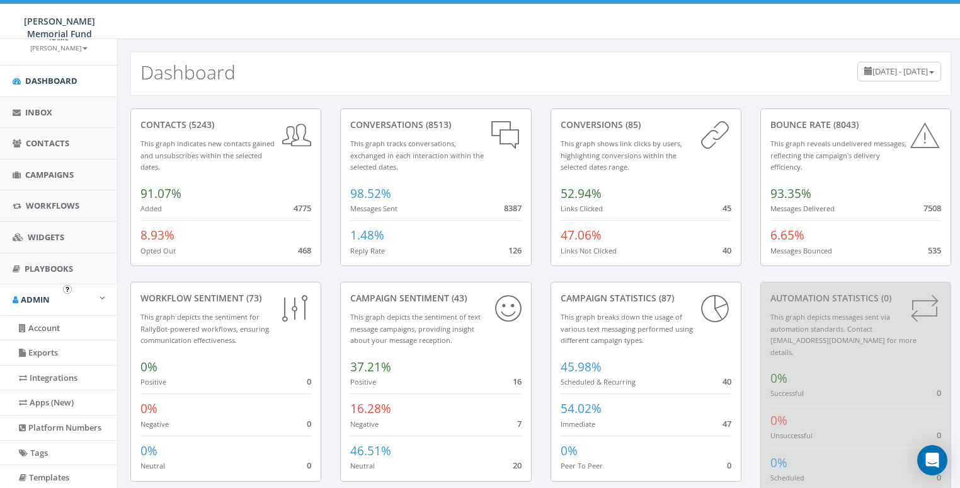
scroll to position [84, 0]
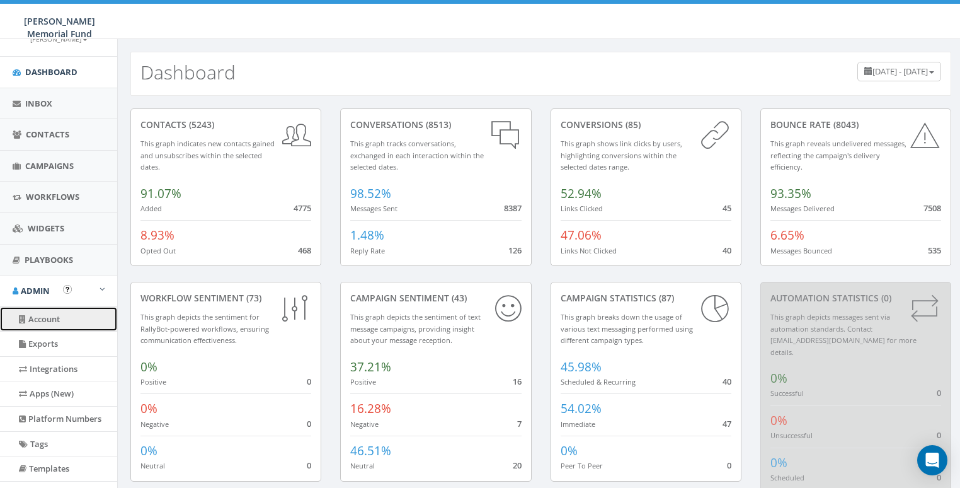
click at [38, 323] on link "Account" at bounding box center [58, 319] width 117 height 25
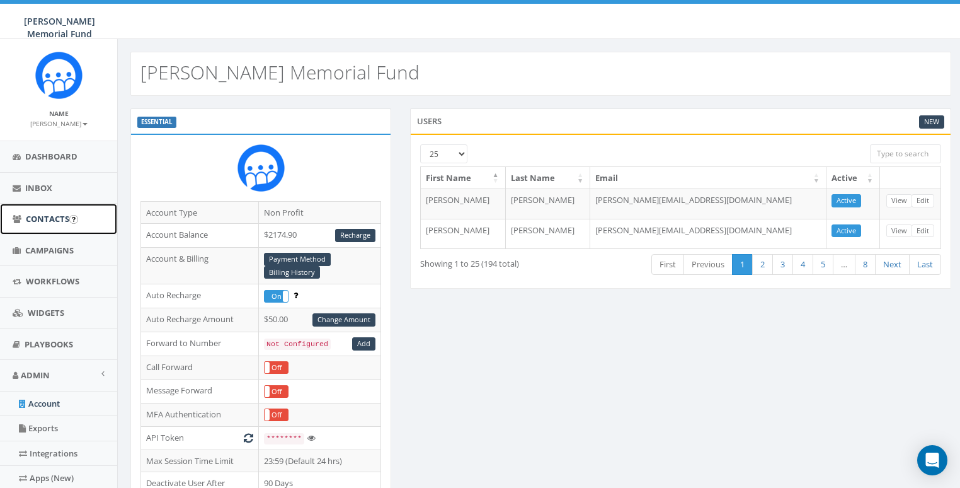
click at [28, 212] on link "Contacts" at bounding box center [58, 219] width 117 height 31
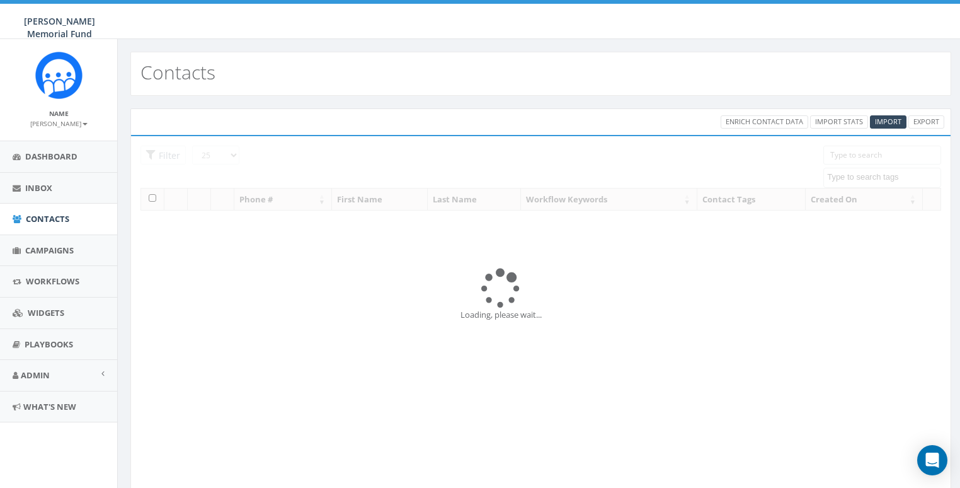
select select
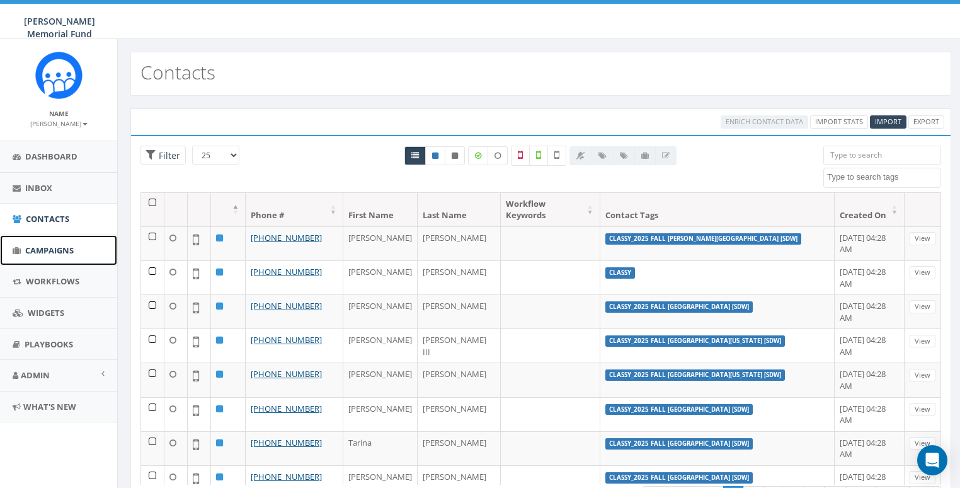
click at [40, 248] on span "Campaigns" at bounding box center [49, 250] width 49 height 11
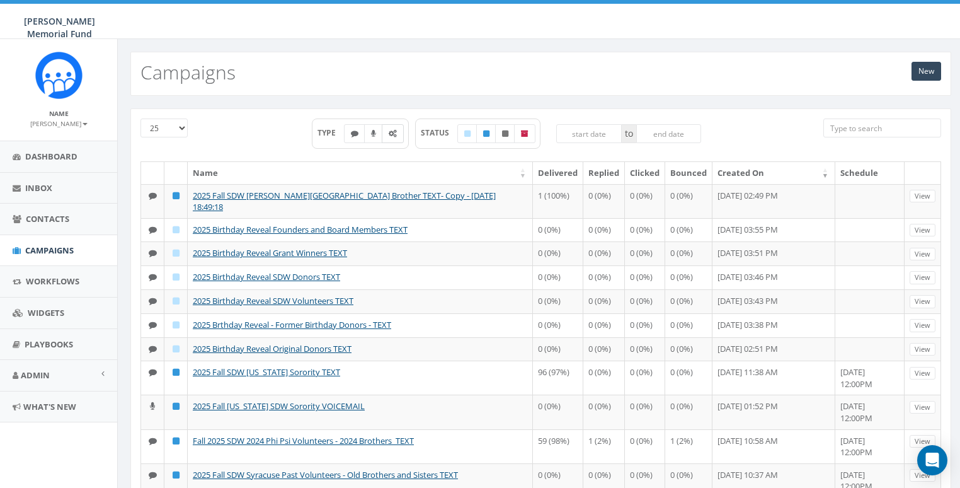
click at [391, 134] on icon at bounding box center [393, 134] width 8 height 8
checkbox input "true"
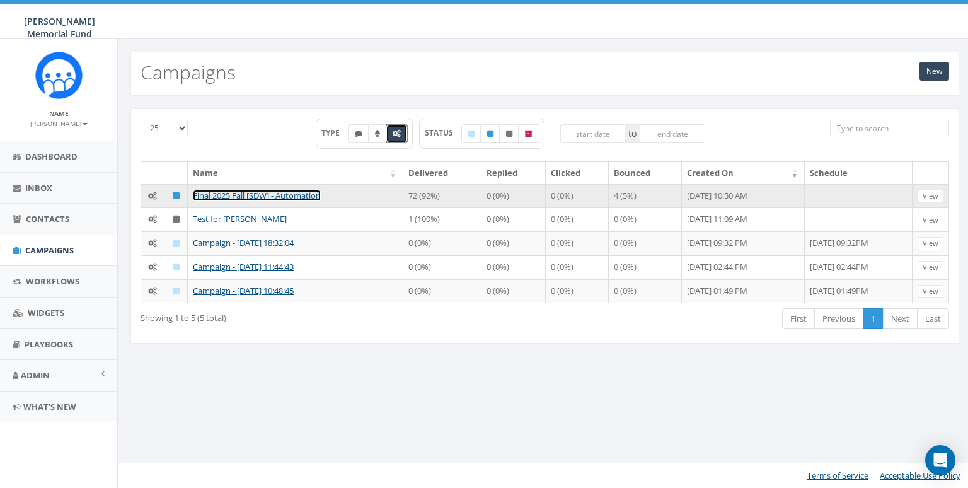
click at [214, 192] on link "Final 2025 Fall [SDW] - Automation" at bounding box center [257, 195] width 128 height 11
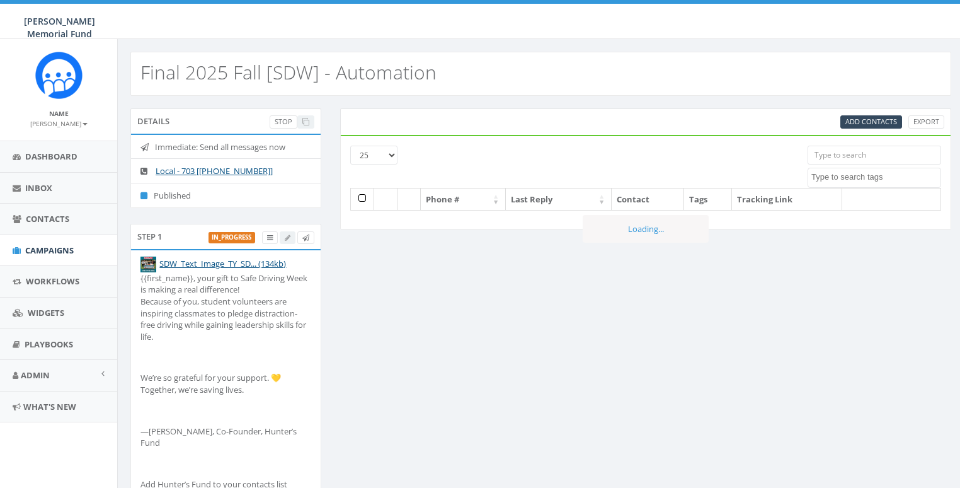
select select
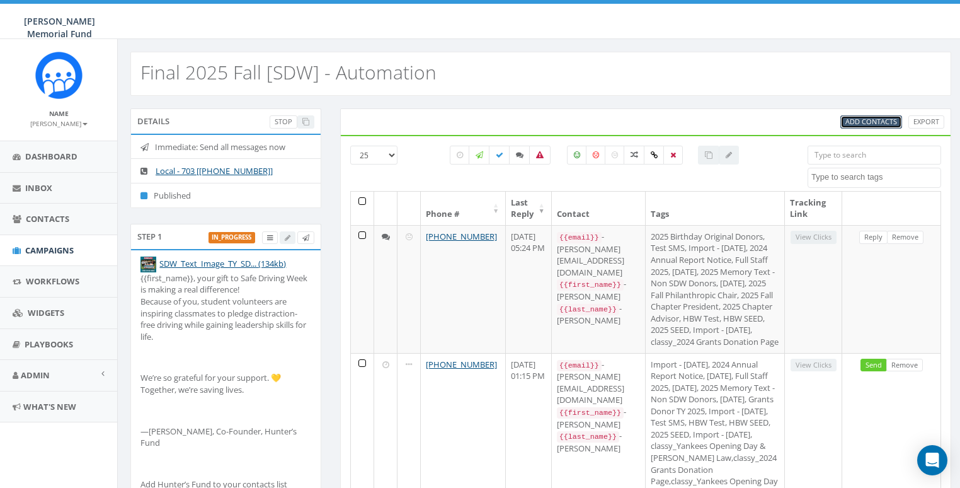
click at [858, 123] on span "Add Contacts" at bounding box center [872, 121] width 52 height 9
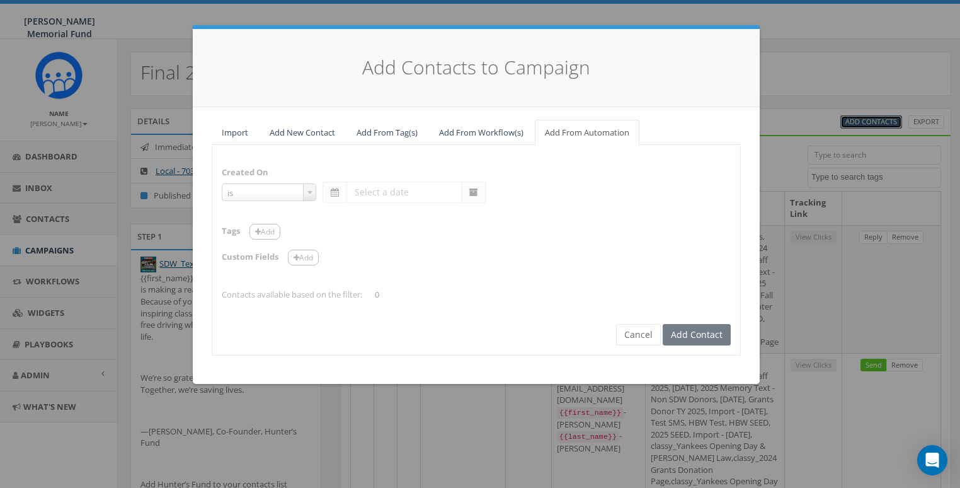
select select "is on or after"
type input "[DATE]"
select select "contains"
select select "[SDW]"
select select
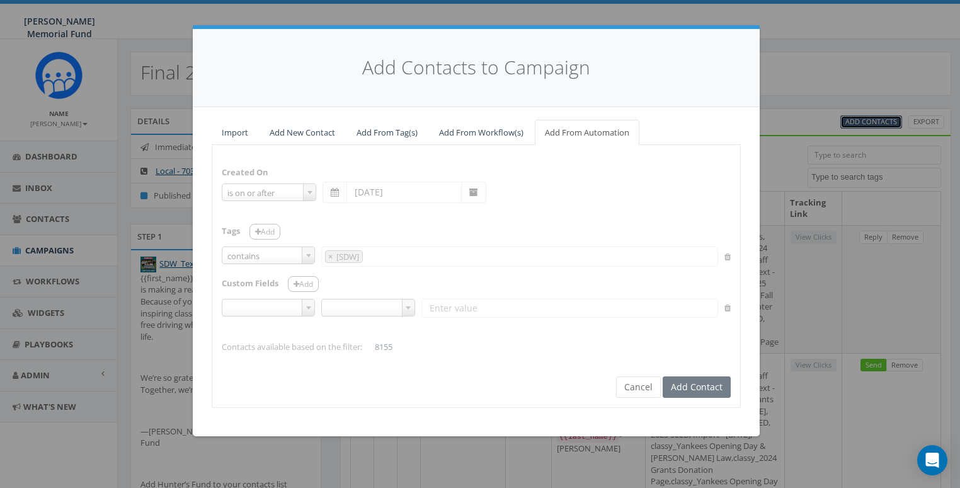
select select
type input "[SDW]"
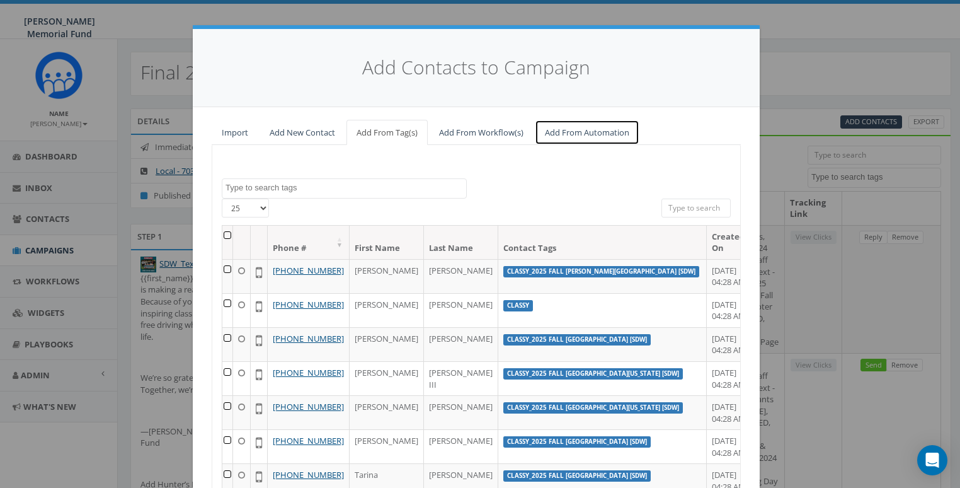
click at [584, 132] on link "Add From Automation" at bounding box center [587, 133] width 105 height 26
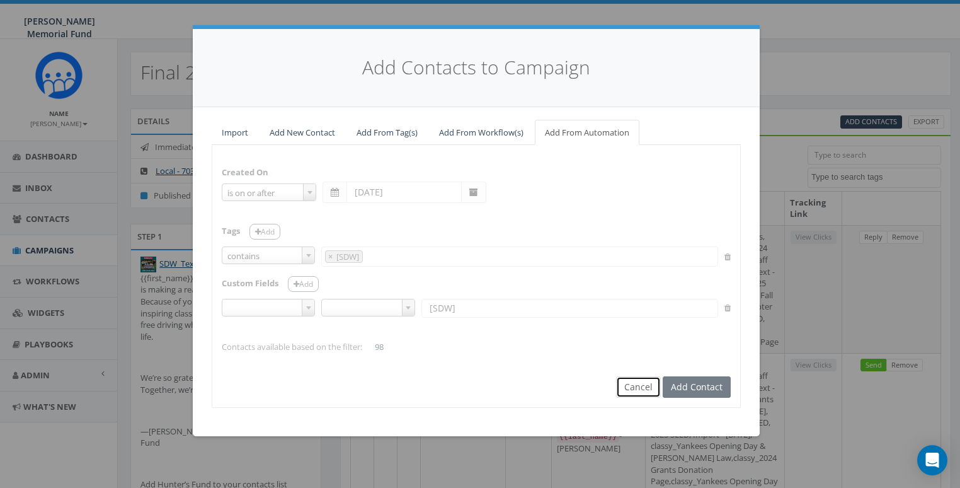
click at [635, 388] on button "Cancel" at bounding box center [638, 386] width 45 height 21
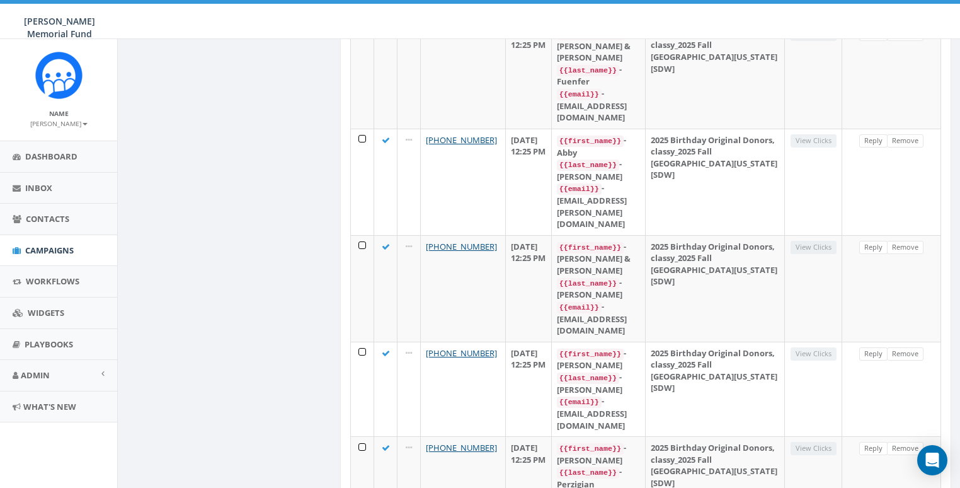
scroll to position [0, 0]
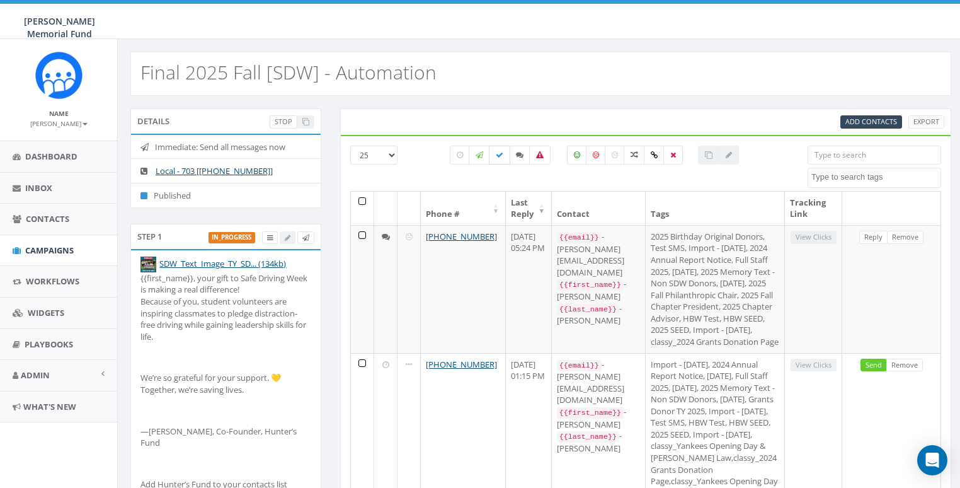
click at [501, 157] on icon at bounding box center [500, 155] width 8 height 8
checkbox input "true"
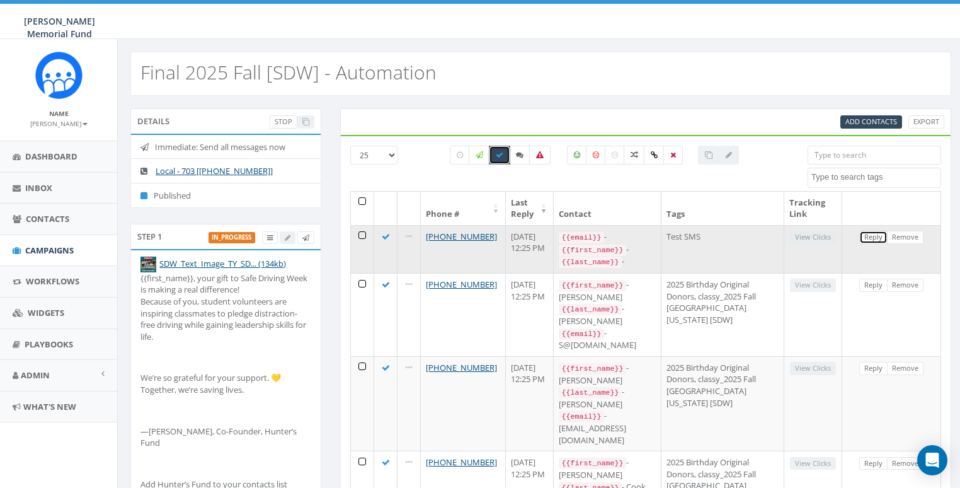
click at [875, 236] on link "Reply" at bounding box center [874, 237] width 28 height 13
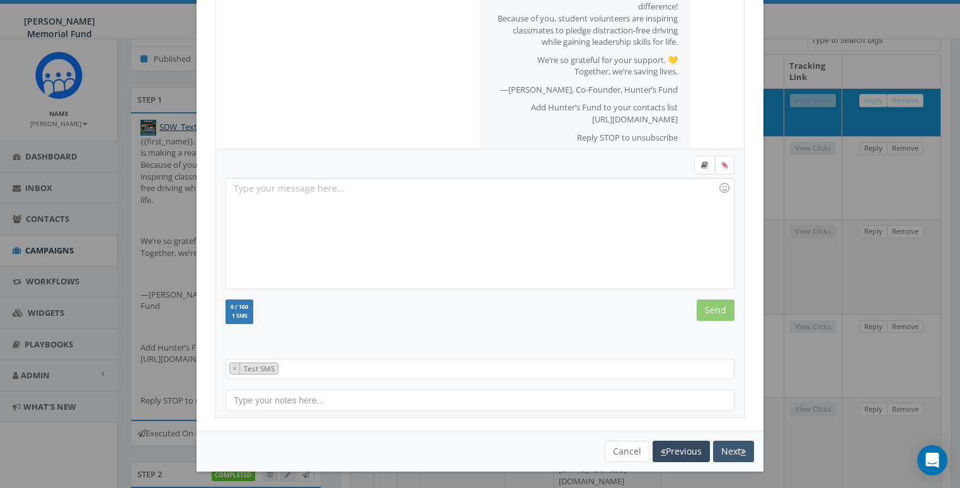
scroll to position [151, 0]
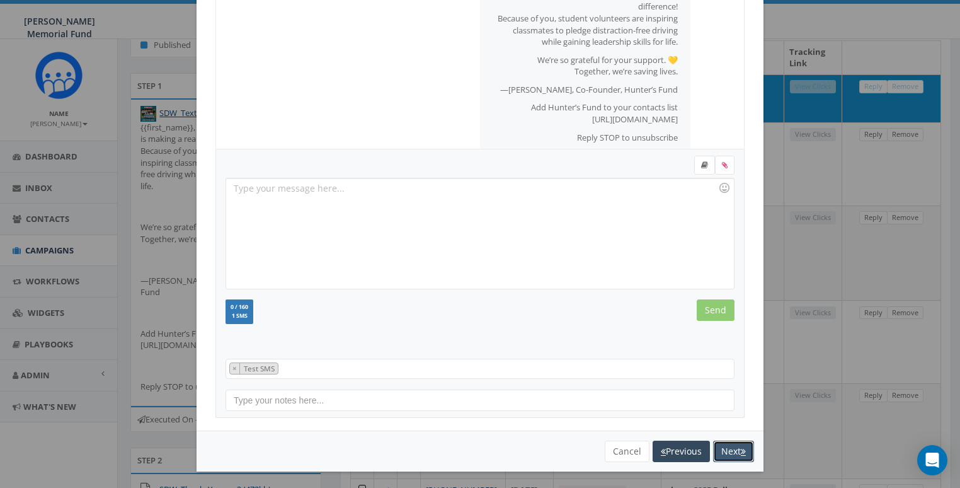
click at [729, 446] on button "Next" at bounding box center [733, 451] width 41 height 21
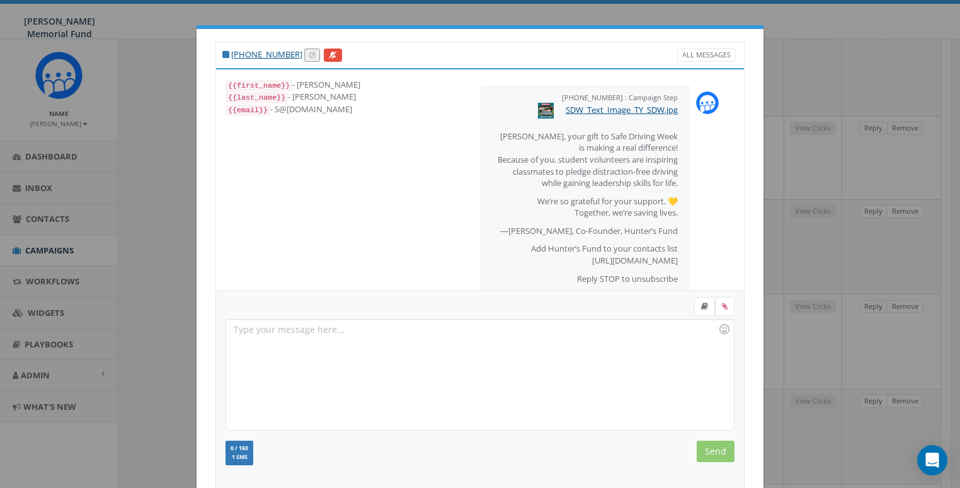
scroll to position [141, 0]
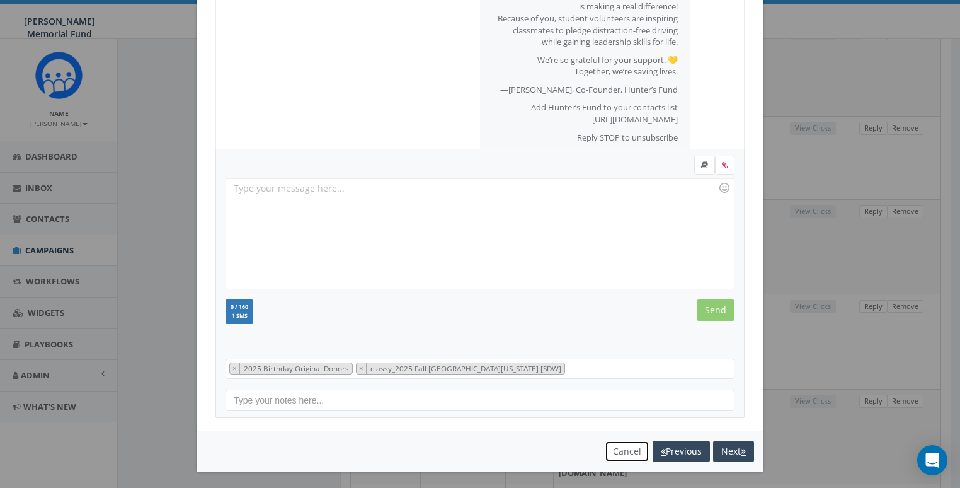
click at [618, 445] on button "Cancel" at bounding box center [627, 451] width 45 height 21
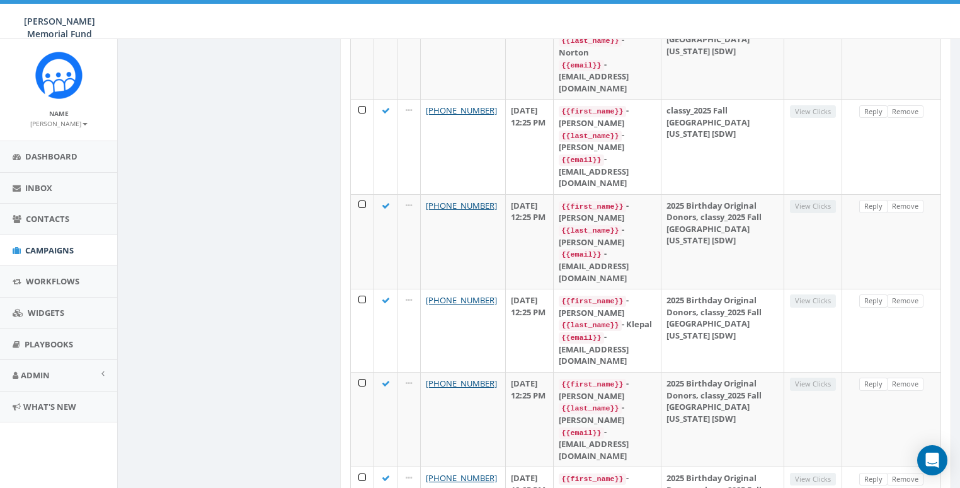
scroll to position [1472, 0]
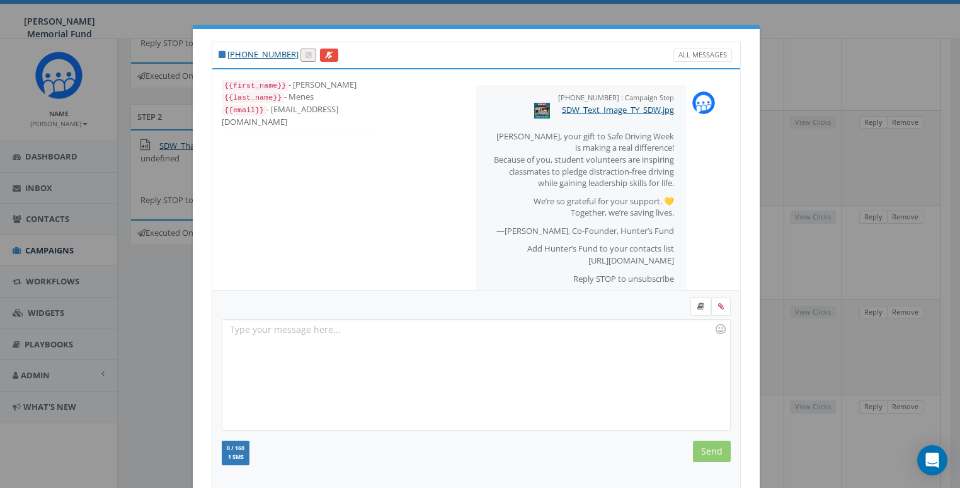
scroll to position [141, 0]
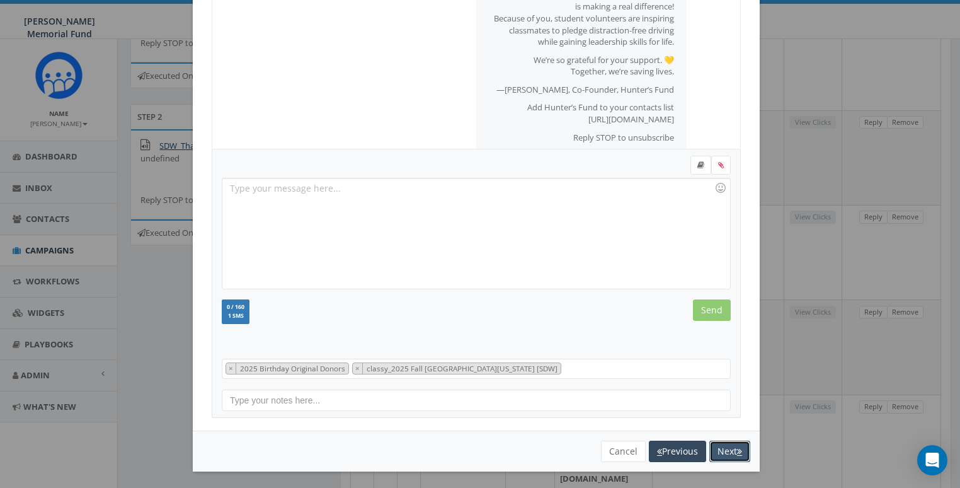
click at [720, 451] on button "Next" at bounding box center [730, 451] width 41 height 21
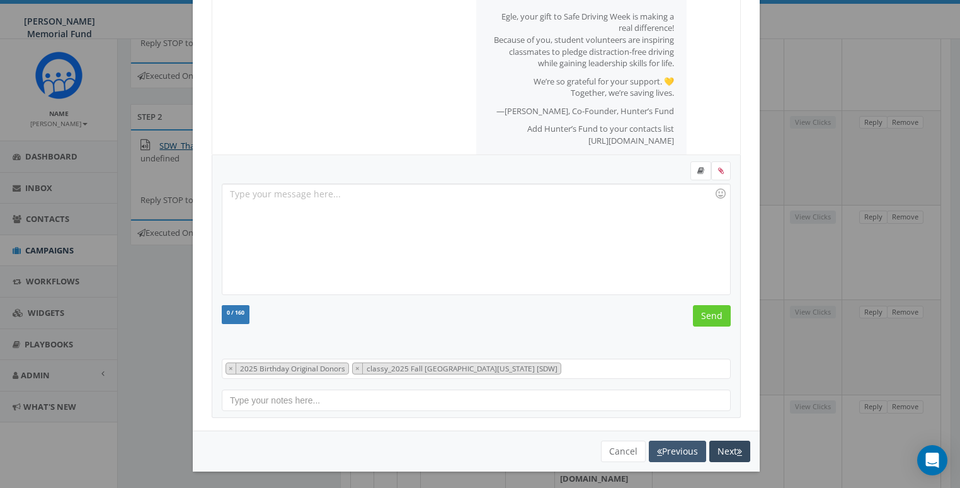
scroll to position [0, 0]
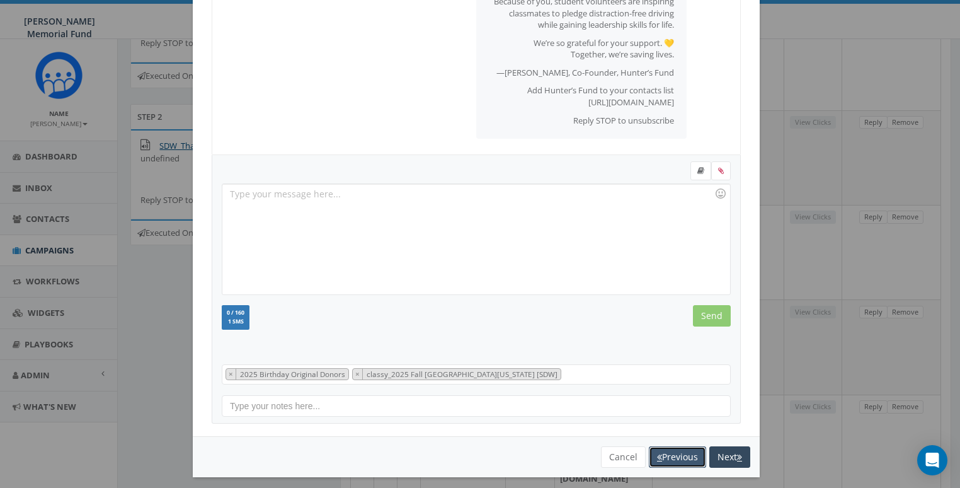
click at [670, 450] on button "Previous" at bounding box center [677, 456] width 57 height 21
click at [626, 454] on button "Cancel" at bounding box center [623, 456] width 45 height 21
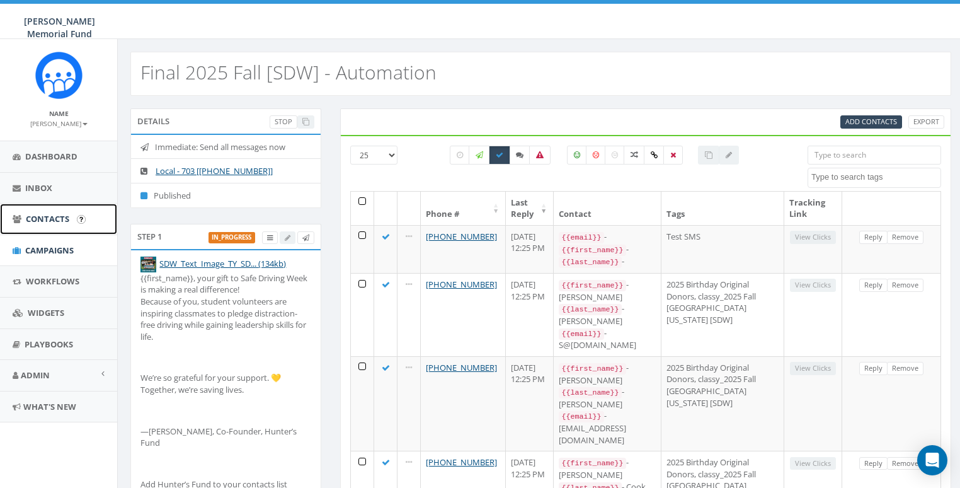
click at [33, 219] on span "Contacts" at bounding box center [47, 218] width 43 height 11
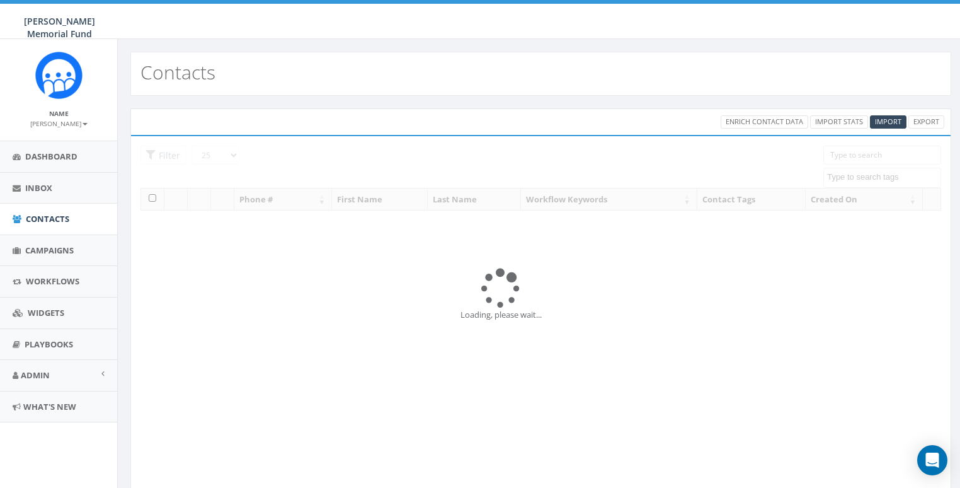
select select
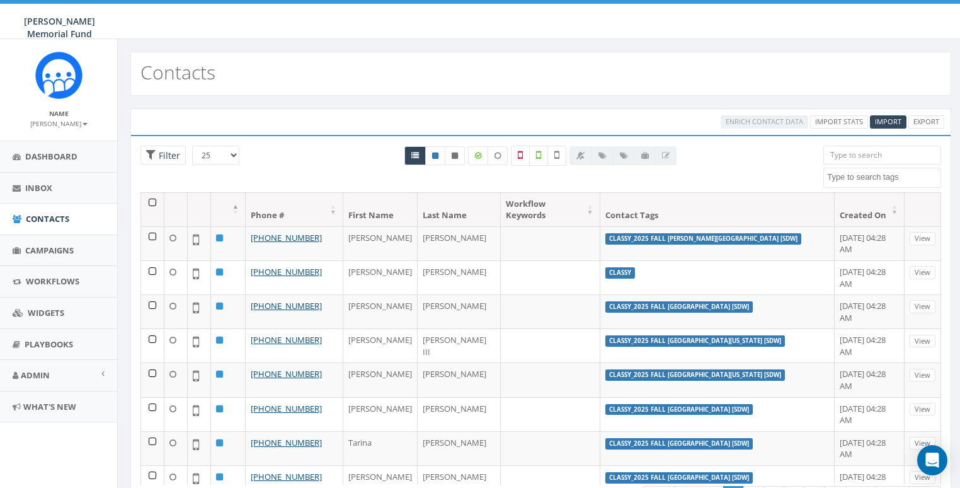
click at [851, 149] on input "search" at bounding box center [883, 155] width 118 height 19
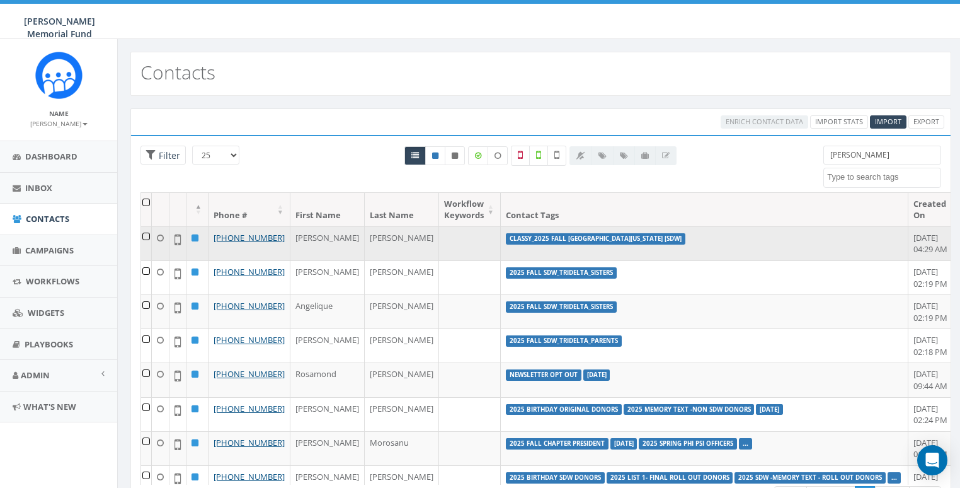
type input "rosa"
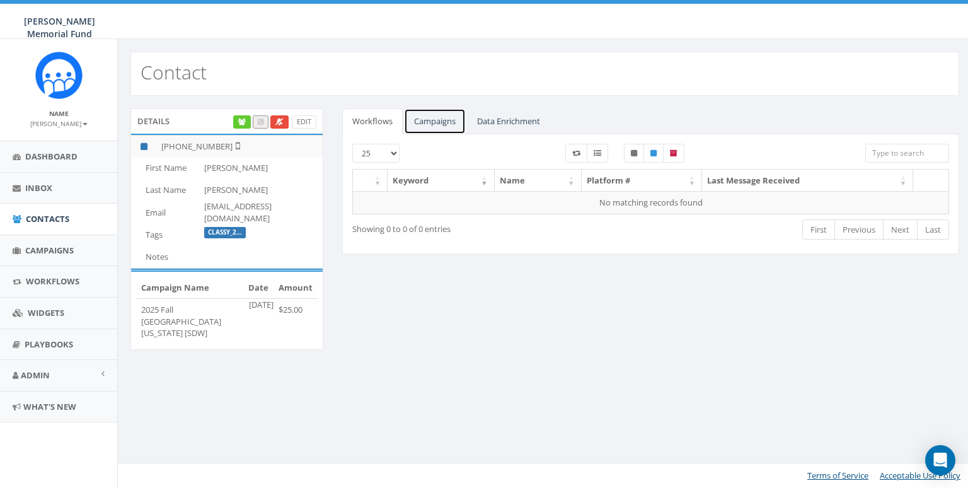
click at [427, 120] on link "Campaigns" at bounding box center [435, 121] width 62 height 26
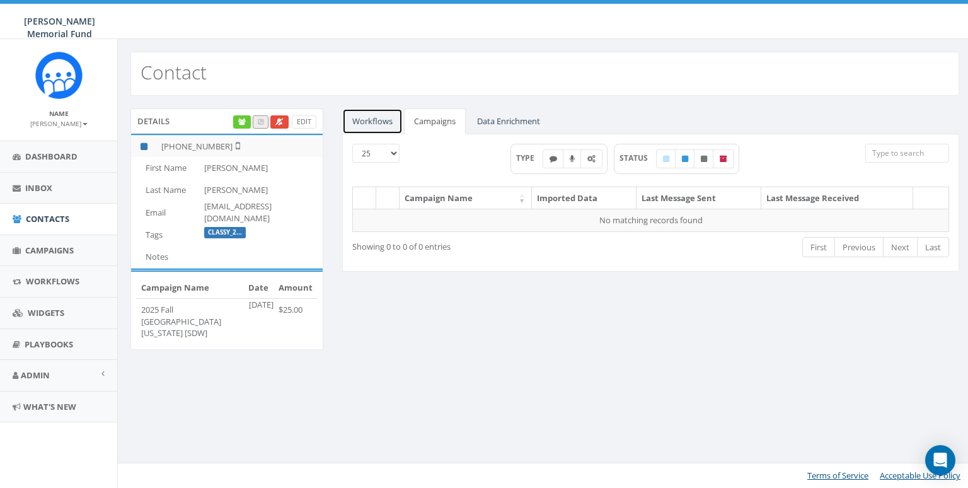
click at [385, 120] on link "Workflows" at bounding box center [372, 121] width 60 height 26
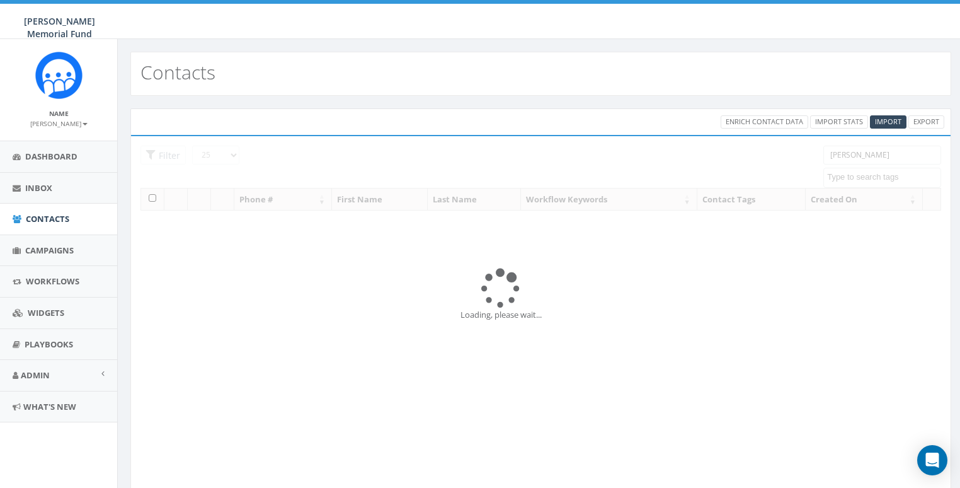
select select
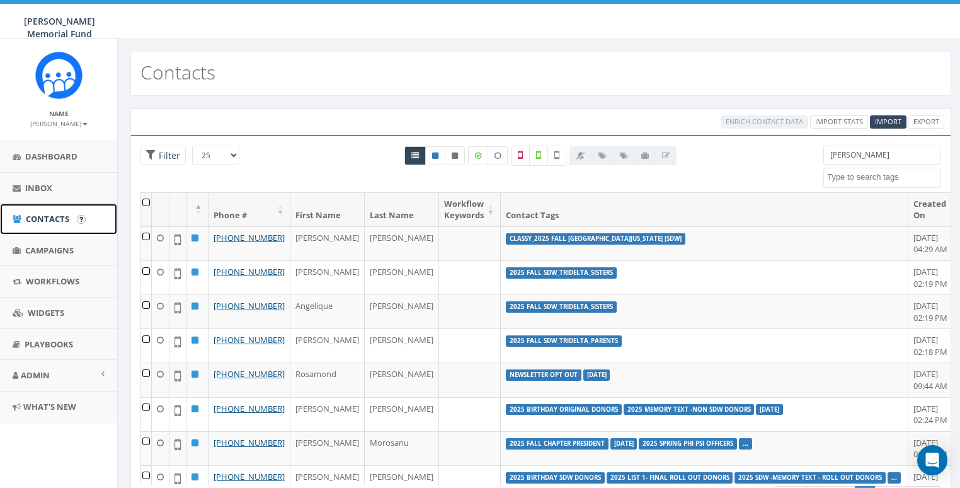
click at [43, 222] on span "Contacts" at bounding box center [47, 218] width 43 height 11
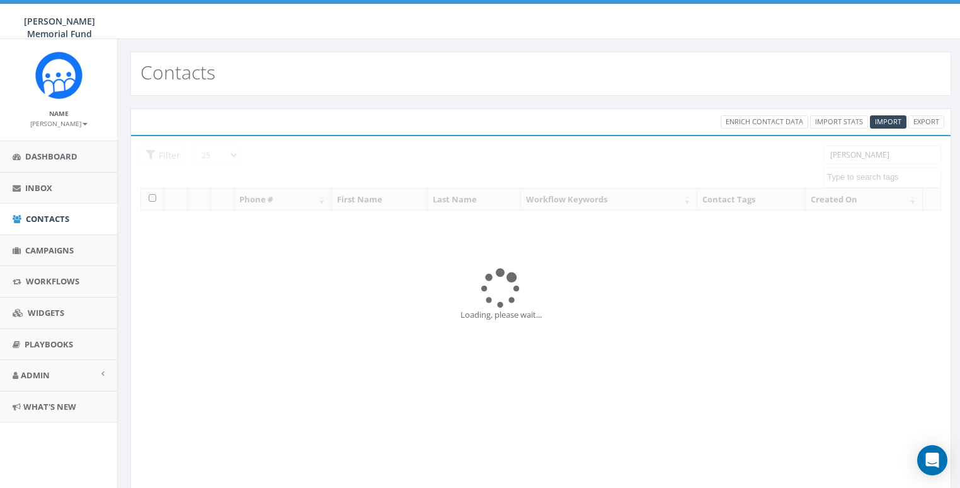
select select
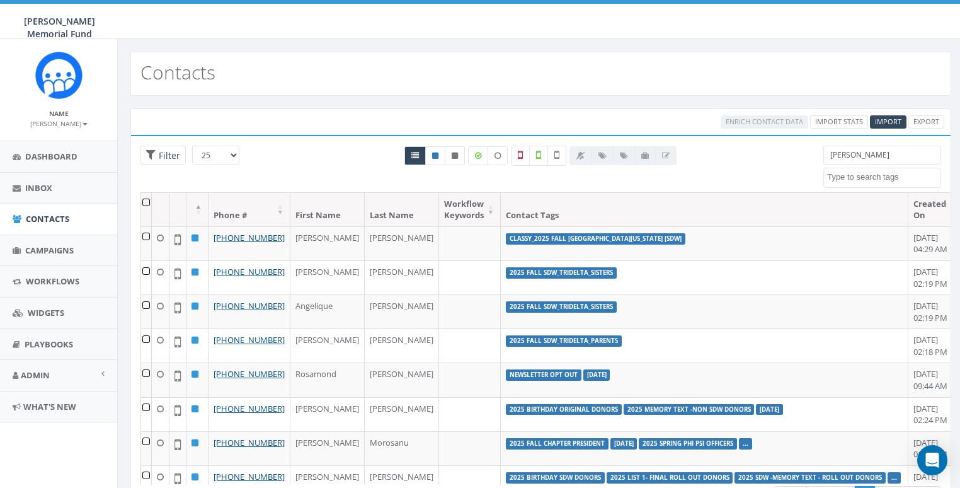
click at [860, 156] on input "[PERSON_NAME]" at bounding box center [883, 155] width 118 height 19
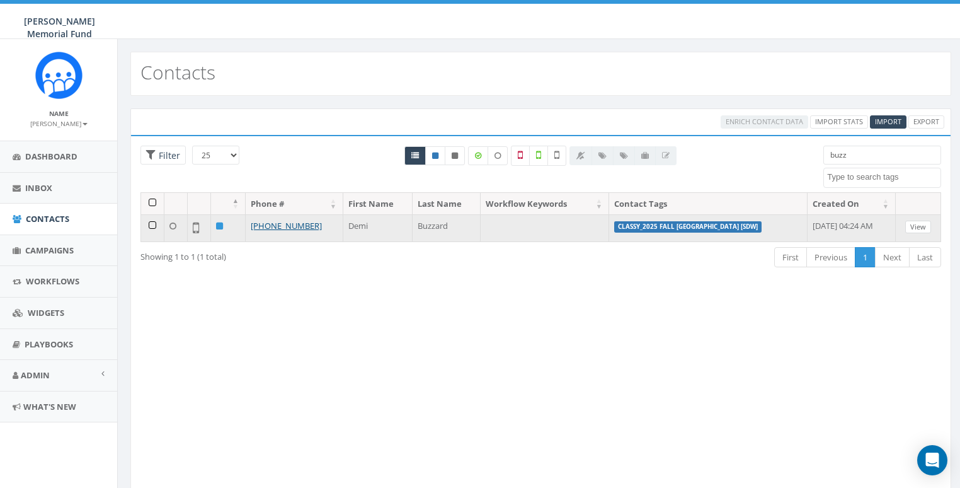
type input "buzz"
click at [924, 224] on link "View" at bounding box center [919, 227] width 26 height 13
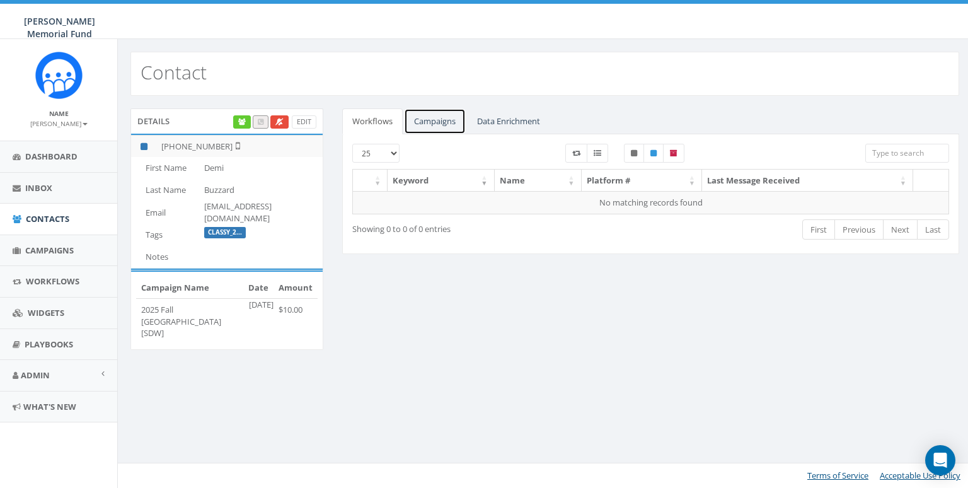
click at [439, 122] on link "Campaigns" at bounding box center [435, 121] width 62 height 26
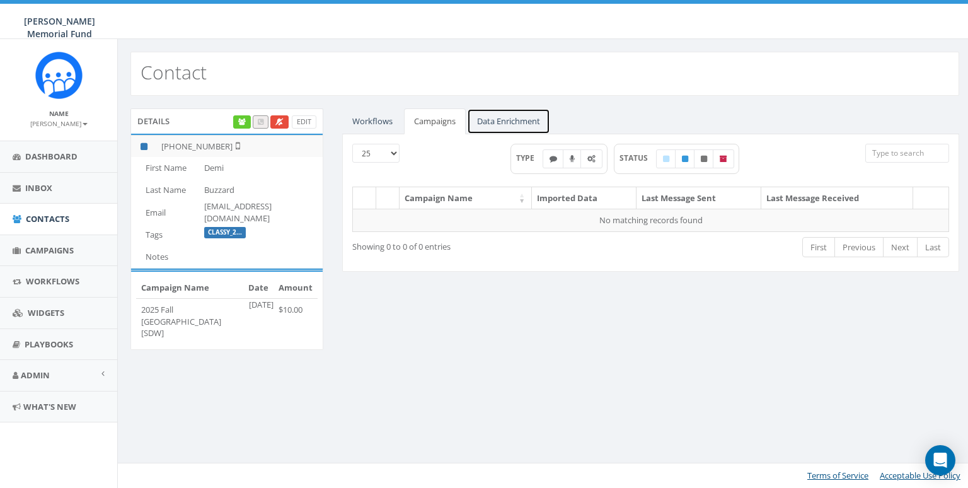
click at [524, 122] on link "Data Enrichment" at bounding box center [508, 121] width 83 height 26
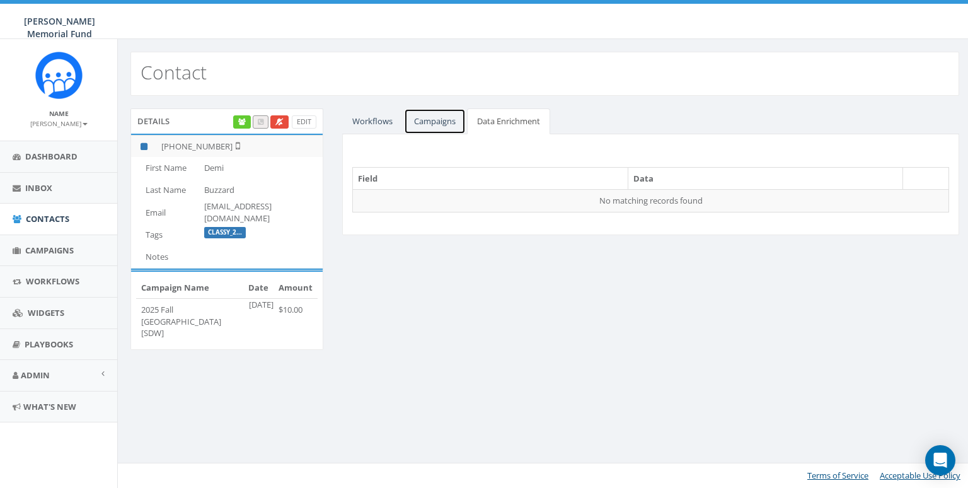
click at [433, 122] on link "Campaigns" at bounding box center [435, 121] width 62 height 26
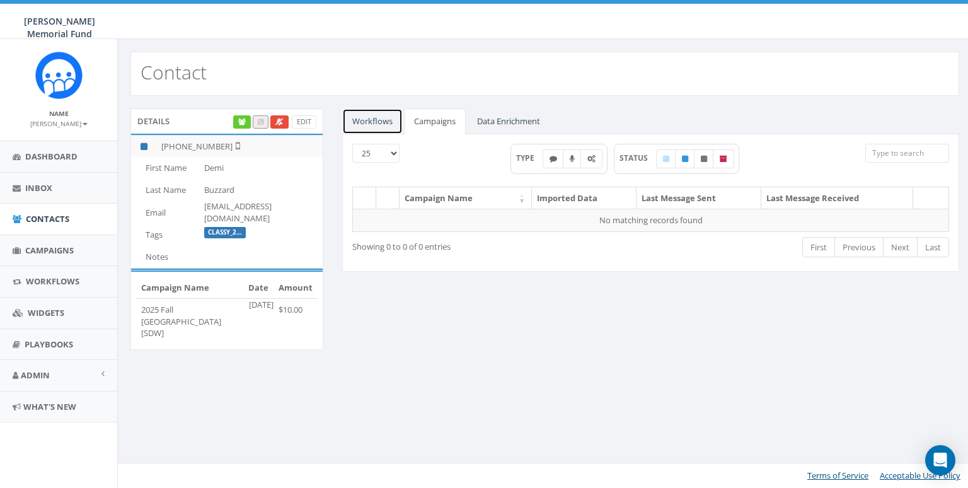
click at [369, 124] on link "Workflows" at bounding box center [372, 121] width 60 height 26
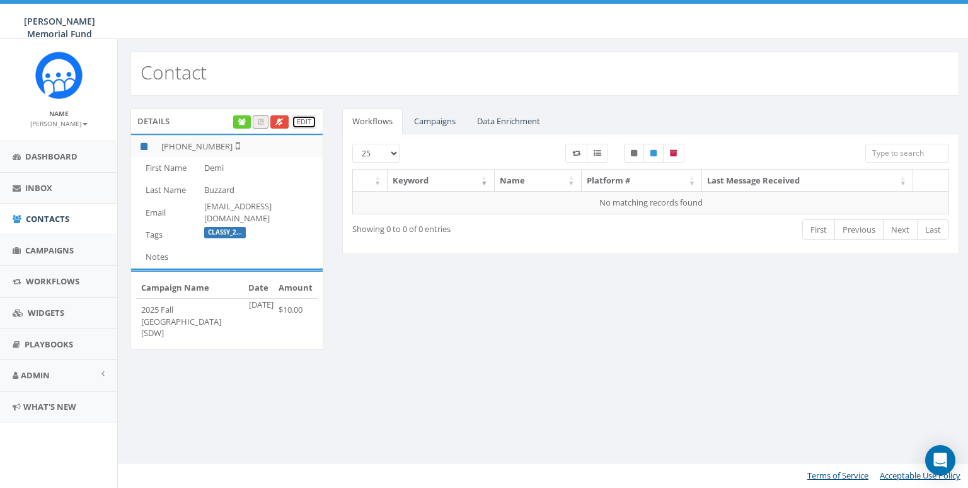
click at [301, 117] on link "Edit" at bounding box center [304, 121] width 25 height 13
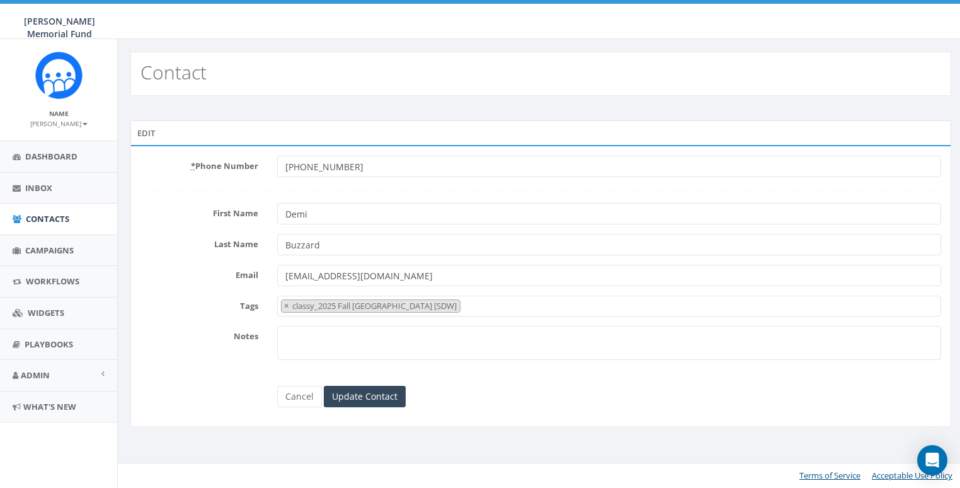
select select "classy_2025 Fall [GEOGRAPHIC_DATA] [SDW]"
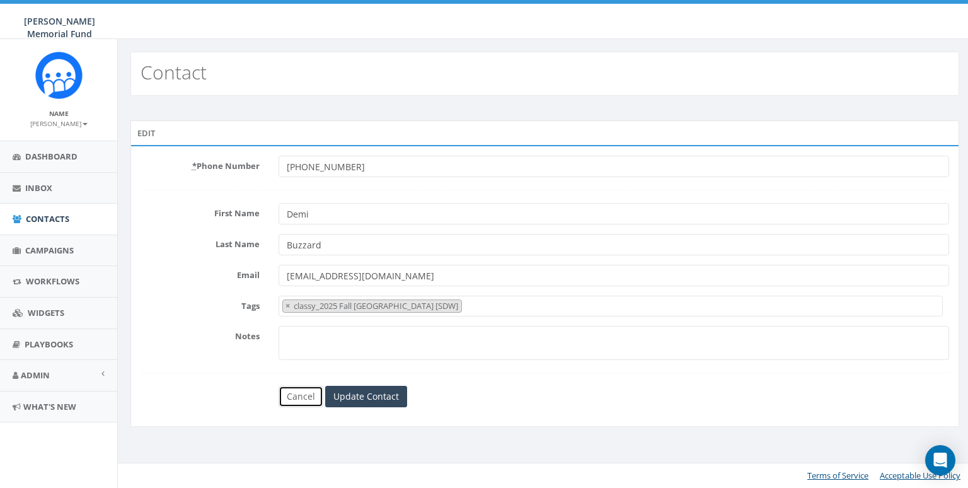
click at [284, 396] on link "Cancel" at bounding box center [301, 396] width 45 height 21
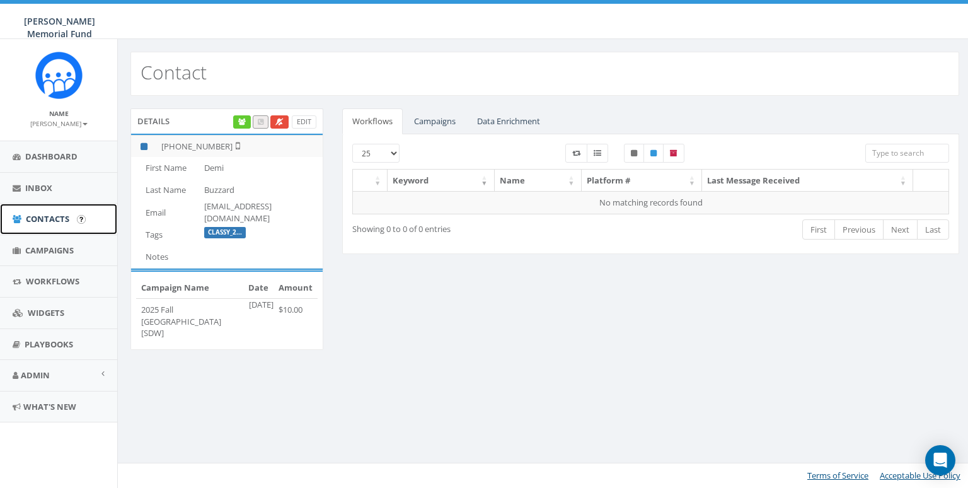
click at [39, 216] on span "Contacts" at bounding box center [47, 218] width 43 height 11
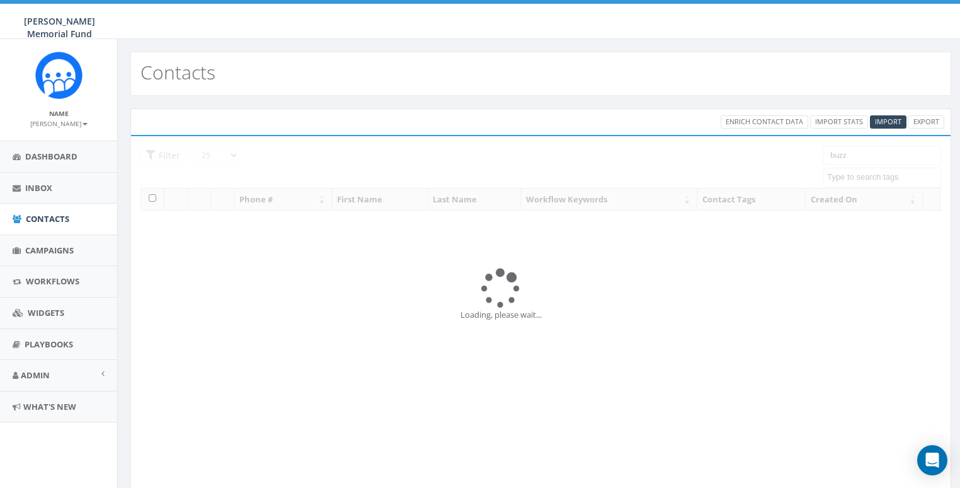
select select
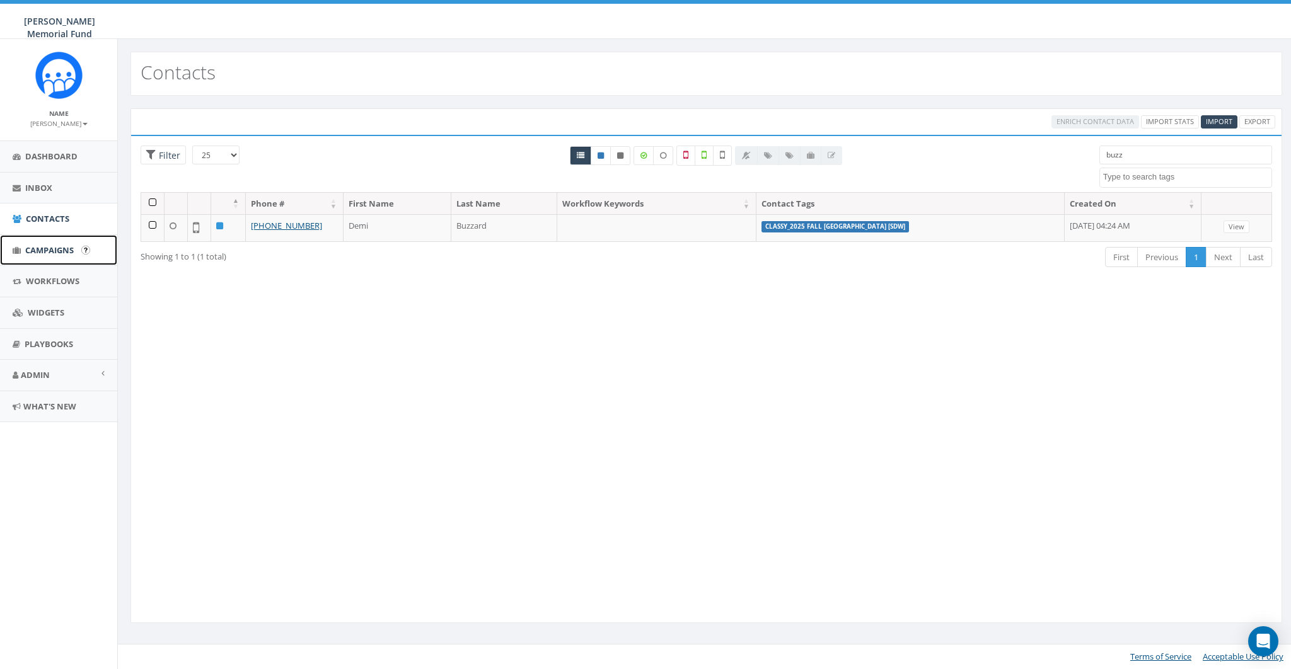
click at [49, 246] on span "Campaigns" at bounding box center [49, 250] width 49 height 11
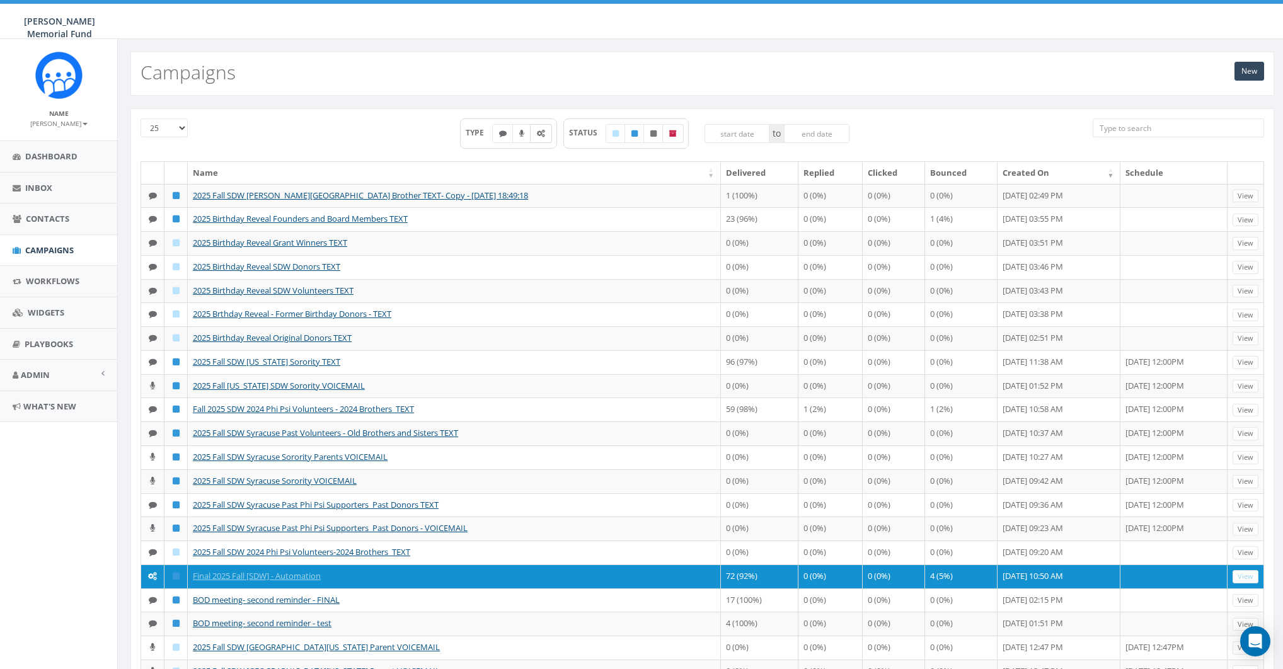
click at [542, 137] on label at bounding box center [541, 133] width 22 height 19
checkbox input "true"
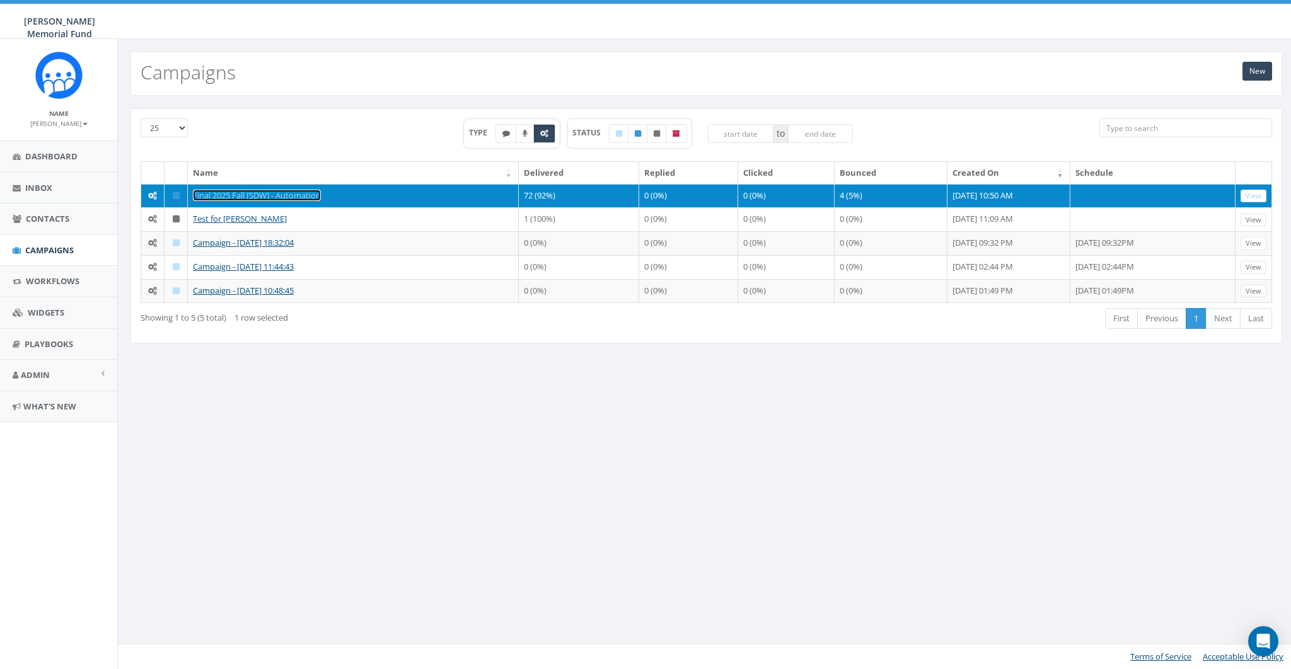
click at [231, 190] on link "Final 2025 Fall [SDW] - Automation" at bounding box center [257, 195] width 128 height 11
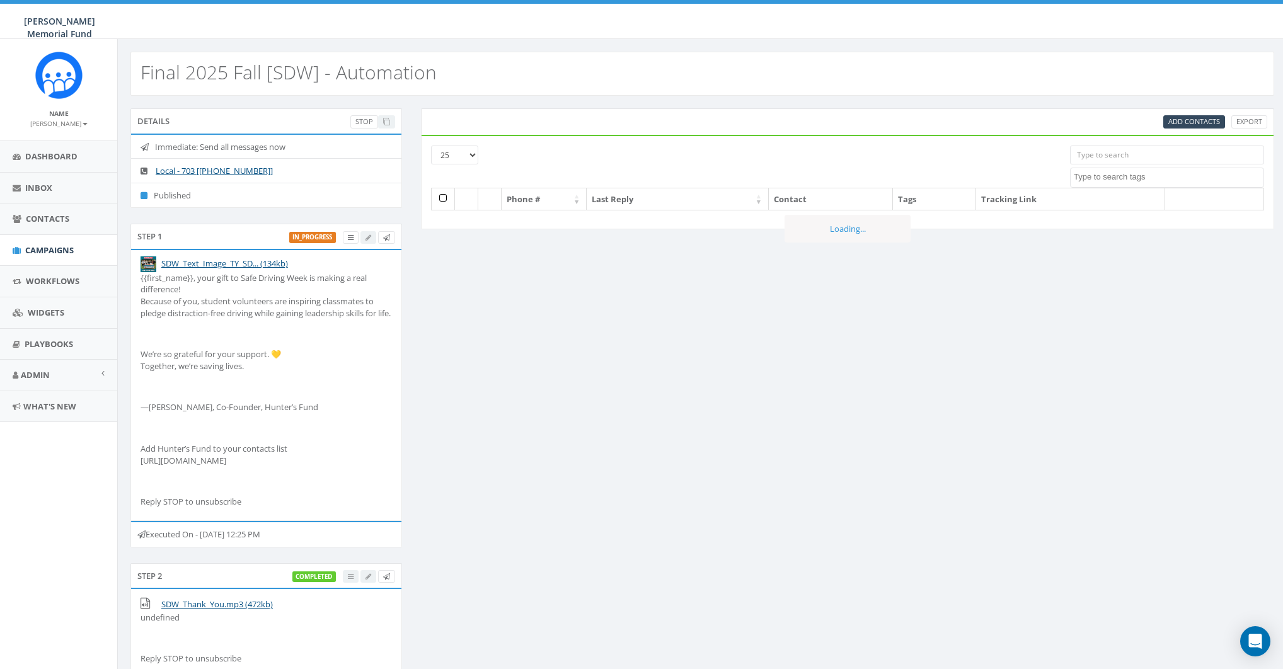
select select
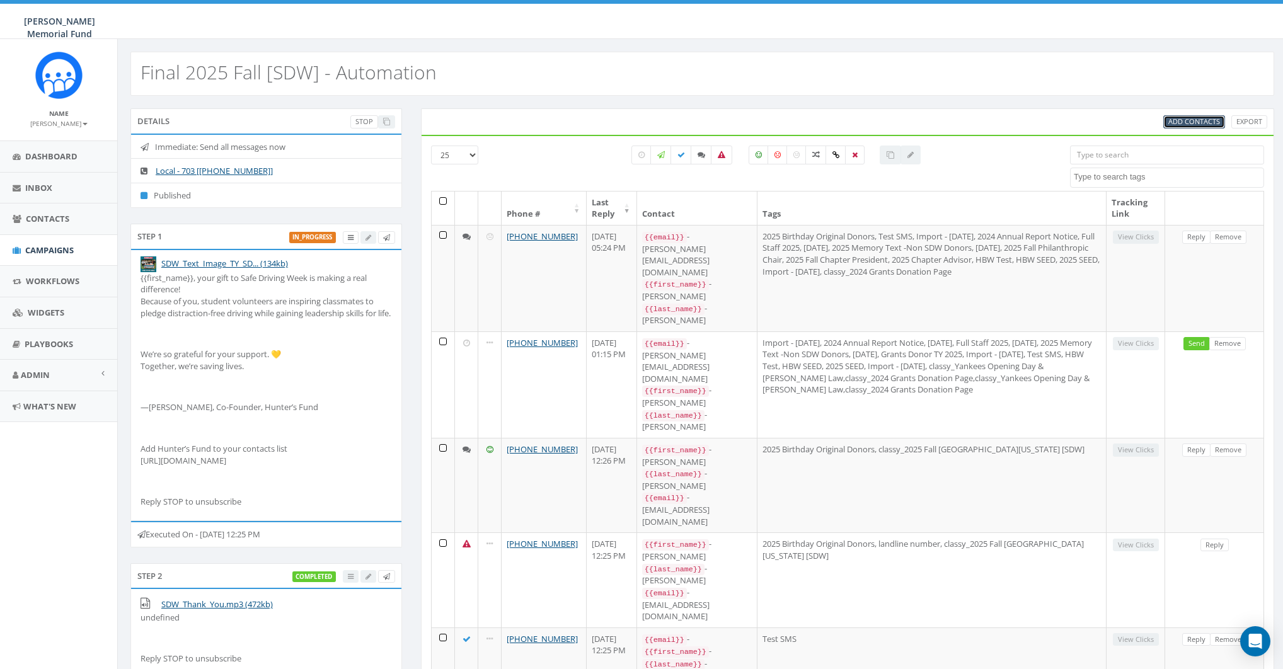
click at [1201, 120] on span "Add Contacts" at bounding box center [1194, 121] width 52 height 9
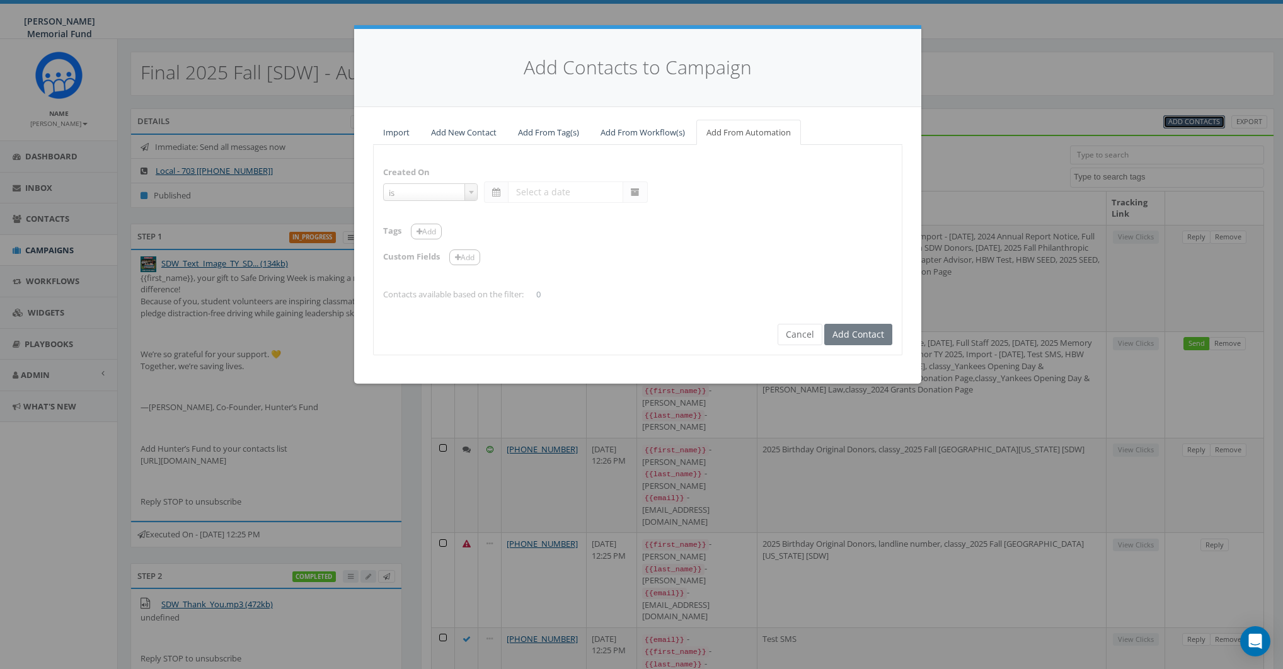
select select "is on or after"
type input "Aug 04 2025"
select select "contains"
select select "[SDW]"
select select
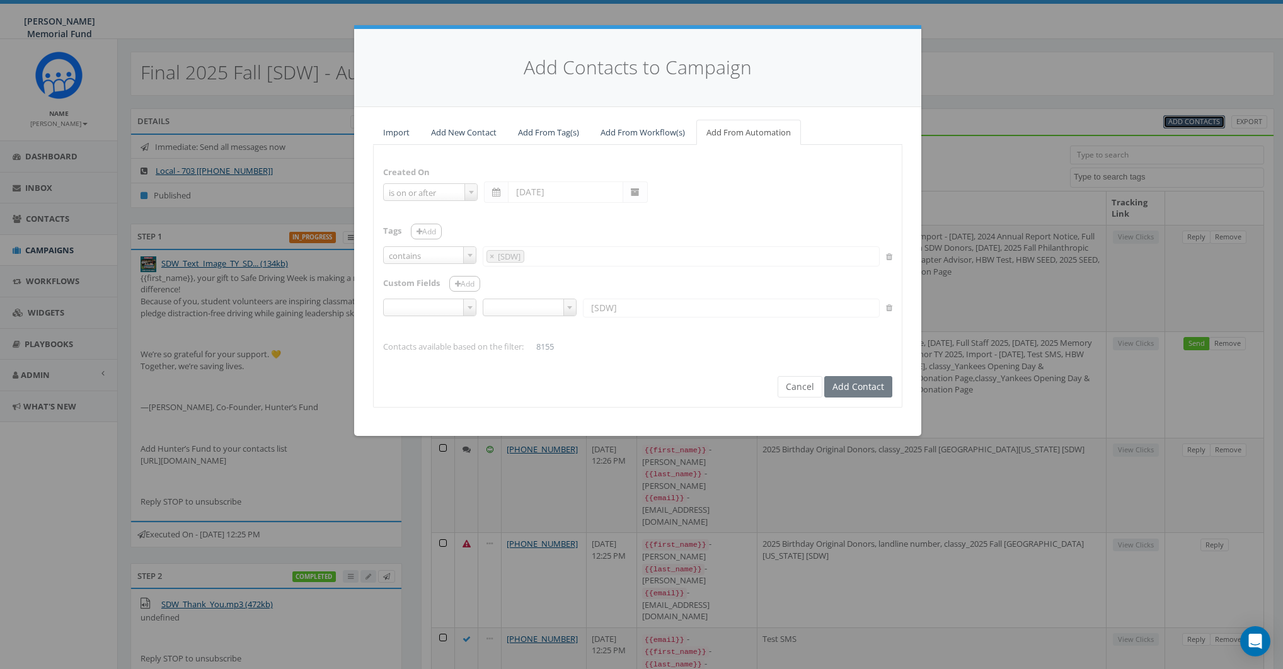
scroll to position [7374, 0]
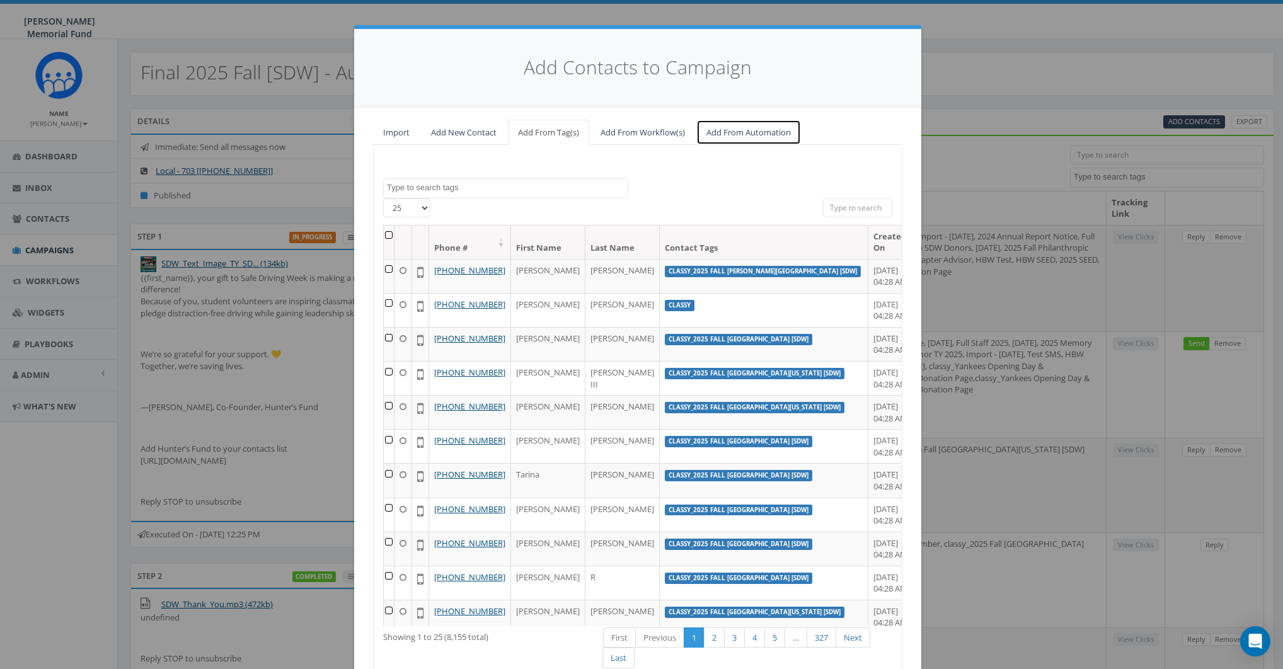
click at [709, 131] on link "Add From Automation" at bounding box center [748, 133] width 105 height 26
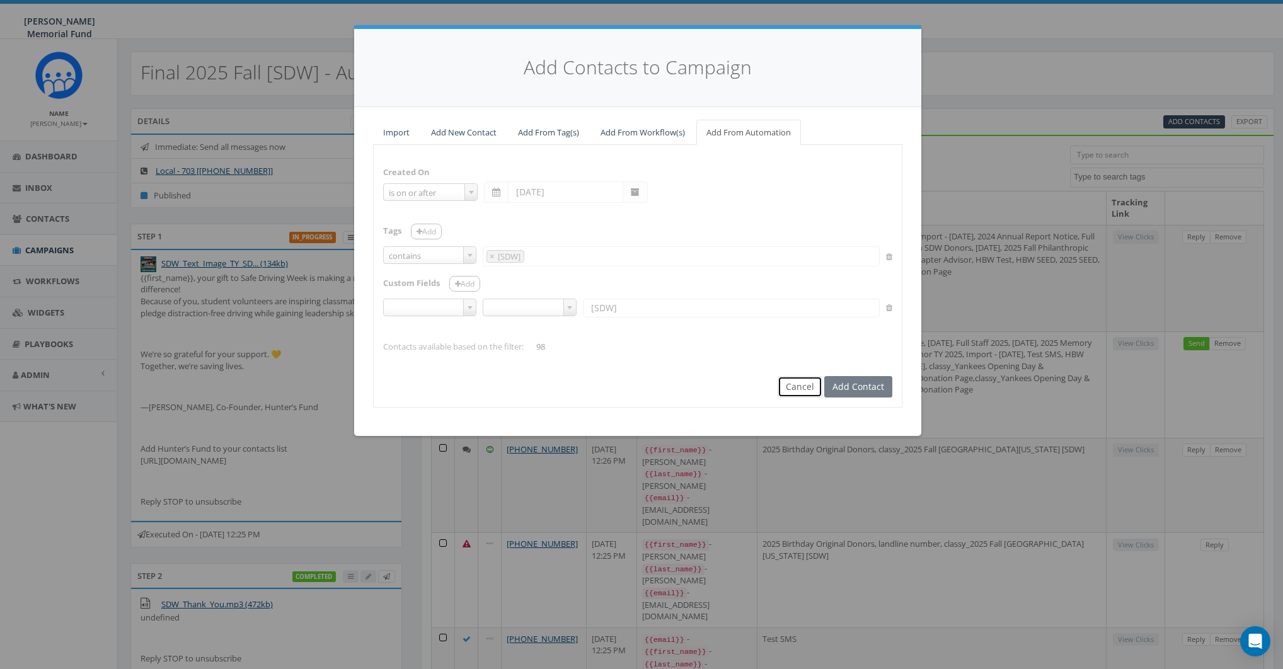
click at [797, 384] on button "Cancel" at bounding box center [800, 386] width 45 height 21
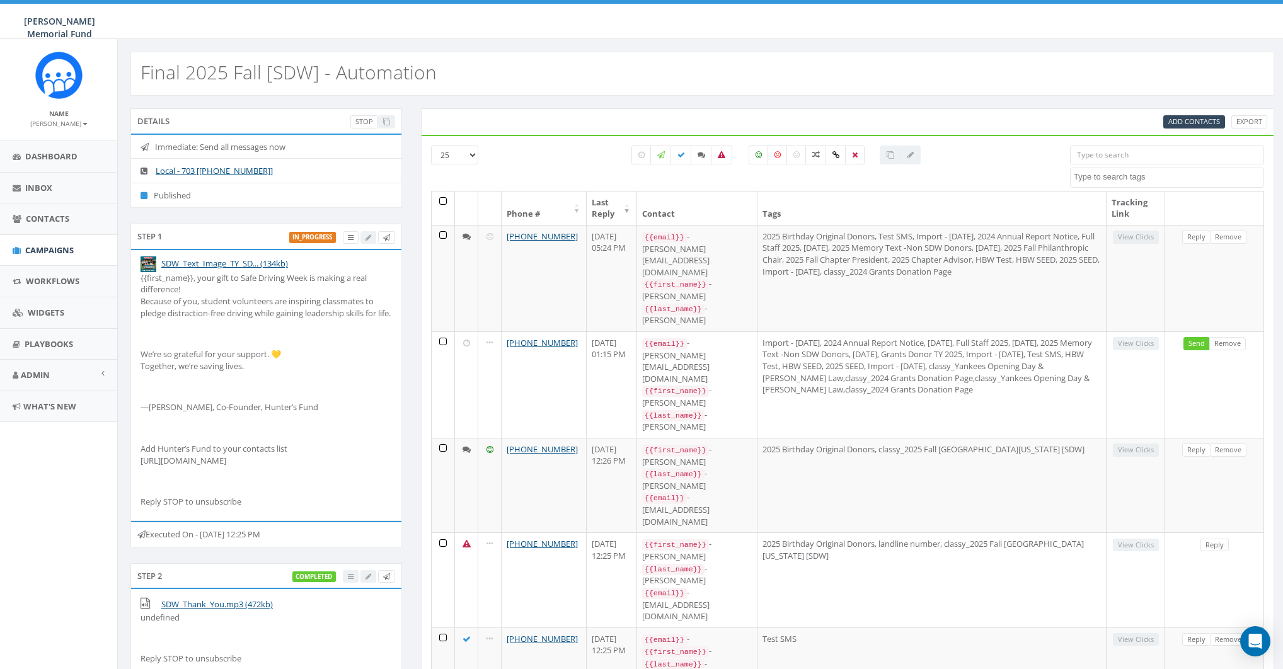
click at [74, 125] on small "[PERSON_NAME]" at bounding box center [58, 123] width 57 height 9
click at [66, 154] on link "Sign Out" at bounding box center [63, 159] width 100 height 16
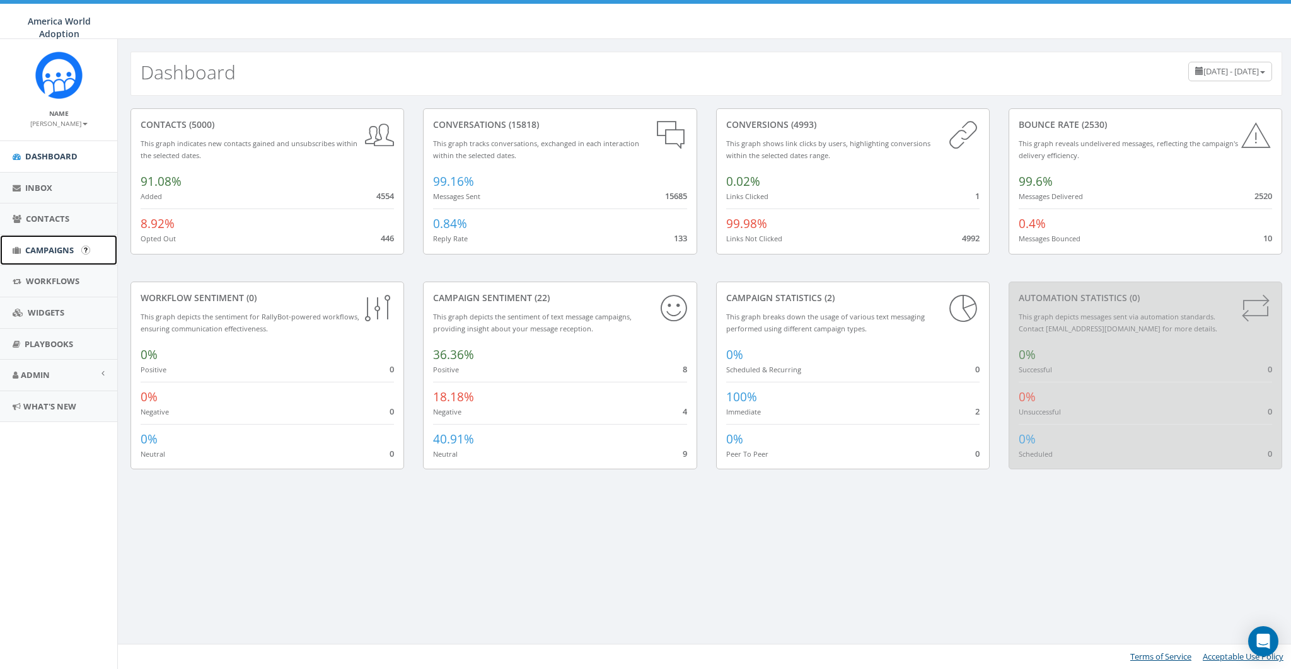
click at [55, 250] on span "Campaigns" at bounding box center [49, 250] width 49 height 11
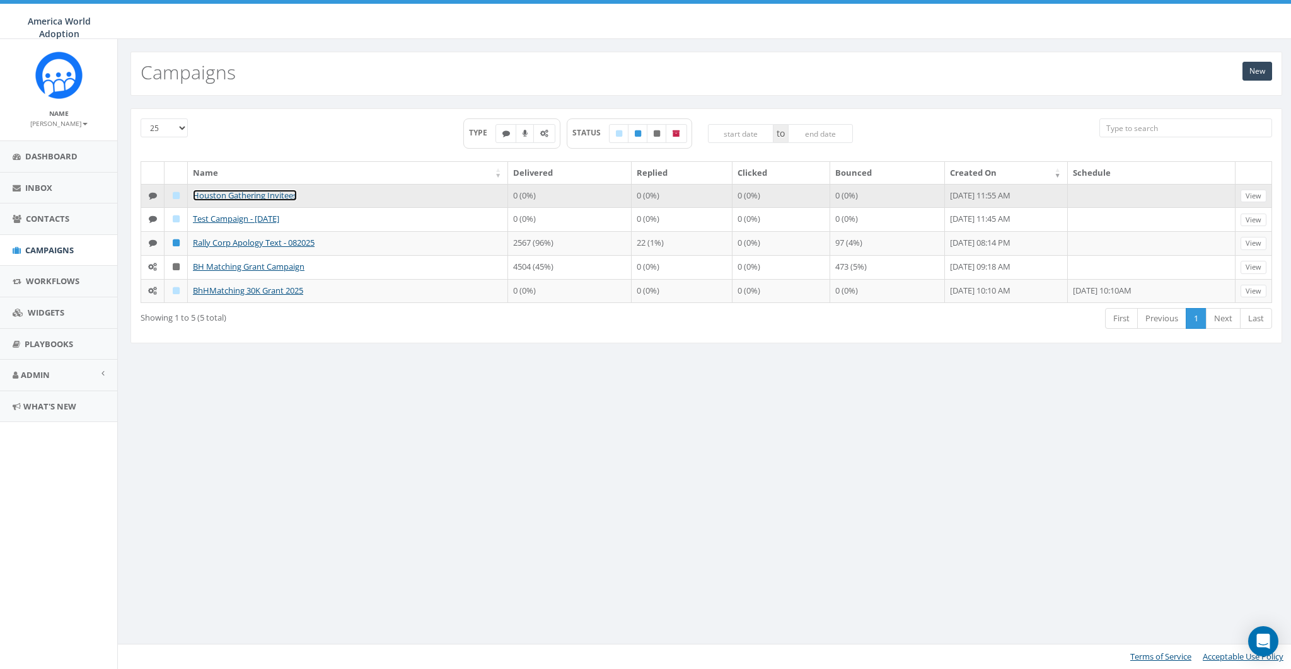
click at [251, 191] on link "Houston Gathering Invitees" at bounding box center [245, 195] width 104 height 11
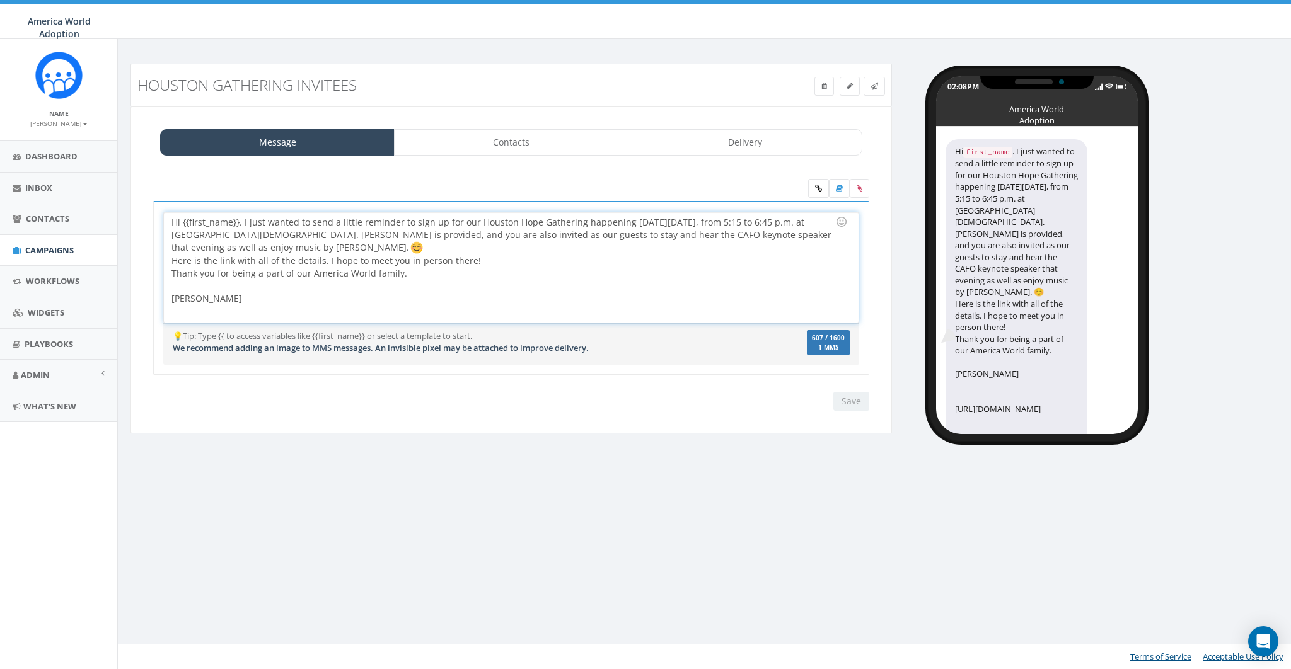
click at [308, 243] on div "Hi {{first_name}}. I just wanted to send a little reminder to sign up for our H…" at bounding box center [511, 267] width 694 height 110
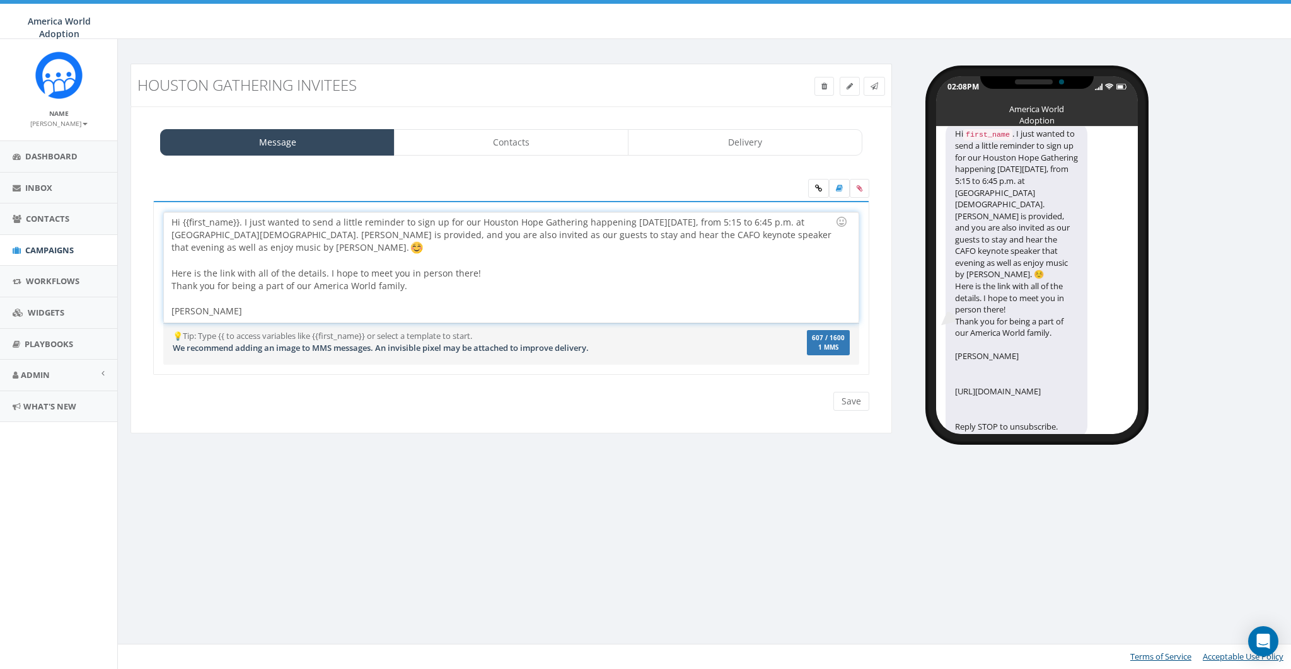
scroll to position [52, 0]
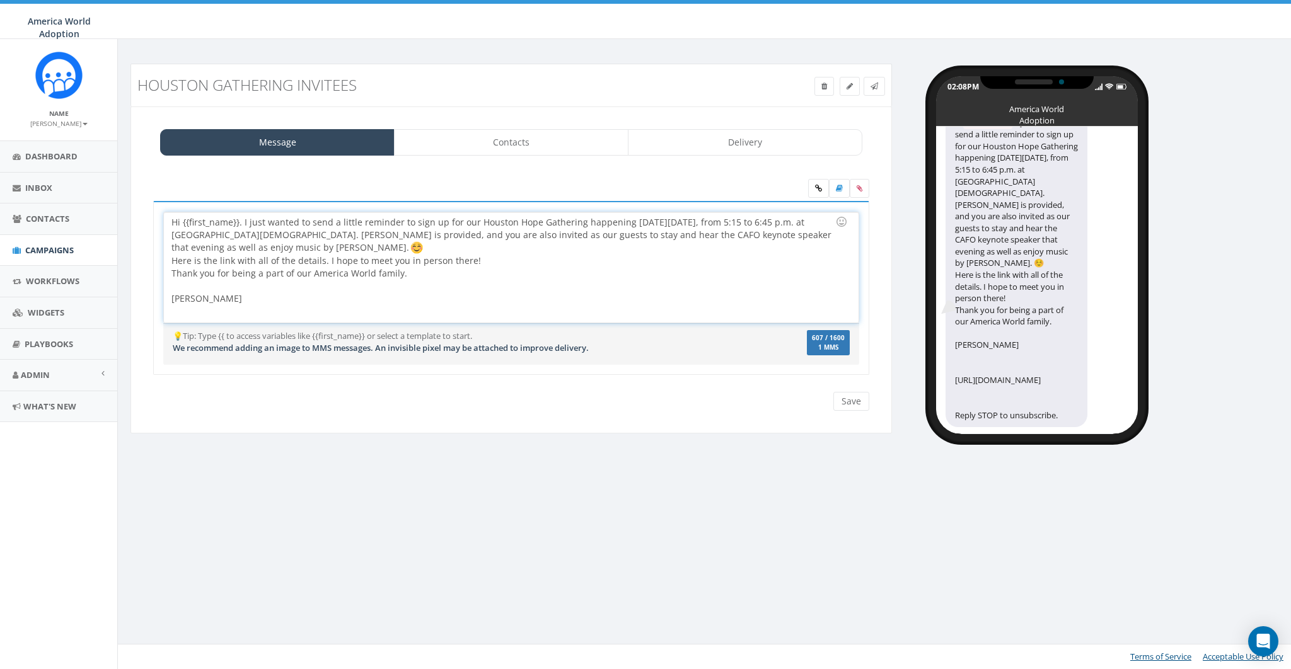
click at [361, 248] on div "Hi {{first_name}}. I just wanted to send a little reminder to sign up for our H…" at bounding box center [511, 267] width 694 height 110
click at [846, 401] on input "Save" at bounding box center [851, 401] width 36 height 19
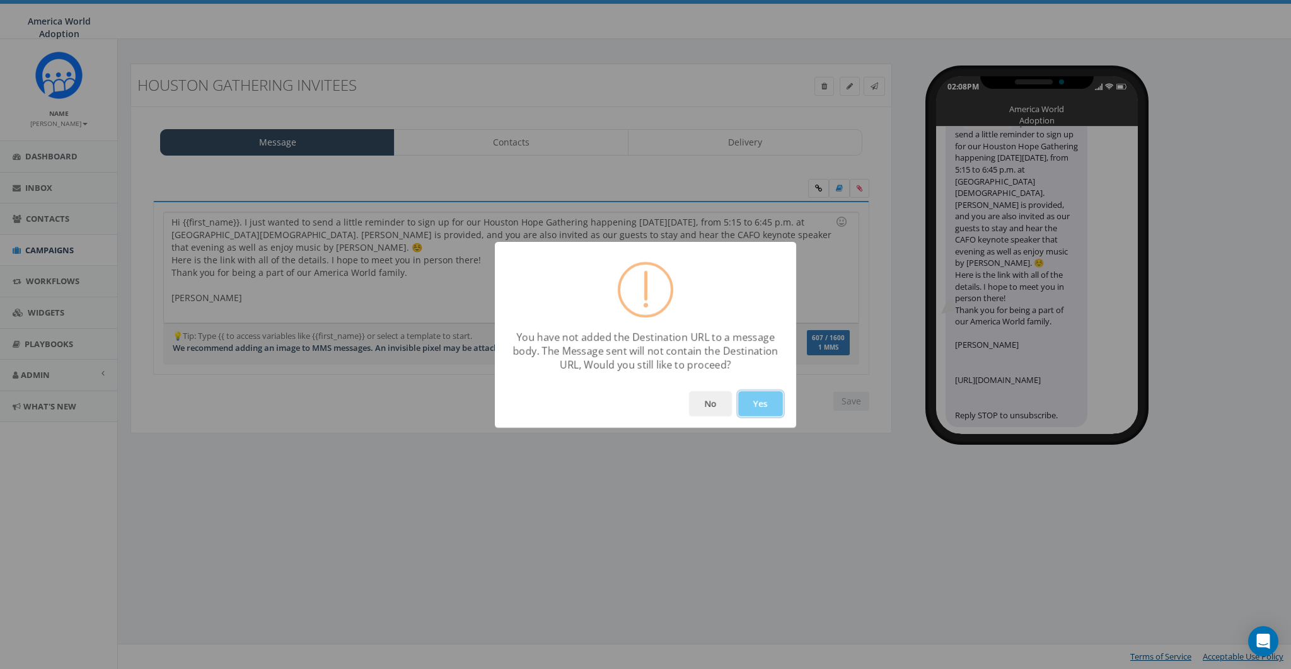
click at [755, 401] on button "Yes" at bounding box center [760, 403] width 45 height 25
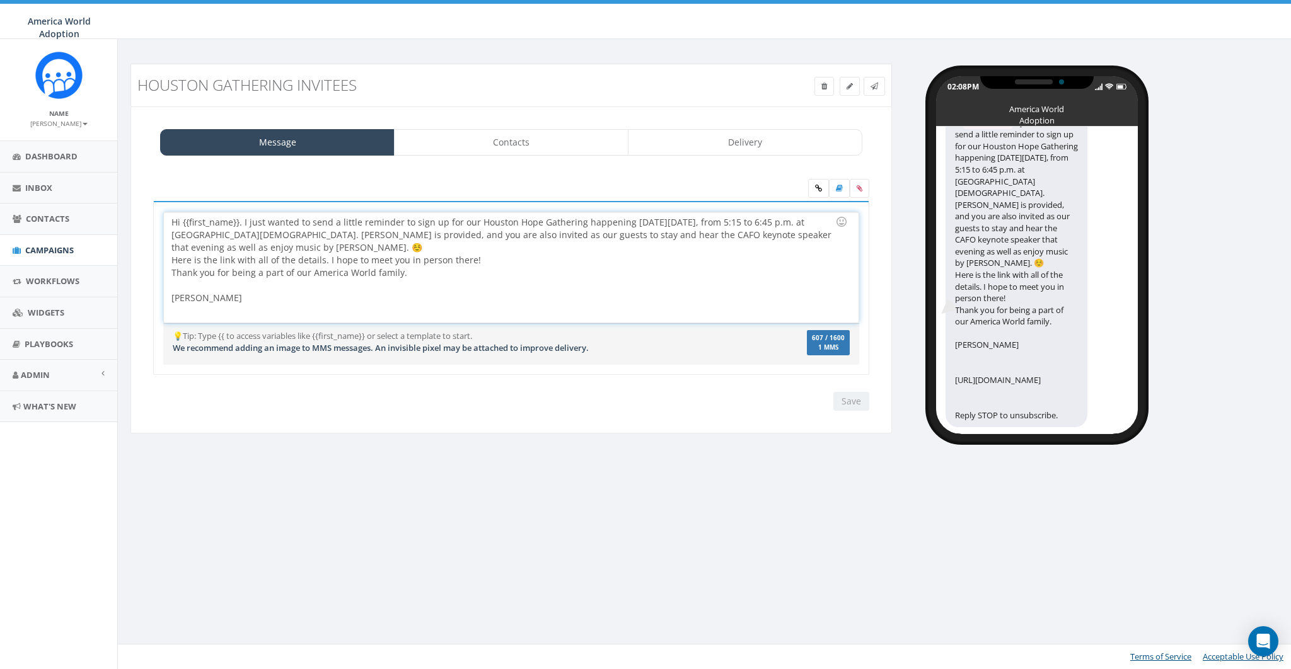
click at [572, 281] on div at bounding box center [506, 285] width 671 height 13
click at [347, 246] on div "Hi {{first_name}}. I just wanted to send a little reminder to sign up for our H…" at bounding box center [511, 267] width 694 height 110
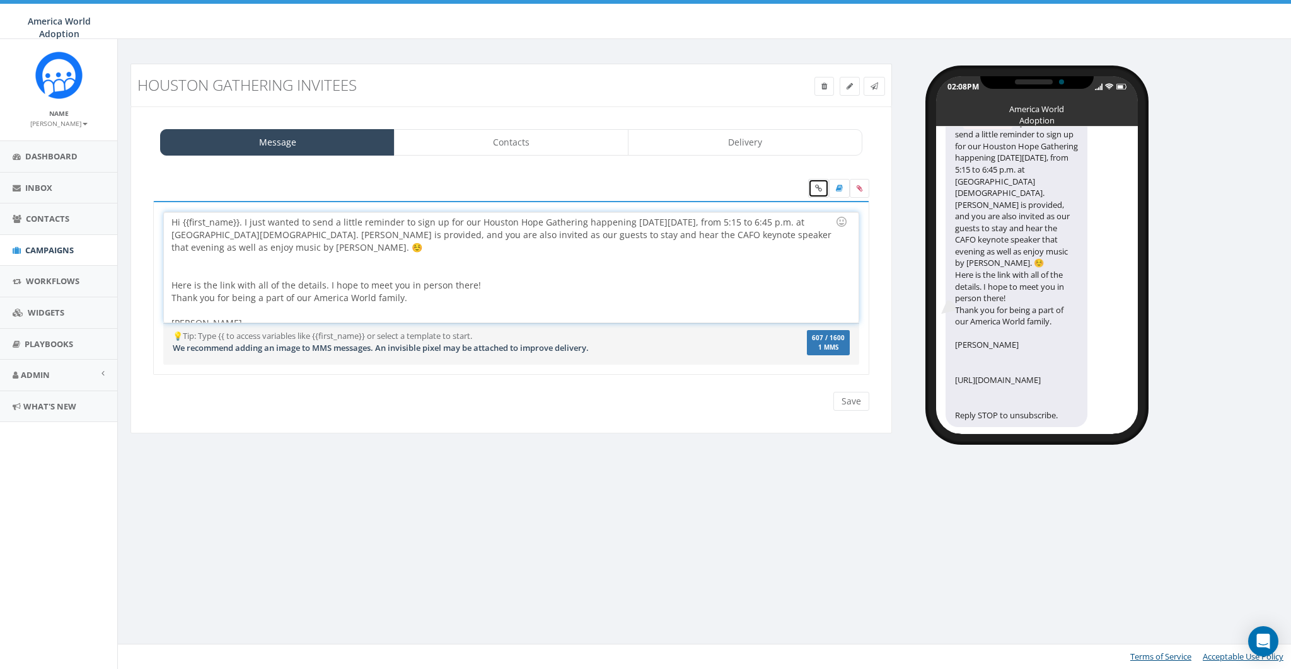
click at [826, 190] on link at bounding box center [818, 188] width 21 height 19
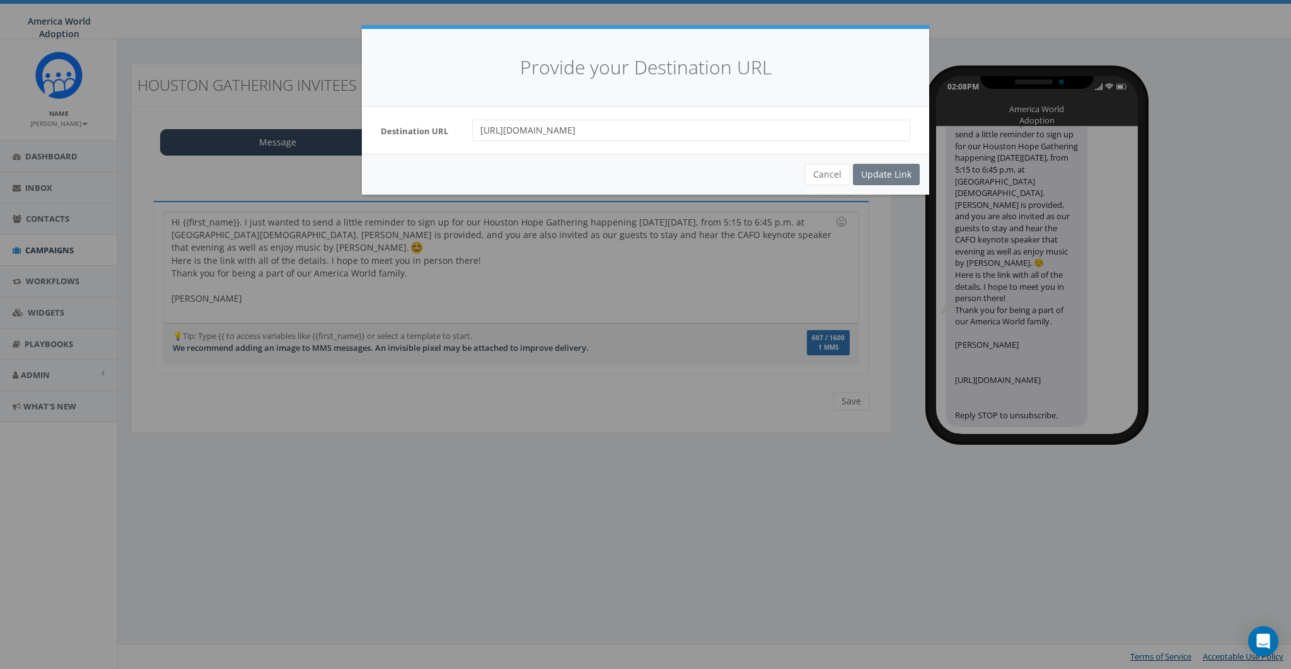
click at [532, 132] on input "[URL][DOMAIN_NAME]" at bounding box center [691, 130] width 438 height 21
drag, startPoint x: 817, startPoint y: 172, endPoint x: 787, endPoint y: 173, distance: 30.3
click at [817, 172] on button "Cancel" at bounding box center [827, 174] width 45 height 21
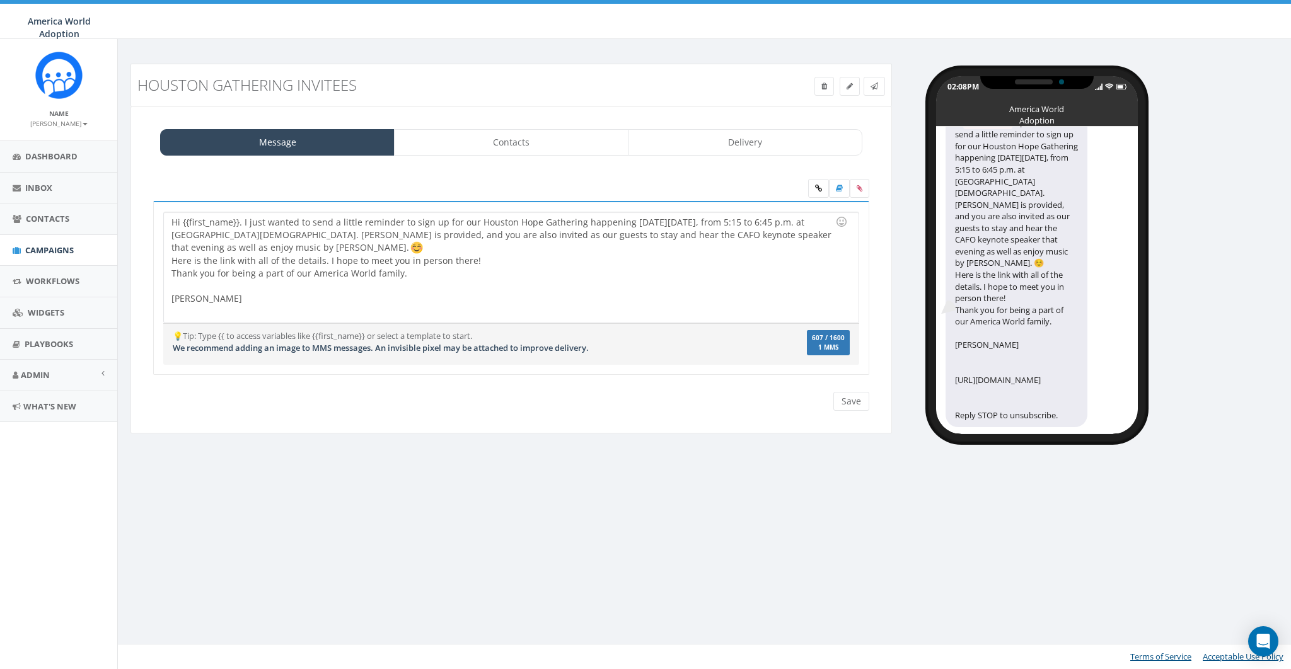
click at [314, 271] on div "Hi {{first_name}}. I just wanted to send a little reminder to sign up for our H…" at bounding box center [511, 267] width 694 height 110
click at [442, 272] on div "Hi {{first_name}}. I just wanted to send a little reminder to sign up for our H…" at bounding box center [511, 267] width 694 height 110
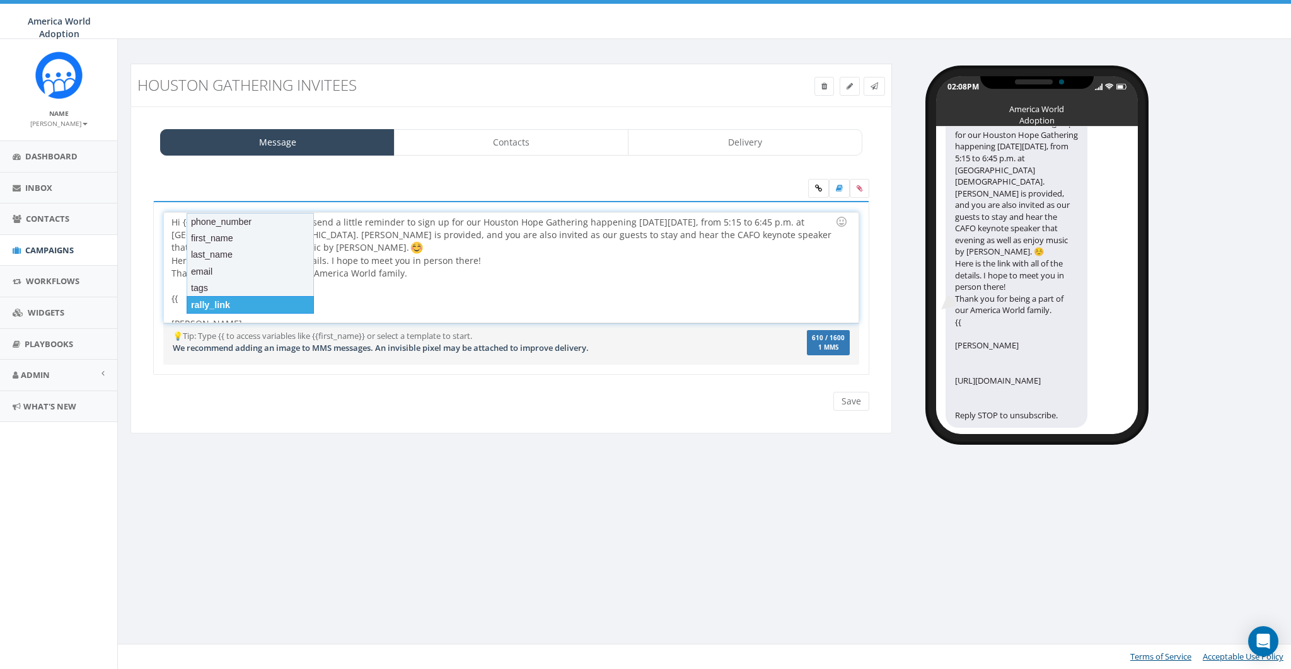
click at [247, 304] on div "rally_link" at bounding box center [250, 305] width 127 height 18
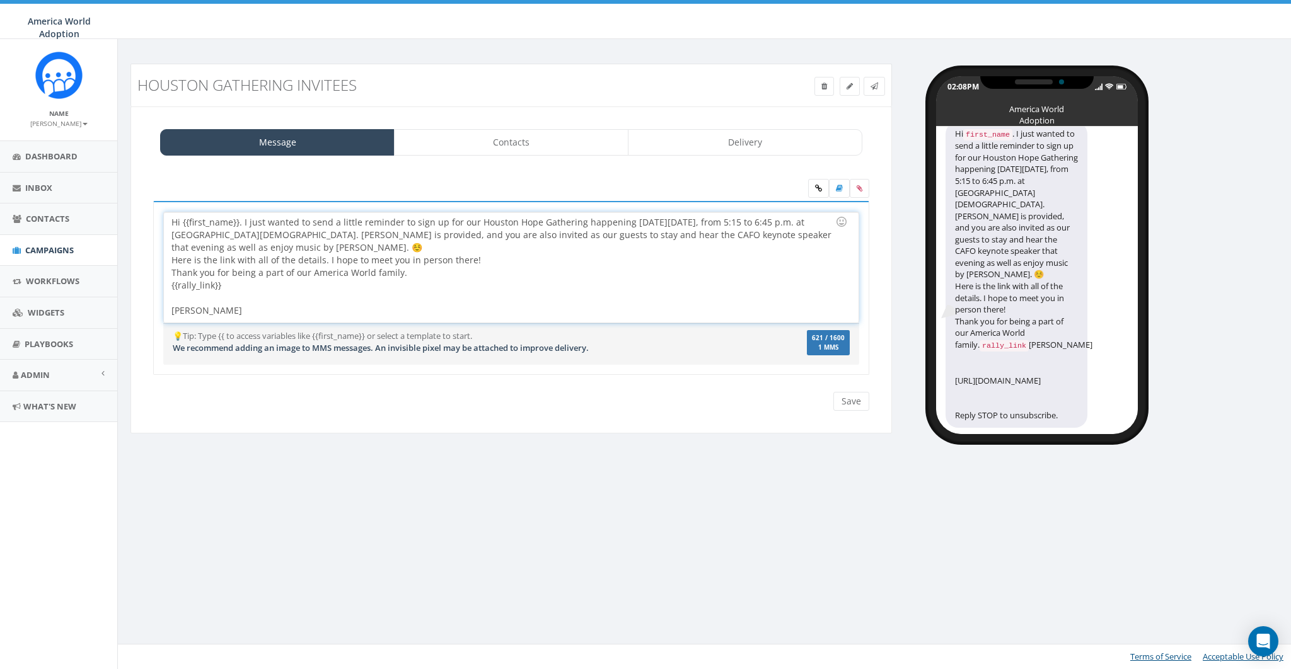
click at [255, 292] on div "{{rally_link}}" at bounding box center [506, 285] width 671 height 13
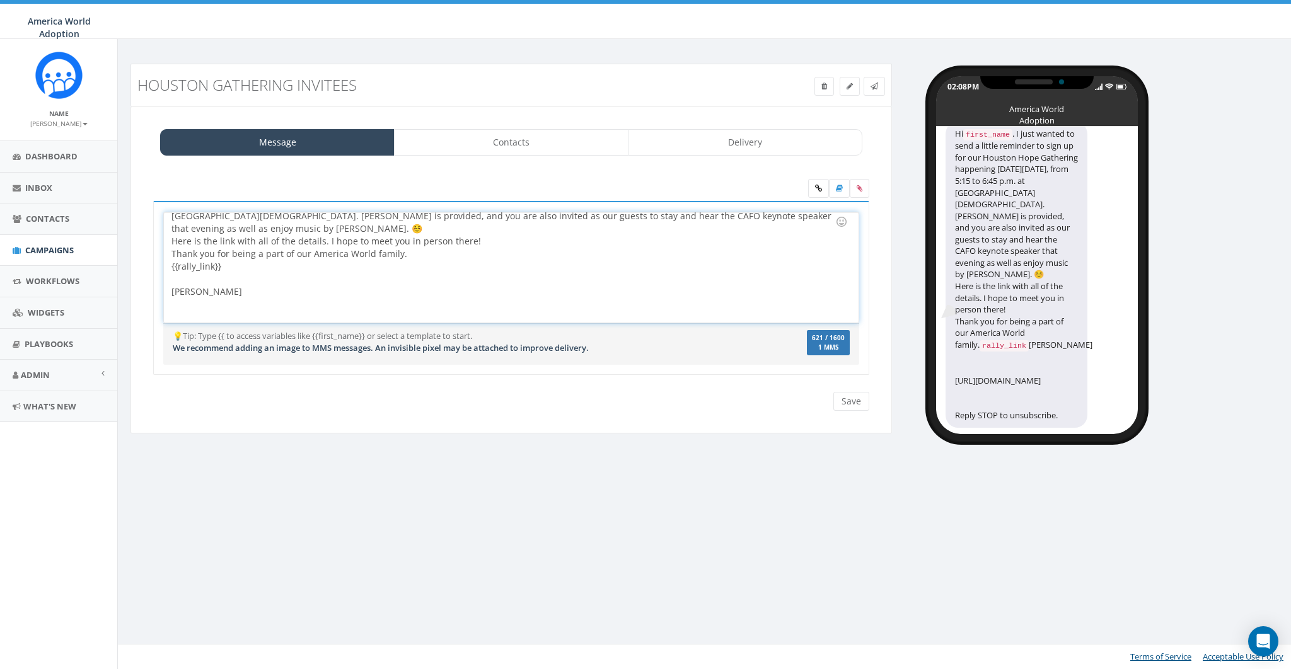
scroll to position [19, 0]
click at [306, 231] on div "Hi {{first_name}}. I just wanted to send a little reminder to sign up for our H…" at bounding box center [511, 267] width 694 height 110
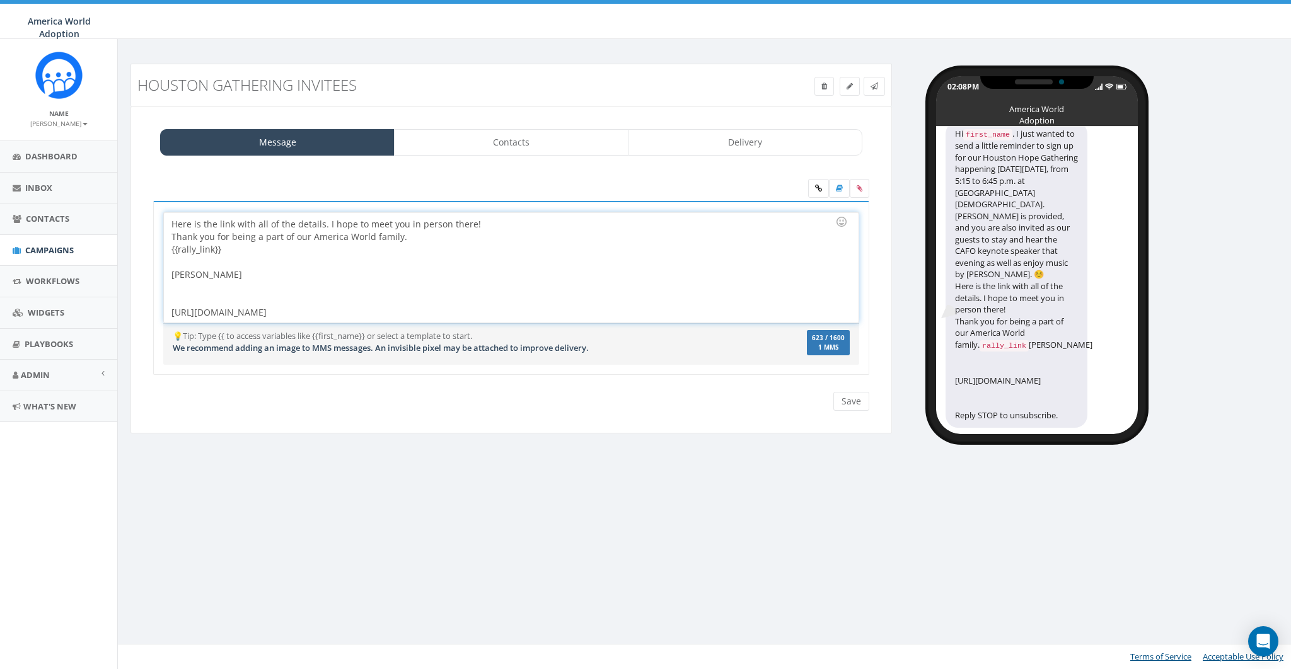
scroll to position [60, 0]
click at [301, 305] on div at bounding box center [506, 293] width 671 height 25
click at [297, 309] on div "Hi {{first_name}}. I just wanted to send a little reminder to sign up for our H…" at bounding box center [511, 267] width 694 height 110
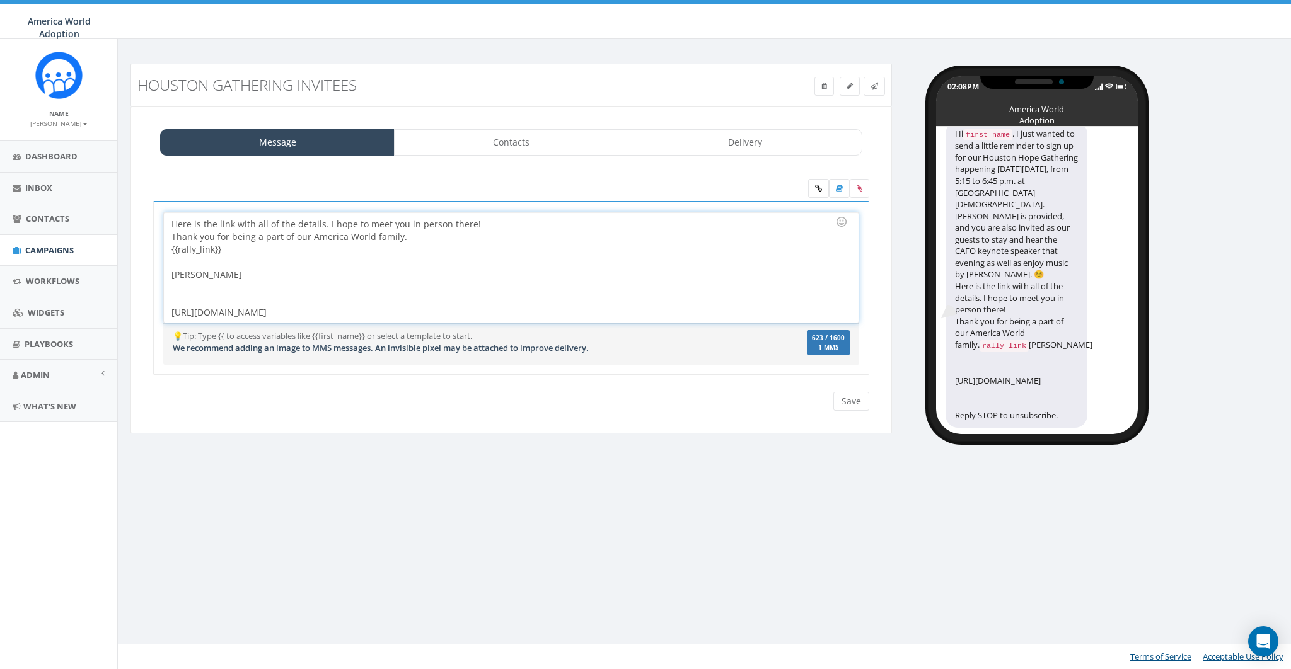
click at [297, 309] on div "Hi {{first_name}}. I just wanted to send a little reminder to sign up for our H…" at bounding box center [511, 267] width 694 height 110
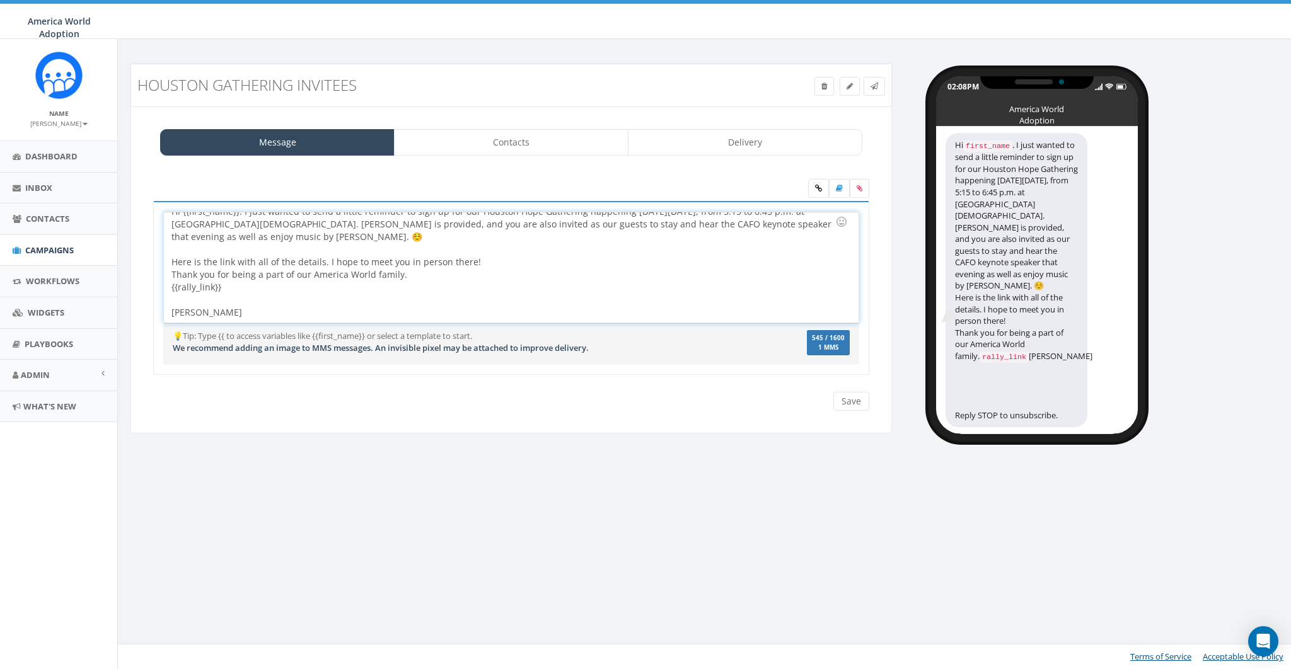
scroll to position [5, 0]
drag, startPoint x: 258, startPoint y: 291, endPoint x: 154, endPoint y: 292, distance: 104.0
click at [154, 292] on div "Hi {{first_name}}. I just wanted to send a little reminder to sign up for our H…" at bounding box center [511, 288] width 716 height 175
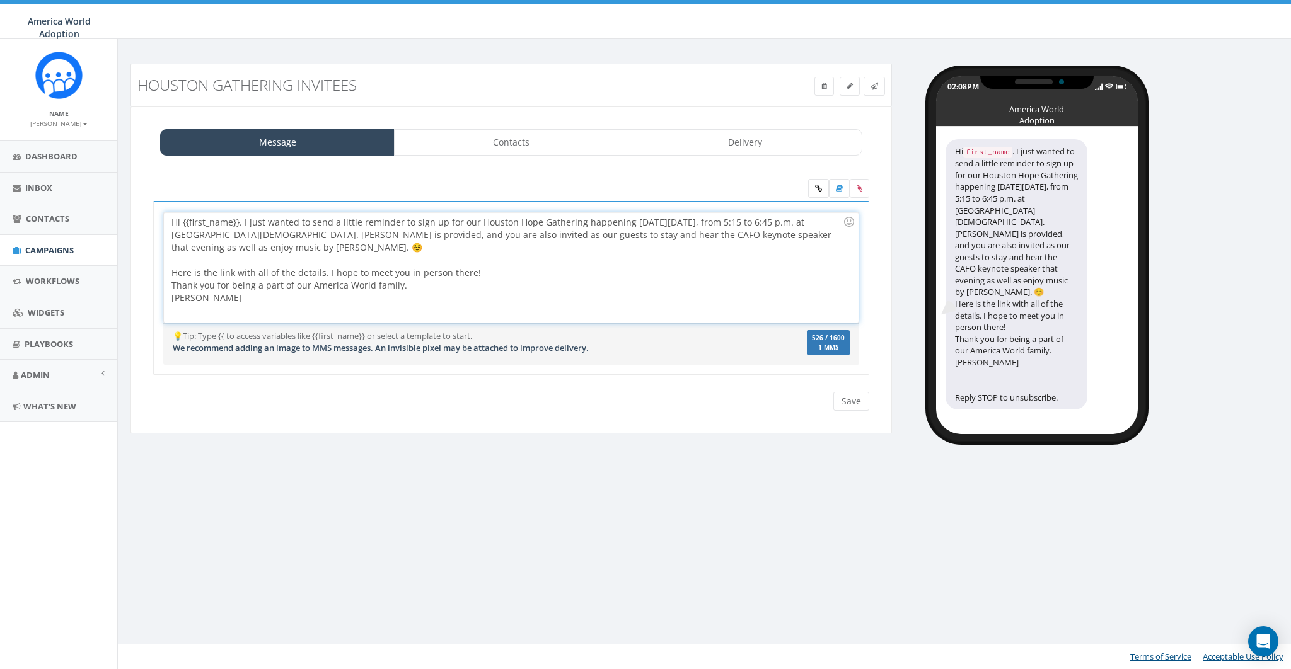
scroll to position [6, 0]
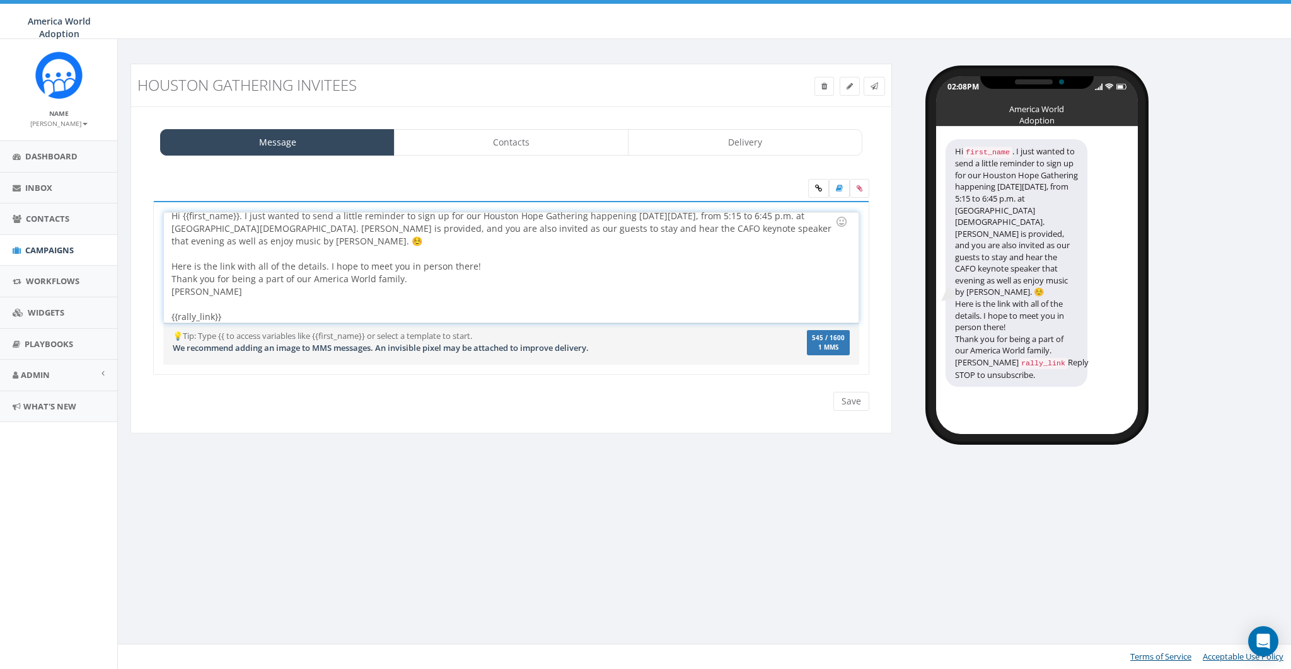
click at [466, 283] on div "Hi {{first_name}}. I just wanted to send a little reminder to sign up for our H…" at bounding box center [511, 267] width 694 height 110
click at [841, 399] on input "Save" at bounding box center [851, 401] width 36 height 19
click at [679, 308] on div at bounding box center [506, 297] width 671 height 25
click at [873, 88] on icon at bounding box center [874, 87] width 8 height 8
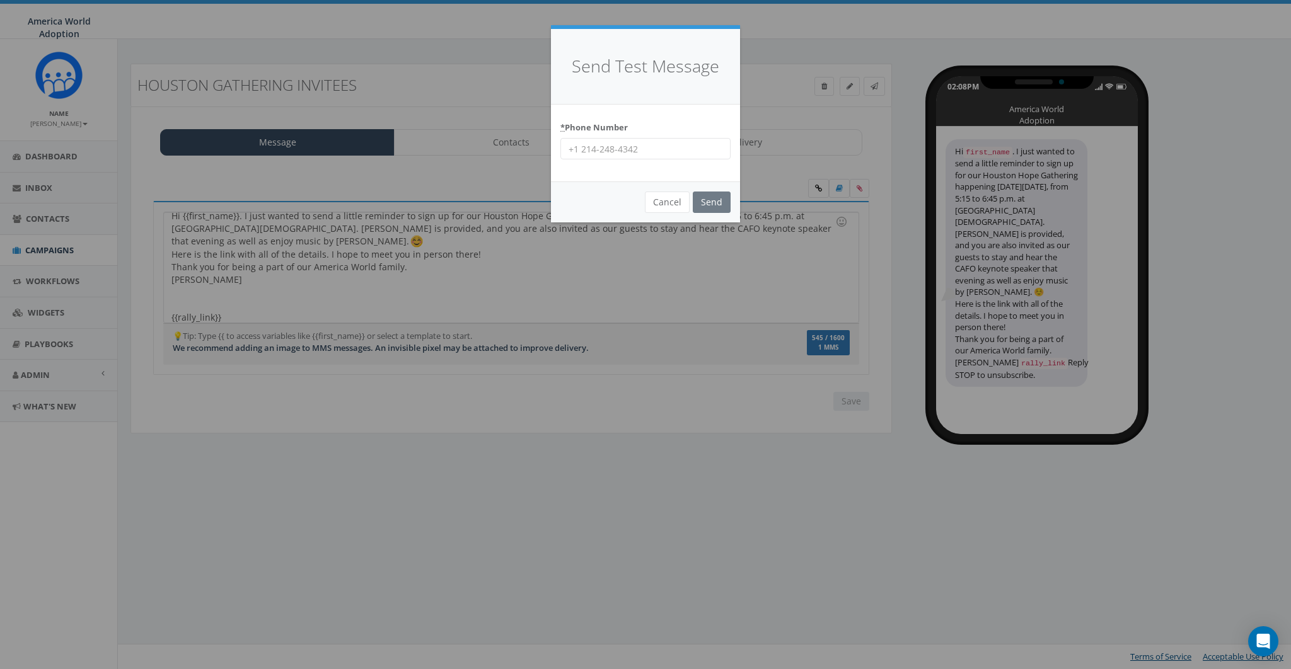
click at [613, 147] on input "* Phone Number" at bounding box center [645, 148] width 170 height 21
type input "8587365358"
click at [705, 200] on input "Send" at bounding box center [712, 202] width 38 height 21
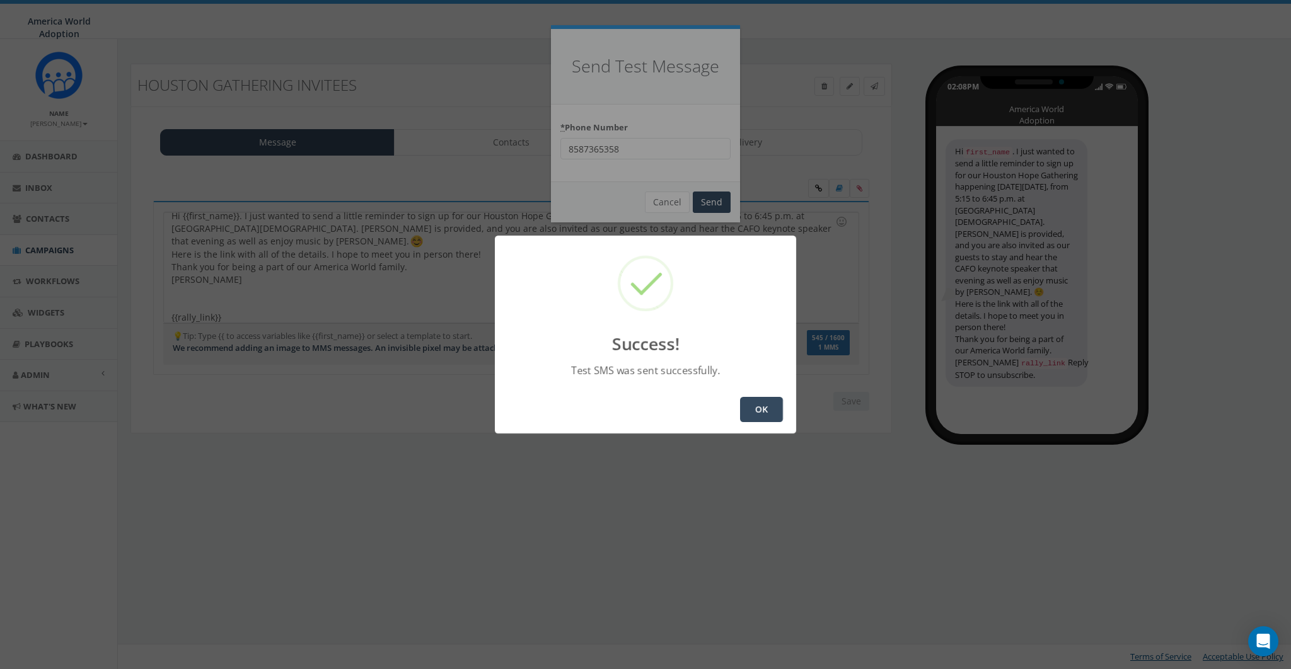
click at [772, 401] on button "OK" at bounding box center [761, 409] width 43 height 25
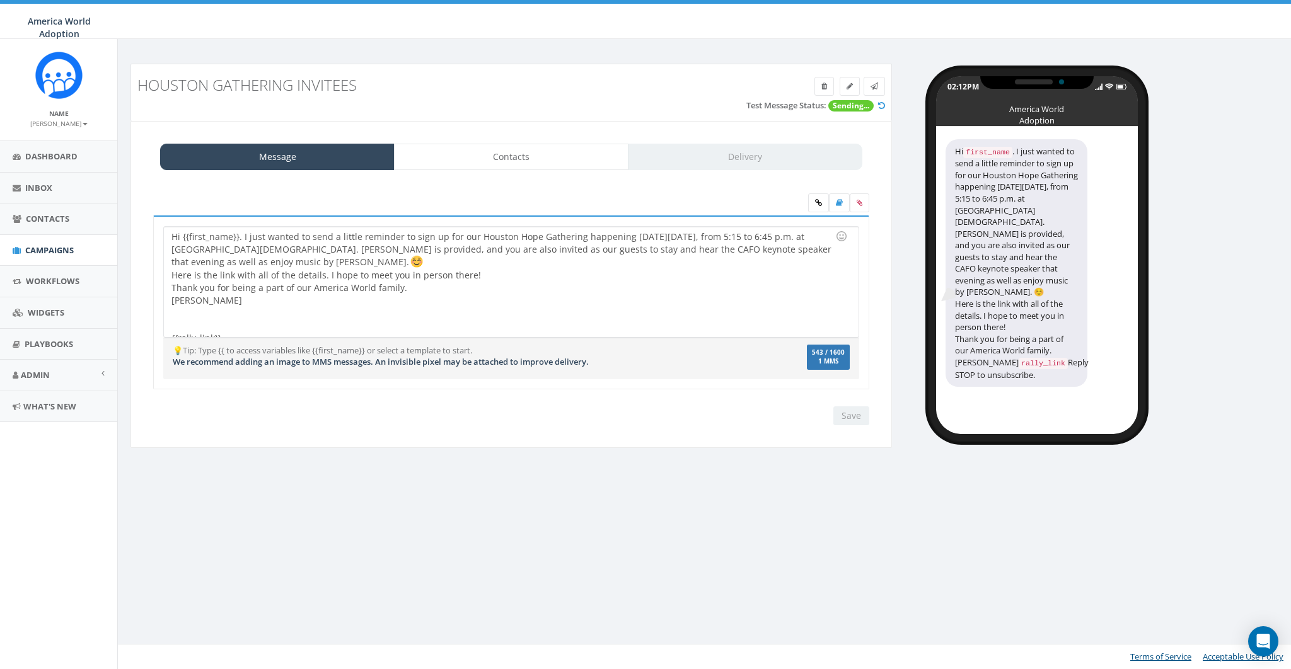
click at [531, 285] on div "Hi {{first_name}}. I just wanted to send a little reminder to sign up for our H…" at bounding box center [511, 282] width 694 height 110
click at [350, 260] on div "Hi {{first_name}}. I just wanted to send a little reminder to sign up for our H…" at bounding box center [511, 282] width 694 height 110
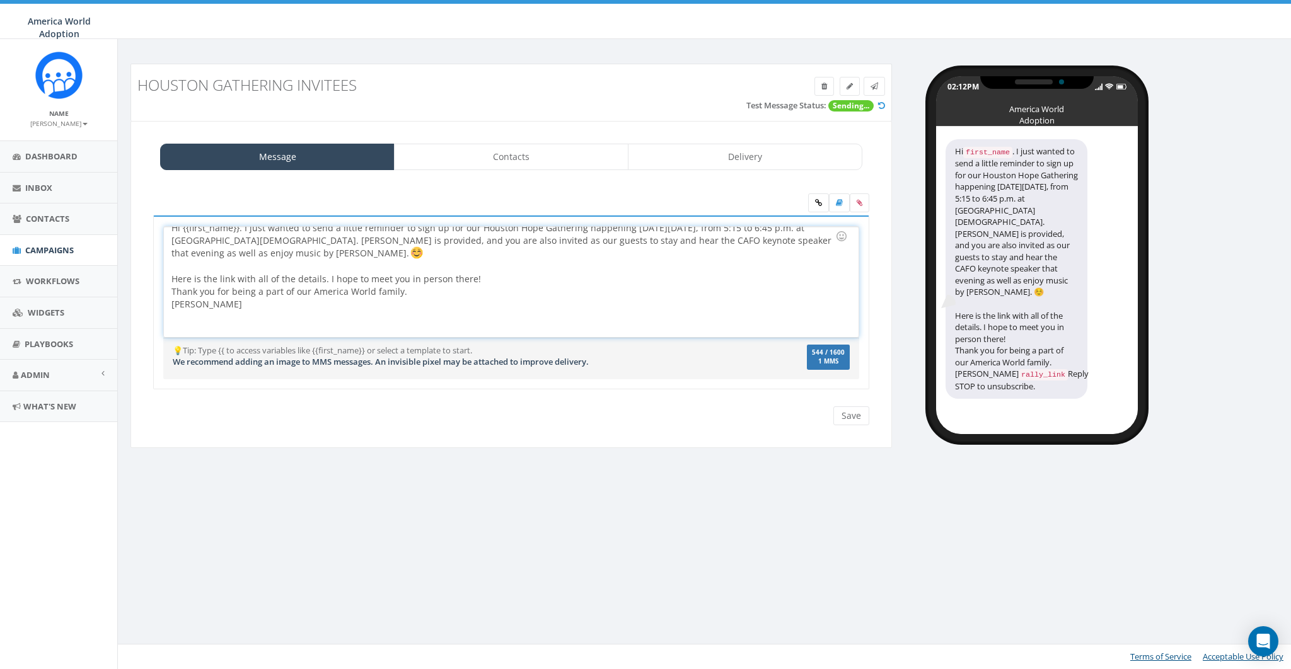
scroll to position [24, 0]
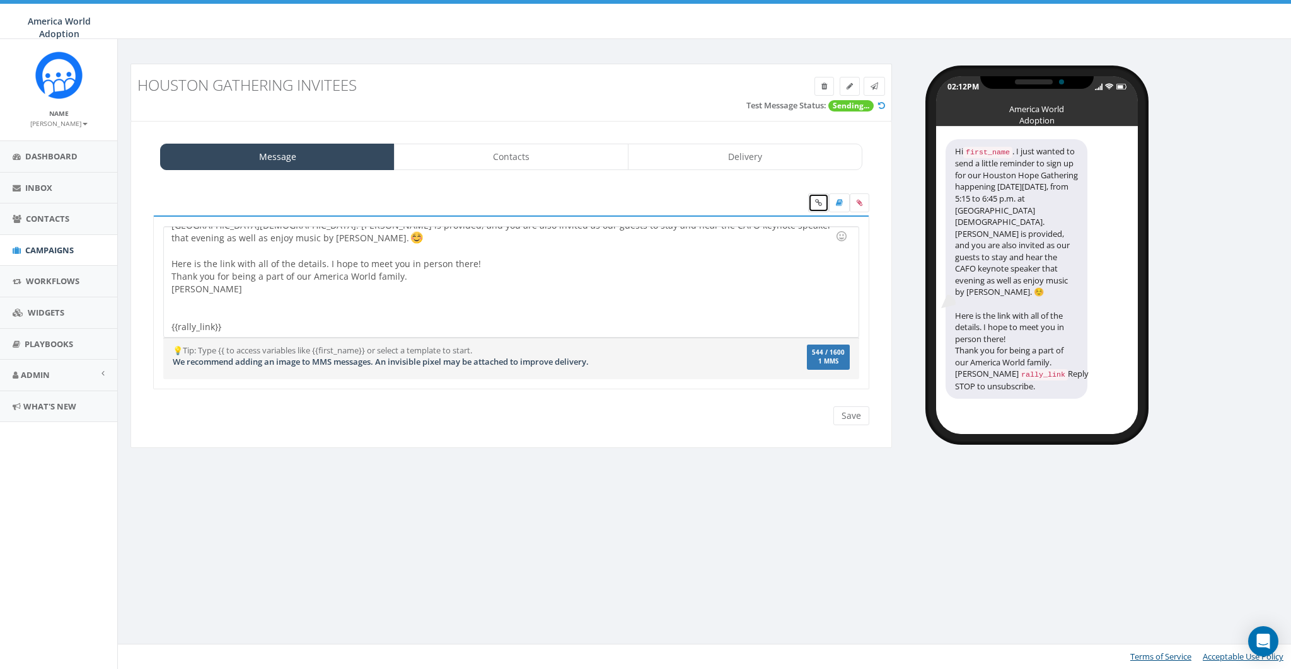
click at [817, 204] on icon at bounding box center [818, 203] width 7 height 8
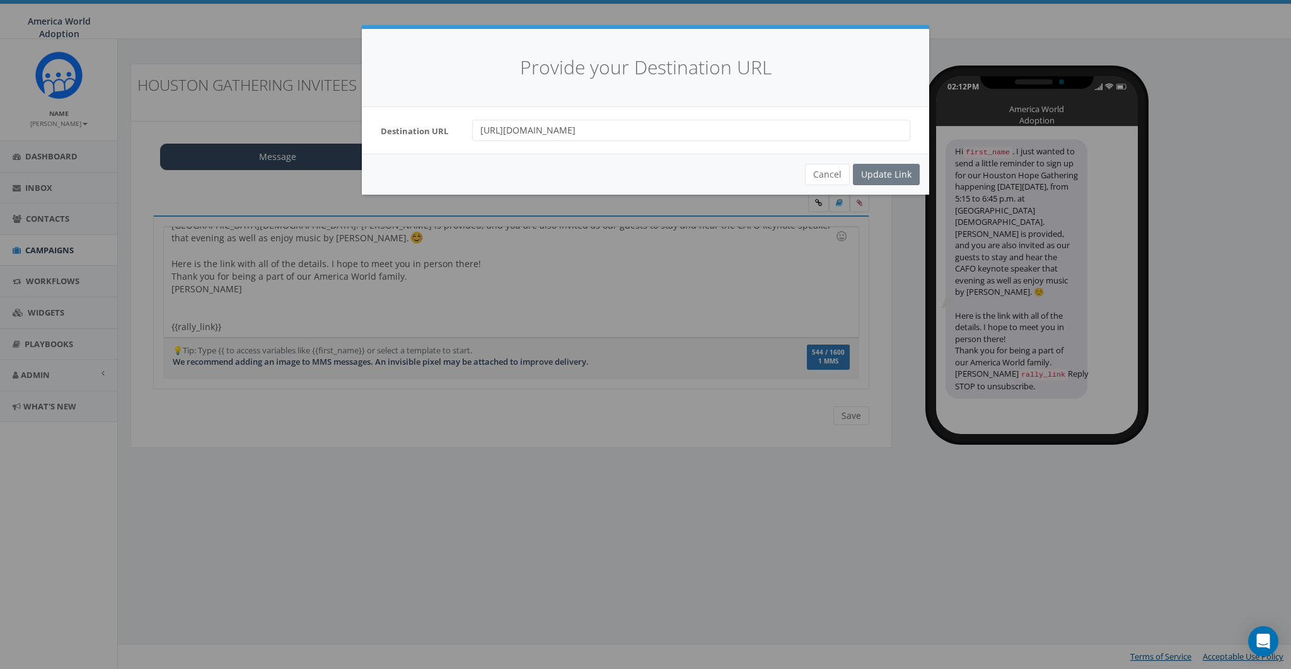
click at [661, 129] on input "[URL][DOMAIN_NAME]" at bounding box center [691, 130] width 438 height 21
click at [846, 173] on button "Cancel" at bounding box center [827, 174] width 45 height 21
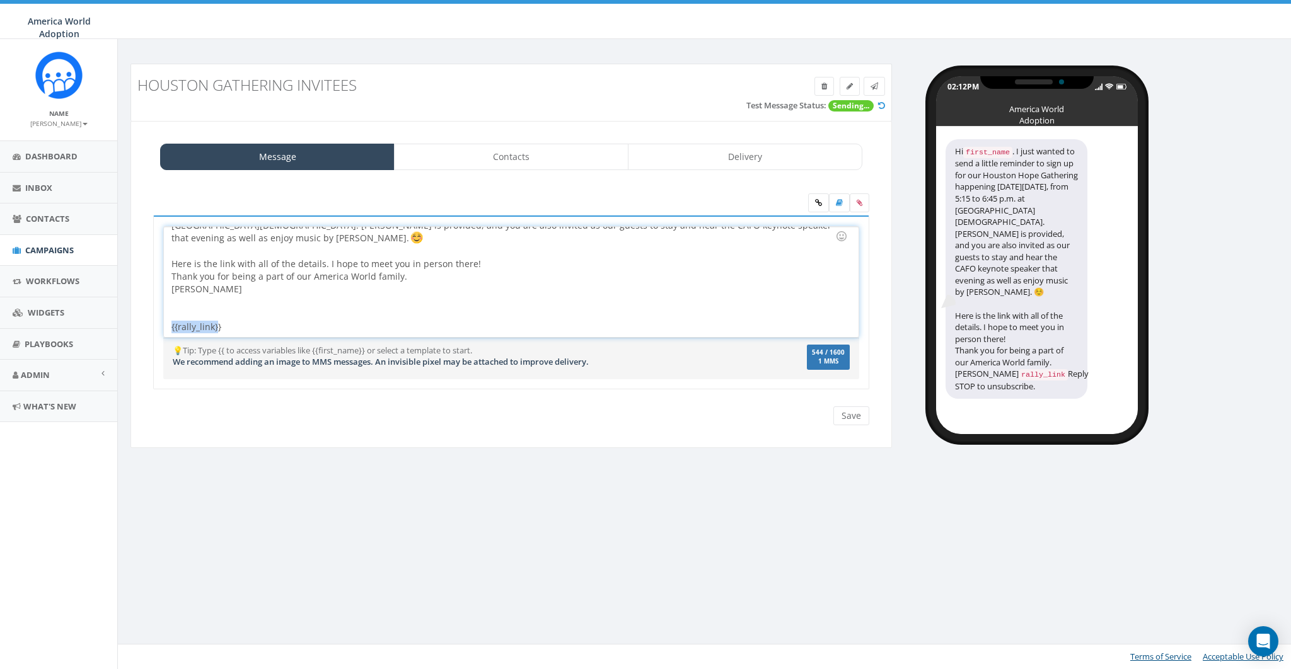
click at [169, 324] on div "Hi {{first_name}}. I just wanted to send a little reminder to sign up for our H…" at bounding box center [511, 282] width 694 height 110
click at [309, 320] on div "Hi {{first_name}}. I just wanted to send a little reminder to sign up for our H…" at bounding box center [511, 282] width 694 height 110
click at [356, 466] on div "Houston Gathering Invitees Test Message Status: Sending... Message Contacts Del…" at bounding box center [706, 257] width 1177 height 437
click at [311, 296] on div at bounding box center [506, 308] width 671 height 25
click at [438, 270] on div "Hi {{first_name}}. I just wanted to send a little reminder to sign up for our H…" at bounding box center [511, 282] width 694 height 110
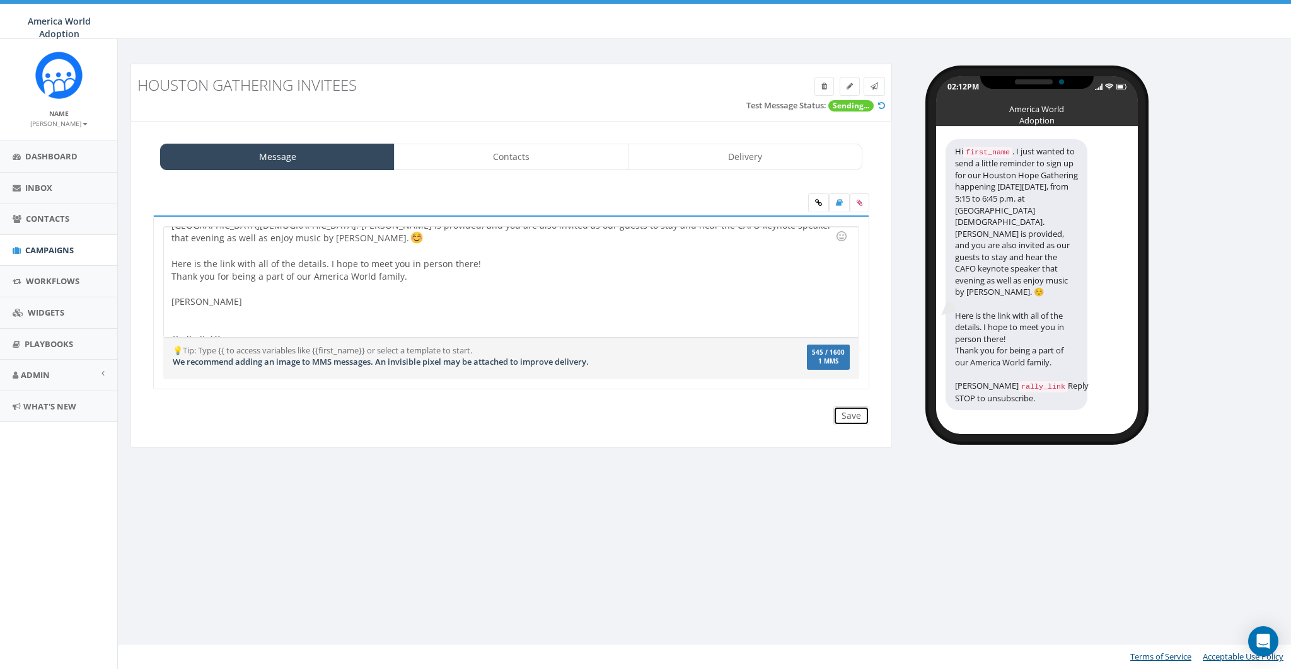
click at [855, 416] on input "Save" at bounding box center [851, 415] width 36 height 19
drag, startPoint x: 234, startPoint y: 324, endPoint x: 166, endPoint y: 321, distance: 68.1
click at [166, 321] on div "Hi {{first_name}}. I just wanted to send a little reminder to sign up for our H…" at bounding box center [511, 282] width 694 height 110
click at [818, 199] on icon at bounding box center [818, 203] width 7 height 8
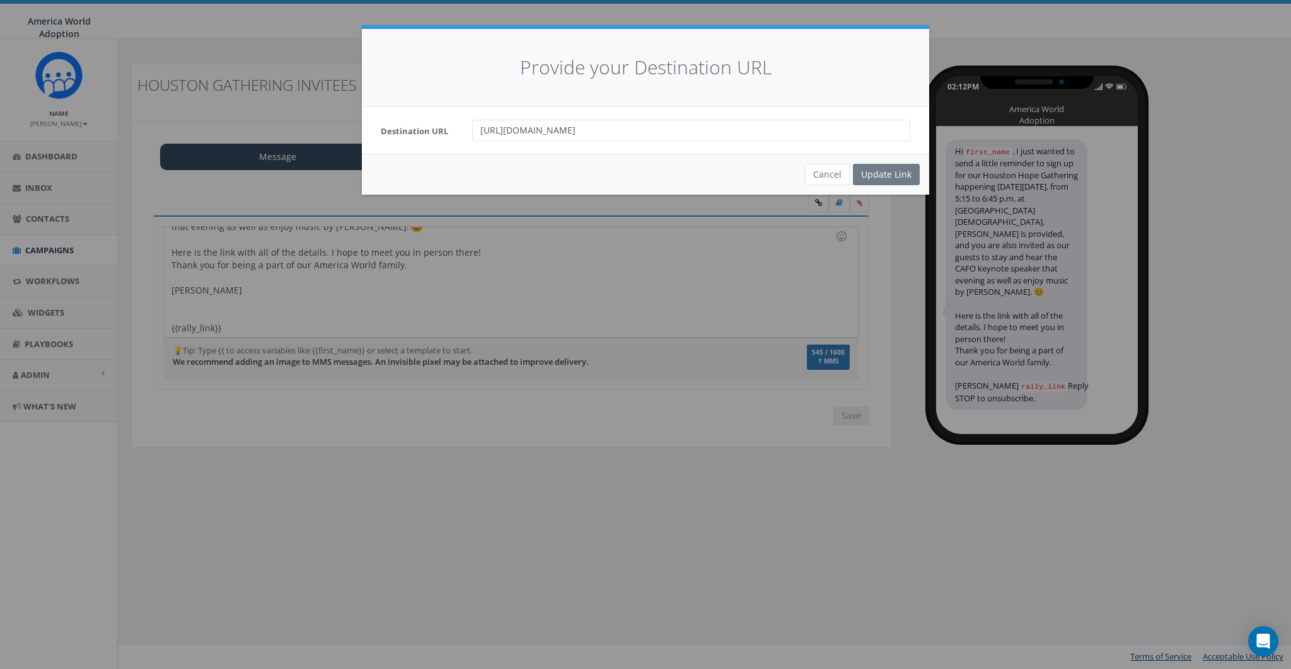
click at [677, 129] on input "[URL][DOMAIN_NAME]" at bounding box center [691, 130] width 438 height 21
click at [809, 167] on button "Cancel" at bounding box center [827, 174] width 45 height 21
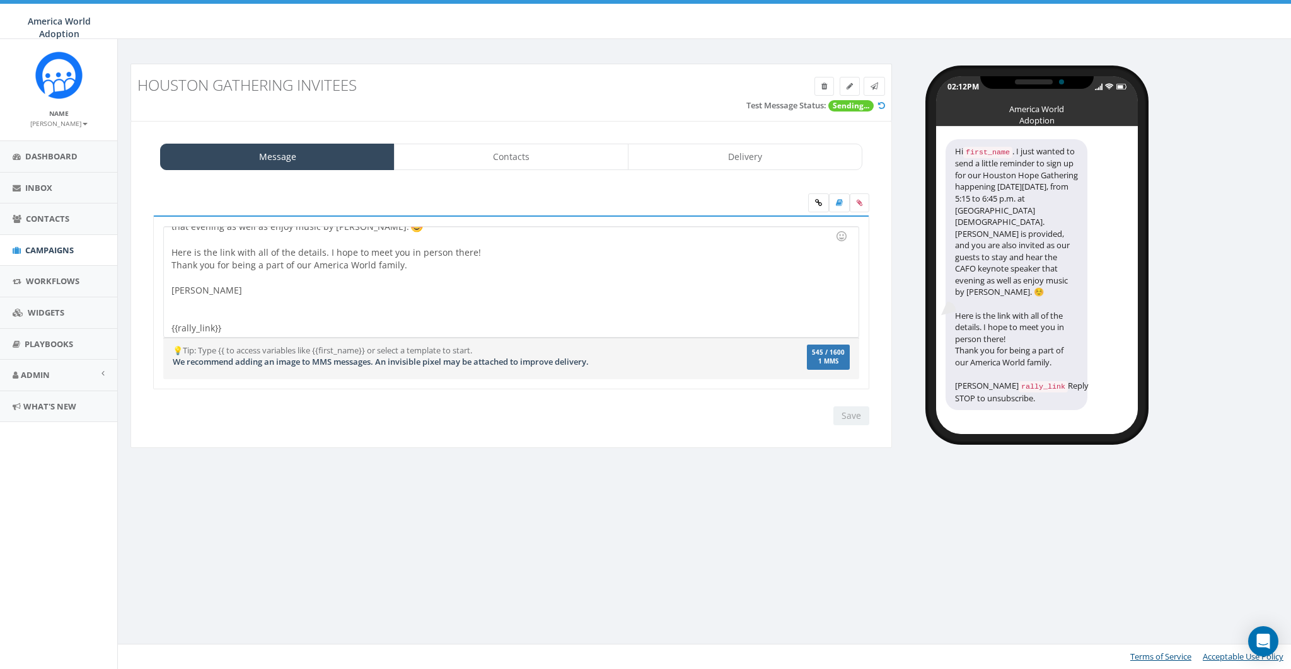
click at [273, 320] on div "Hi {{first_name}}. I just wanted to send a little reminder to sign up for our H…" at bounding box center [511, 282] width 694 height 110
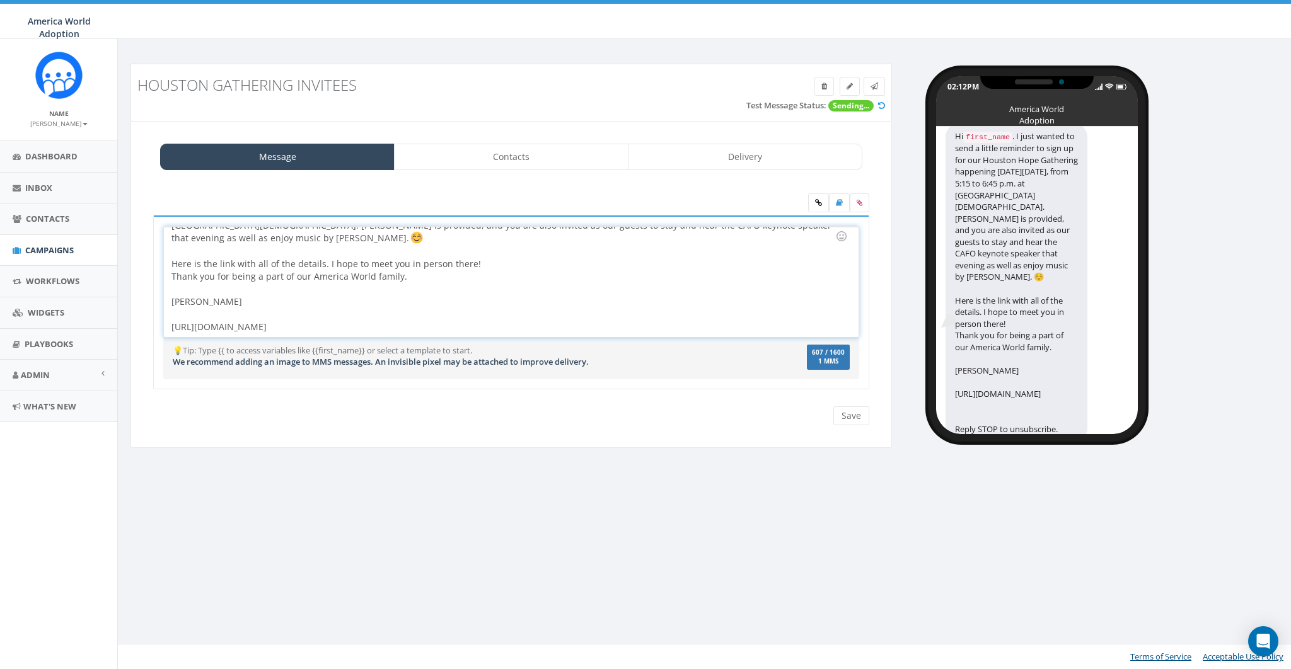
scroll to position [52, 0]
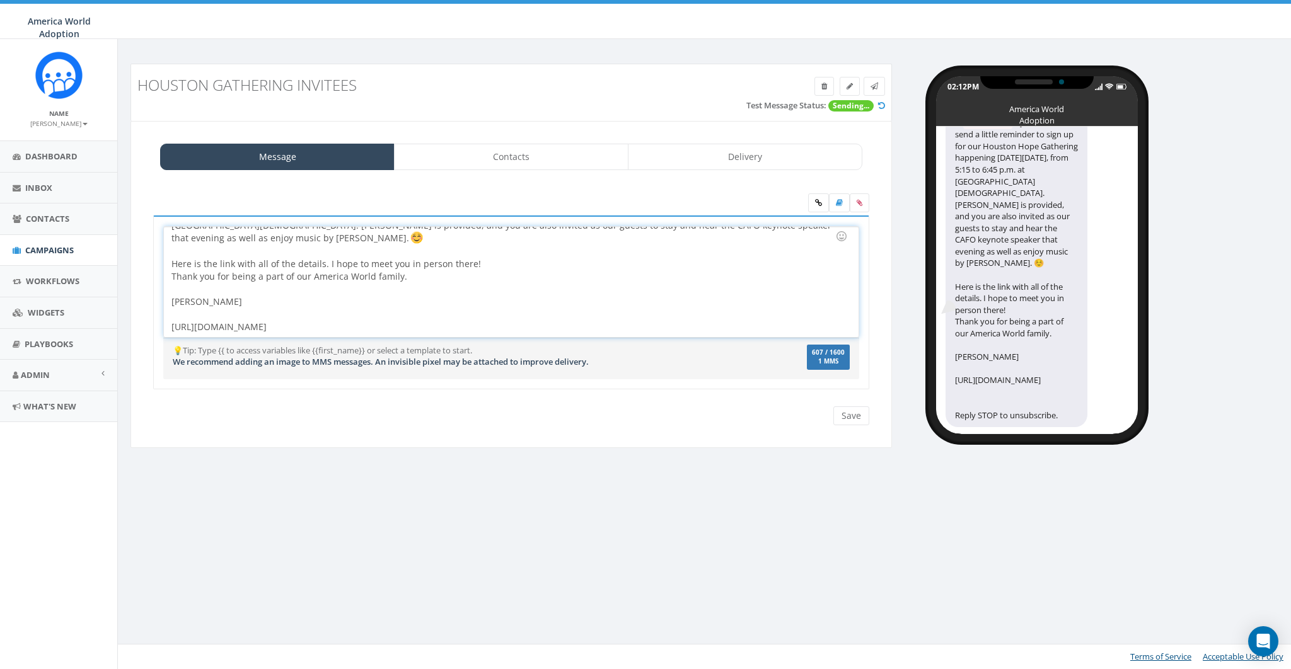
click at [773, 401] on div "Hi {{first_name}}. I just wanted to send a little reminder to sign up for our H…" at bounding box center [511, 311] width 735 height 190
click at [861, 415] on input "Save" at bounding box center [851, 415] width 36 height 19
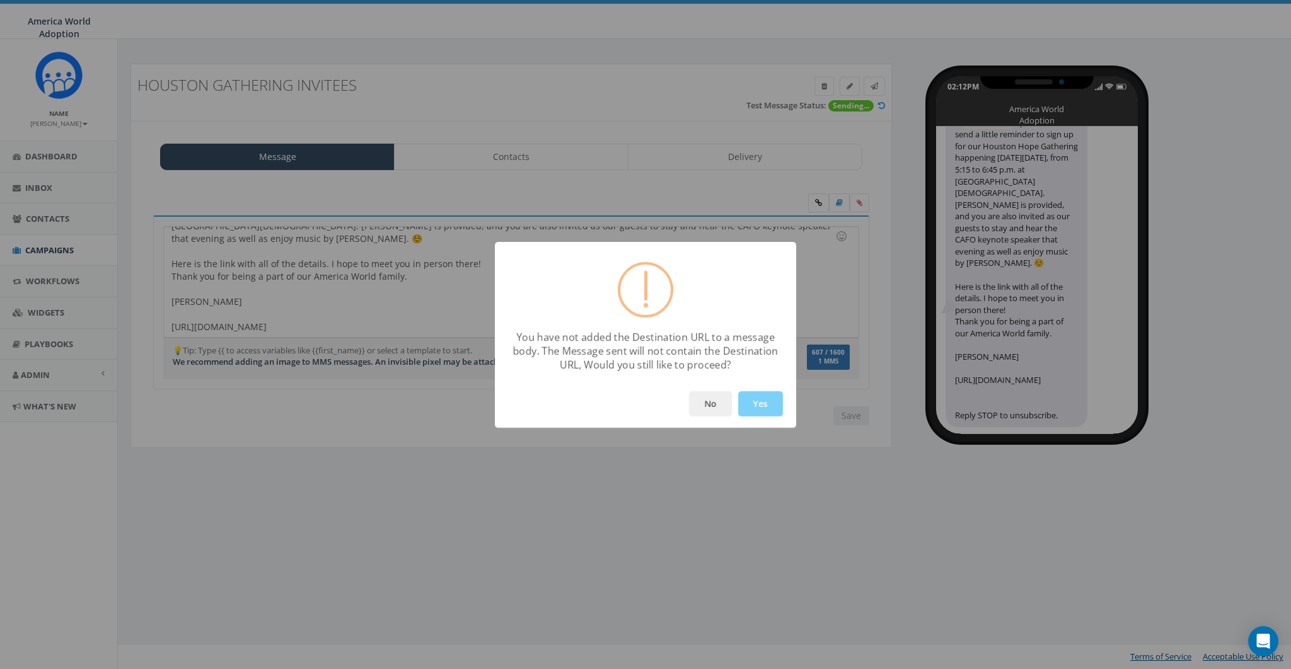
scroll to position [23, 0]
click at [711, 403] on button "No" at bounding box center [710, 403] width 43 height 25
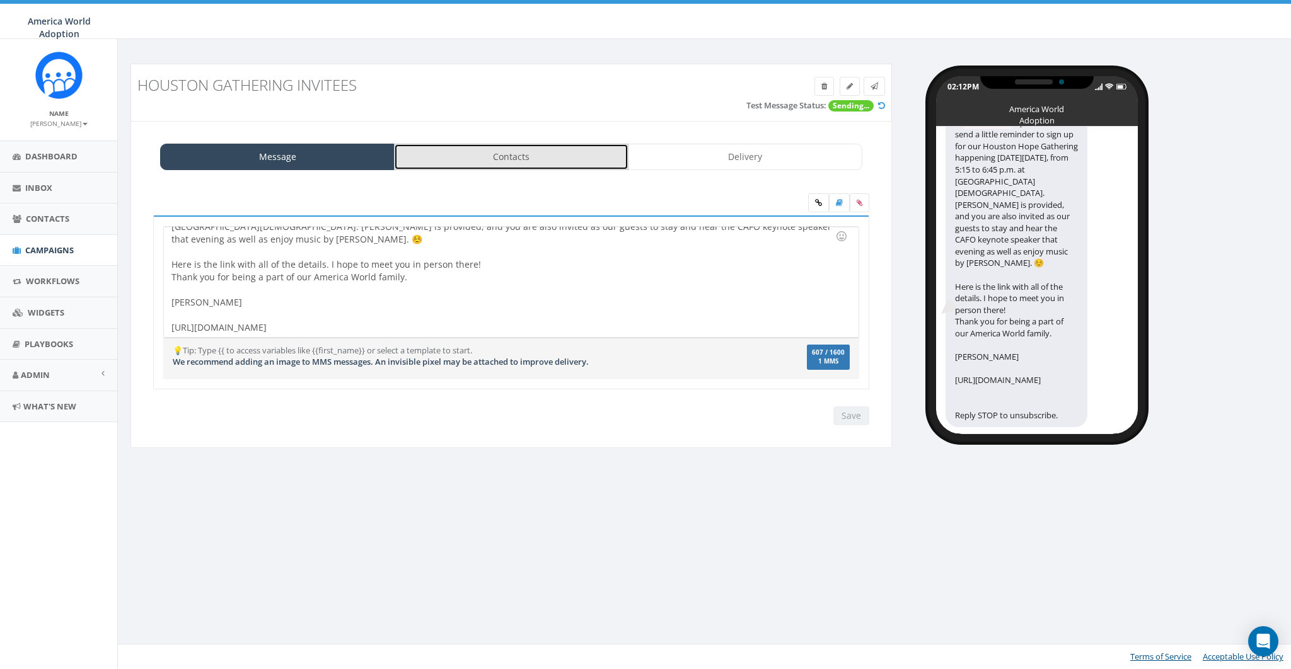
click at [512, 166] on link "Contacts" at bounding box center [511, 157] width 234 height 26
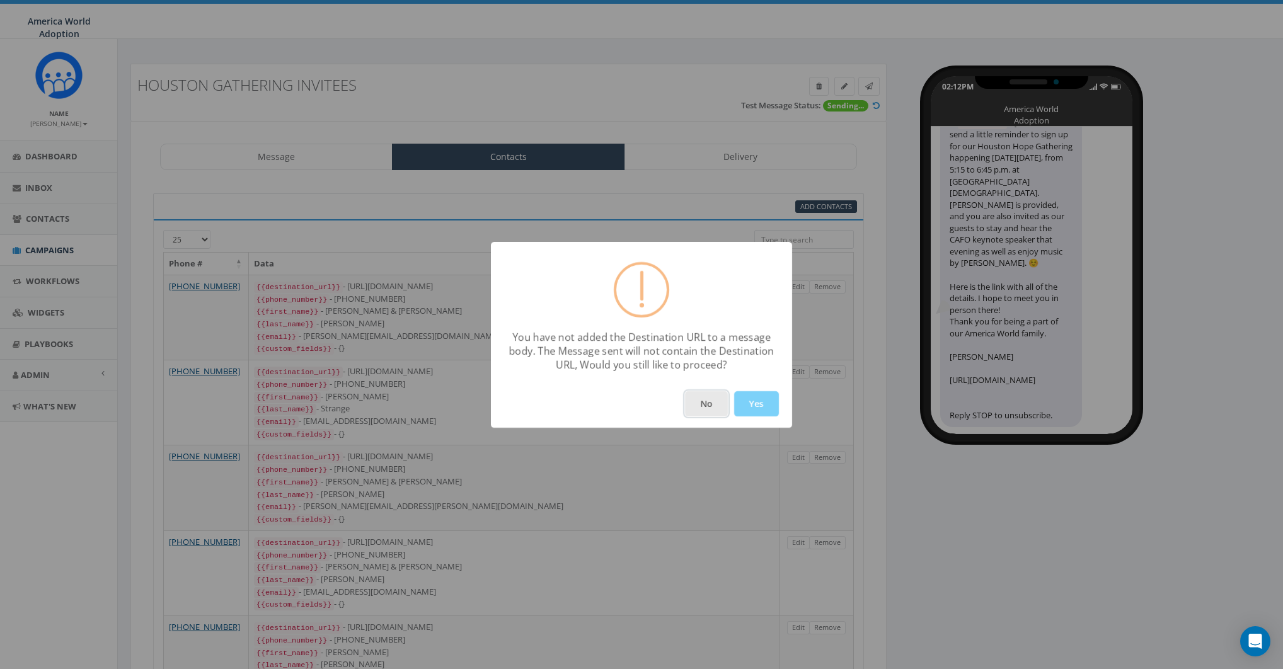
click at [693, 402] on button "No" at bounding box center [706, 403] width 43 height 25
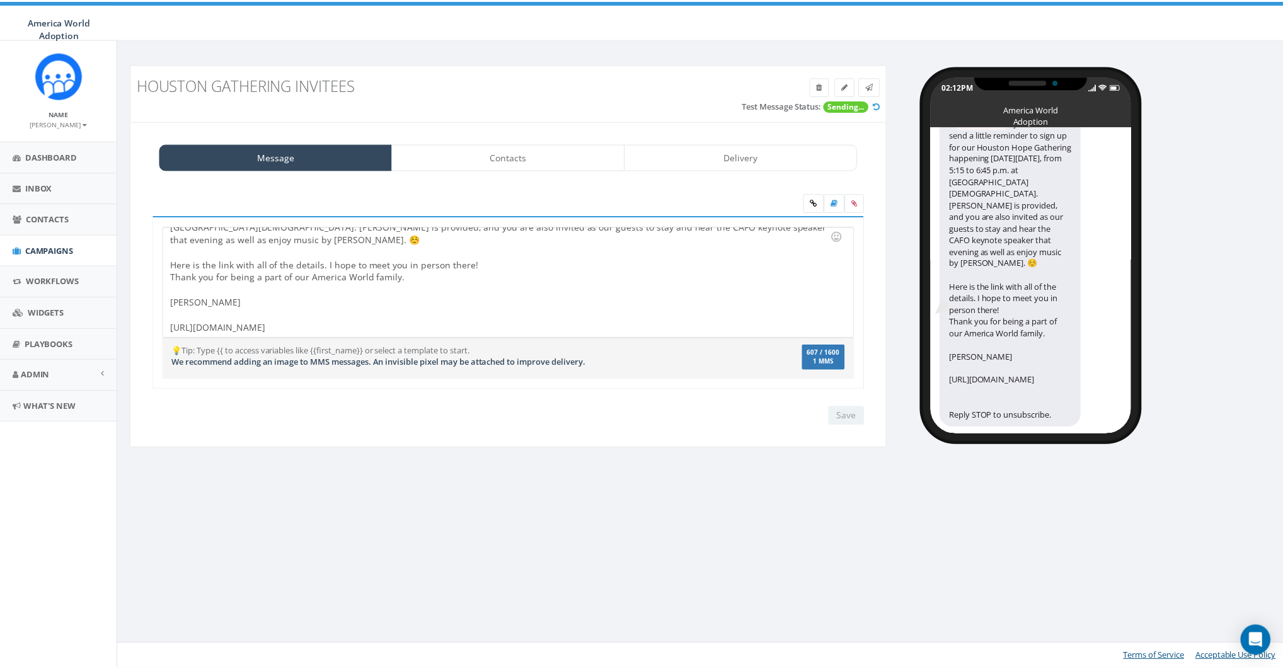
scroll to position [2, 0]
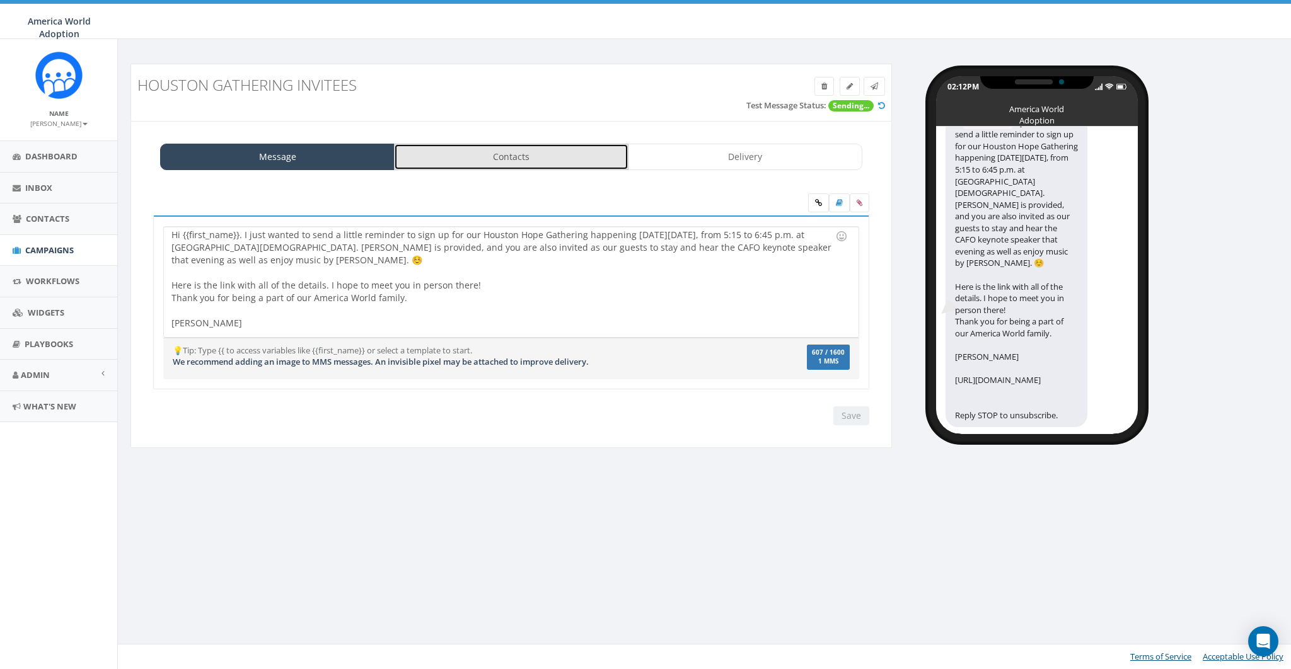
click at [497, 149] on link "Contacts" at bounding box center [511, 157] width 234 height 26
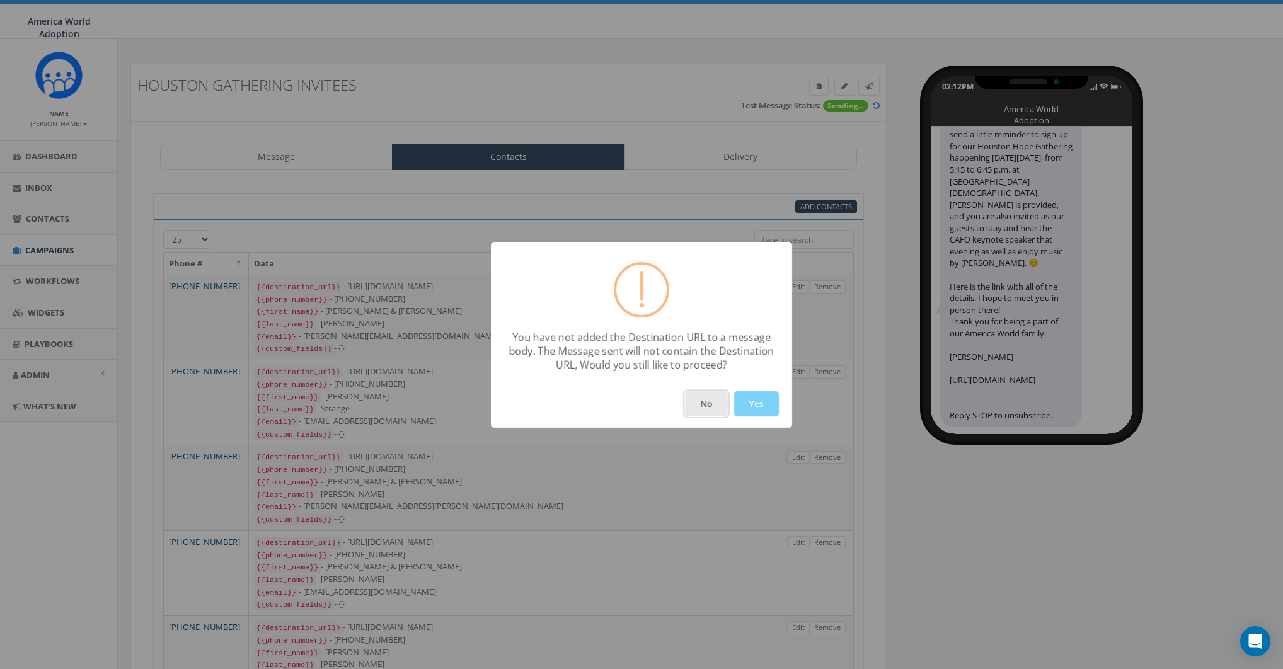
click at [708, 403] on button "No" at bounding box center [706, 403] width 43 height 25
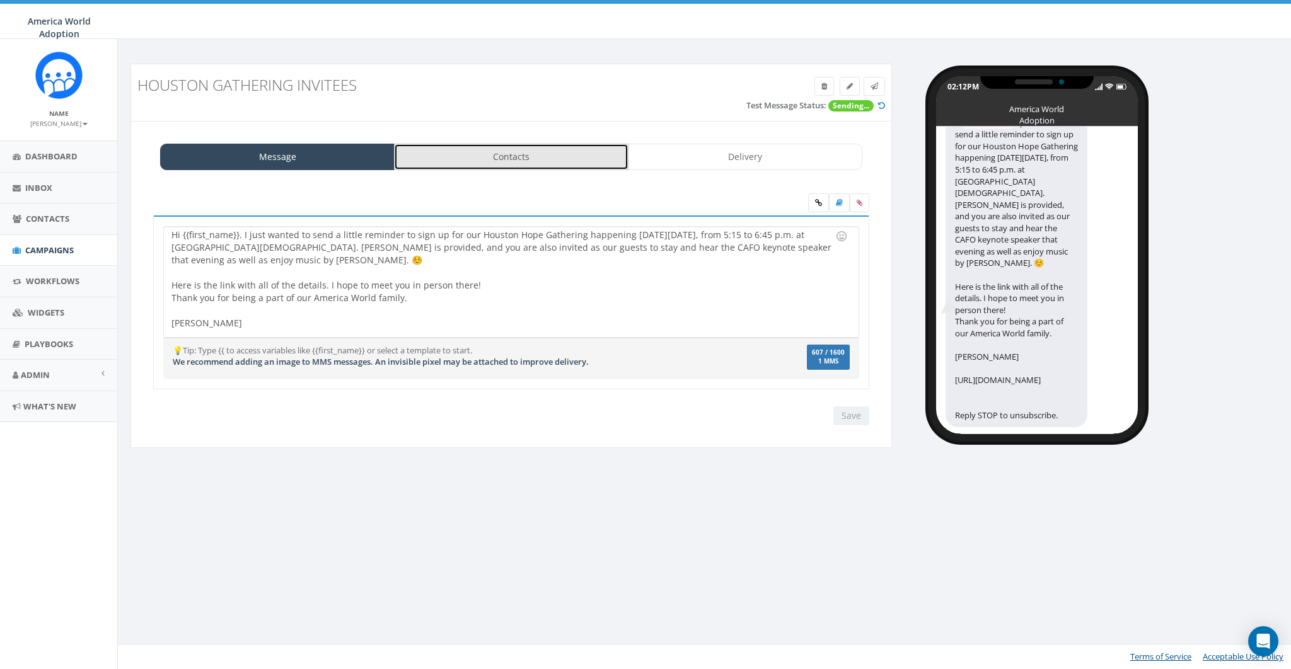
click at [473, 147] on link "Contacts" at bounding box center [511, 157] width 234 height 26
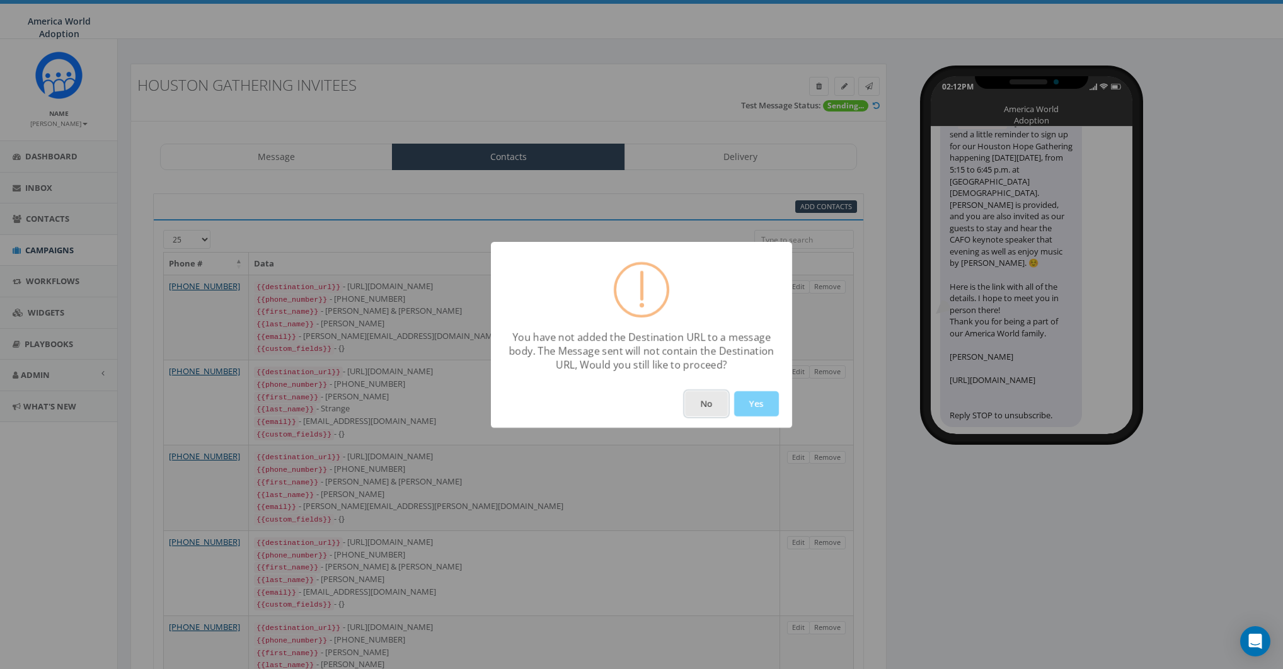
click at [723, 402] on button "No" at bounding box center [706, 403] width 43 height 25
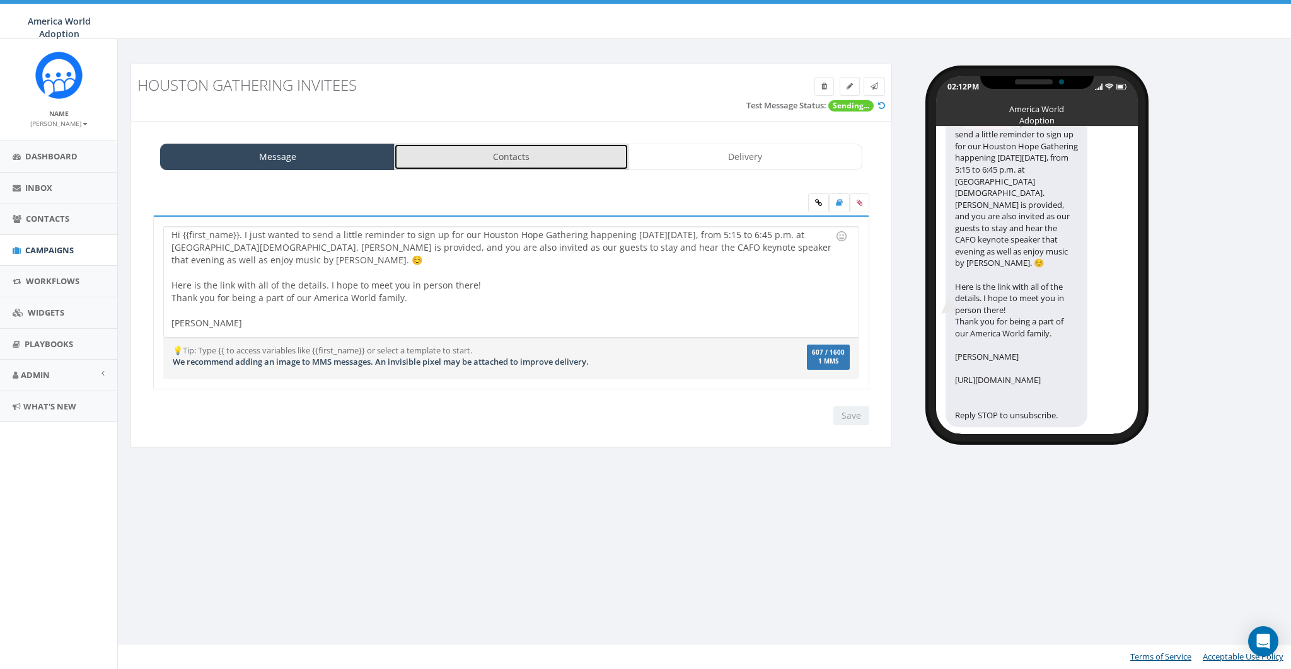
click at [515, 154] on link "Contacts" at bounding box center [511, 157] width 234 height 26
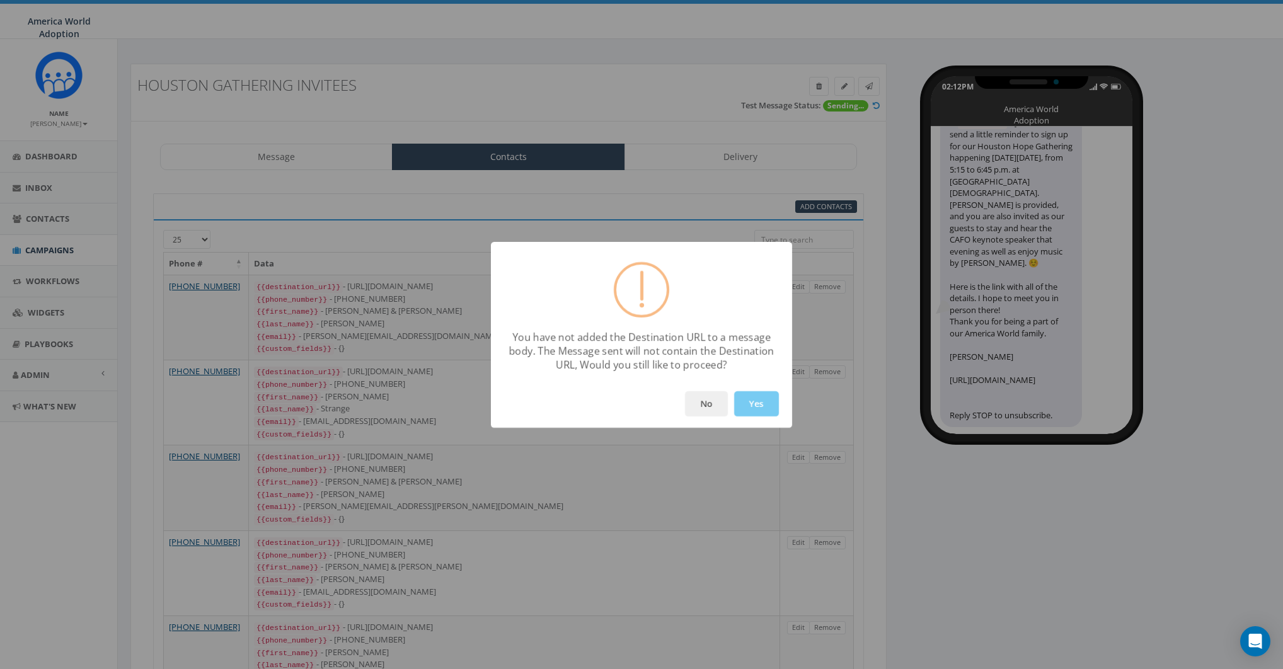
click at [763, 405] on button "Yes" at bounding box center [756, 403] width 45 height 25
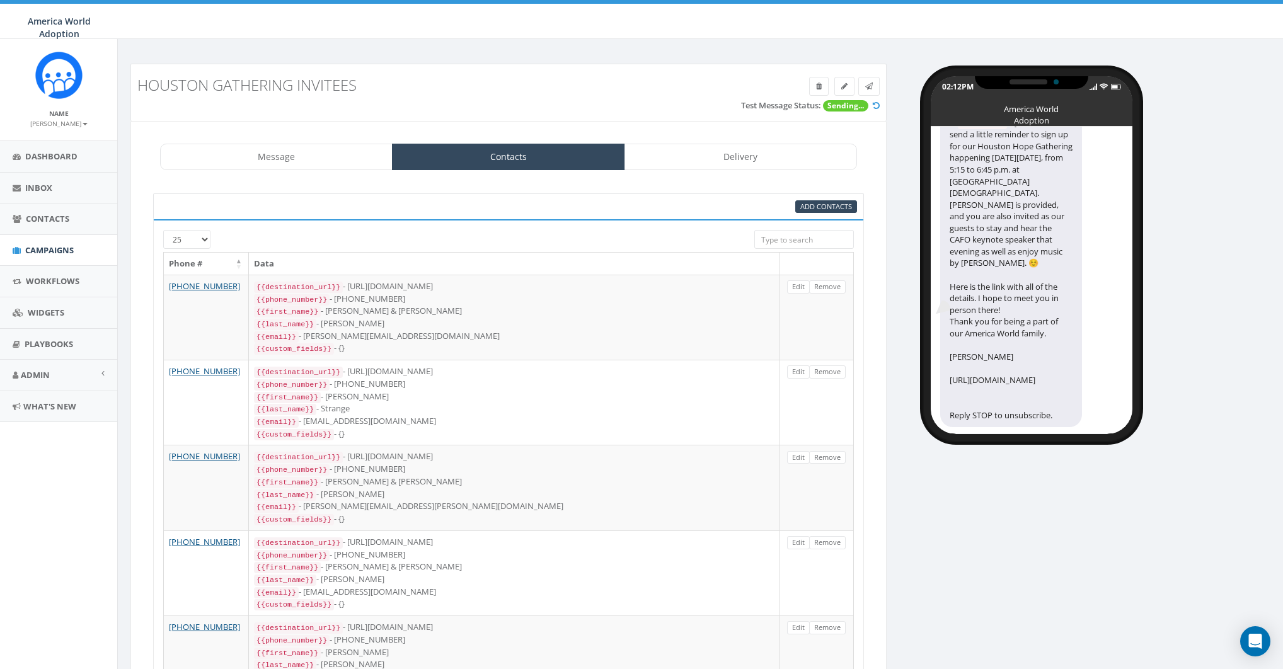
scroll to position [0, 0]
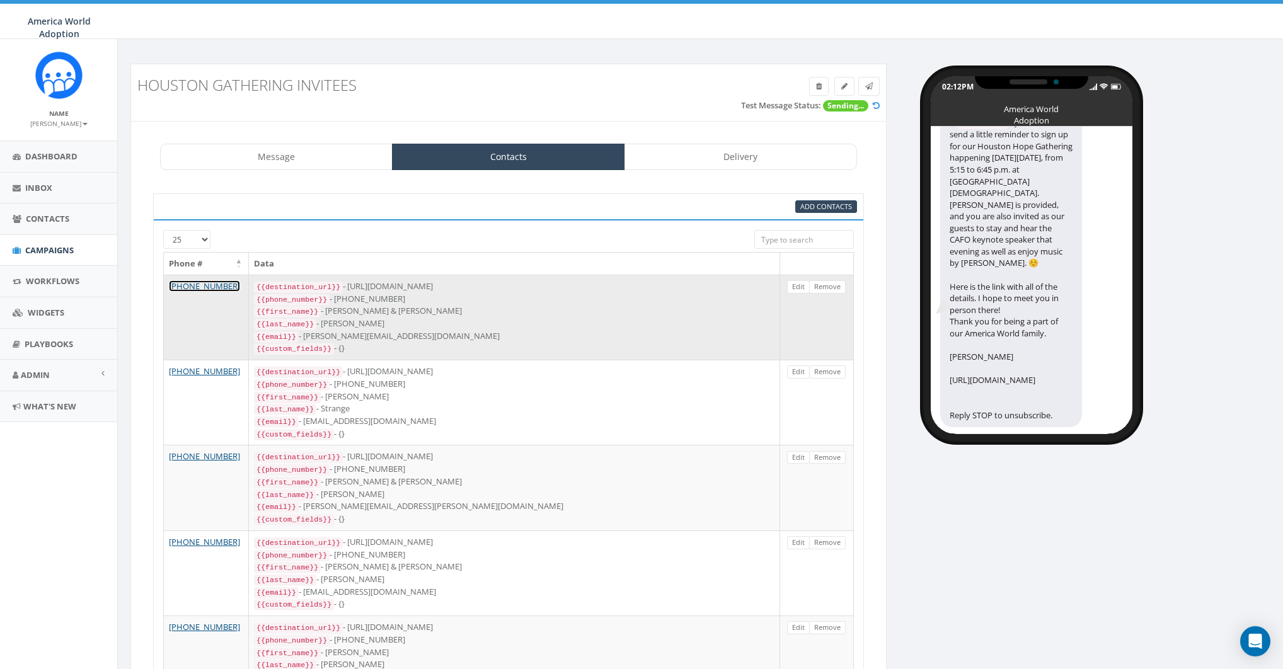
click at [195, 283] on link "[PHONE_NUMBER]" at bounding box center [204, 285] width 71 height 11
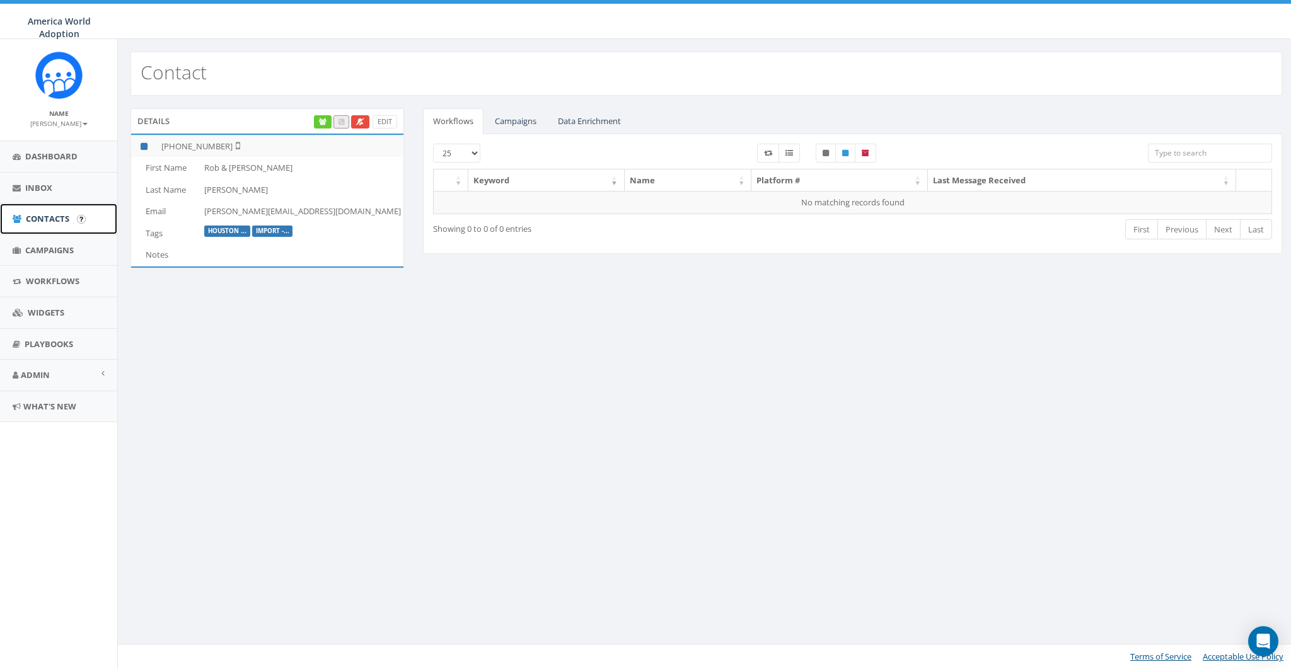
click at [33, 221] on span "Contacts" at bounding box center [47, 218] width 43 height 11
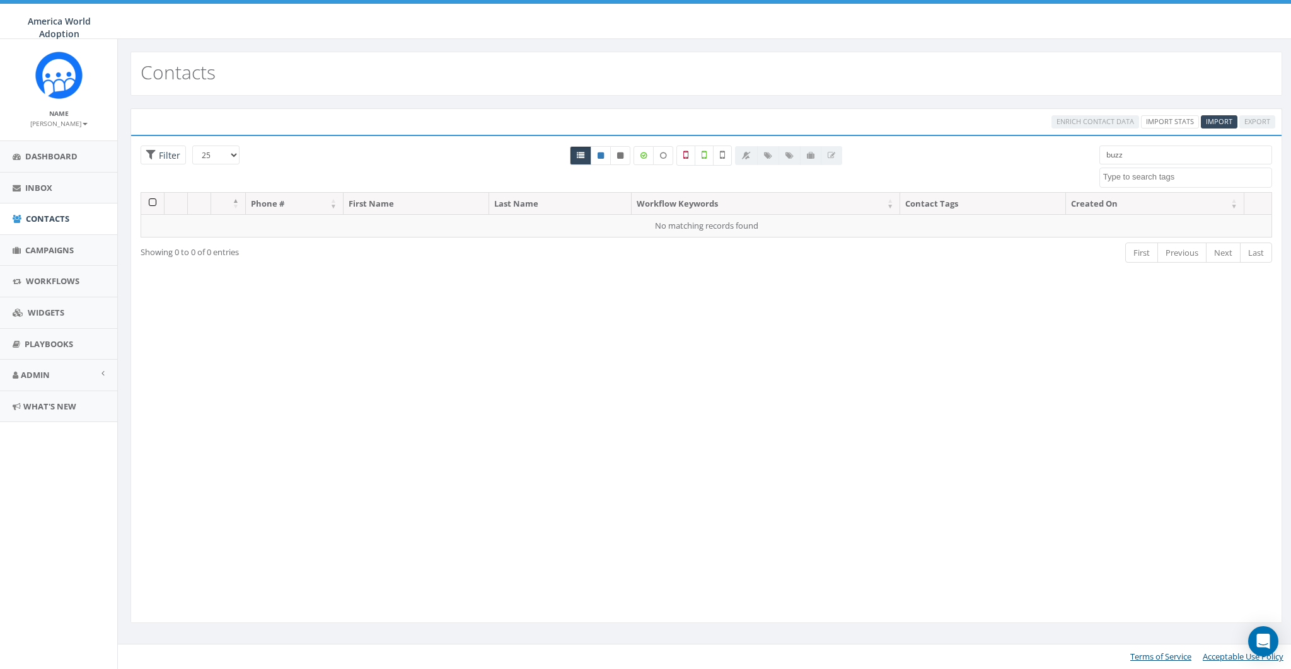
click at [1132, 171] on textarea "Search" at bounding box center [1187, 176] width 168 height 11
select select "Houston Gathering Invitees"
click at [1133, 147] on input "buzz" at bounding box center [1185, 155] width 173 height 19
click at [1134, 153] on input "buzz" at bounding box center [1185, 155] width 173 height 19
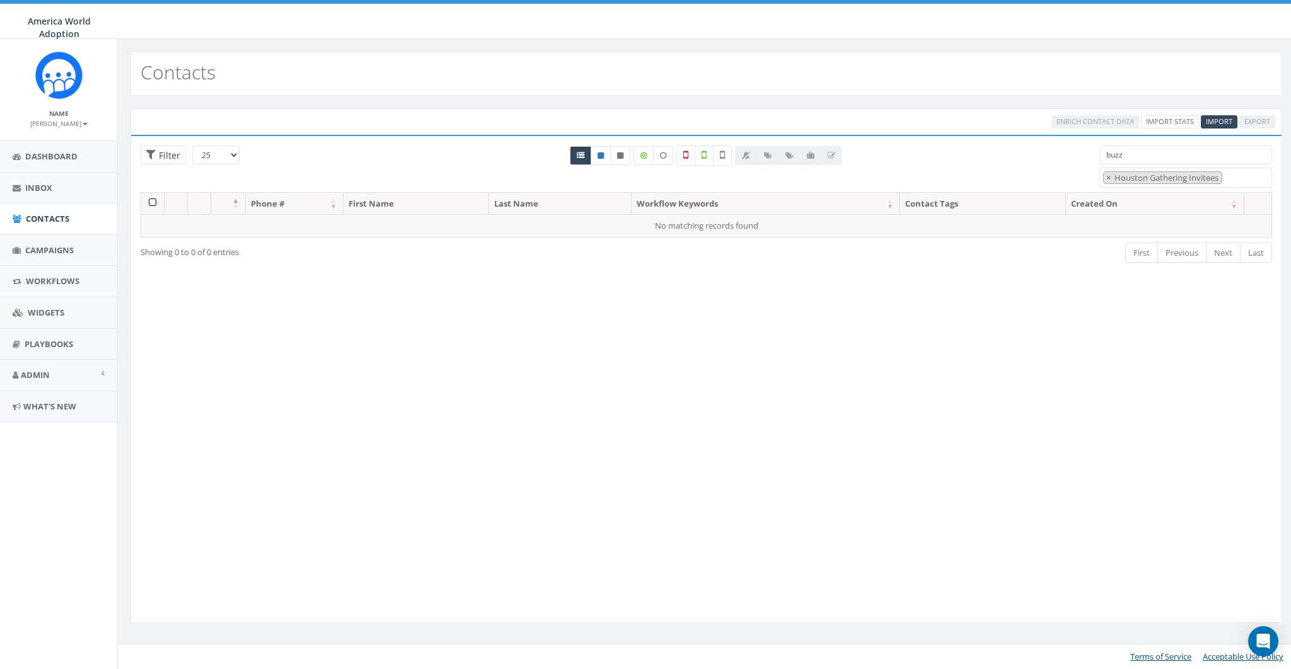
click at [1134, 153] on input "buzz" at bounding box center [1185, 155] width 173 height 19
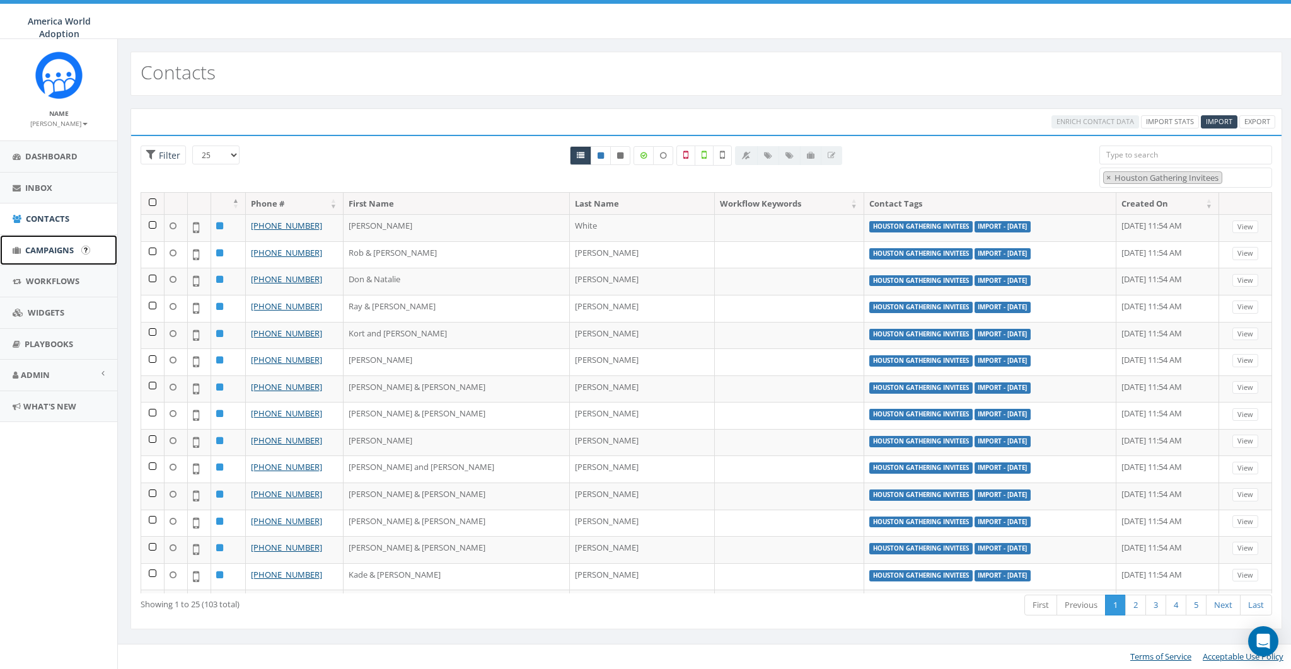
click at [40, 247] on span "Campaigns" at bounding box center [49, 250] width 49 height 11
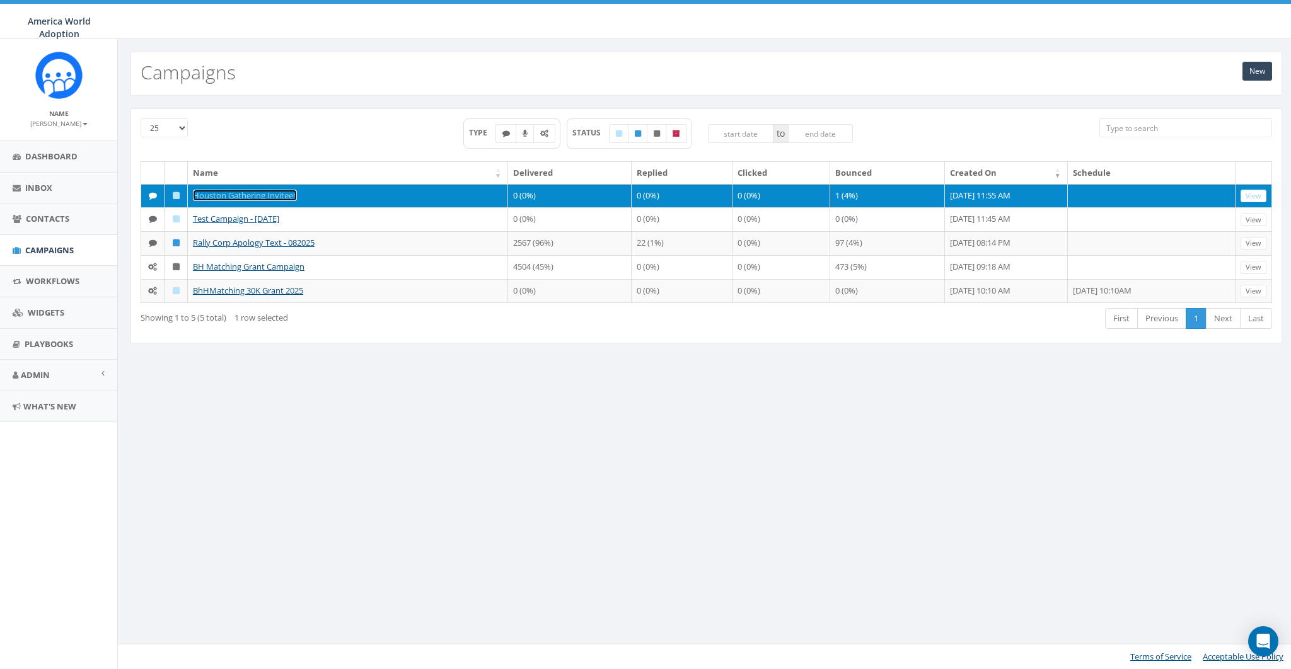
click at [230, 195] on link "Houston Gathering Invitees" at bounding box center [245, 195] width 104 height 11
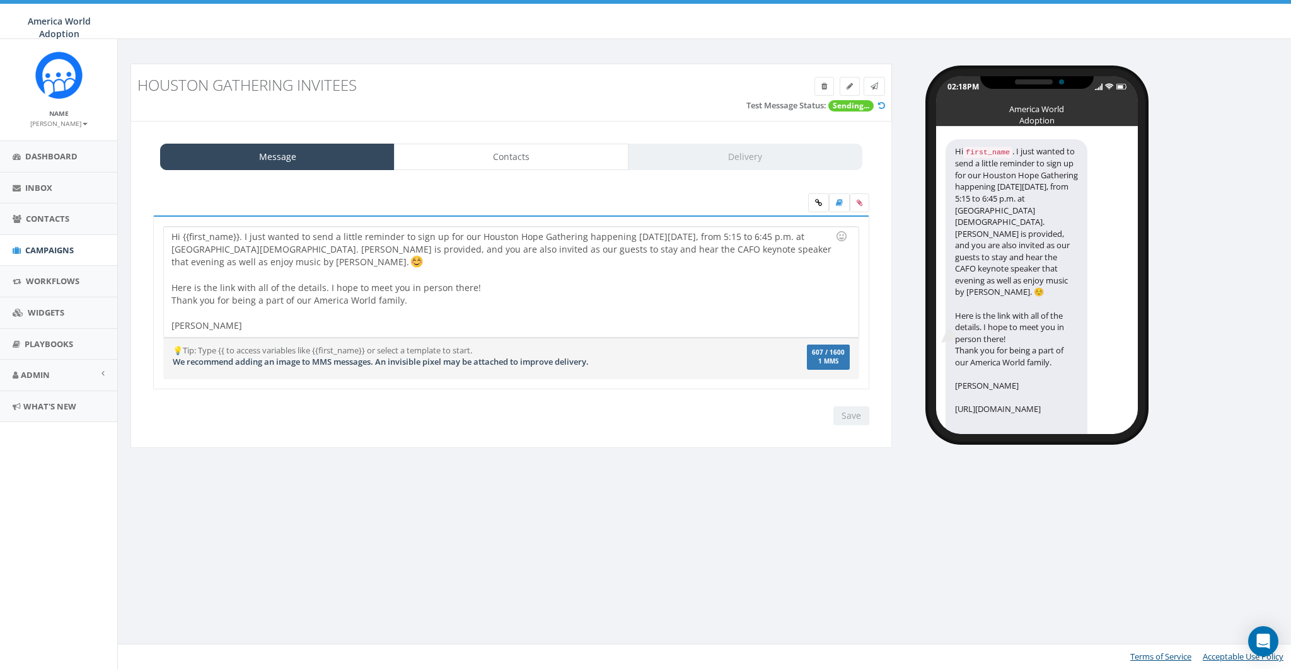
click at [343, 81] on h3 "Houston Gathering Invitees" at bounding box center [415, 85] width 556 height 16
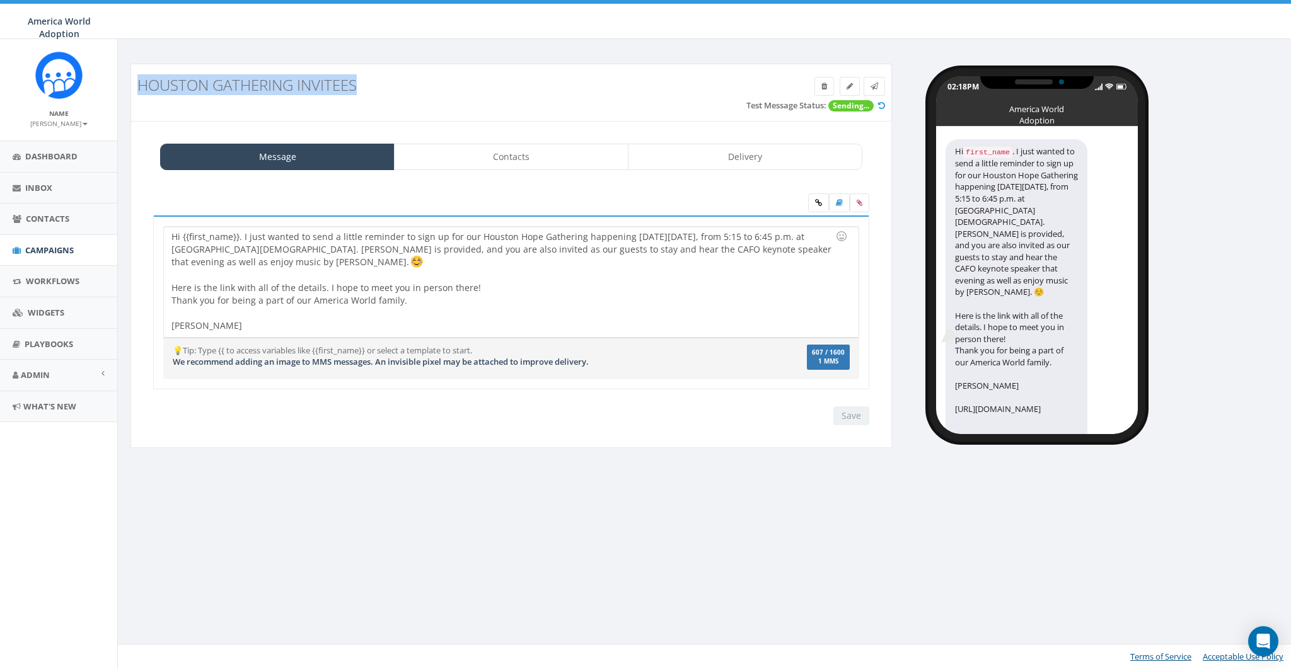
copy h3 "Houston Gathering Invitees"
click at [366, 248] on div "Hi {{first_name}}. I just wanted to send a little reminder to sign up for our H…" at bounding box center [511, 282] width 694 height 110
copy div "Hi {{first_name}}. I just wanted to send a little reminder to sign up for our H…"
click at [42, 248] on span "Campaigns" at bounding box center [49, 250] width 49 height 11
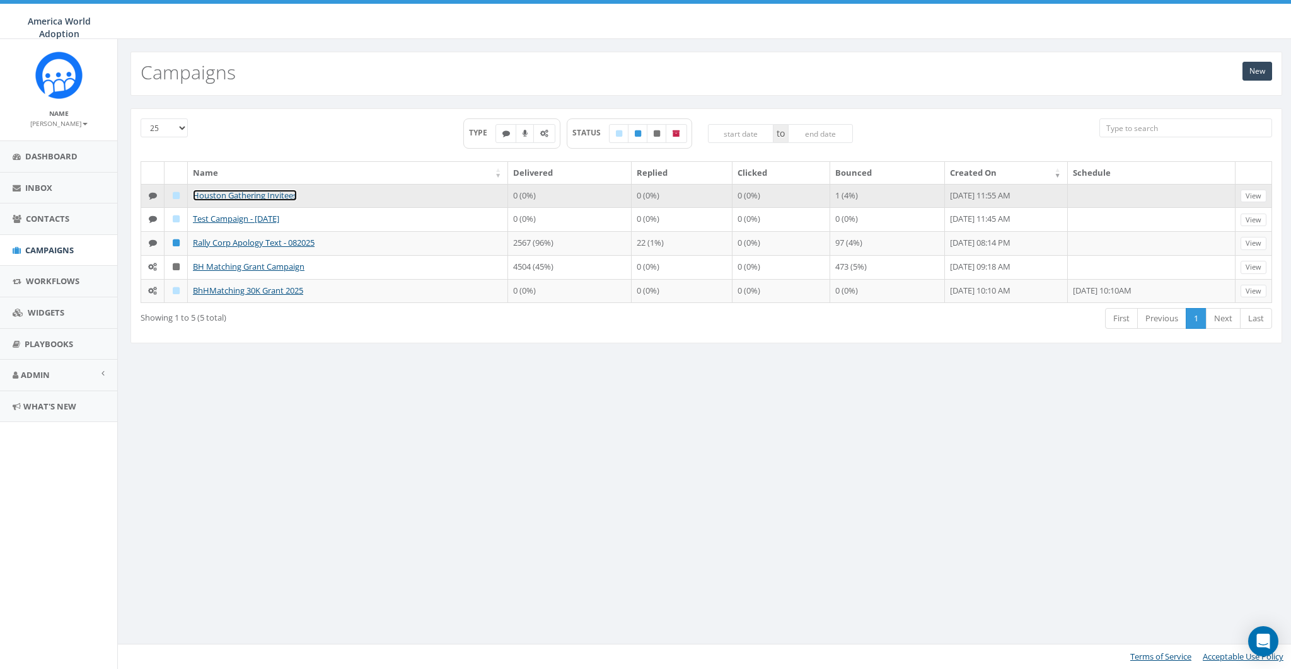
click at [267, 195] on link "Houston Gathering Invitees" at bounding box center [245, 195] width 104 height 11
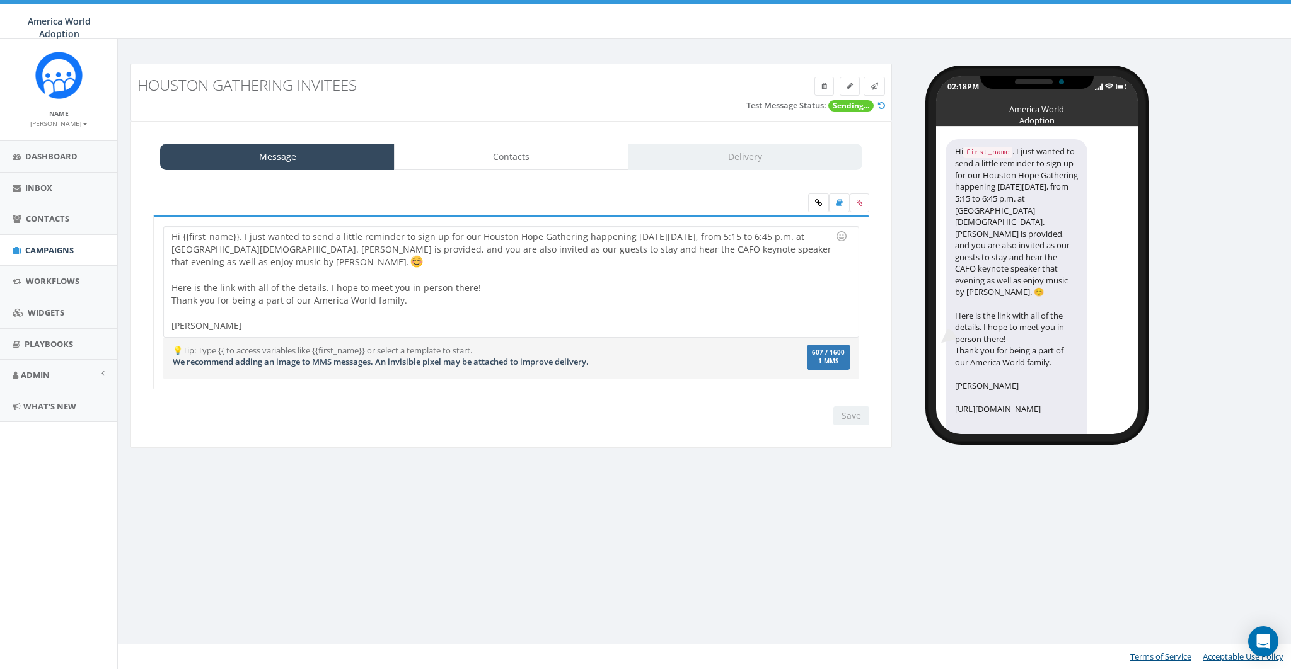
click at [221, 77] on h3 "Houston Gathering Invitees" at bounding box center [415, 85] width 556 height 16
copy h3 "Houston Gathering Invitees"
click at [37, 250] on span "Campaigns" at bounding box center [49, 250] width 49 height 11
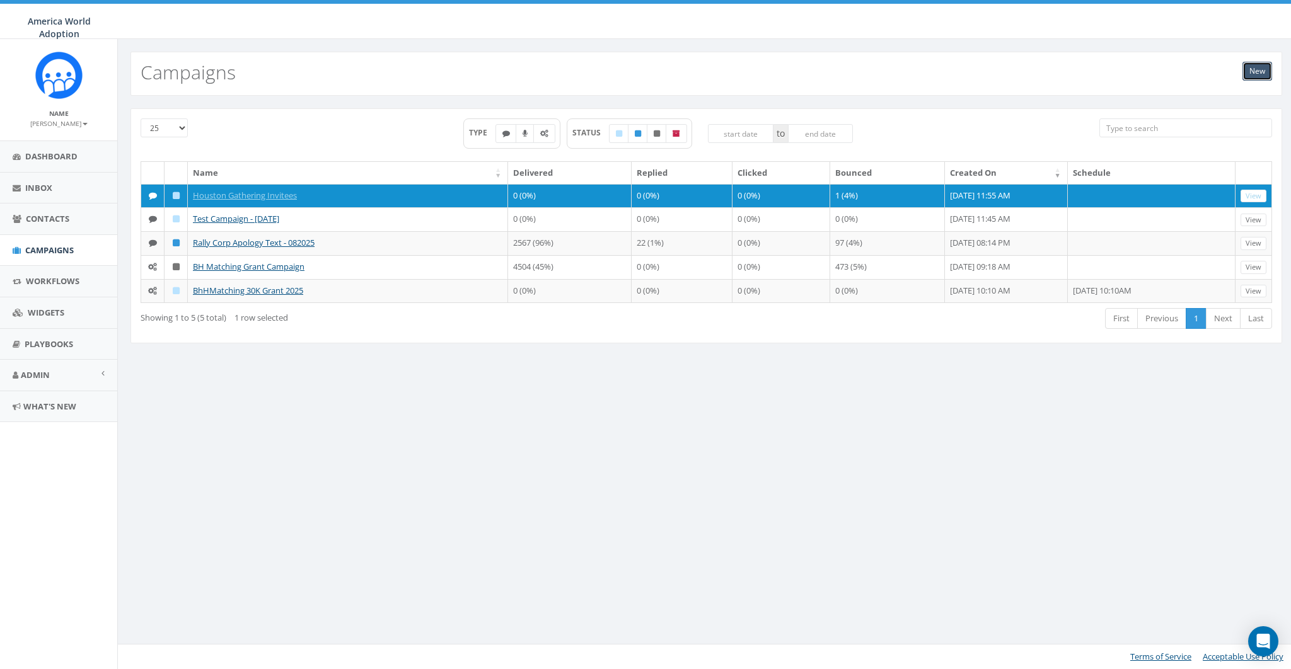
click at [1250, 69] on link "New" at bounding box center [1257, 71] width 30 height 19
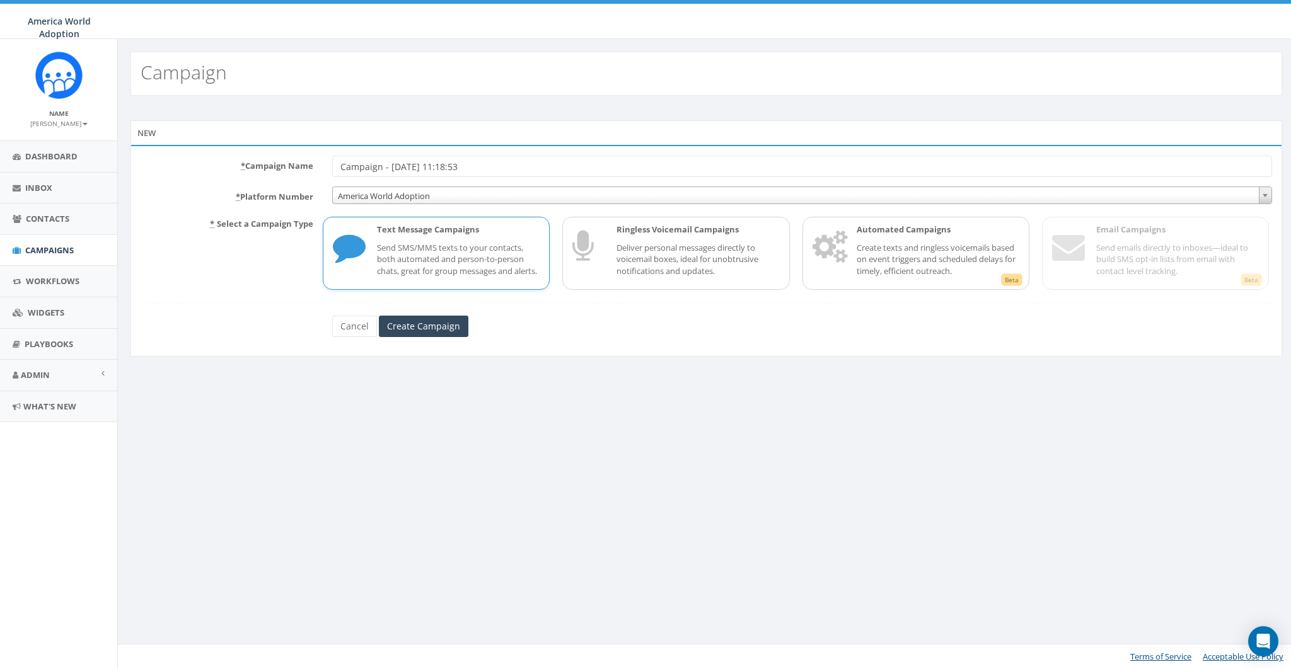
click at [396, 165] on input "Campaign - [DATE] 11:18:53" at bounding box center [802, 166] width 940 height 21
type input "Houston Gathering Invitees | V2"
click at [426, 334] on input "Create Campaign" at bounding box center [423, 326] width 89 height 21
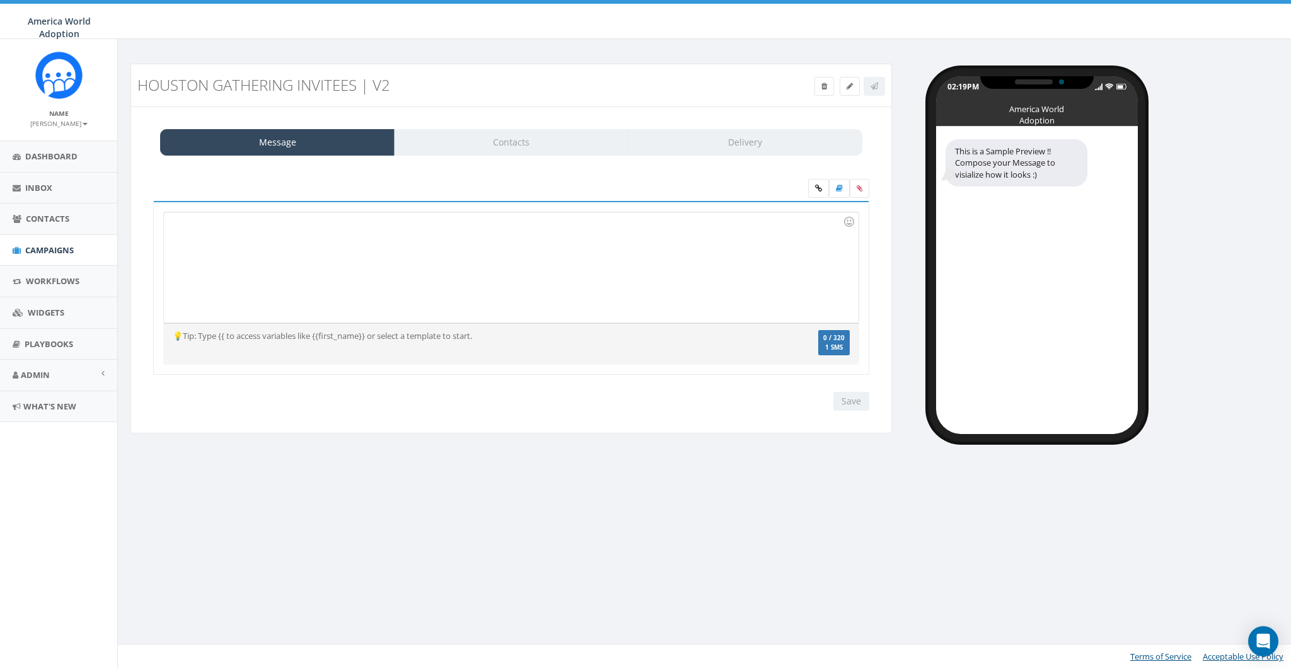
click at [296, 234] on div at bounding box center [511, 267] width 694 height 110
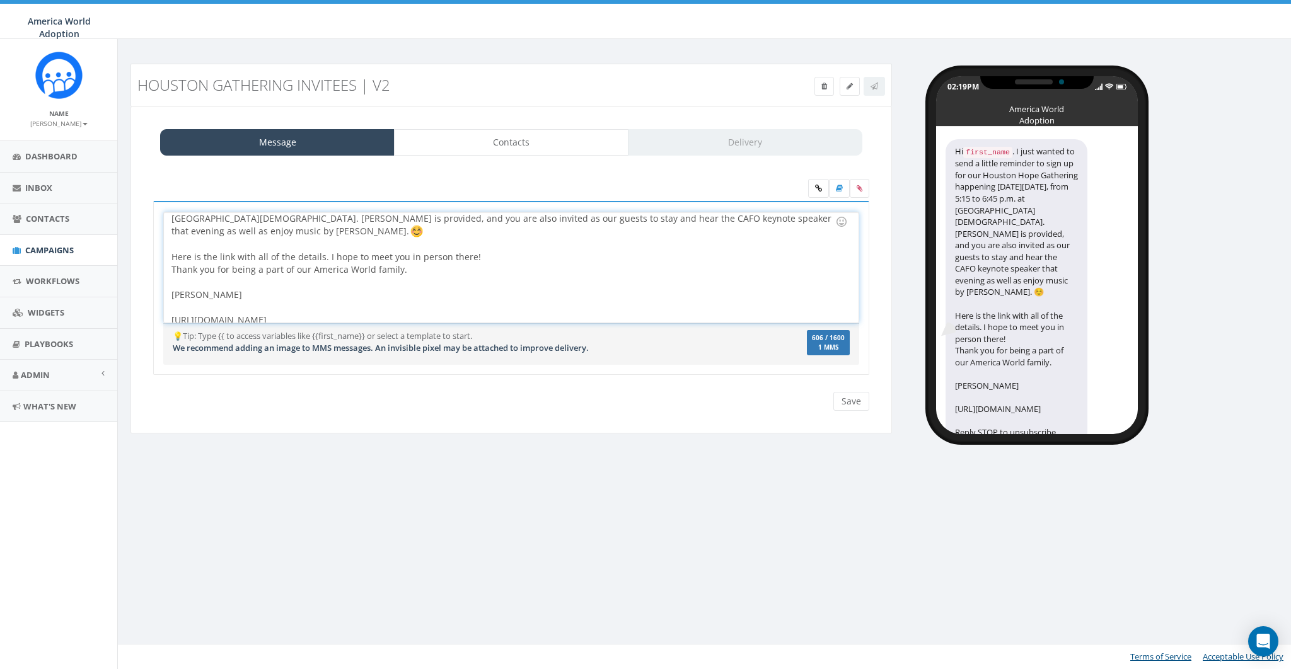
scroll to position [24, 0]
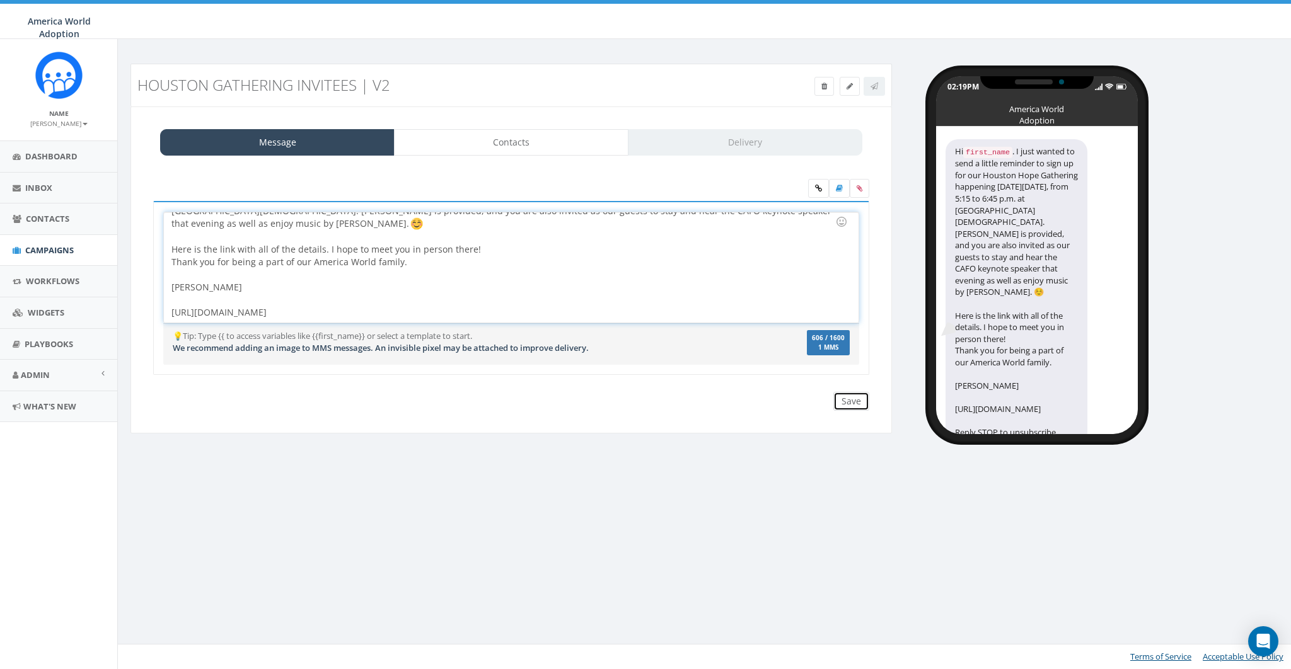
click at [848, 399] on input "Save" at bounding box center [851, 401] width 36 height 19
click at [874, 87] on icon at bounding box center [874, 87] width 8 height 8
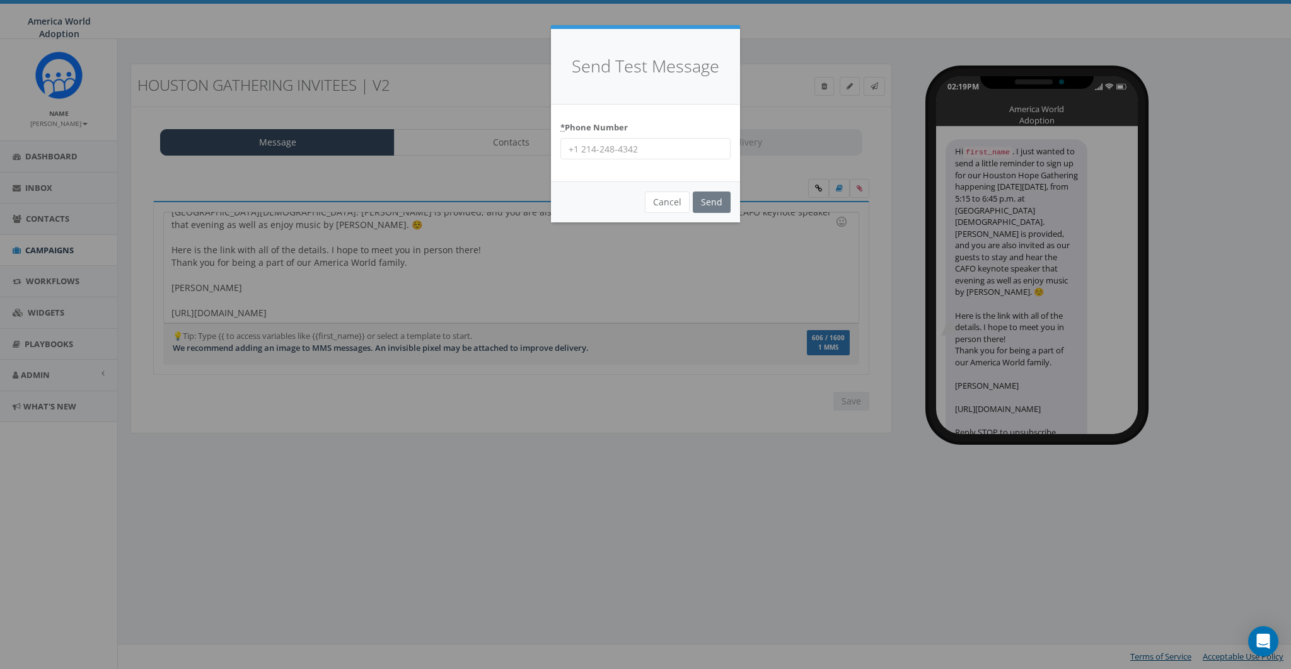
click at [628, 148] on input "* Phone Number" at bounding box center [645, 148] width 170 height 21
type input "8587365358"
click at [721, 200] on input "Send" at bounding box center [712, 202] width 38 height 21
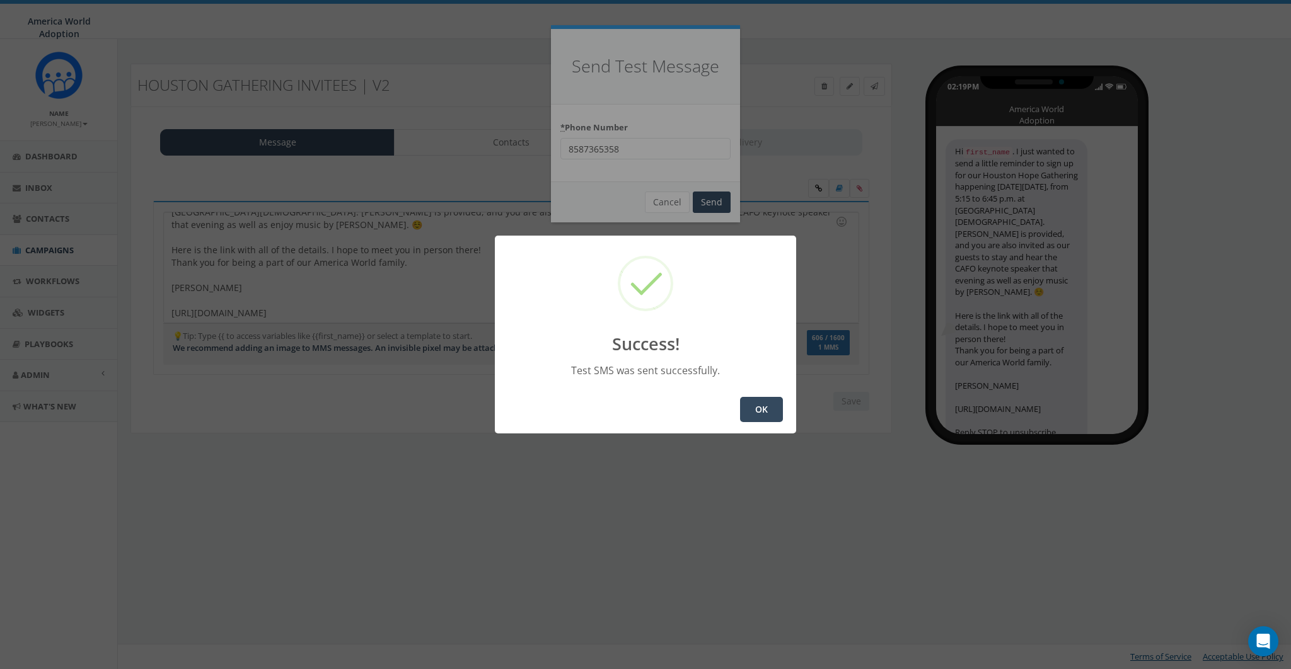
click at [764, 396] on div "OK" at bounding box center [645, 410] width 301 height 48
click at [761, 410] on button "OK" at bounding box center [761, 409] width 43 height 25
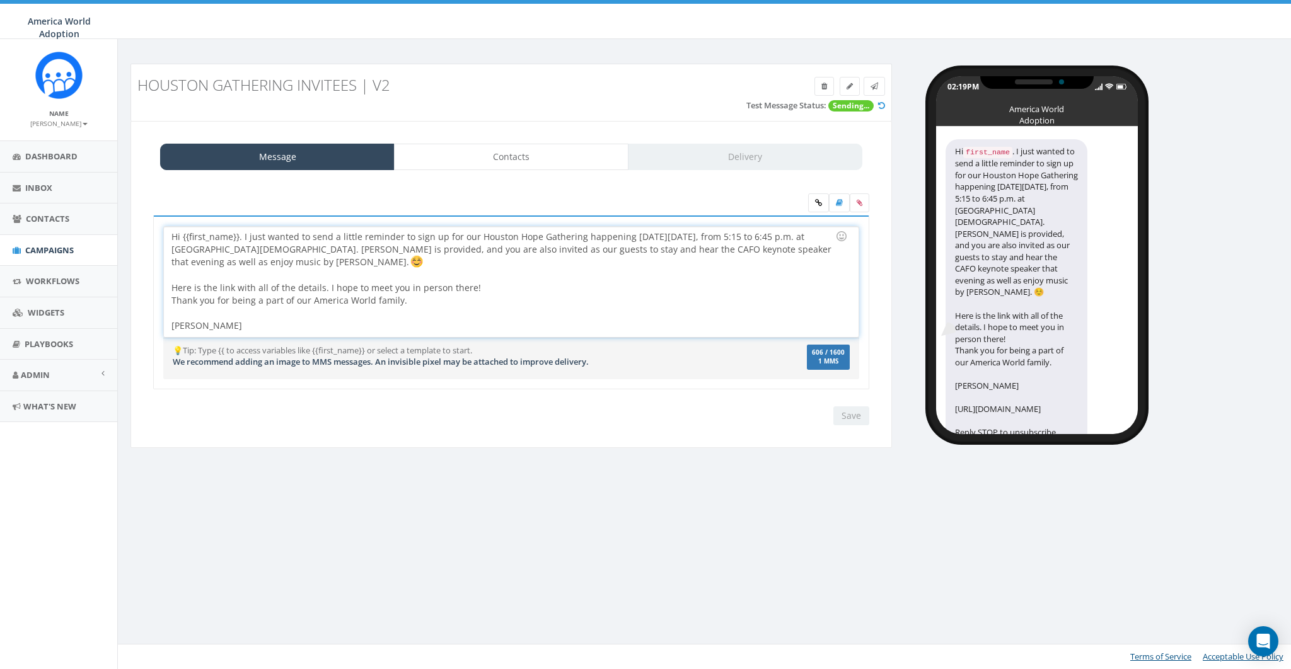
click at [539, 277] on div at bounding box center [506, 275] width 671 height 13
click at [517, 284] on div "Hi {{first_name}}. I just wanted to send a little reminder to sign up for our H…" at bounding box center [511, 282] width 694 height 110
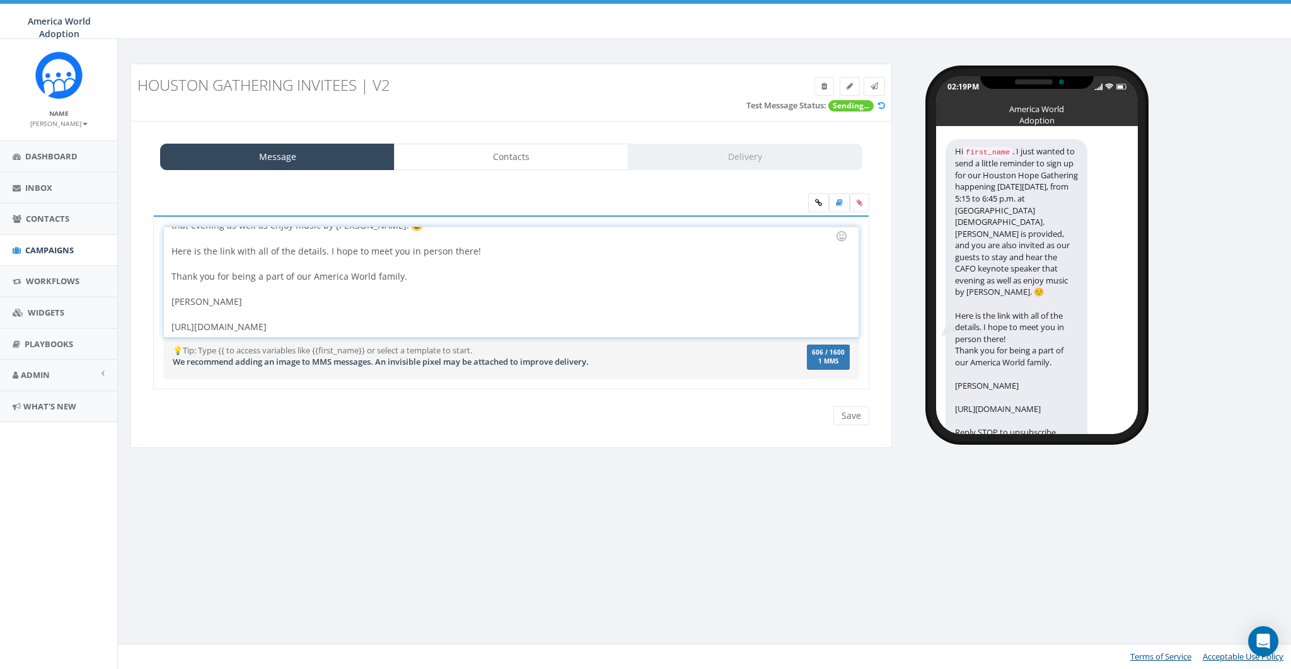
click at [451, 328] on div "Hi {{first_name}}. I just wanted to send a little reminder to sign up for our H…" at bounding box center [511, 282] width 694 height 110
copy div "[URL][DOMAIN_NAME]"
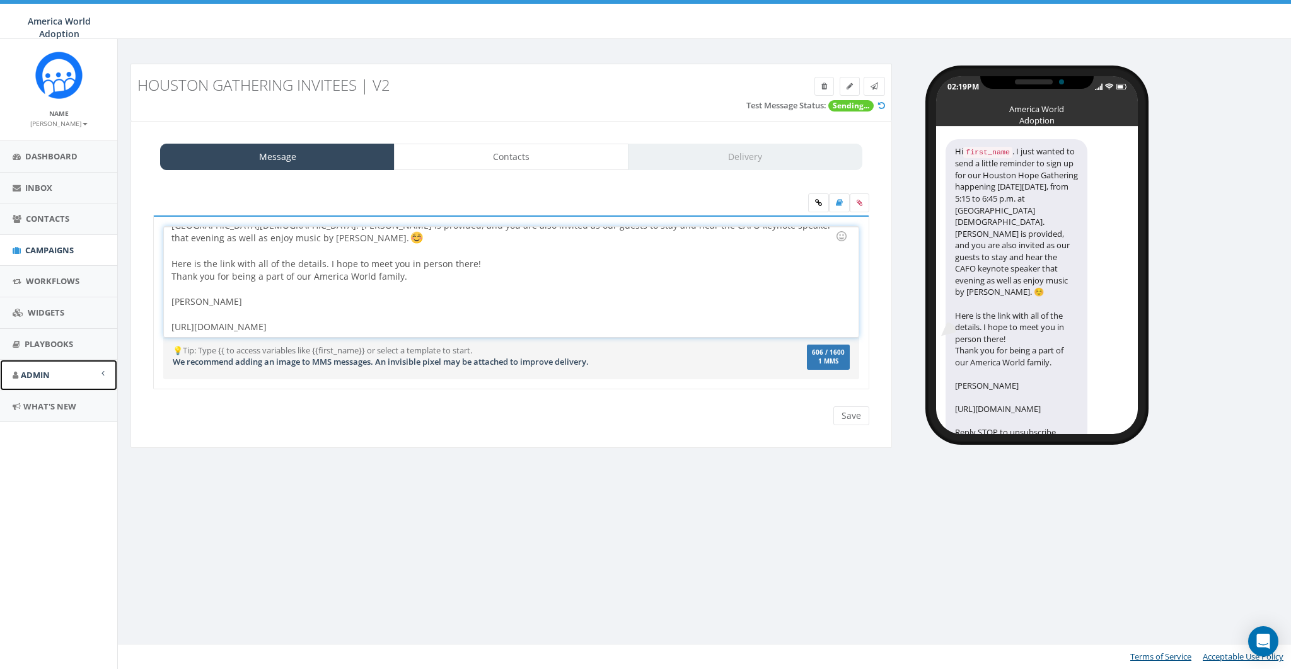
click at [45, 371] on span "Admin" at bounding box center [35, 374] width 29 height 11
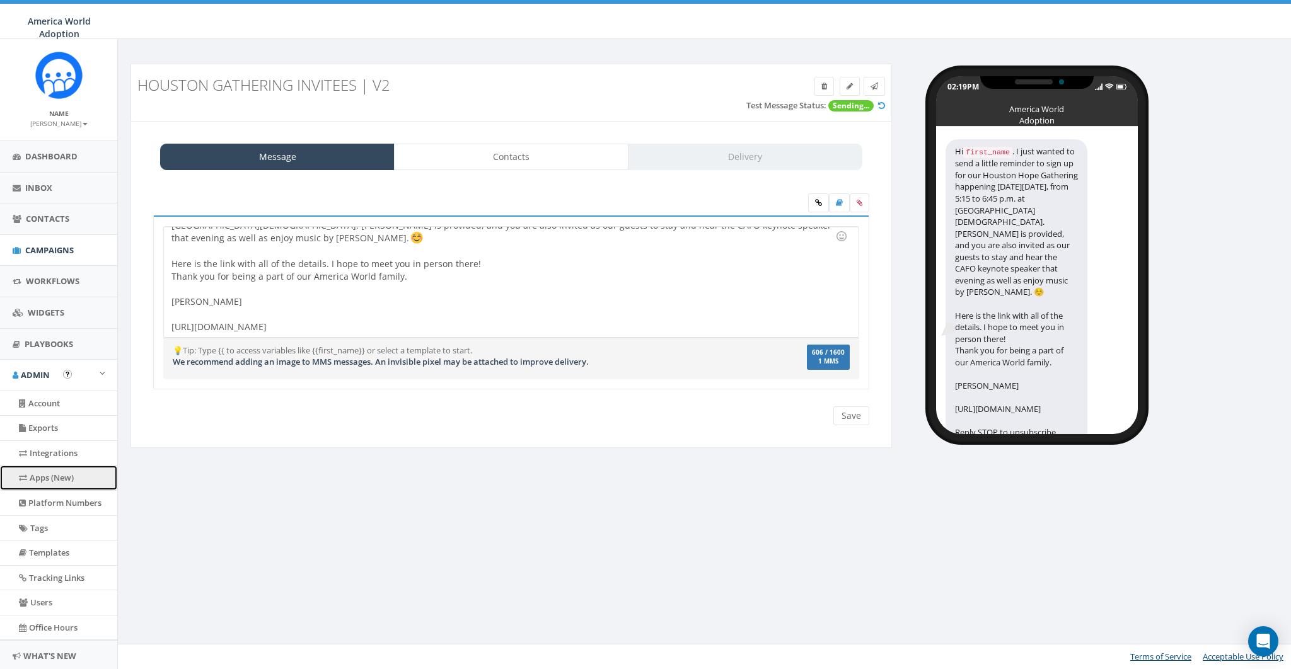
click at [54, 475] on link "Apps (New)" at bounding box center [58, 478] width 117 height 25
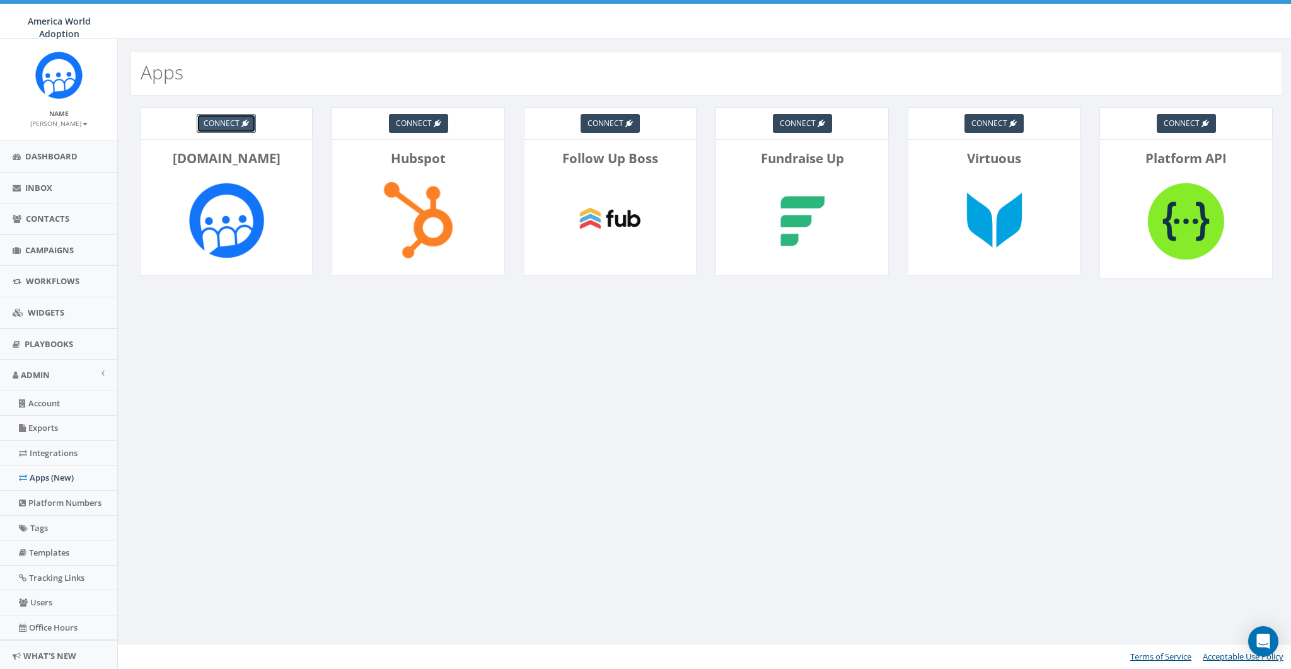
click at [214, 120] on span "connect" at bounding box center [222, 123] width 36 height 11
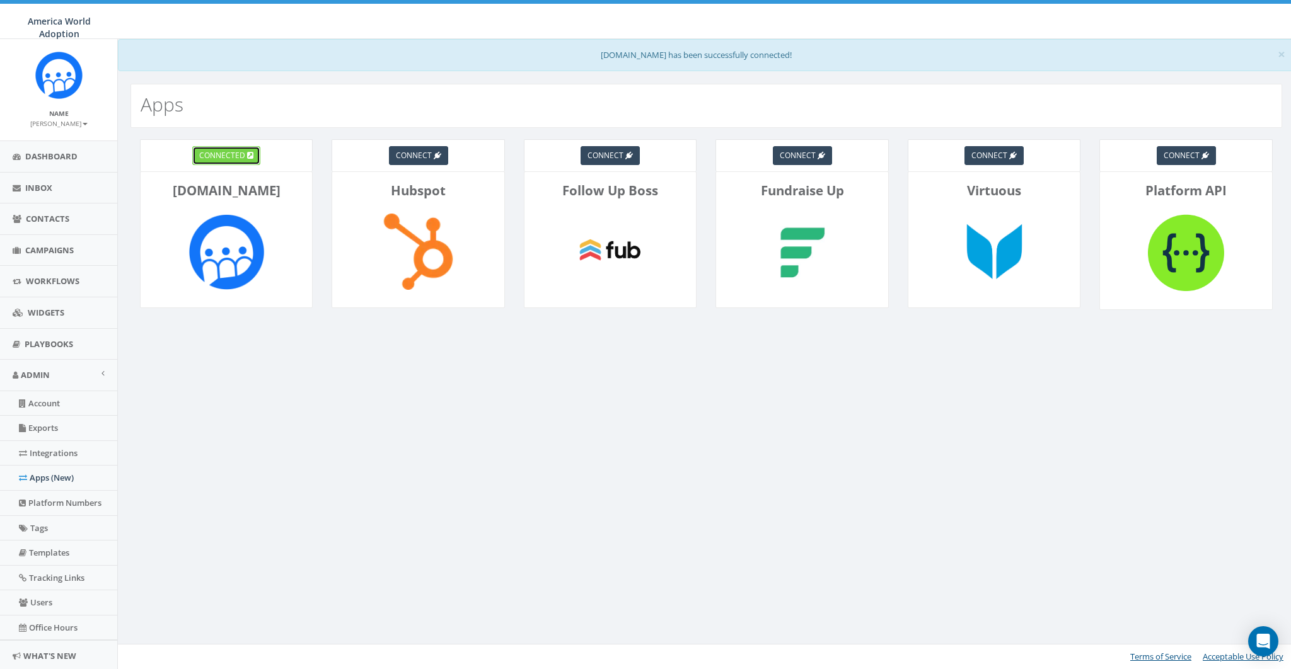
click at [222, 153] on span "connected" at bounding box center [222, 155] width 46 height 11
click at [40, 400] on link "Account" at bounding box center [58, 403] width 117 height 25
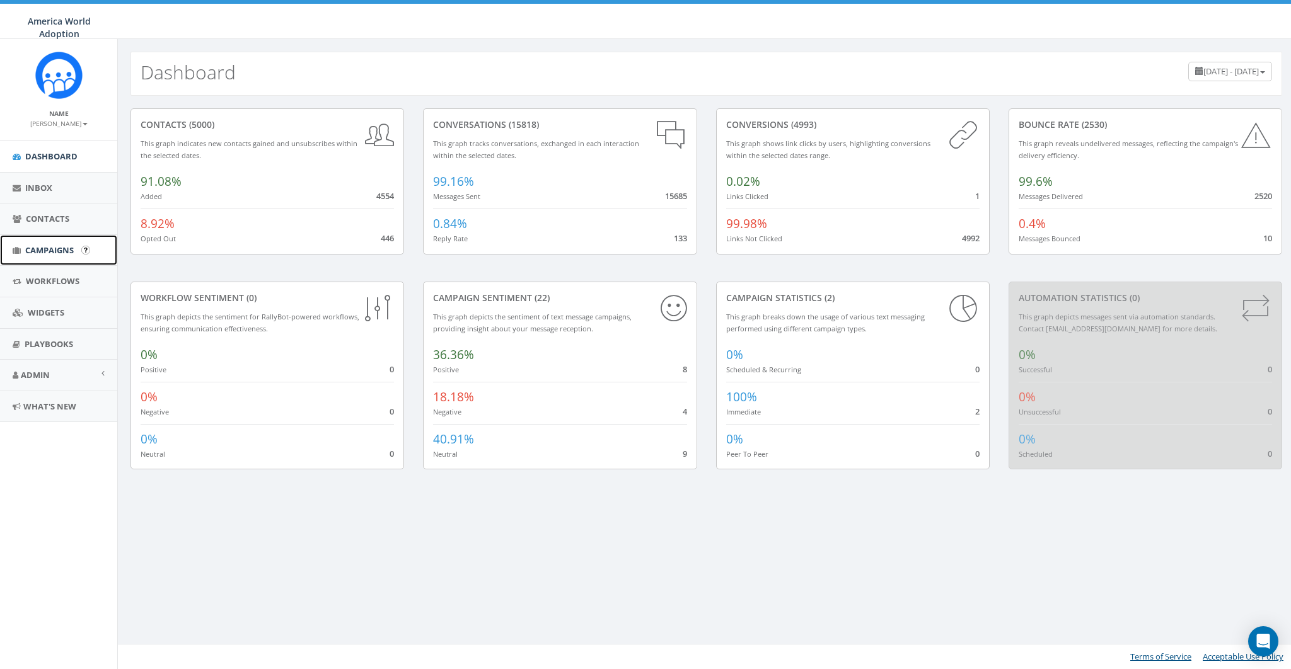
click at [51, 251] on span "Campaigns" at bounding box center [49, 250] width 49 height 11
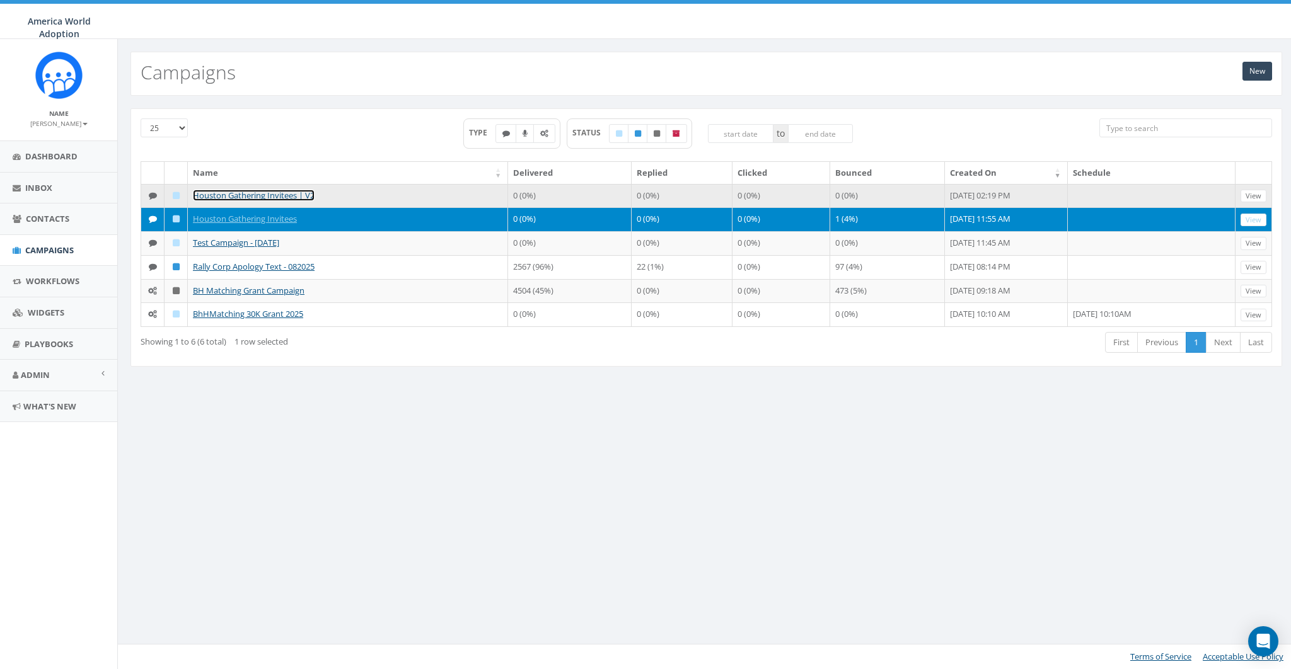
click at [263, 193] on link "Houston Gathering Invitees | V2" at bounding box center [254, 195] width 122 height 11
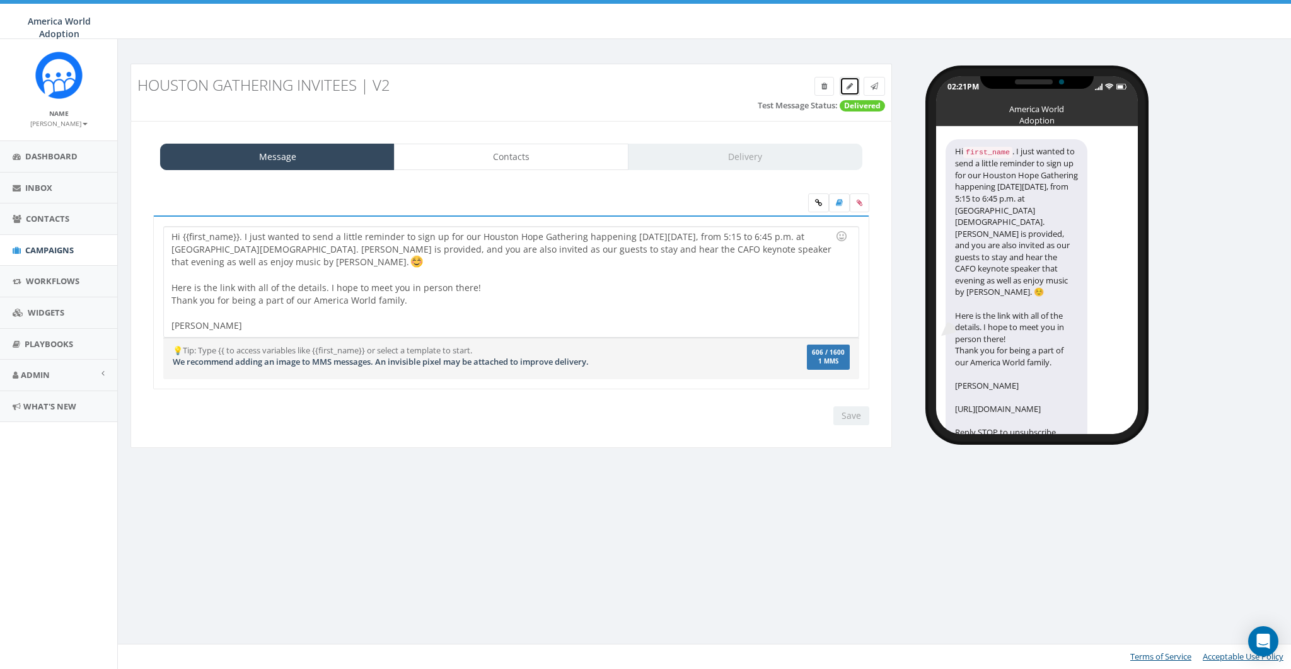
click at [847, 84] on icon at bounding box center [849, 87] width 6 height 8
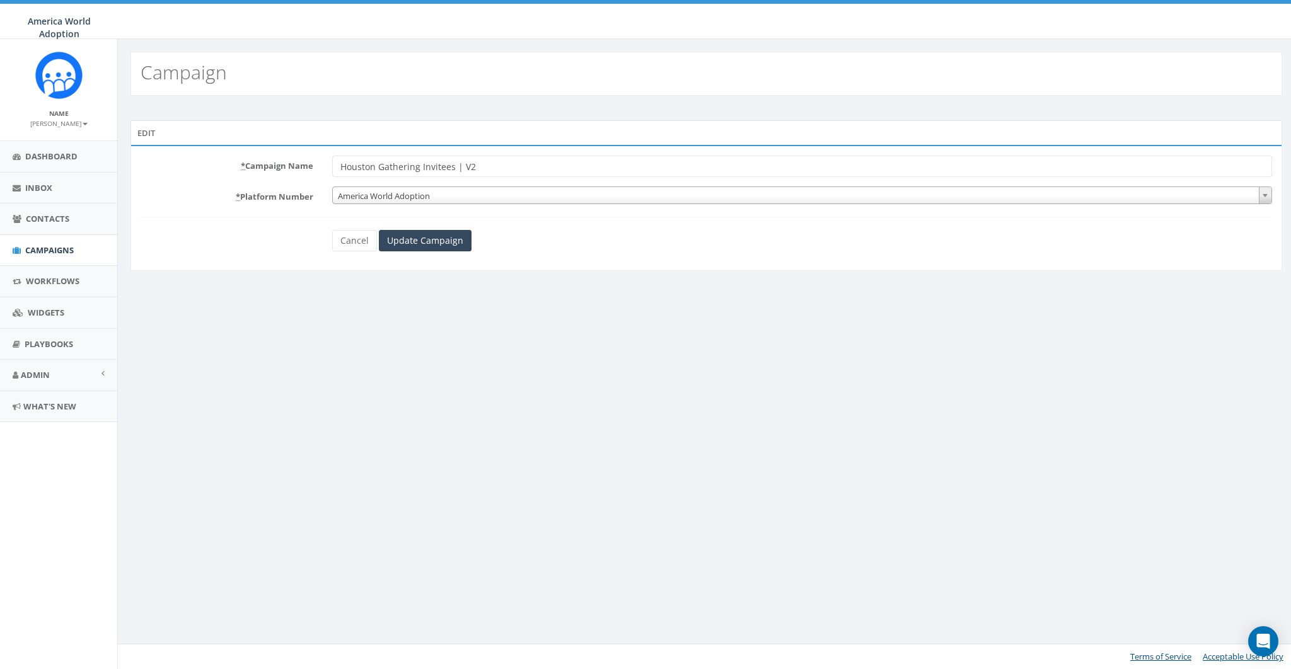
click at [457, 164] on input "Houston Gathering Invitees | V2" at bounding box center [802, 166] width 940 height 21
type input "Houston Gathering Invitees - V2"
click at [394, 239] on input "Update Campaign" at bounding box center [425, 240] width 93 height 21
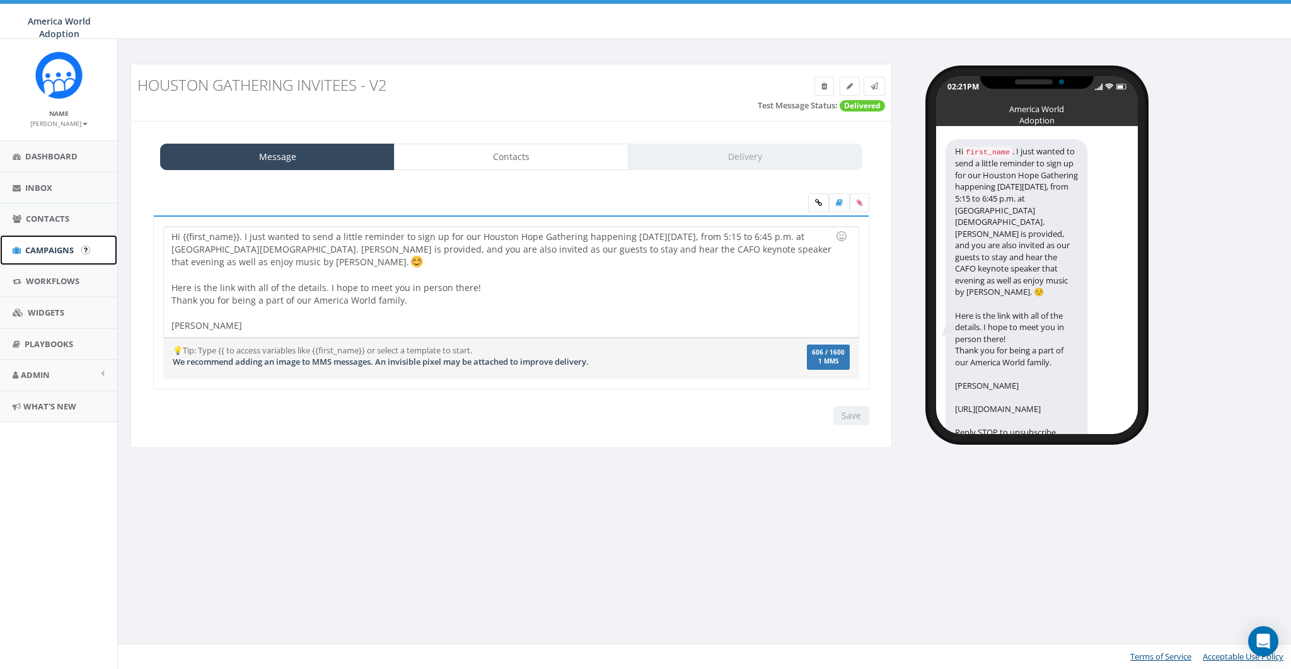
click at [45, 241] on link "Campaigns" at bounding box center [58, 250] width 117 height 31
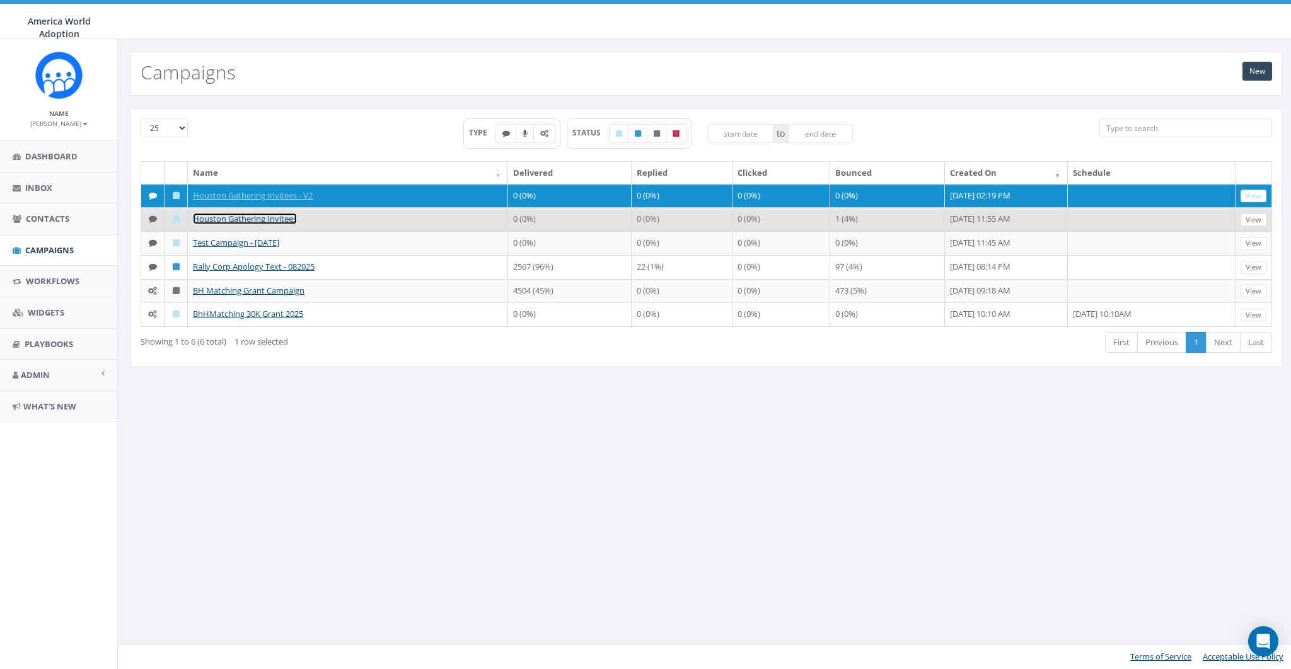
click at [224, 224] on link "Houston Gathering Invitees" at bounding box center [245, 218] width 104 height 11
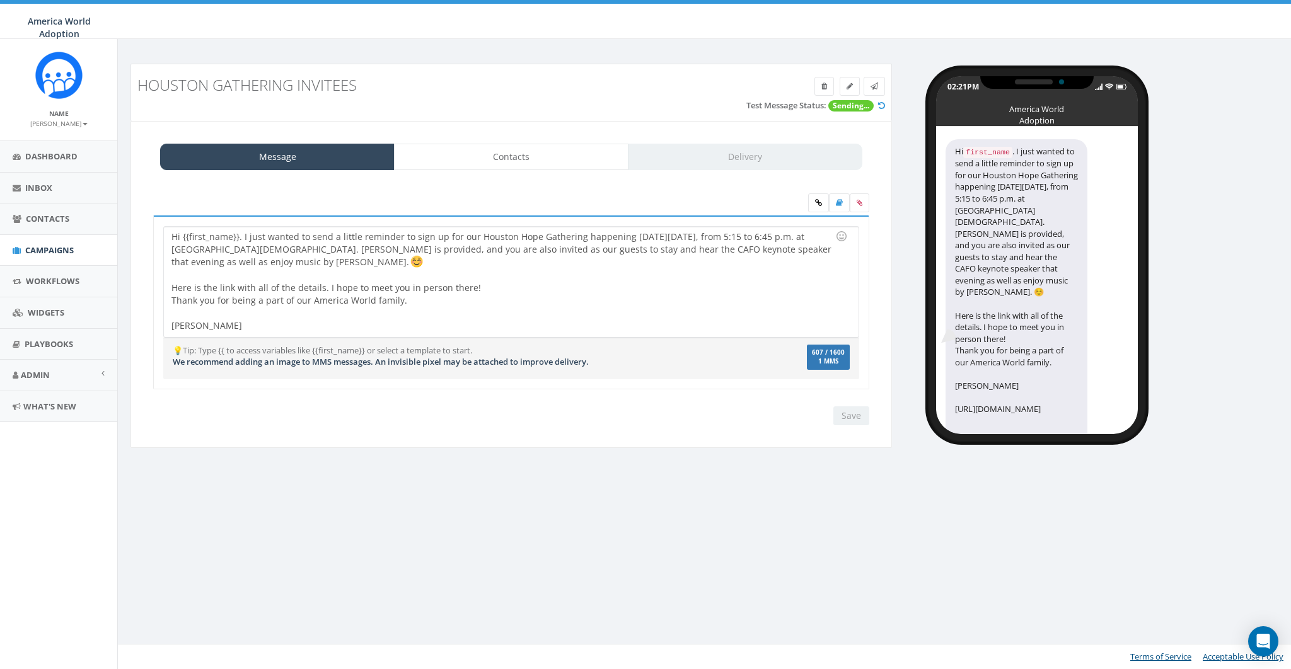
click at [364, 258] on div "Hi {{first_name}}. I just wanted to send a little reminder to sign up for our H…" at bounding box center [511, 282] width 694 height 110
copy div "Hi {{first_name}}. I just wanted to send a little reminder to sign up for our H…"
click at [47, 253] on span "Campaigns" at bounding box center [49, 250] width 49 height 11
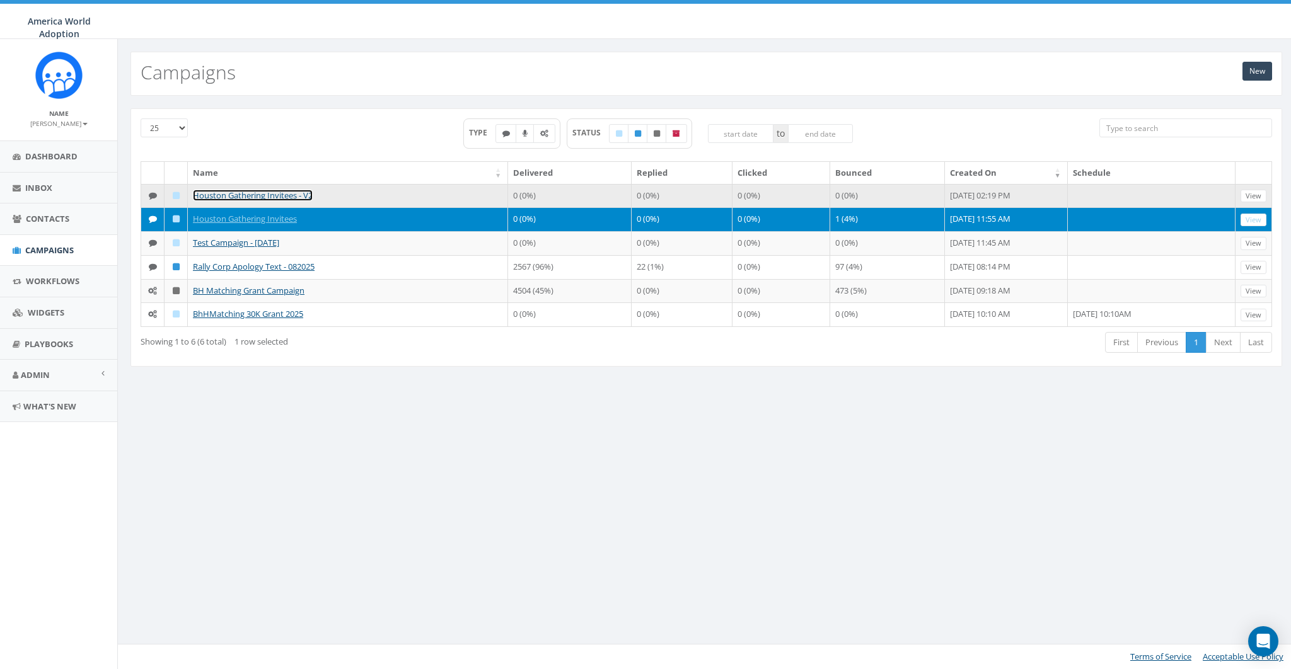
click at [242, 195] on link "Houston Gathering Invitees - V2" at bounding box center [253, 195] width 120 height 11
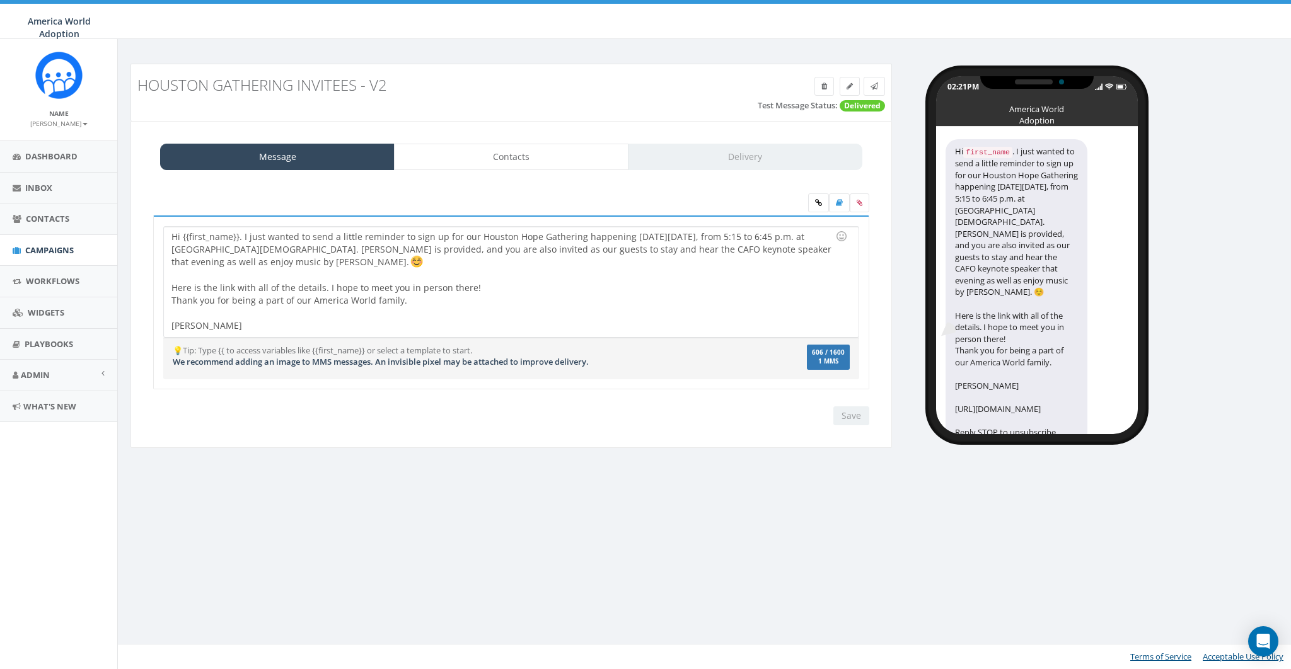
click at [522, 285] on div "Hi {{first_name}}. I just wanted to send a little reminder to sign up for our H…" at bounding box center [511, 282] width 694 height 110
click at [509, 157] on link "Contacts" at bounding box center [511, 157] width 234 height 26
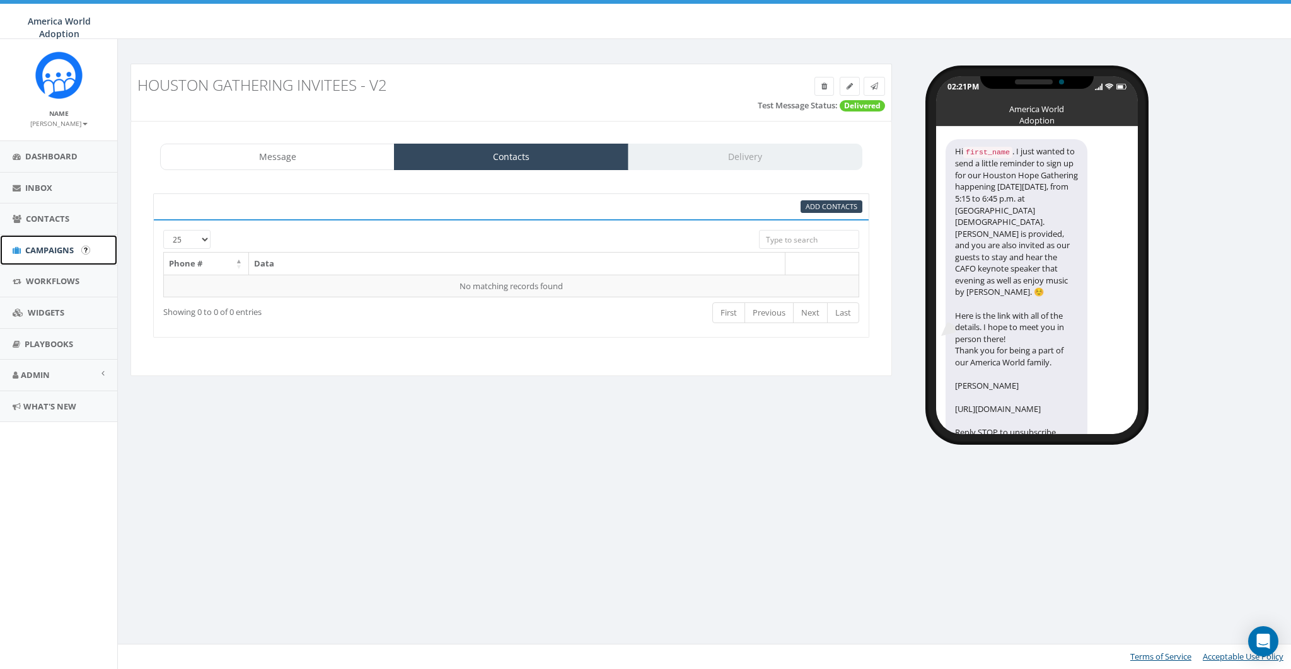
click at [33, 250] on span "Campaigns" at bounding box center [49, 250] width 49 height 11
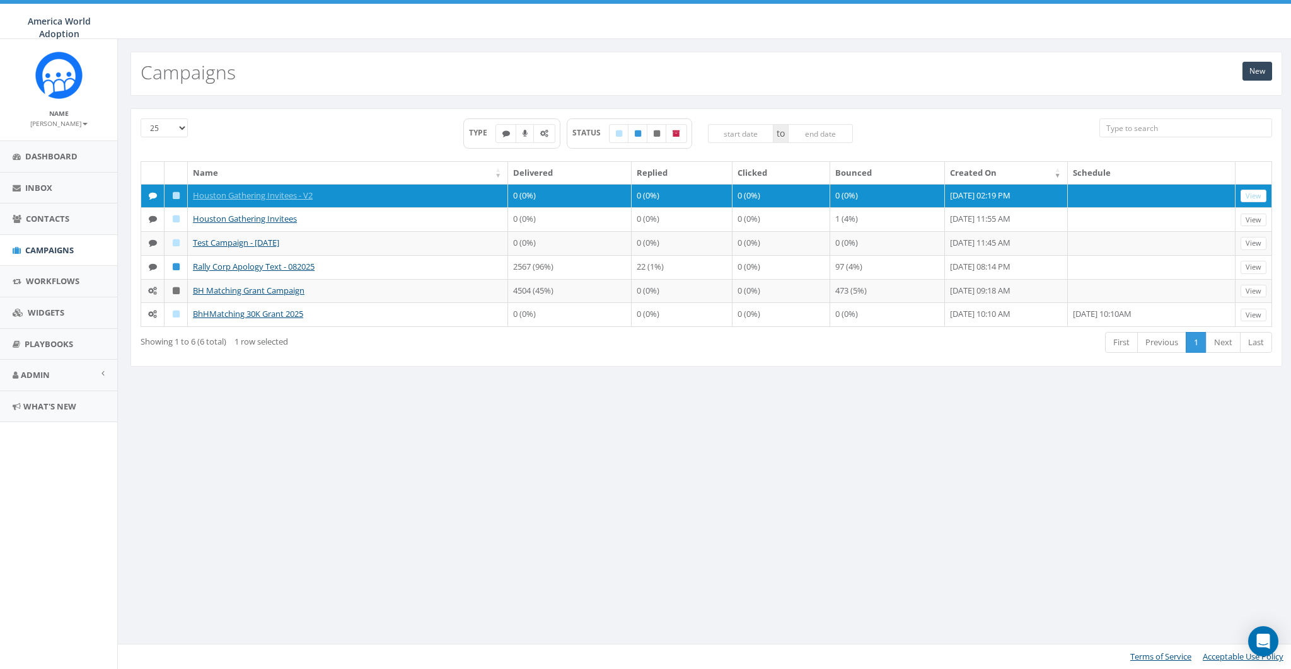
click at [877, 43] on div "New Campaigns" at bounding box center [706, 67] width 1177 height 57
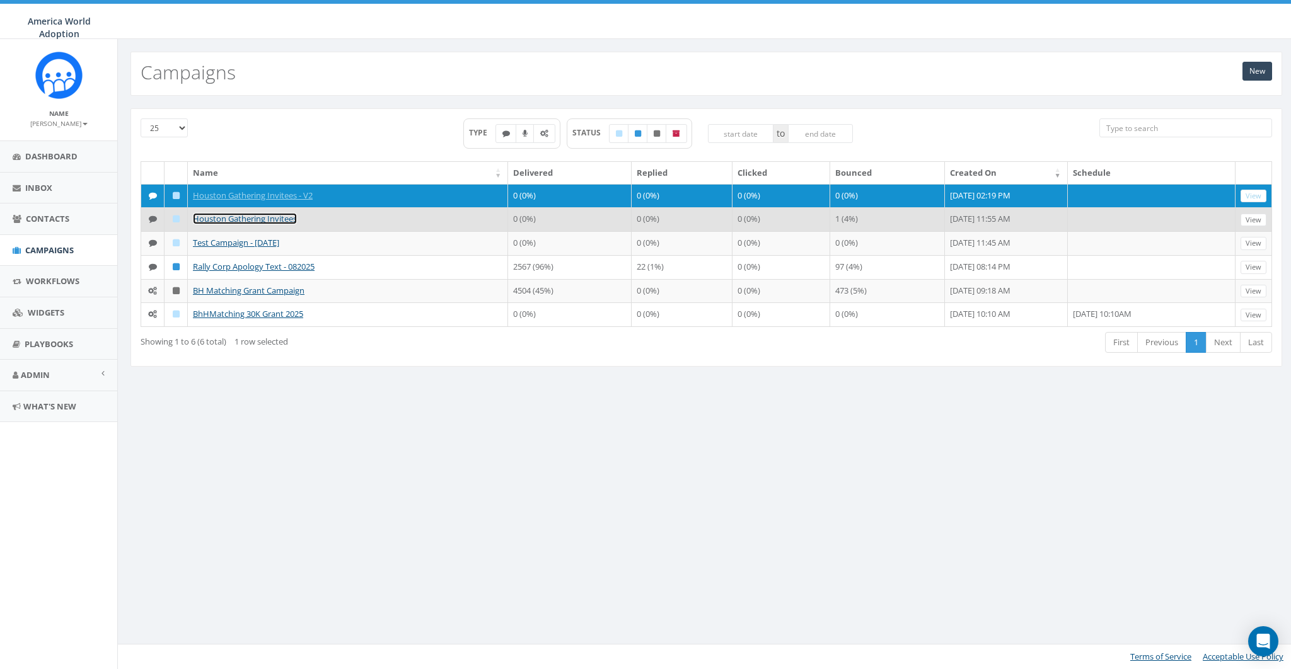
click at [256, 224] on link "Houston Gathering Invitees" at bounding box center [245, 218] width 104 height 11
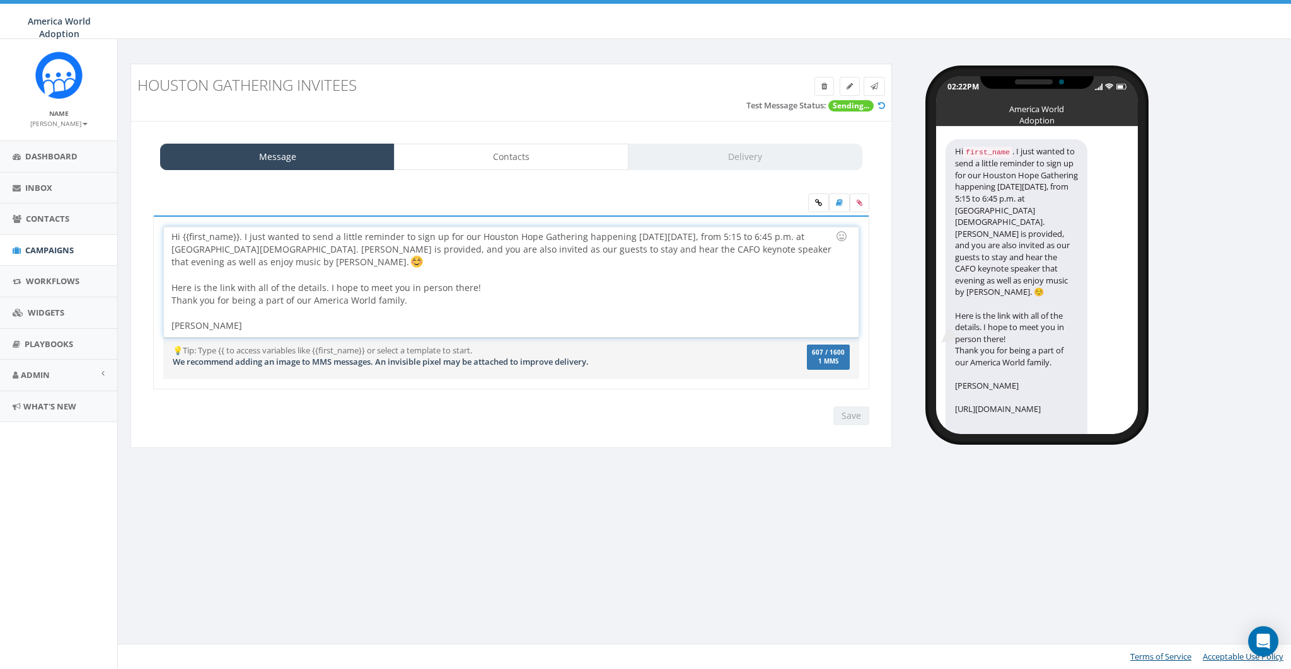
click at [252, 325] on div "Hi {{first_name}}. I just wanted to send a little reminder to sign up for our H…" at bounding box center [511, 282] width 694 height 110
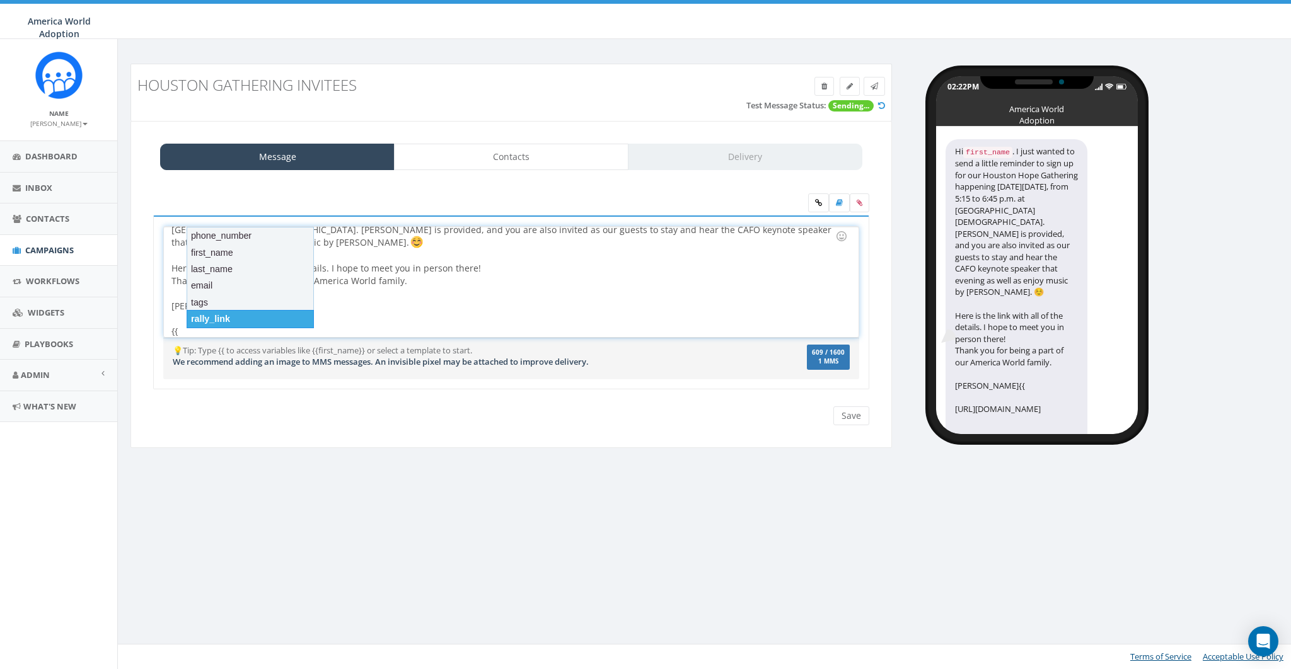
click at [224, 316] on div "rally_link" at bounding box center [250, 319] width 127 height 18
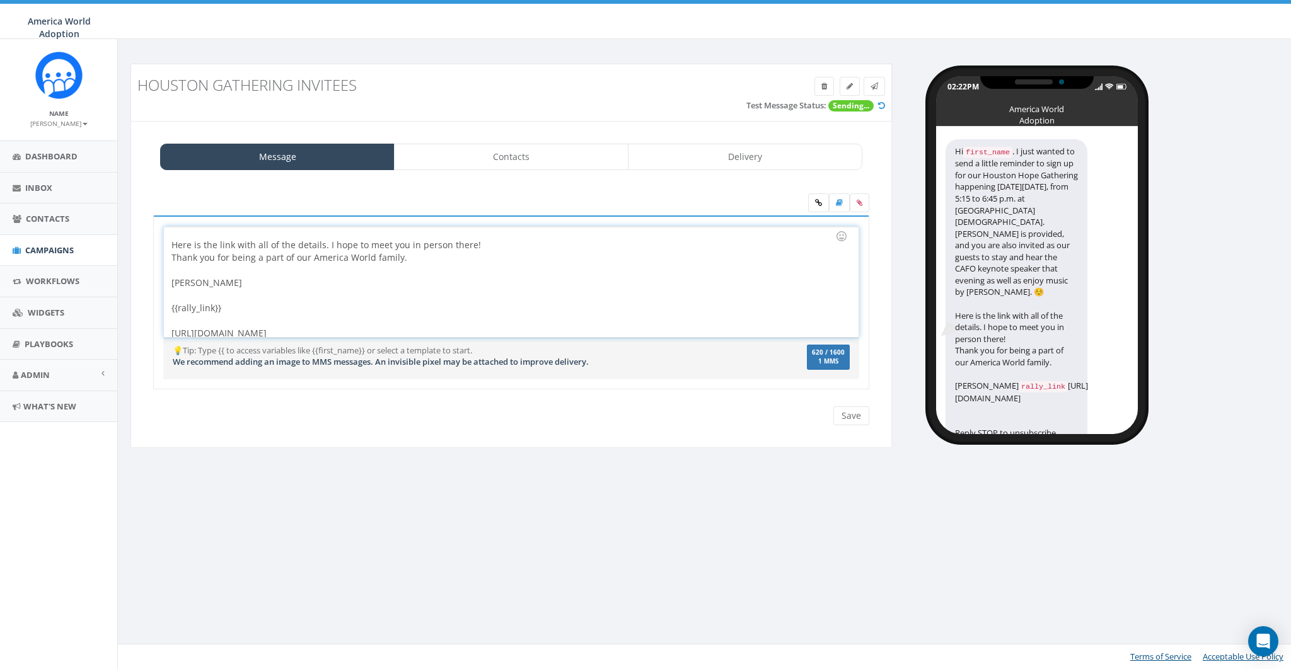
scroll to position [48, 0]
click at [295, 325] on div "Hi {{first_name}}. I just wanted to send a little reminder to sign up for our H…" at bounding box center [511, 282] width 694 height 110
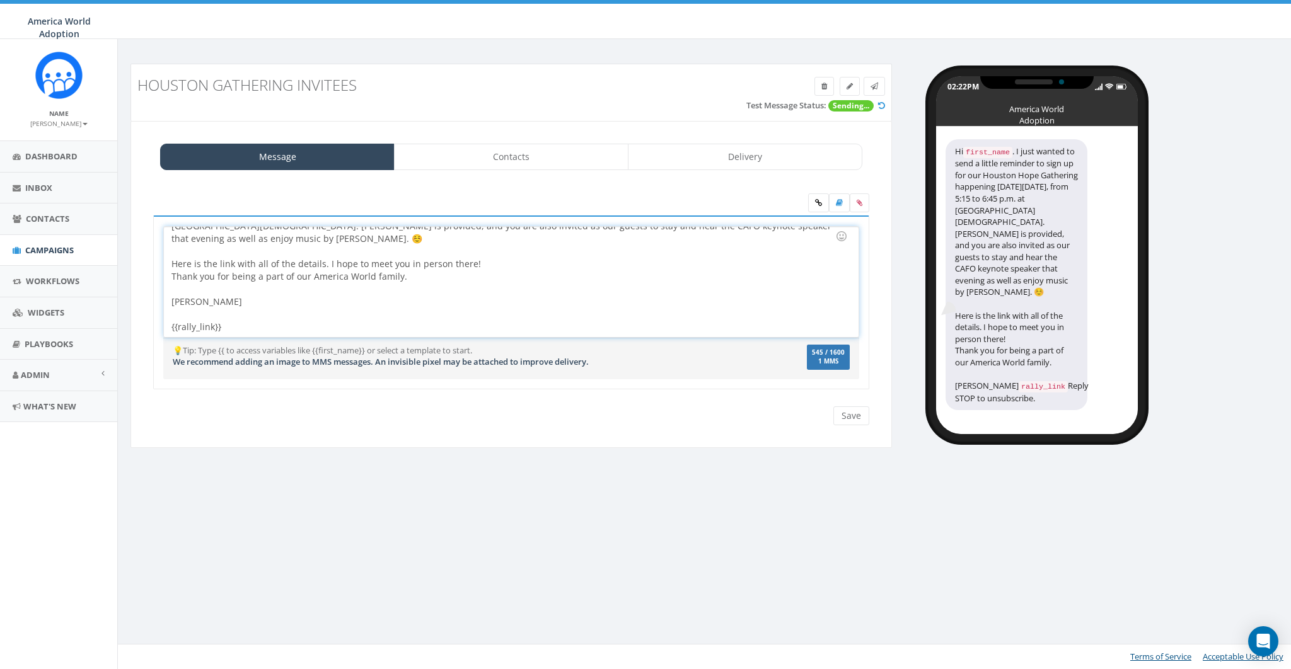
scroll to position [23, 0]
click at [823, 198] on link at bounding box center [818, 202] width 21 height 19
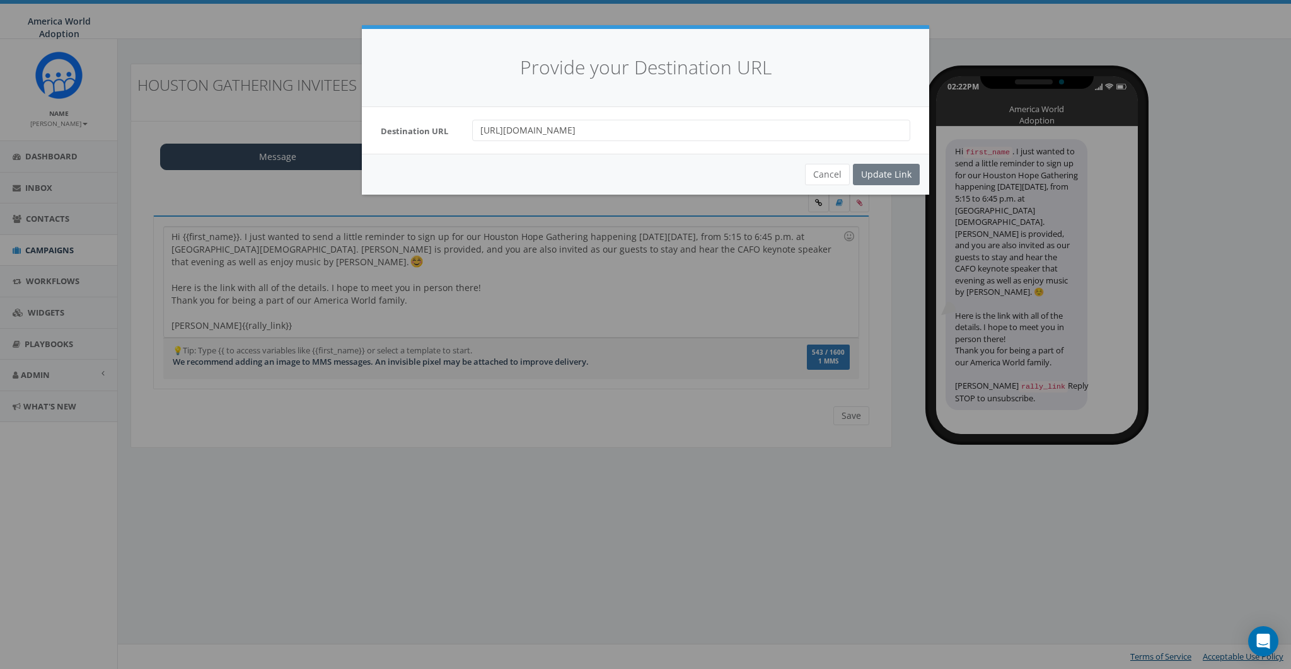
click at [605, 133] on input "[URL][DOMAIN_NAME]" at bounding box center [691, 130] width 438 height 21
paste input "[URL][DOMAIN_NAME]"
paste input "url"
type input "[URL][DOMAIN_NAME]"
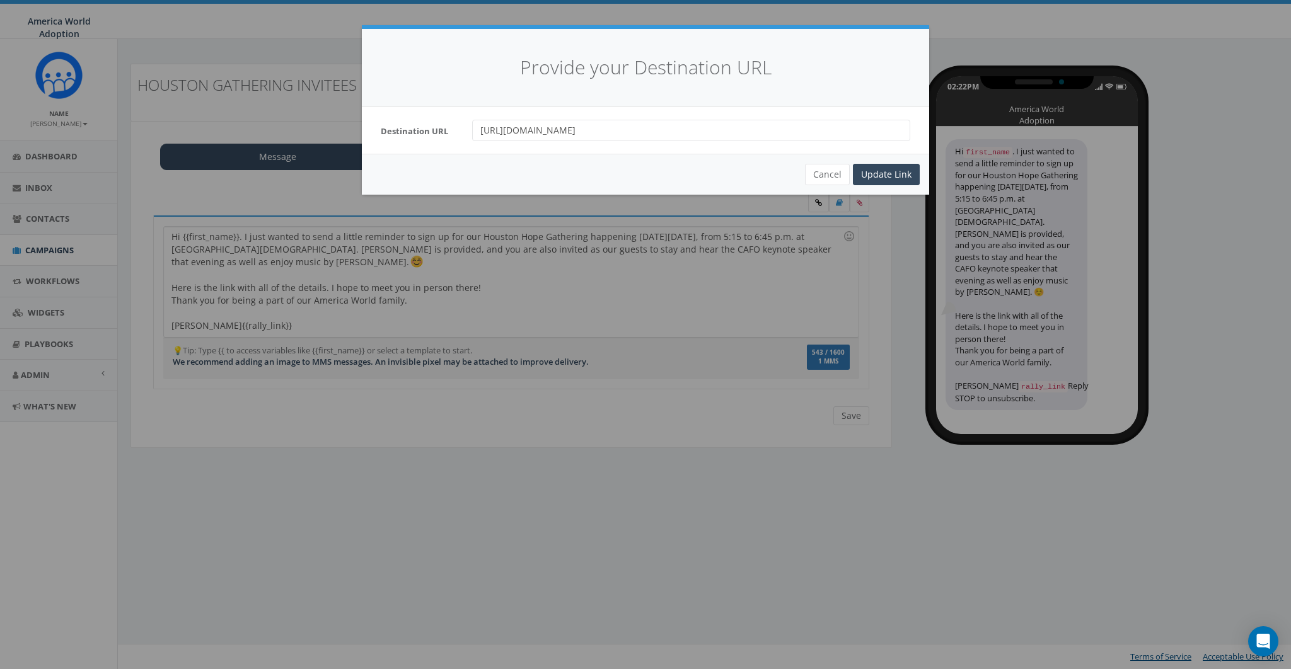
scroll to position [0, 0]
click at [824, 175] on button "Cancel" at bounding box center [827, 174] width 45 height 21
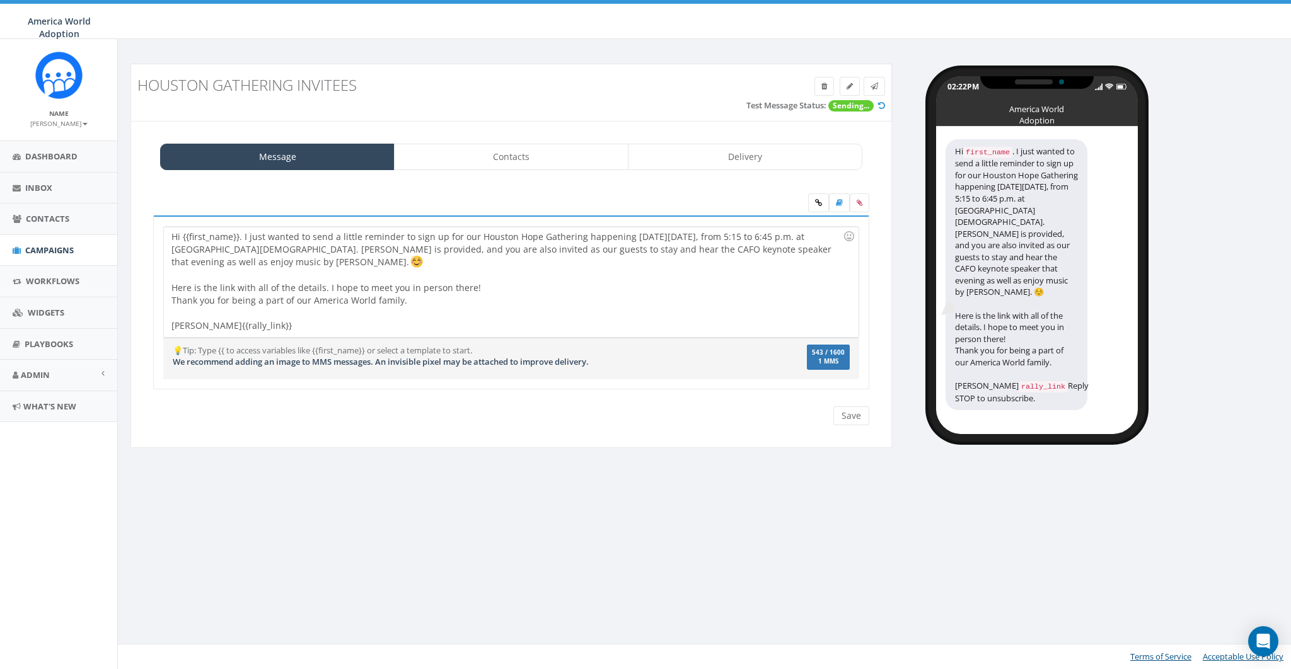
click at [297, 327] on div "Hi {{first_name}}. I just wanted to send a little reminder to sign up for our H…" at bounding box center [511, 282] width 694 height 110
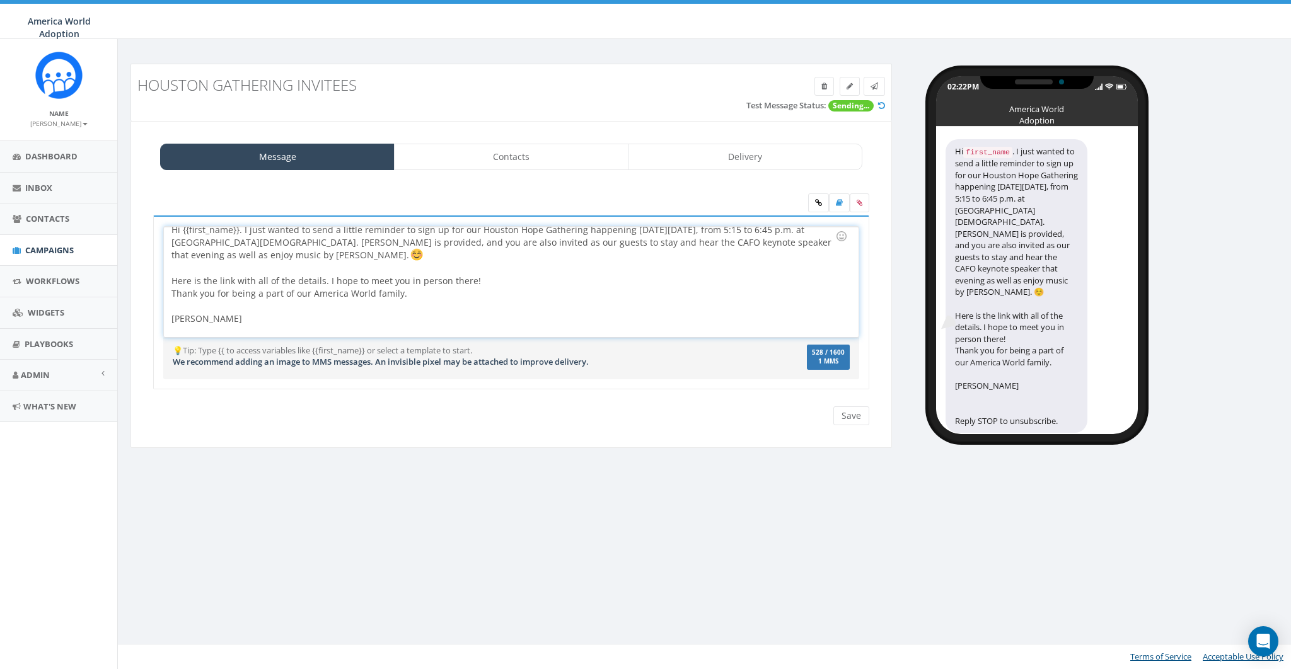
scroll to position [20, 0]
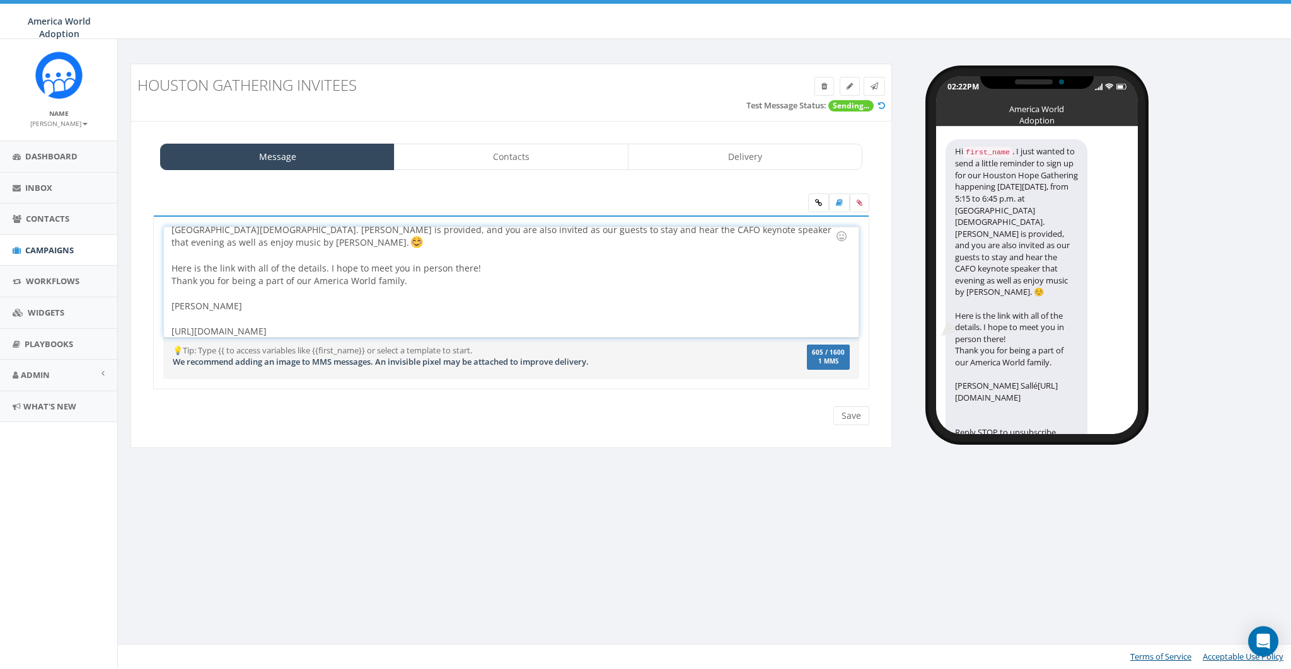
click at [345, 311] on div "Hi {{first_name}}. I just wanted to send a little reminder to sign up for our H…" at bounding box center [511, 282] width 694 height 110
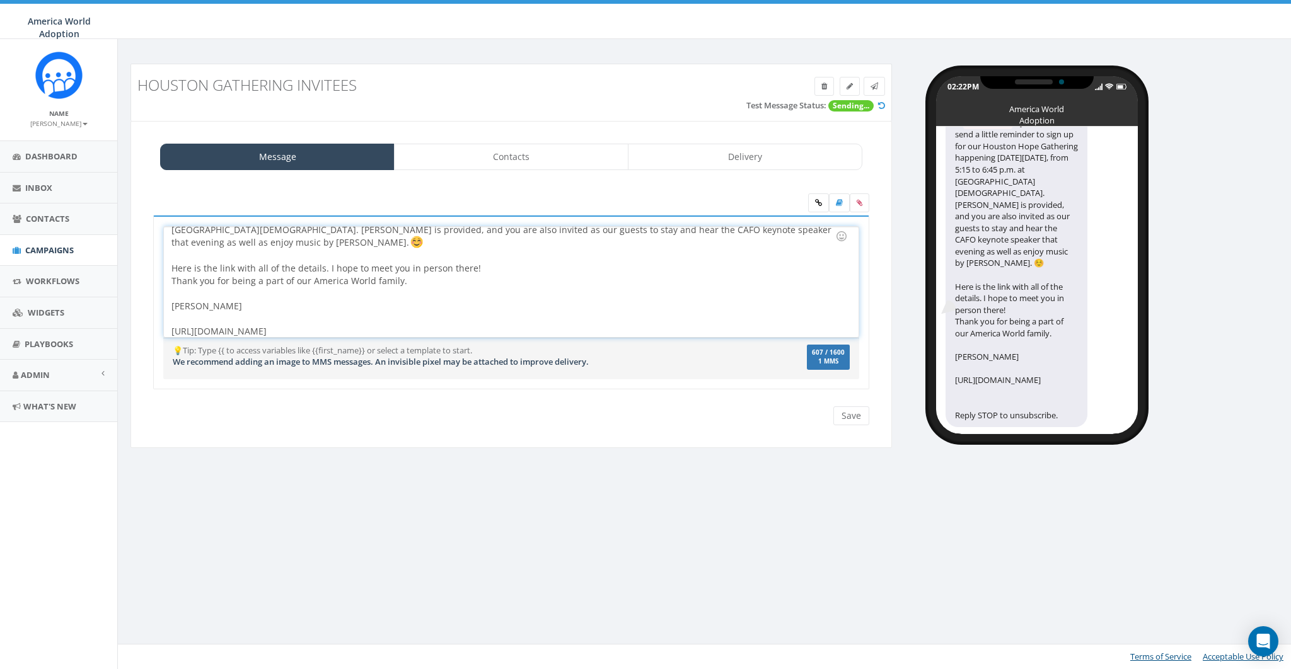
scroll to position [52, 0]
click at [671, 296] on div at bounding box center [506, 293] width 671 height 13
click at [69, 258] on link "Campaigns" at bounding box center [58, 250] width 117 height 31
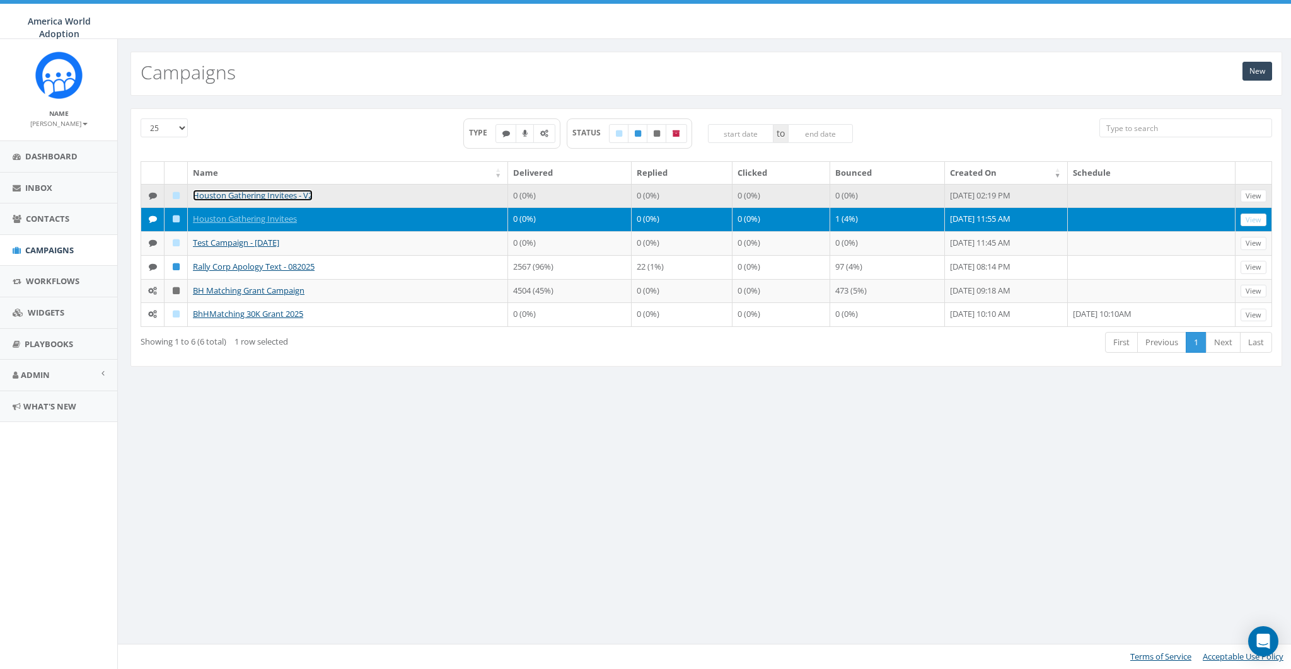
click at [271, 195] on link "Houston Gathering Invitees - V2" at bounding box center [253, 195] width 120 height 11
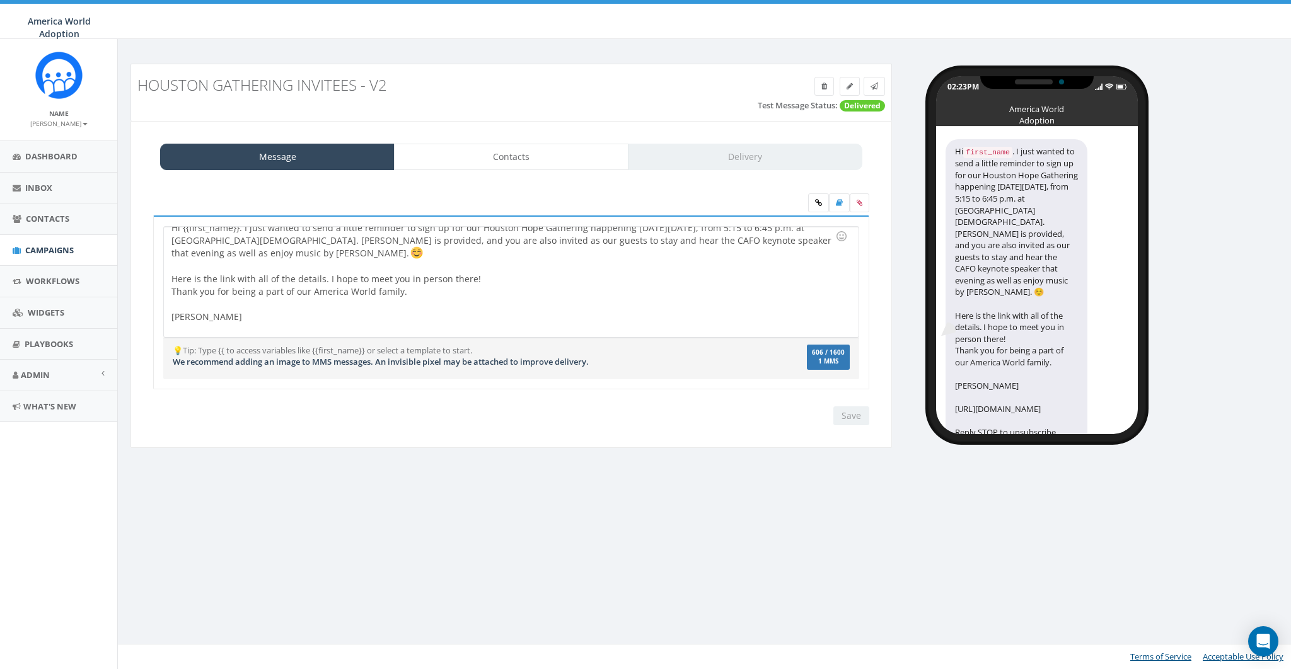
scroll to position [20, 0]
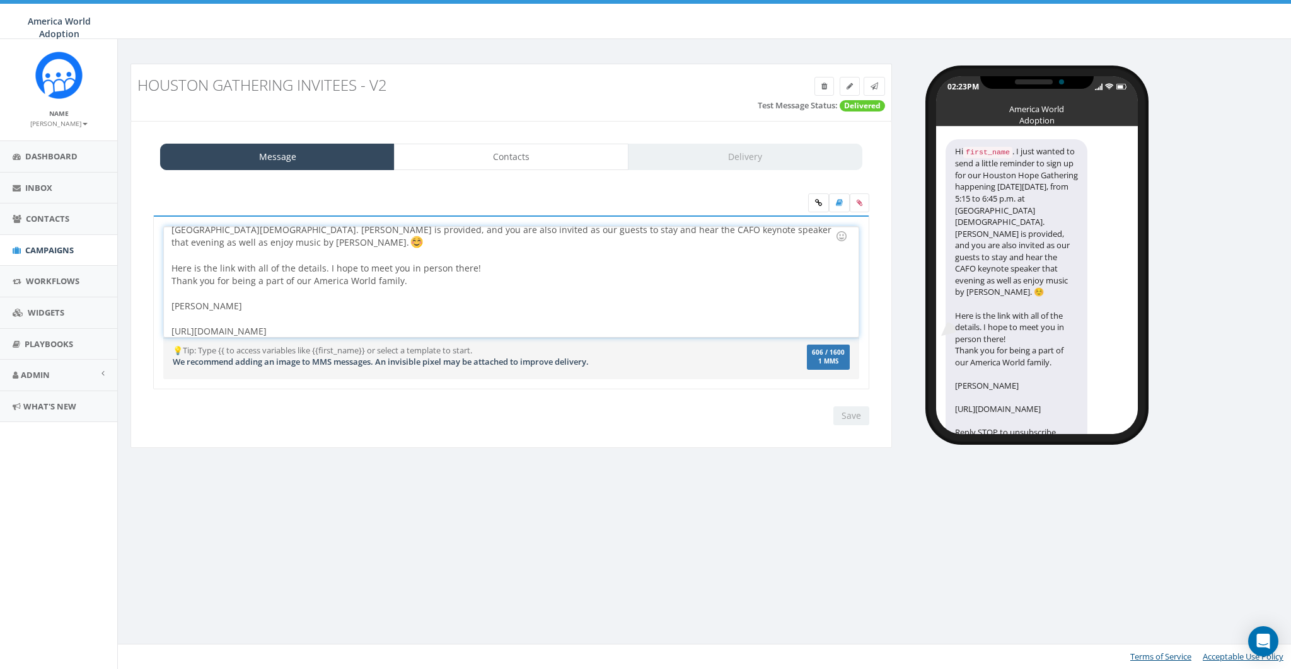
click at [492, 309] on div "Hi {{first_name}}. I just wanted to send a little reminder to sign up for our H…" at bounding box center [511, 282] width 694 height 110
click at [59, 221] on span "Contacts" at bounding box center [47, 218] width 43 height 11
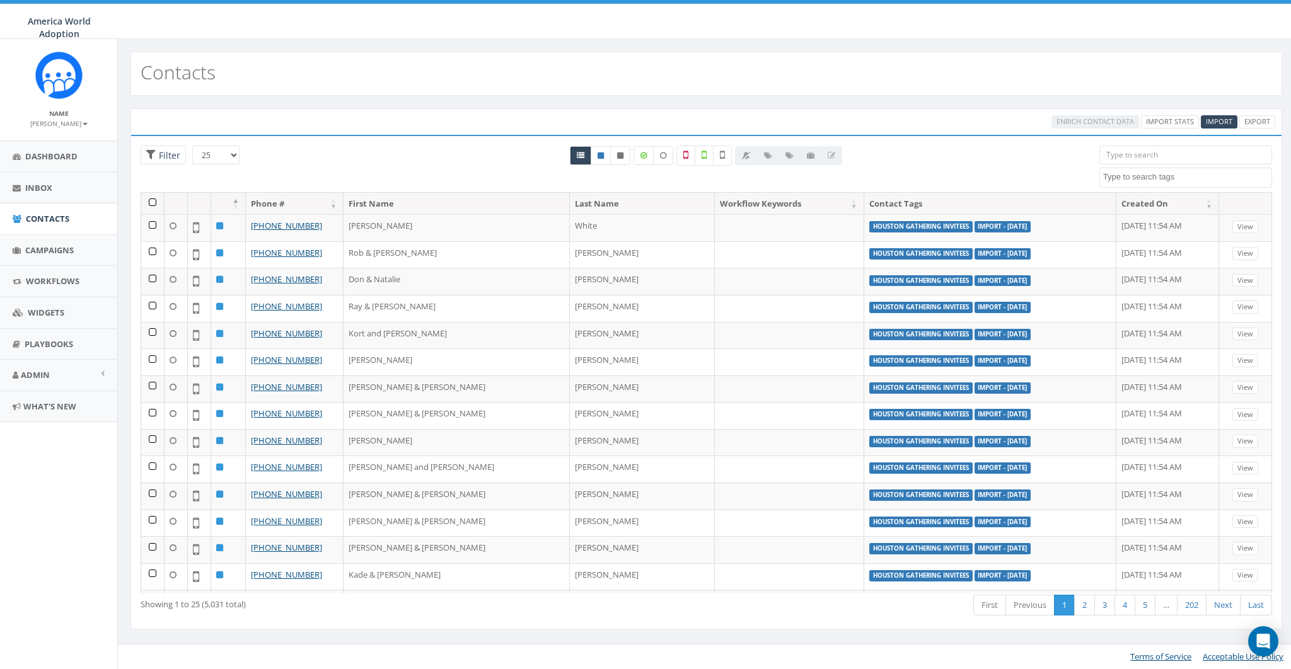
click at [1158, 178] on textarea "Search" at bounding box center [1187, 176] width 168 height 11
select select "Houston Gathering Invitees"
click at [150, 200] on th at bounding box center [152, 204] width 23 height 22
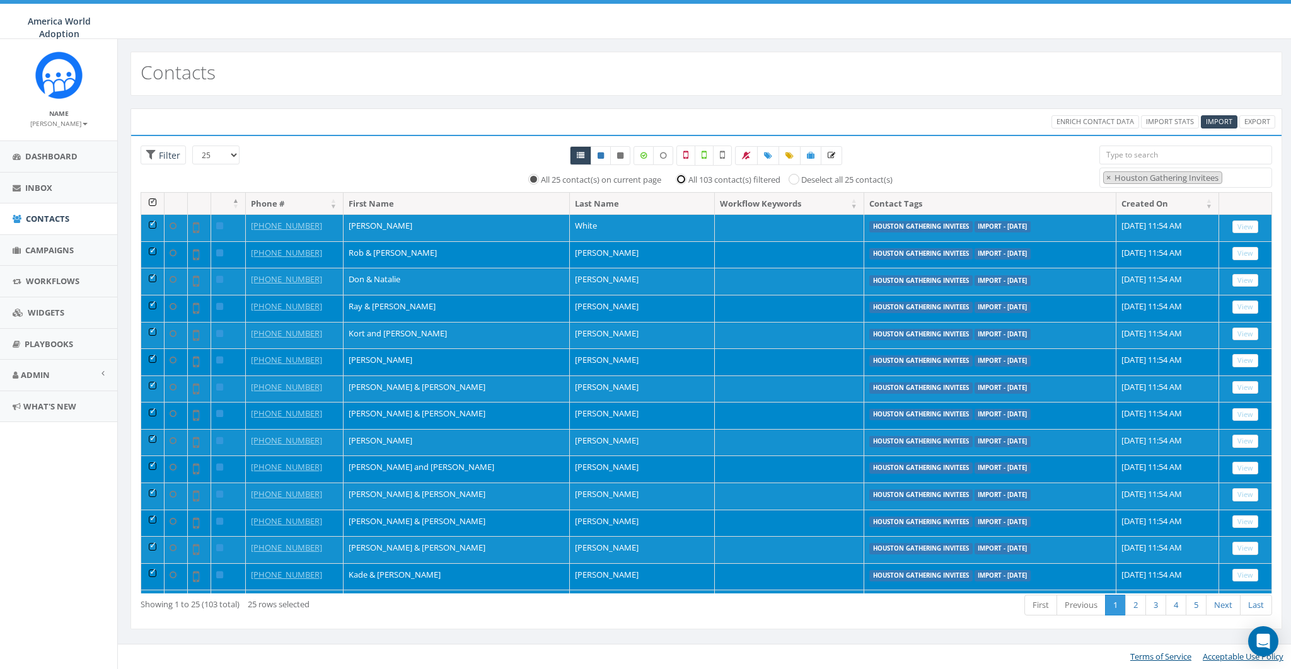
click at [682, 179] on input "All 103 contact(s) filtered" at bounding box center [684, 179] width 8 height 8
radio input "true"
click at [808, 156] on icon at bounding box center [811, 156] width 8 height 8
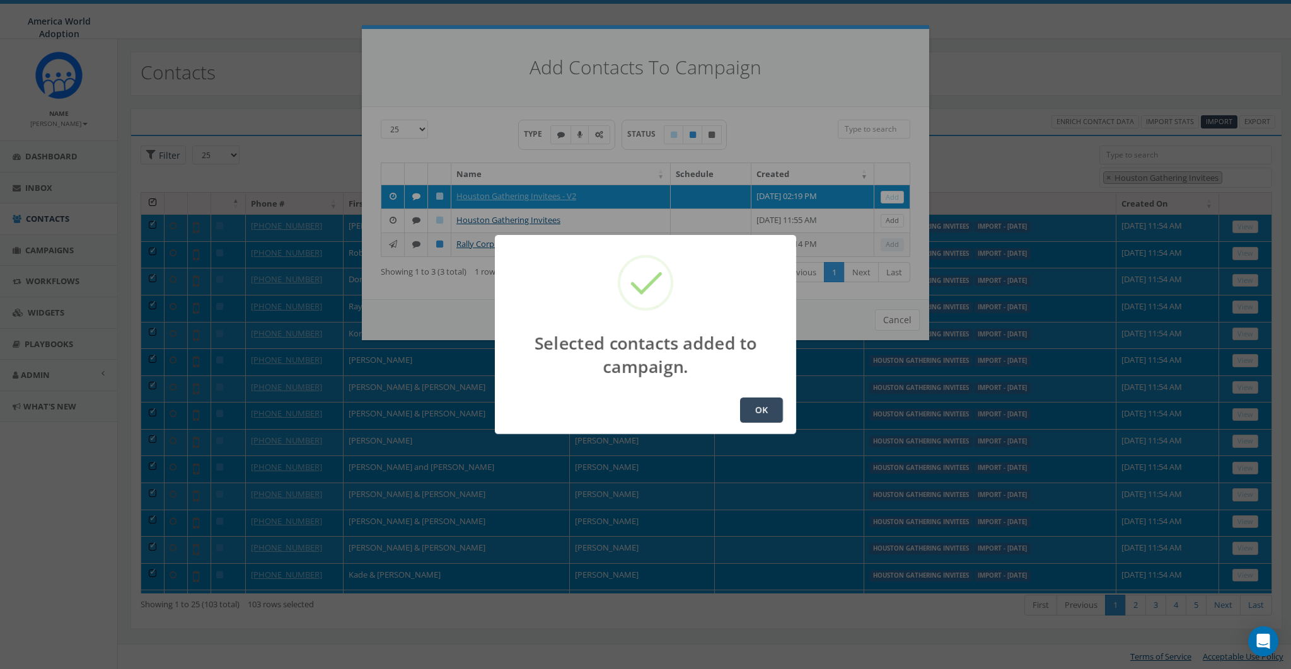
click at [766, 406] on button "OK" at bounding box center [761, 410] width 43 height 25
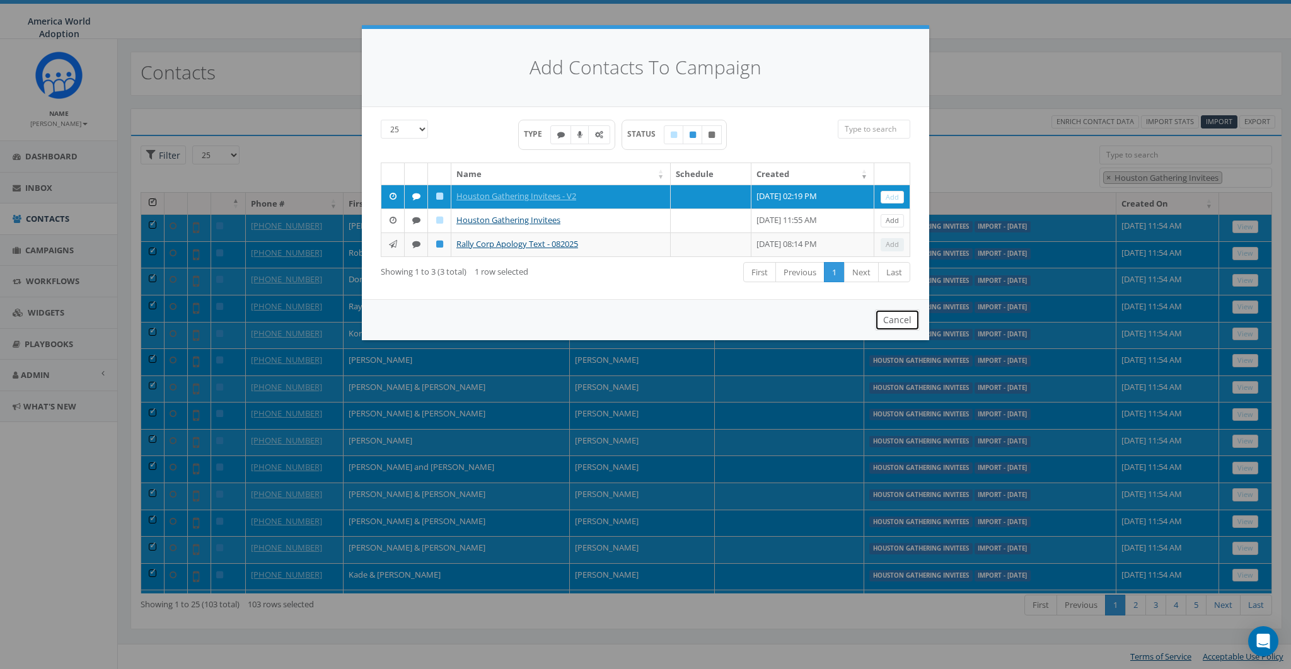
click at [902, 331] on button "Cancel" at bounding box center [897, 319] width 45 height 21
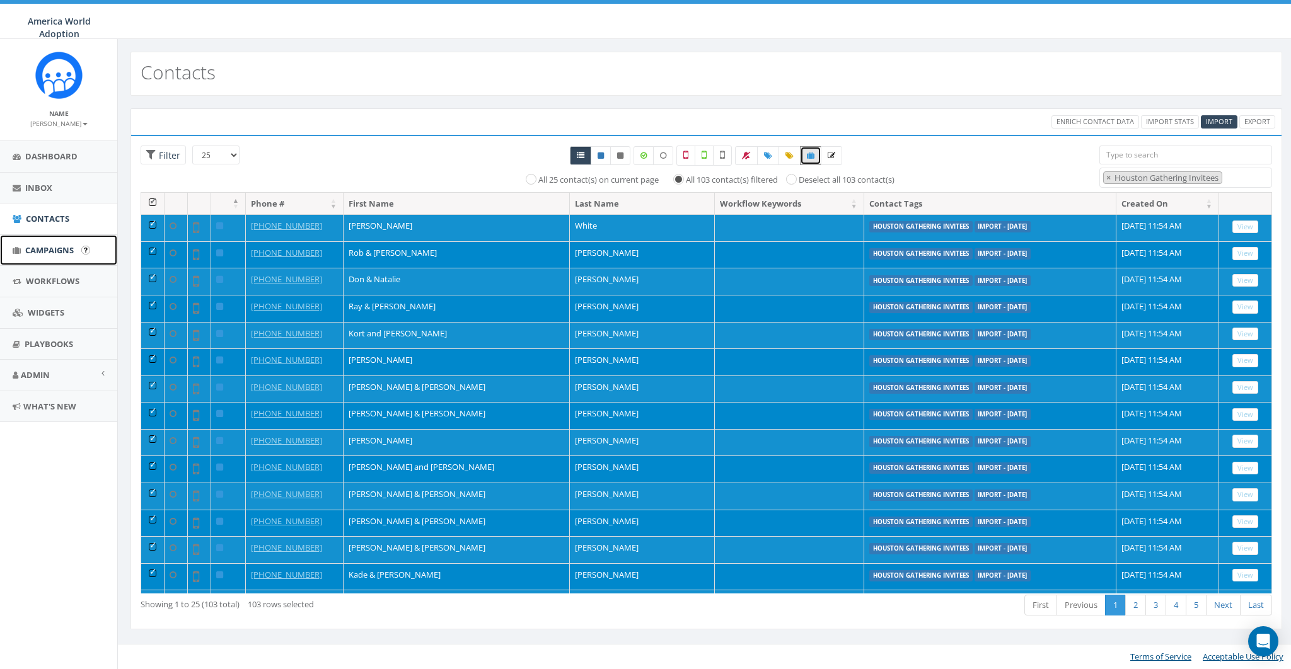
click at [55, 252] on span "Campaigns" at bounding box center [49, 250] width 49 height 11
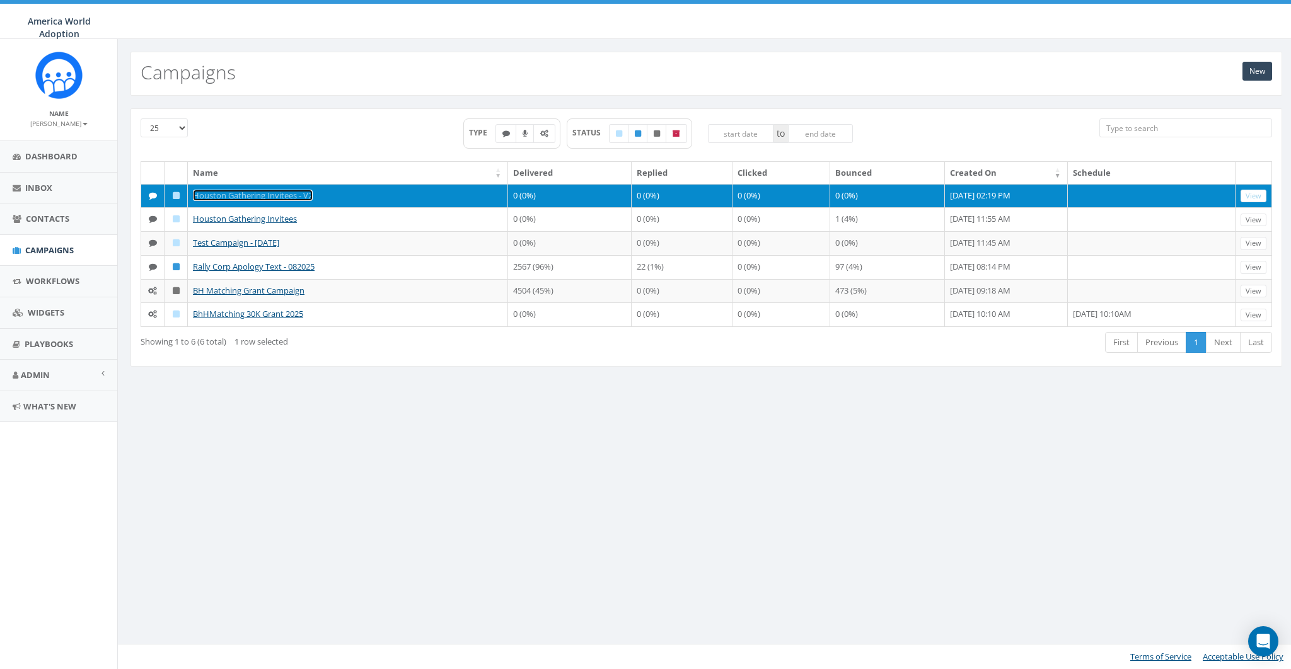
click at [267, 191] on link "Houston Gathering Invitees - V2" at bounding box center [253, 195] width 120 height 11
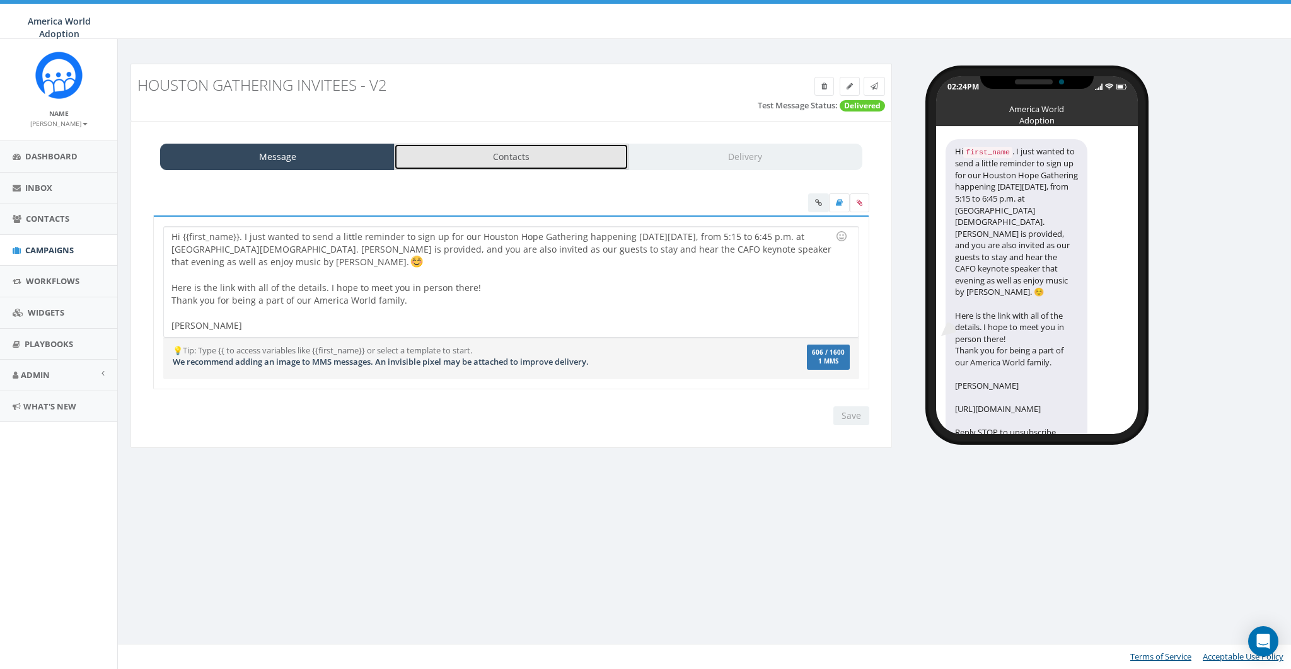
click at [524, 157] on link "Contacts" at bounding box center [511, 157] width 234 height 26
click at [497, 147] on link "Contacts" at bounding box center [511, 157] width 234 height 26
click at [522, 158] on link "Contacts" at bounding box center [511, 157] width 234 height 26
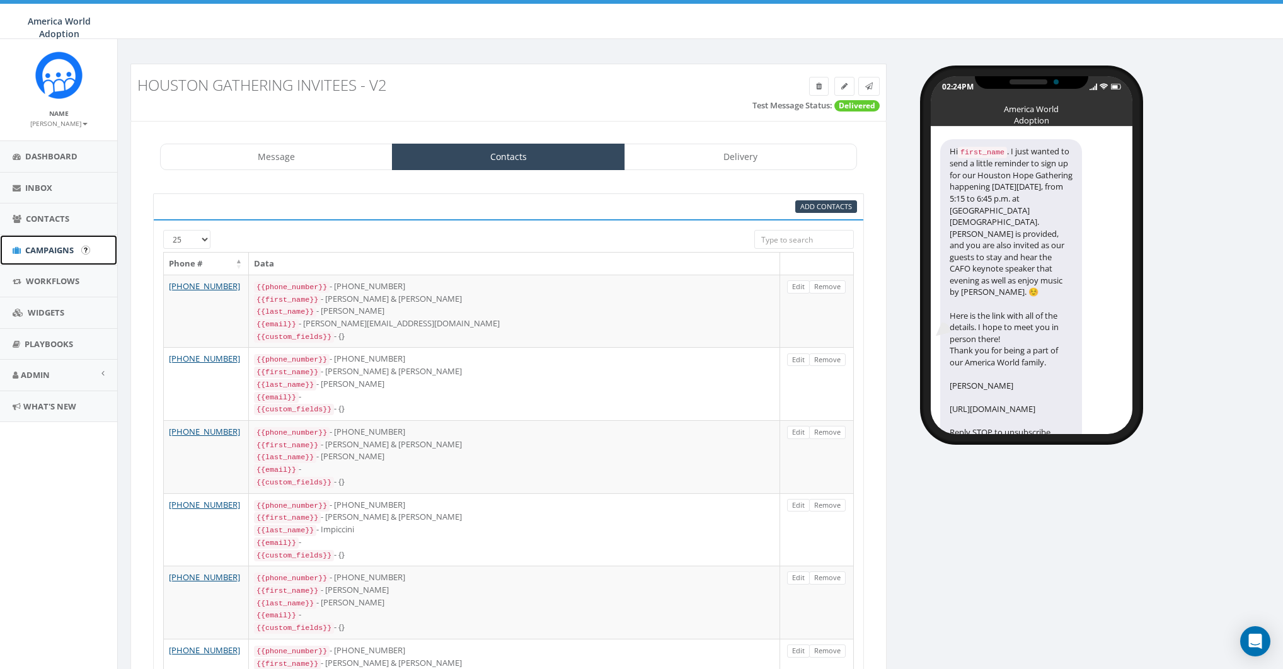
click at [59, 253] on span "Campaigns" at bounding box center [49, 250] width 49 height 11
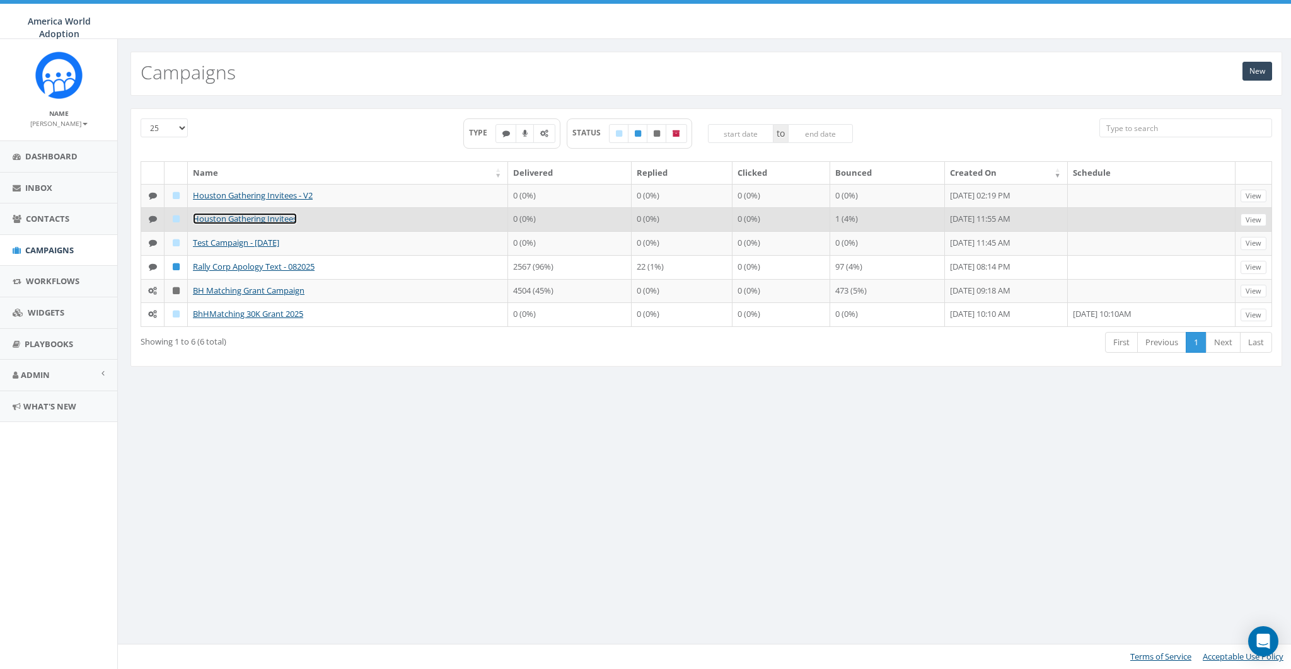
click at [243, 224] on link "Houston Gathering Invitees" at bounding box center [245, 218] width 104 height 11
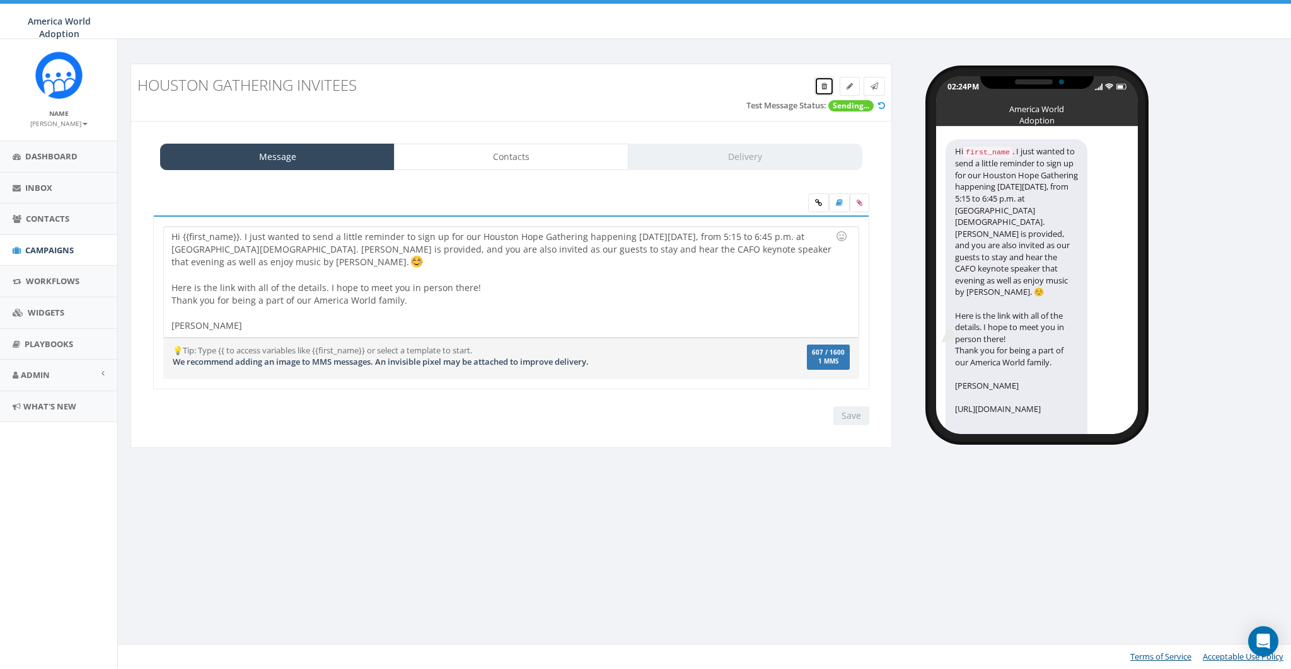
click at [822, 83] on icon at bounding box center [824, 87] width 6 height 8
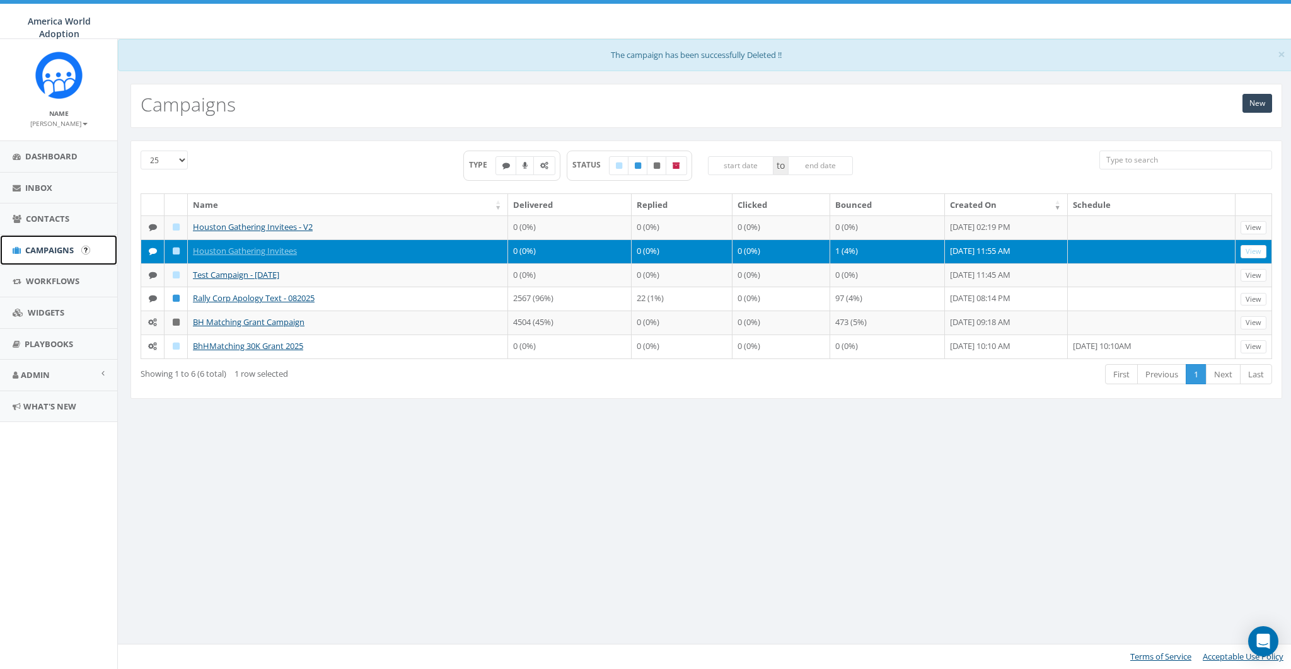
click at [59, 246] on span "Campaigns" at bounding box center [49, 250] width 49 height 11
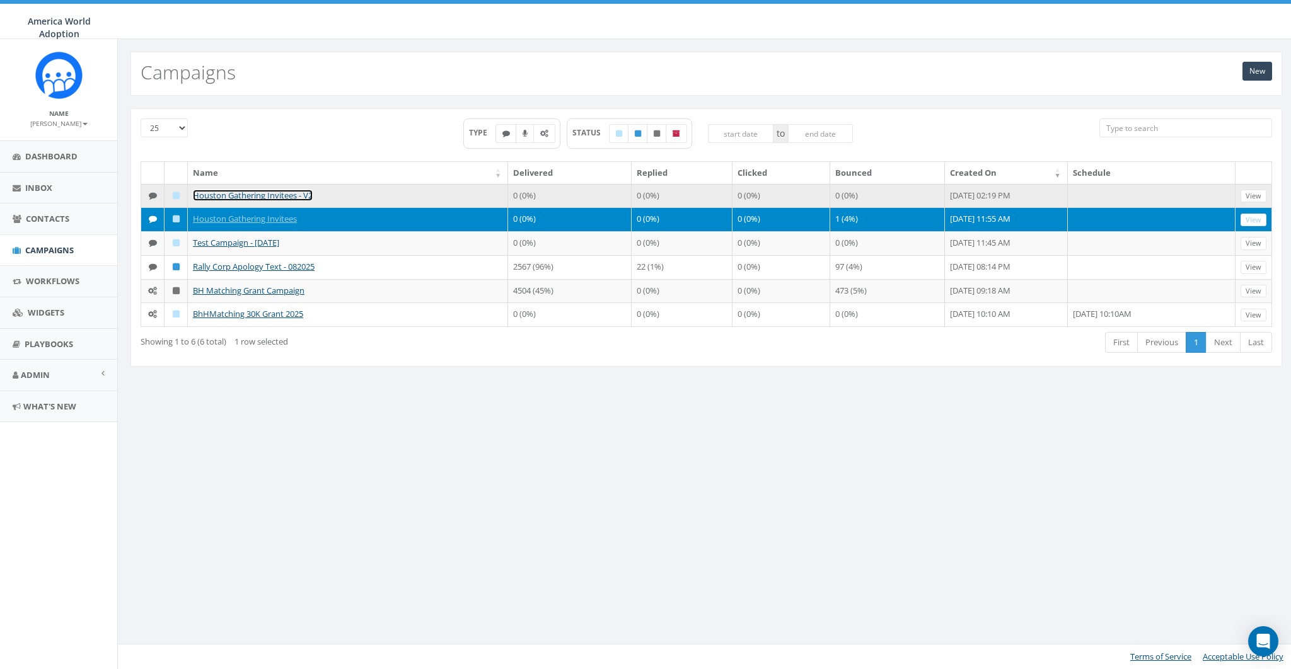
click at [262, 193] on link "Houston Gathering Invitees - V2" at bounding box center [253, 195] width 120 height 11
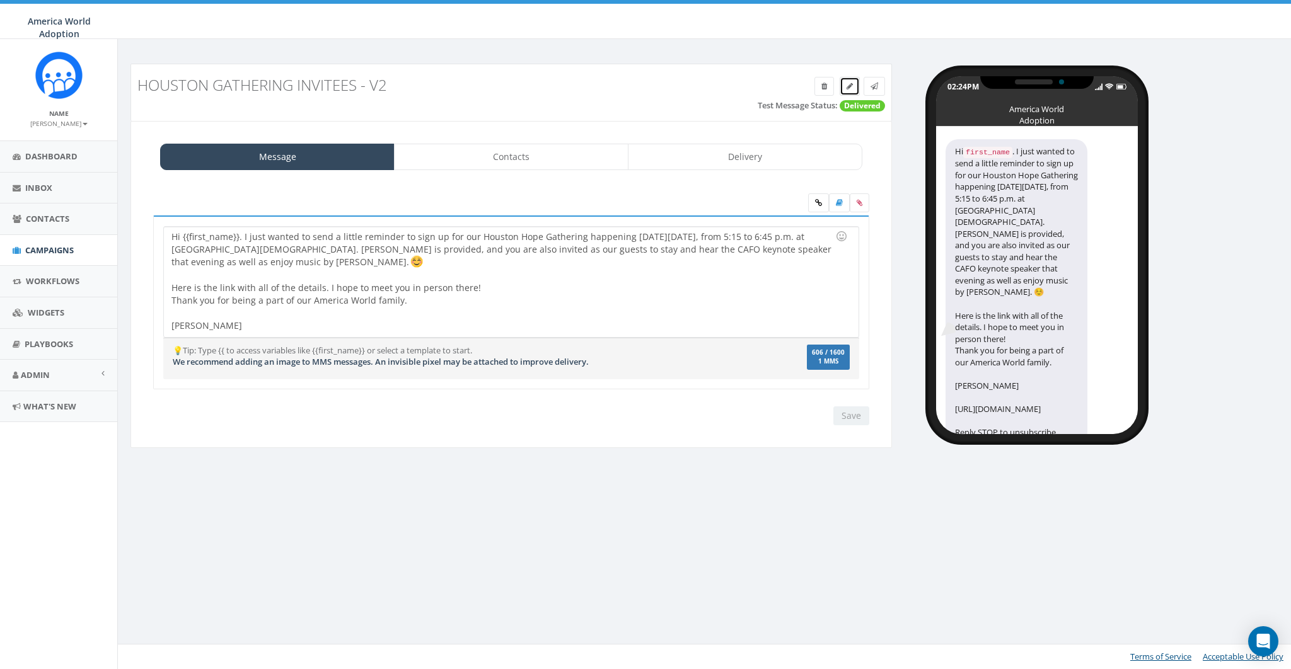
click at [851, 87] on icon at bounding box center [849, 87] width 6 height 8
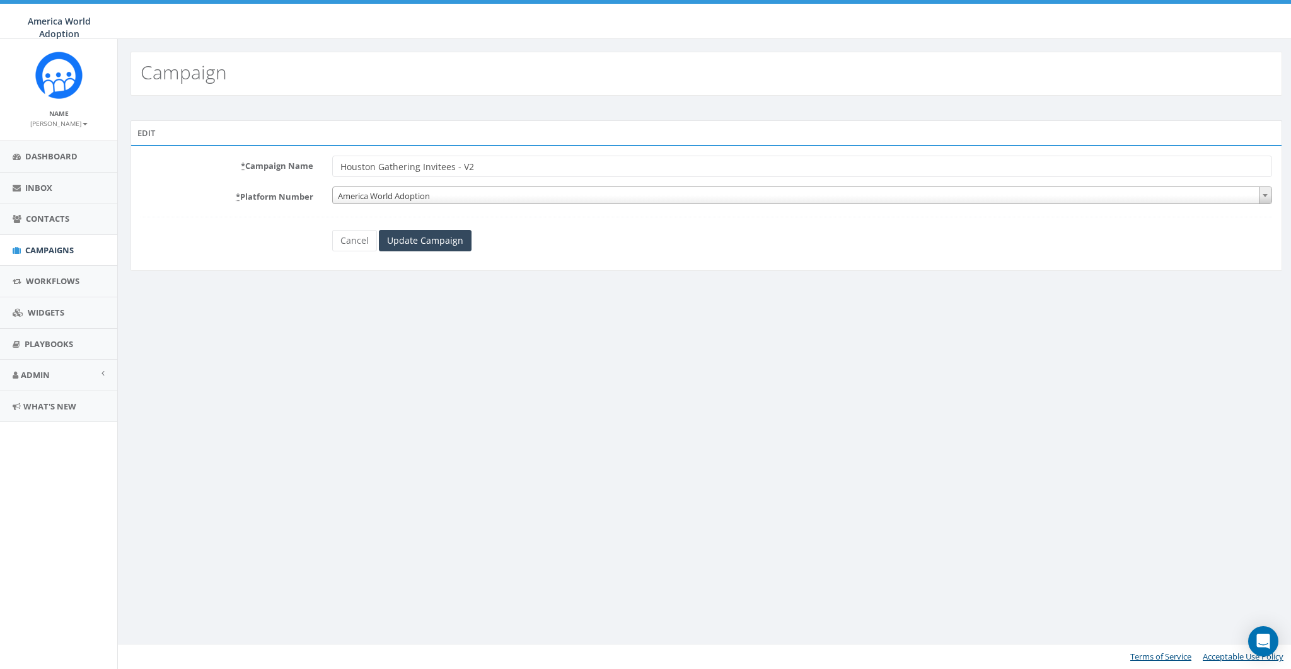
click at [454, 168] on input "Houston Gathering Invitees - V2" at bounding box center [802, 166] width 940 height 21
type input "Houston Gathering Invitees (V2)"
click at [425, 237] on input "Update Campaign" at bounding box center [425, 240] width 93 height 21
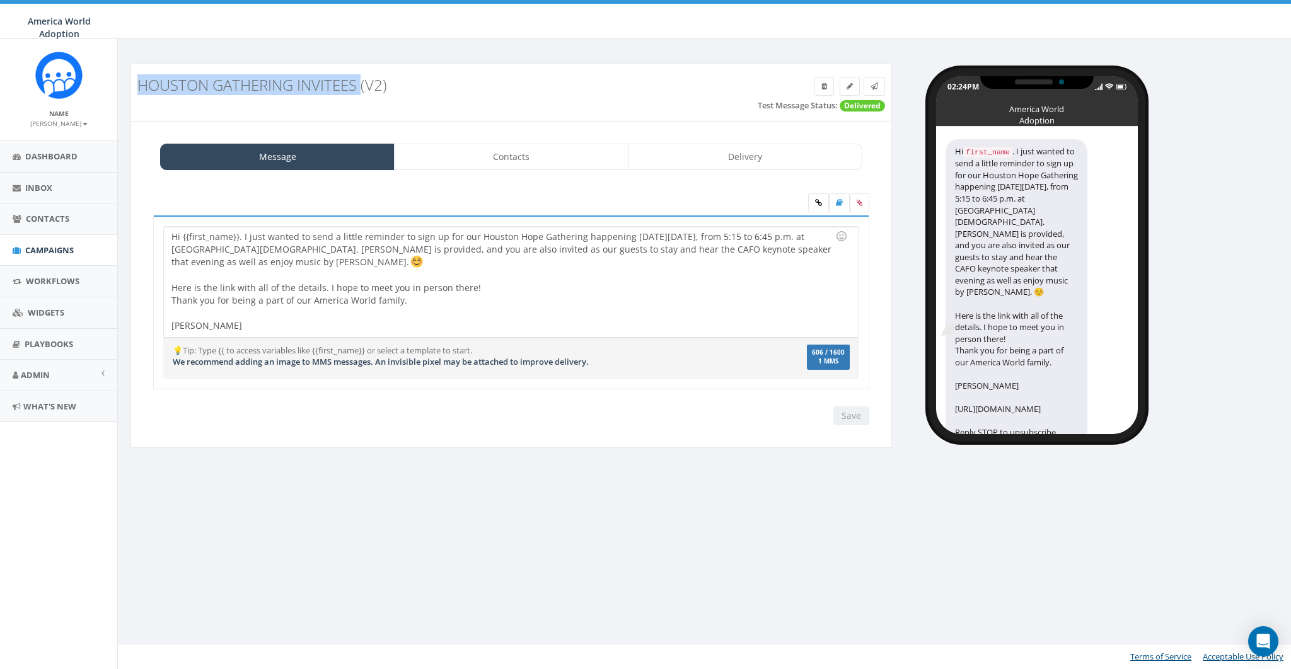
drag, startPoint x: 362, startPoint y: 87, endPoint x: 553, endPoint y: 107, distance: 191.4
click at [134, 86] on div "Houston Gathering Invitees (V2)" at bounding box center [415, 85] width 575 height 29
copy h3 "Houston Gathering Invitees"
click at [391, 296] on div "Hi {{first_name}}. I just wanted to send a little reminder to sign up for our H…" at bounding box center [511, 282] width 694 height 110
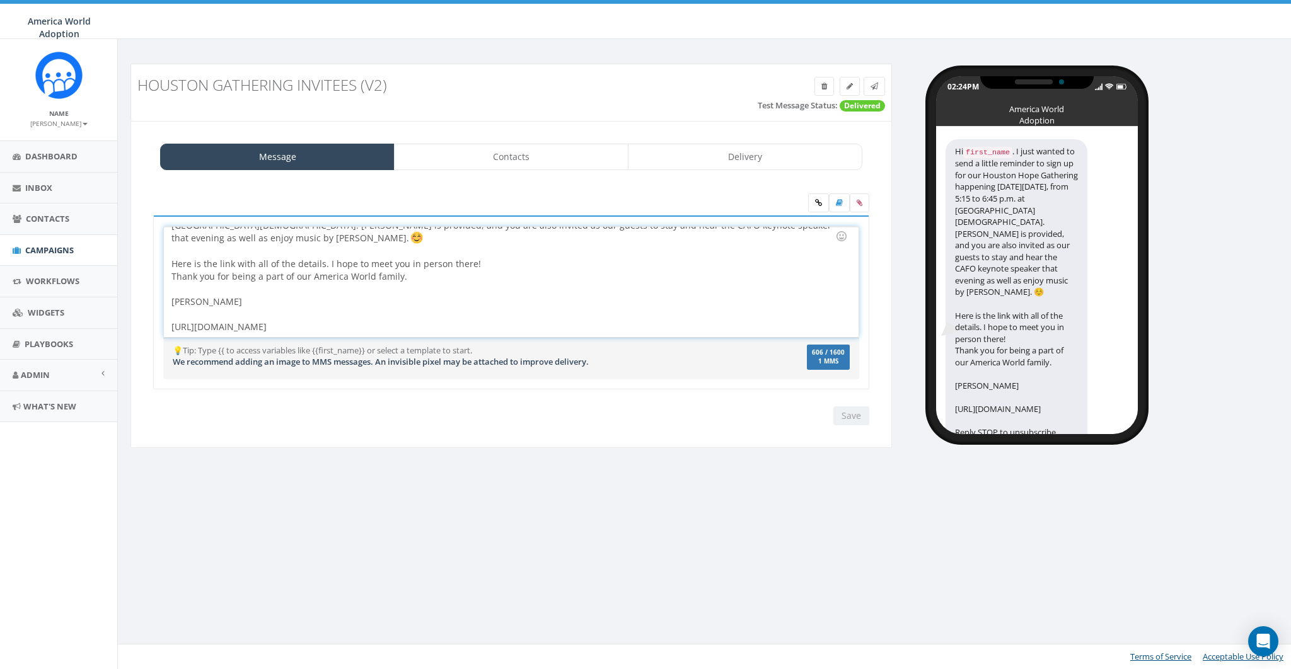
scroll to position [24, 0]
drag, startPoint x: 537, startPoint y: 325, endPoint x: 149, endPoint y: 325, distance: 388.2
click at [149, 325] on div "Hi {{first_name}}. I just wanted to send a little reminder to sign up for our H…" at bounding box center [511, 311] width 735 height 190
copy div "https://awaa-oneorphan.networkforgood.com/events/89528-houston-hope-gathering"
click at [498, 325] on div "Hi {{first_name}}. I just wanted to send a little reminder to sign up for our H…" at bounding box center [511, 282] width 694 height 110
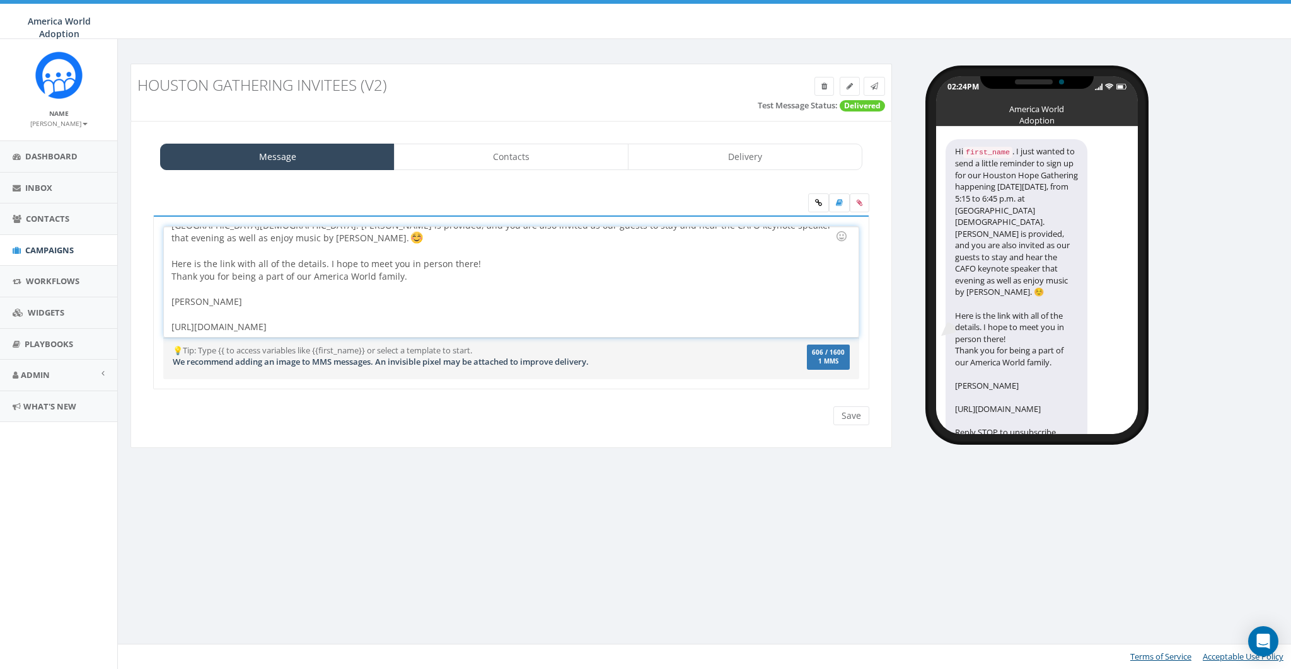
click at [498, 325] on div "Hi {{first_name}}. I just wanted to send a little reminder to sign up for our H…" at bounding box center [511, 282] width 694 height 110
click at [849, 413] on input "Save" at bounding box center [851, 415] width 36 height 19
click at [863, 476] on div "Houston Gathering Invitees (V2) Test Message Status: Delivered Message Contacts…" at bounding box center [705, 354] width 1177 height 630
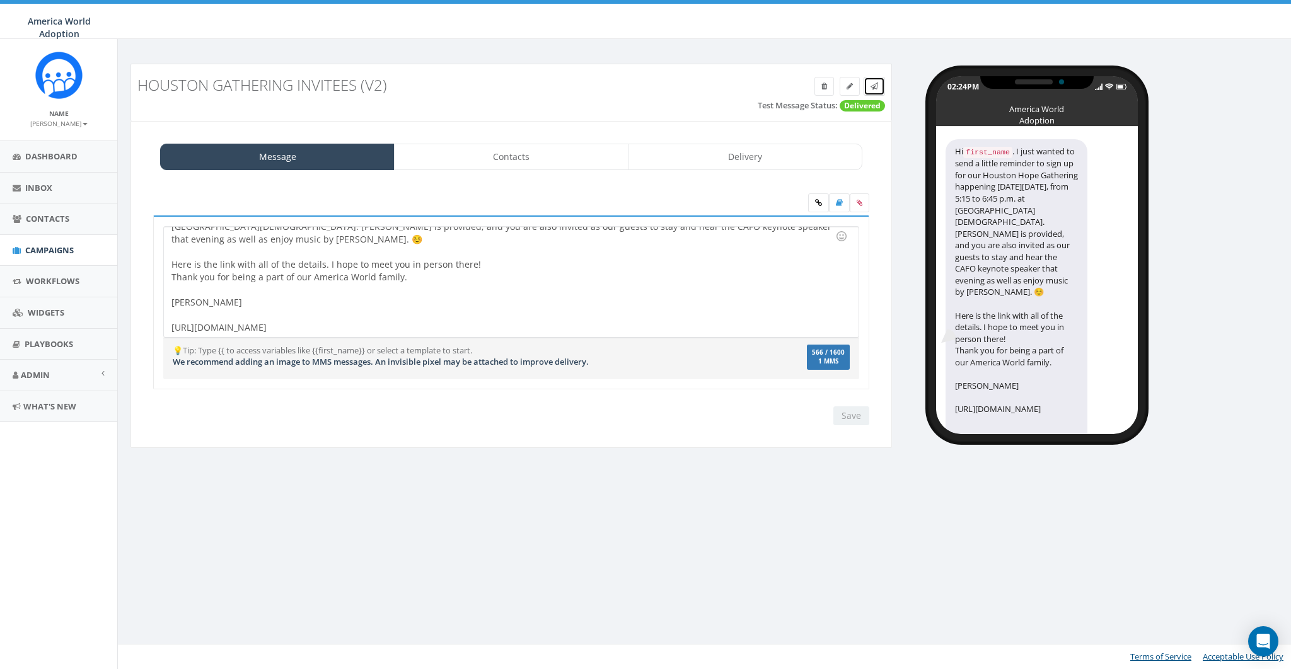
click at [876, 86] on icon at bounding box center [874, 87] width 8 height 8
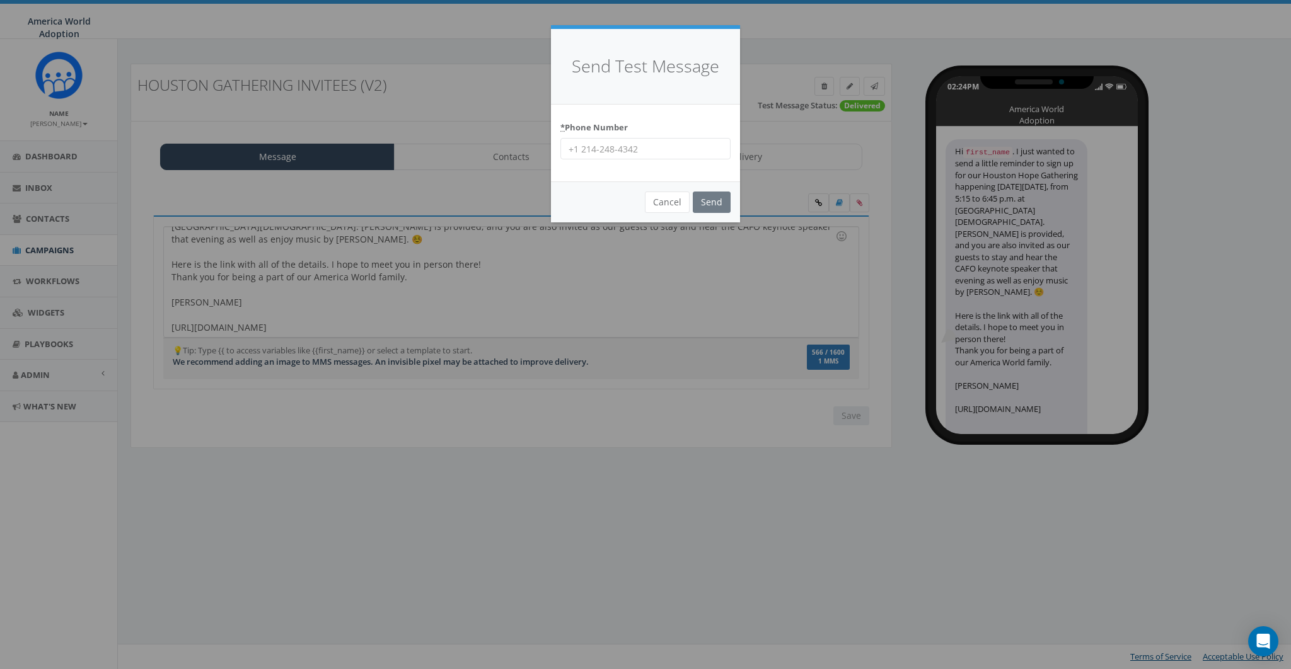
click at [650, 148] on input "* Phone Number" at bounding box center [645, 148] width 170 height 21
type input "8587365358"
click at [715, 200] on input "Send" at bounding box center [712, 202] width 38 height 21
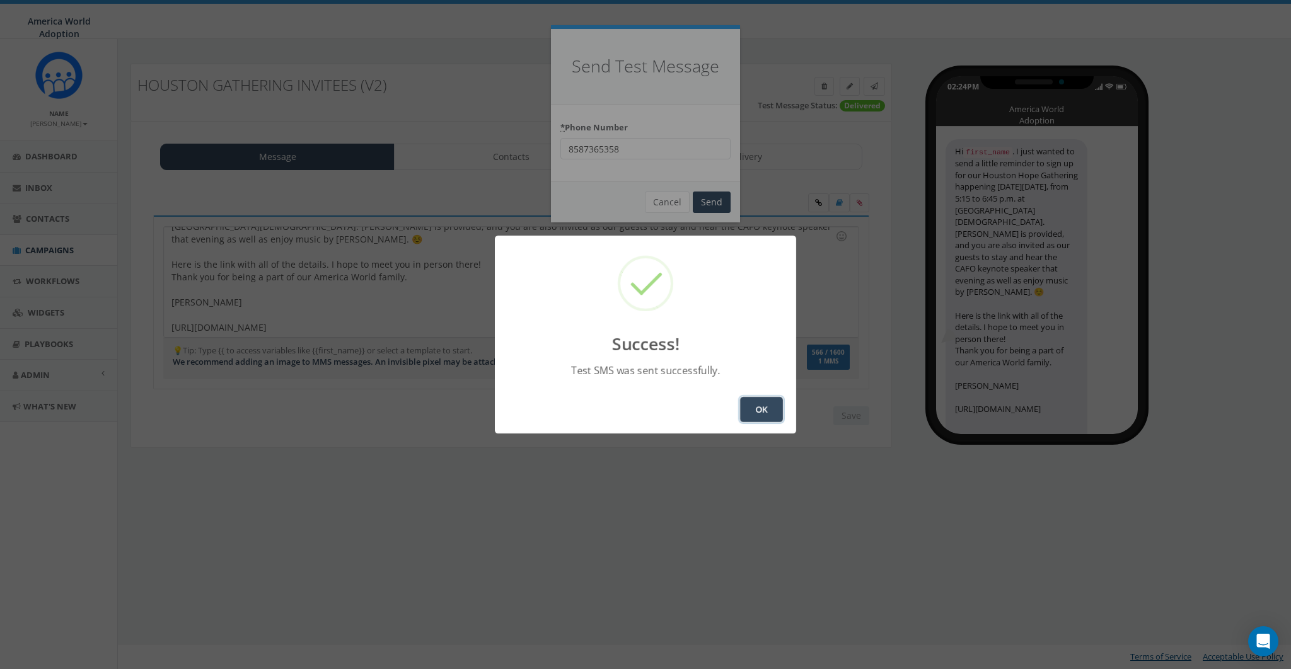
click at [754, 413] on button "OK" at bounding box center [761, 409] width 43 height 25
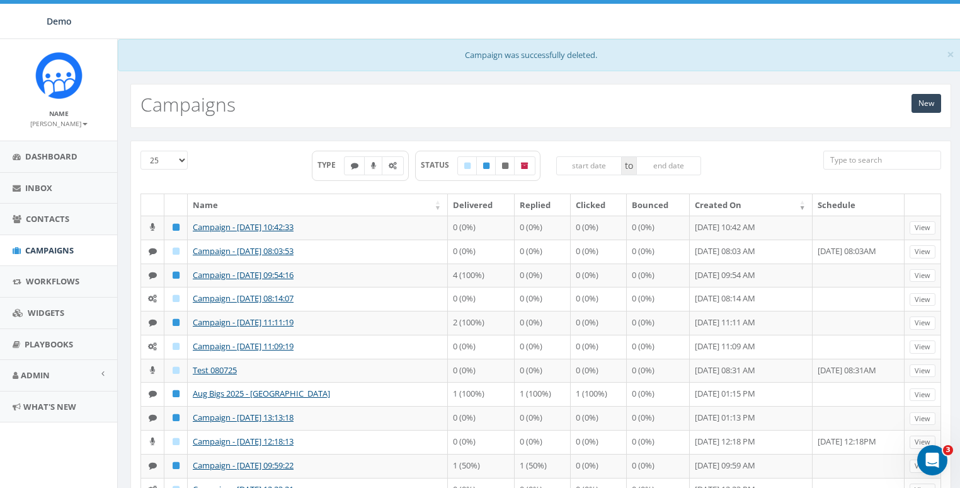
click at [377, 91] on div "New Campaigns" at bounding box center [540, 106] width 821 height 44
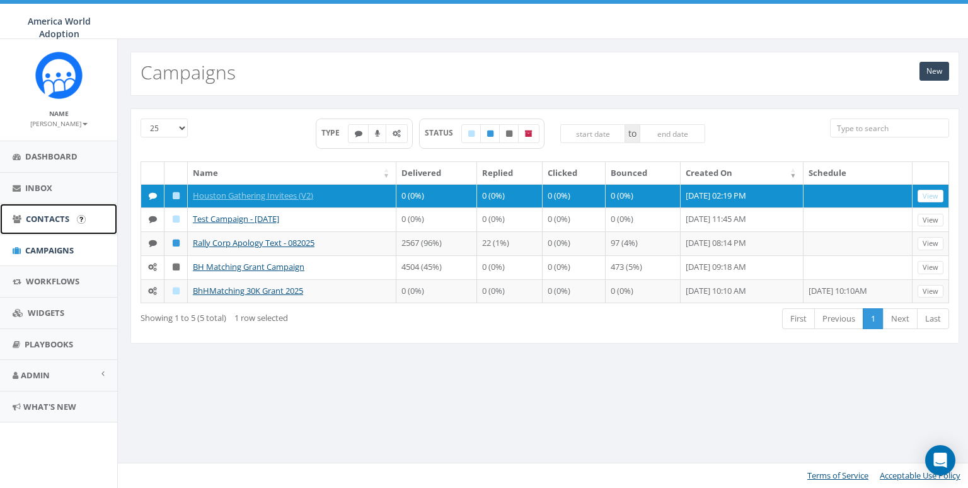
click at [35, 216] on span "Contacts" at bounding box center [47, 218] width 43 height 11
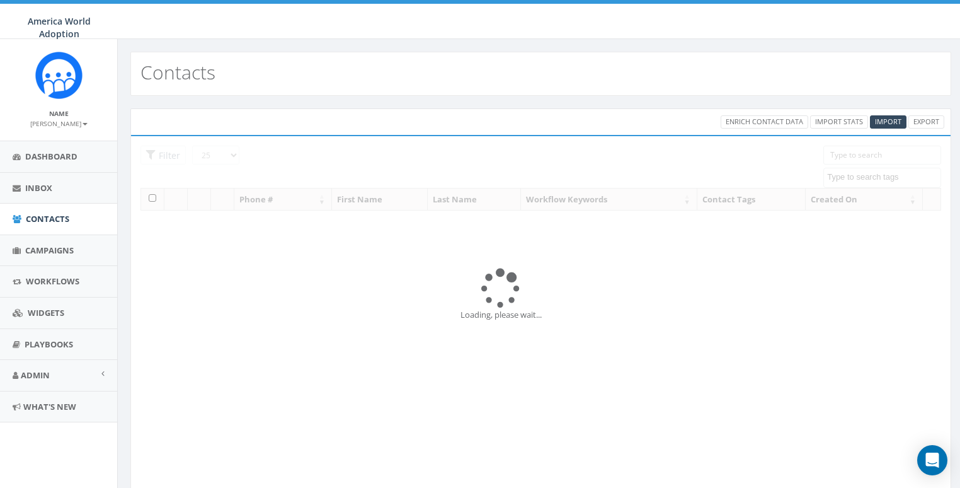
select select
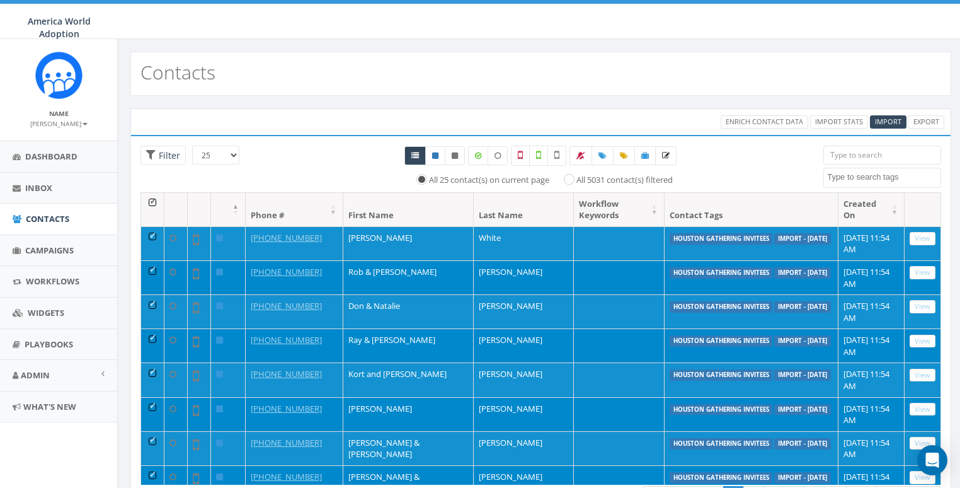
click at [877, 152] on input "search" at bounding box center [883, 155] width 118 height 19
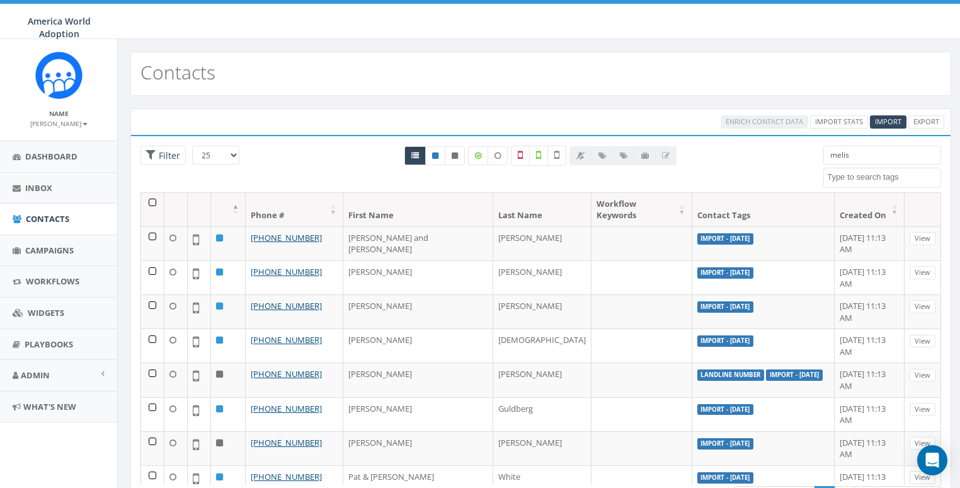
type input "melisa"
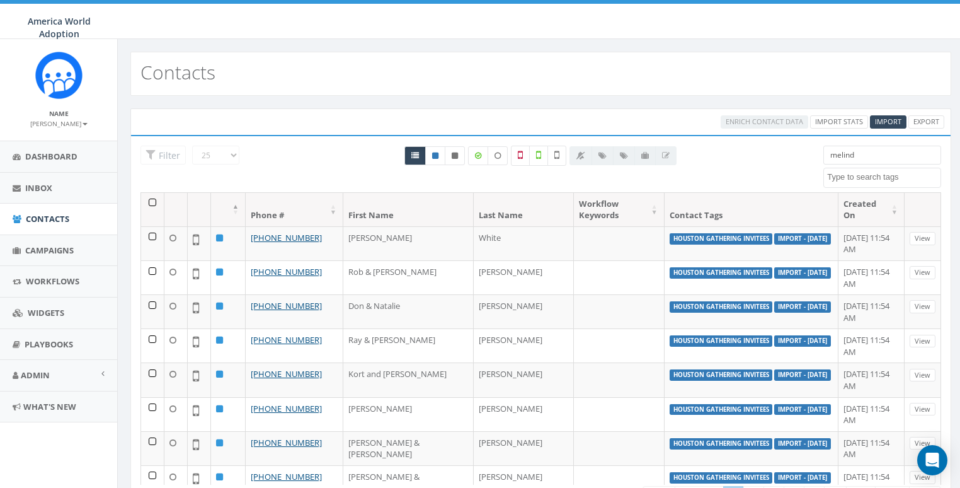
type input "melinda"
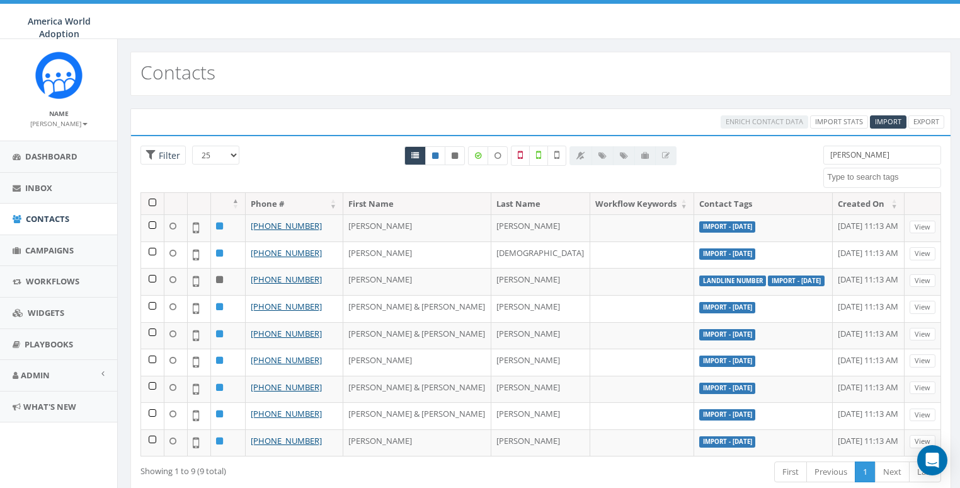
click at [859, 156] on input "melinda" at bounding box center [883, 155] width 118 height 19
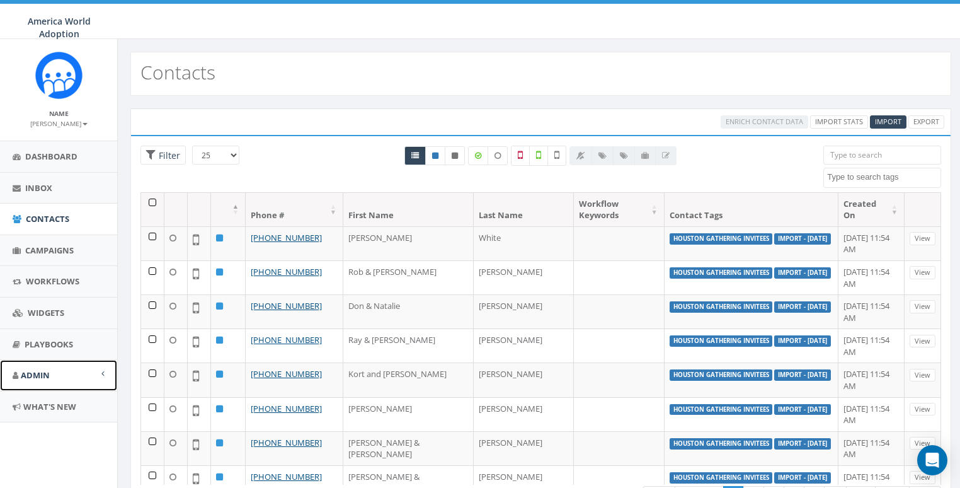
click at [36, 369] on span "Admin" at bounding box center [35, 374] width 29 height 11
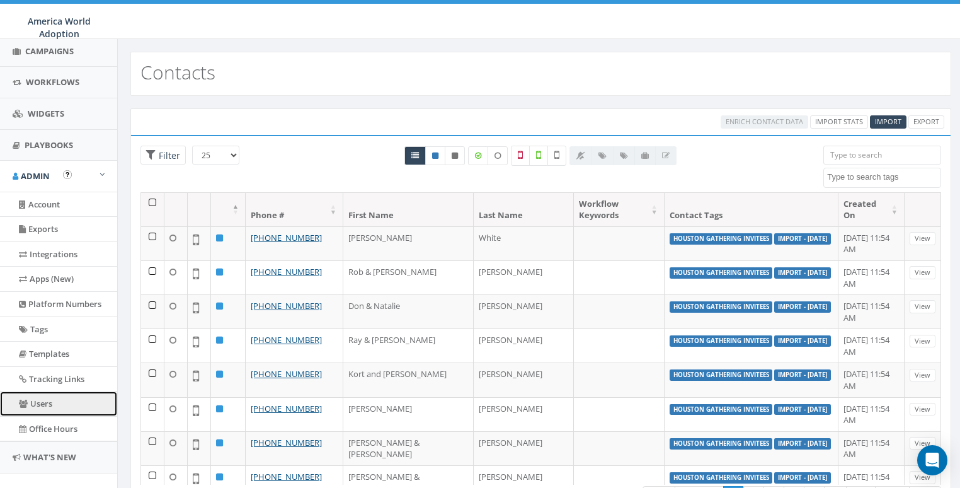
click at [34, 398] on link "Users" at bounding box center [58, 403] width 117 height 25
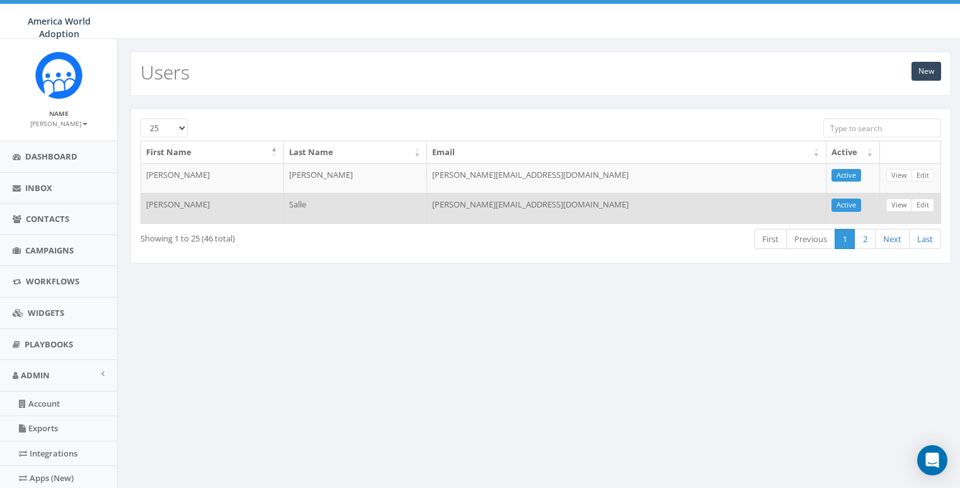
click at [159, 208] on td "[PERSON_NAME]" at bounding box center [212, 208] width 143 height 30
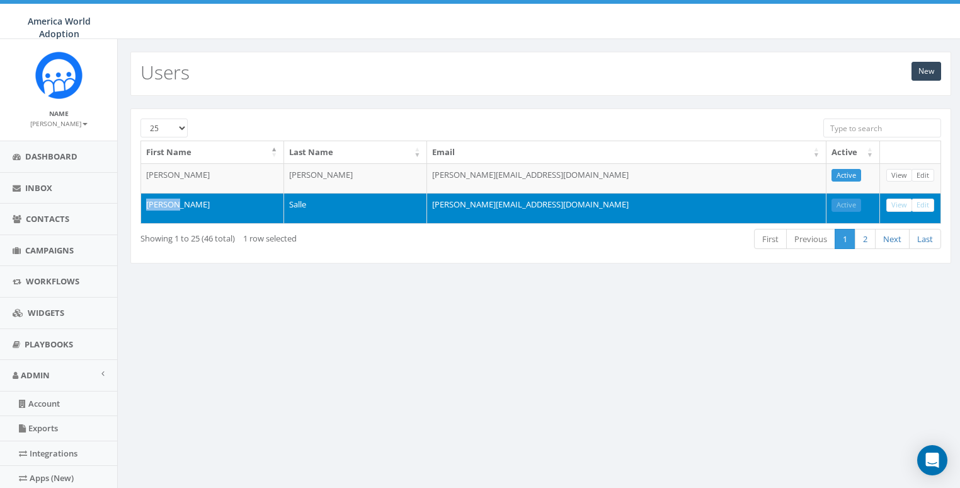
click at [159, 208] on td "[PERSON_NAME]" at bounding box center [212, 208] width 143 height 30
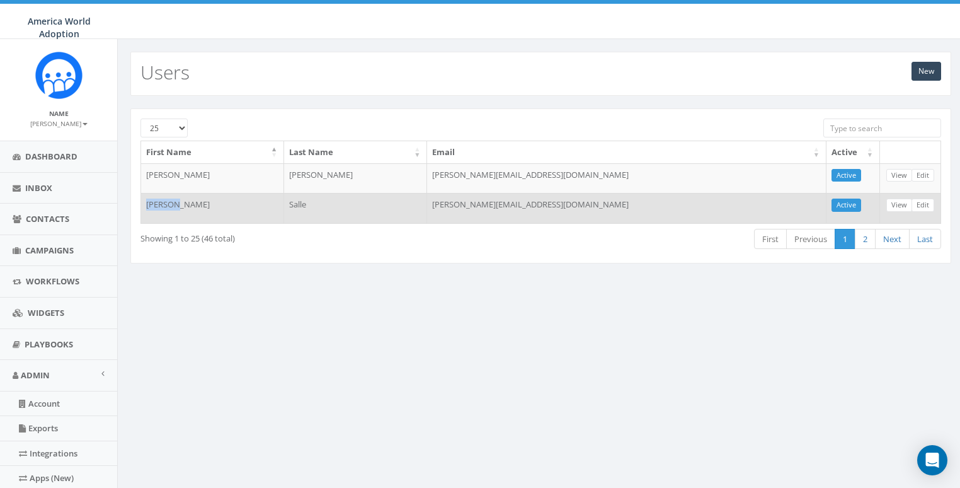
copy td "[PERSON_NAME]"
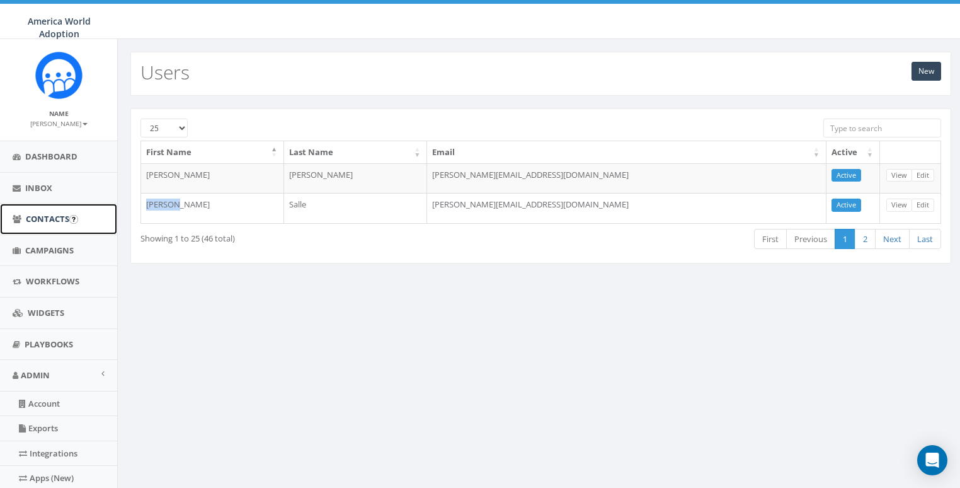
click at [42, 219] on span "Contacts" at bounding box center [47, 218] width 43 height 11
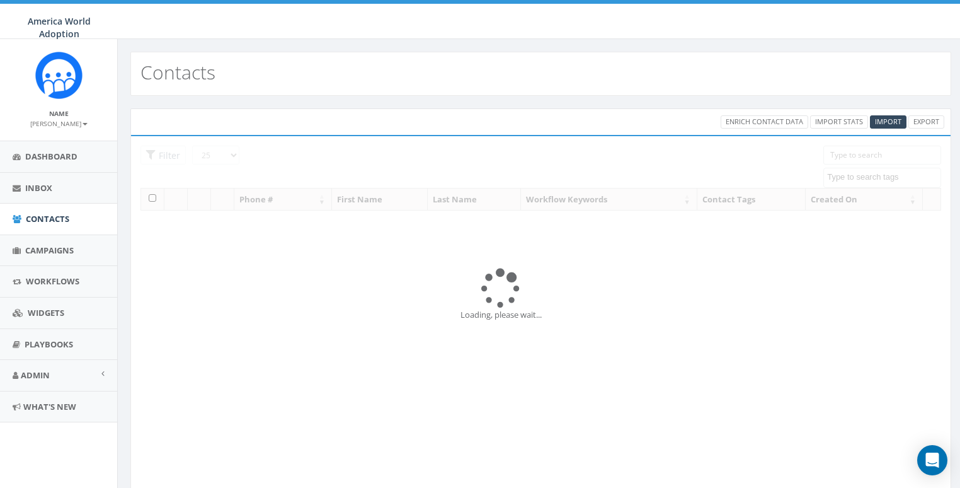
select select
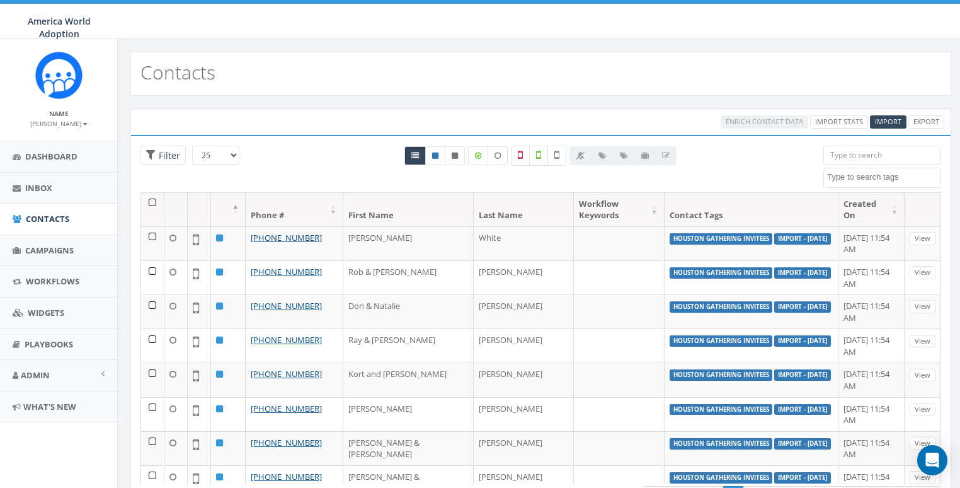
click at [858, 155] on input "search" at bounding box center [883, 155] width 118 height 19
paste input "[PERSON_NAME]"
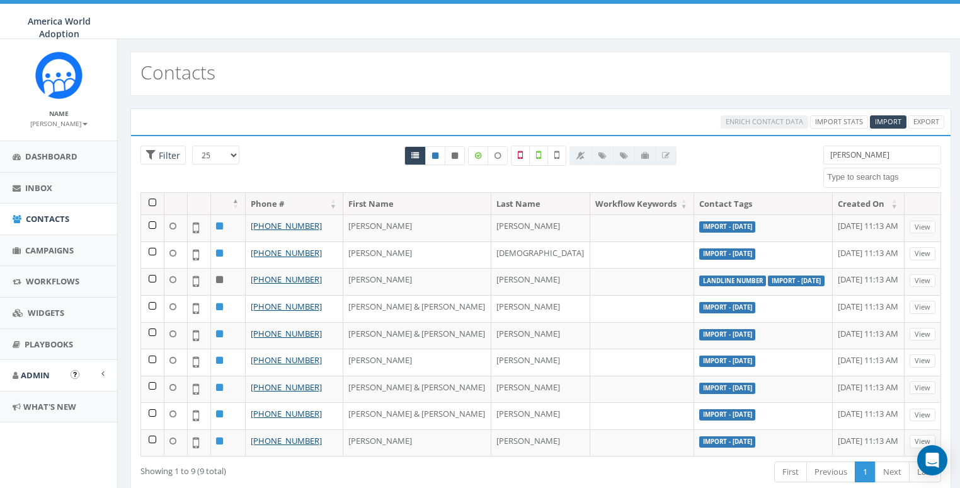
type input "[PERSON_NAME]"
click at [32, 374] on span "Admin" at bounding box center [35, 374] width 29 height 11
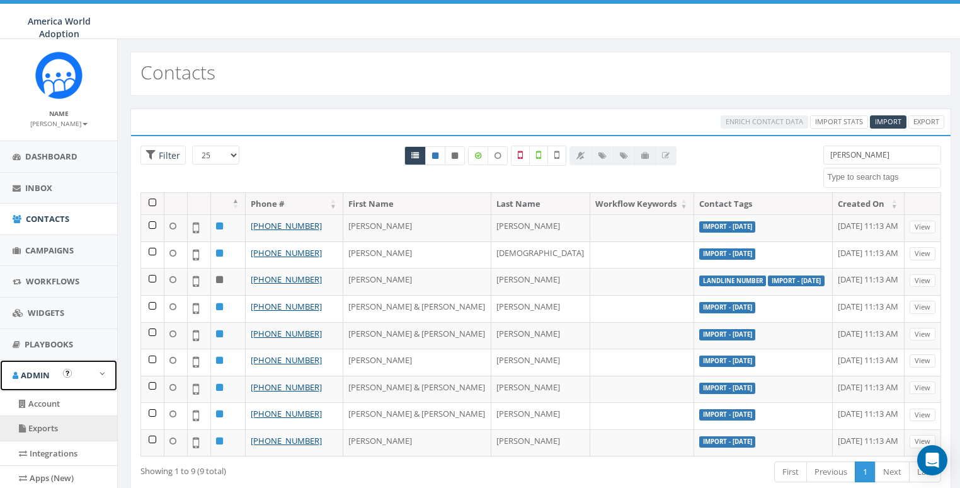
scroll to position [211, 0]
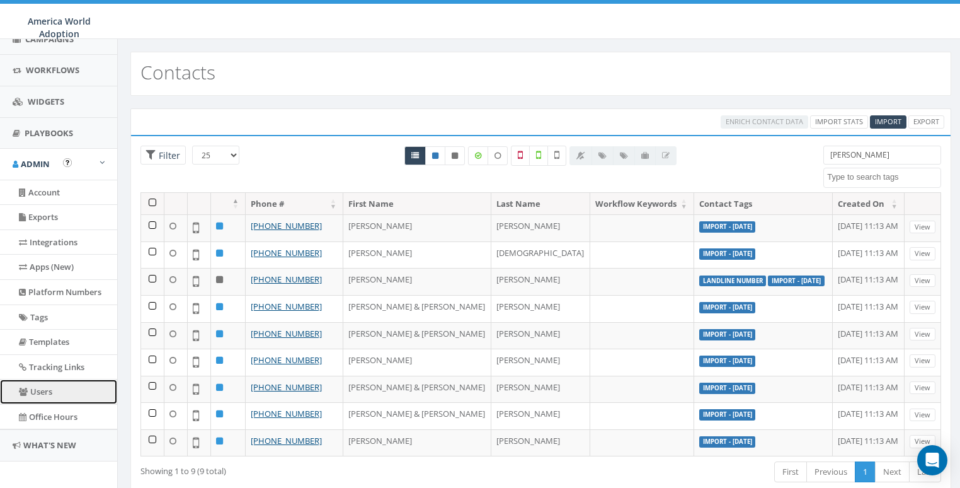
click at [37, 391] on link "Users" at bounding box center [58, 391] width 117 height 25
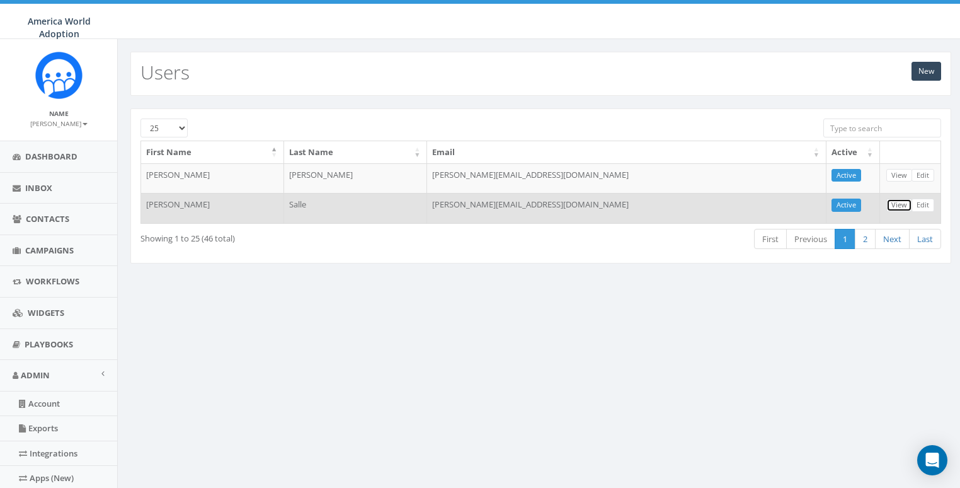
click at [895, 202] on link "View" at bounding box center [900, 205] width 26 height 13
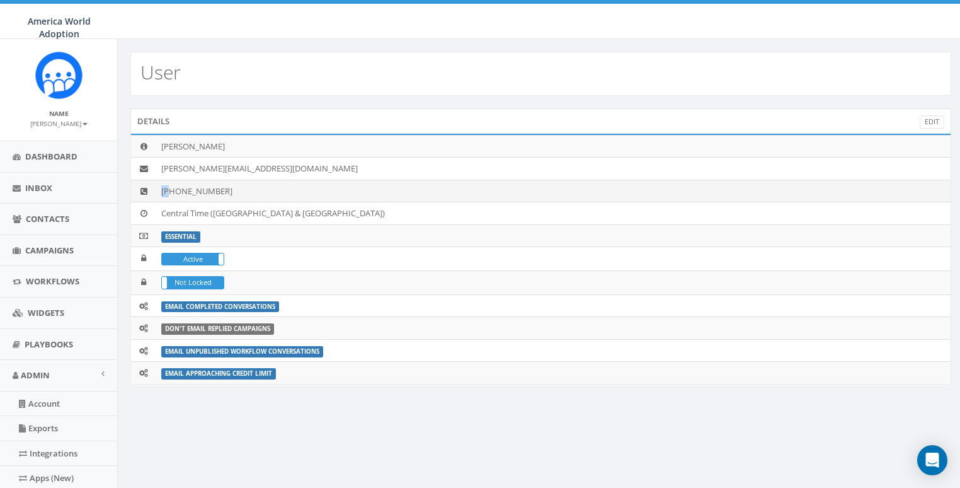
drag, startPoint x: 170, startPoint y: 186, endPoint x: 268, endPoint y: 183, distance: 98.3
click at [268, 183] on td "[PHONE_NUMBER]" at bounding box center [553, 191] width 795 height 23
click at [181, 187] on td "[PHONE_NUMBER]" at bounding box center [553, 191] width 795 height 23
drag, startPoint x: 171, startPoint y: 192, endPoint x: 243, endPoint y: 192, distance: 71.2
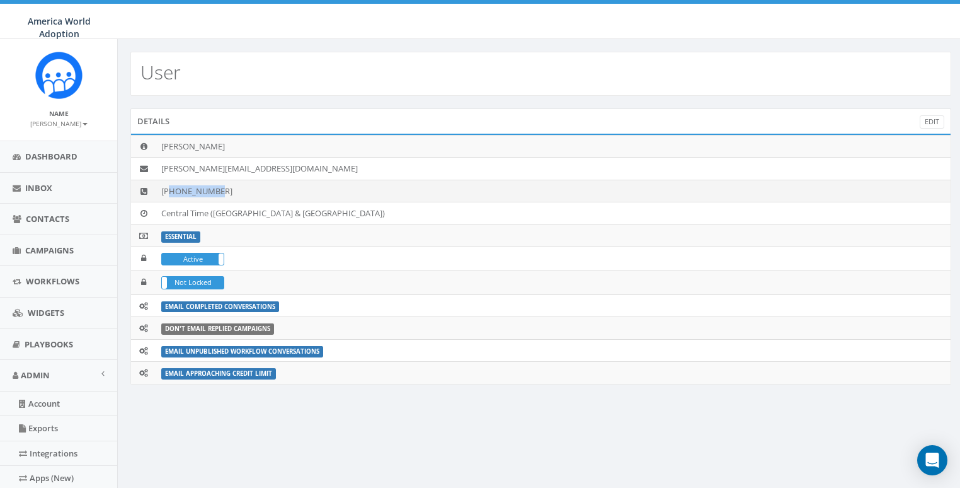
click at [243, 192] on td "[PHONE_NUMBER]" at bounding box center [553, 191] width 795 height 23
copy td "8649796325"
click at [49, 210] on link "Contacts" at bounding box center [58, 219] width 117 height 31
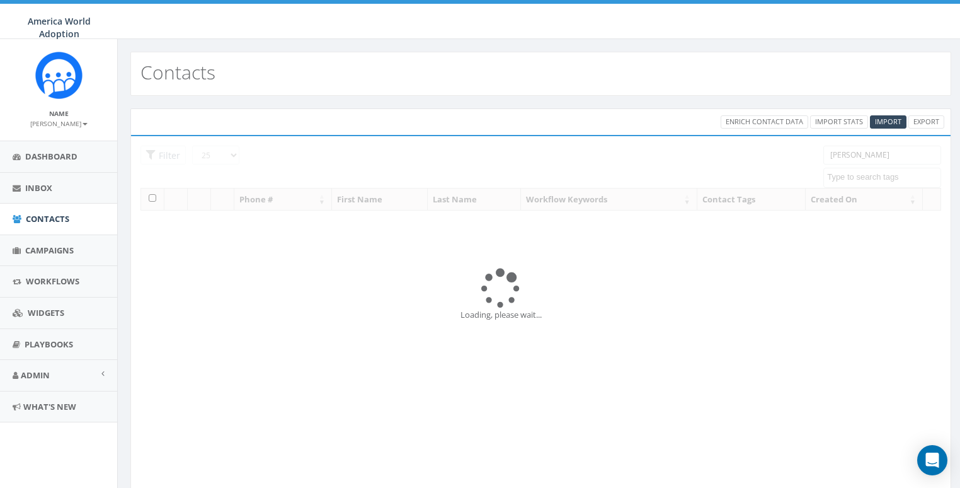
select select
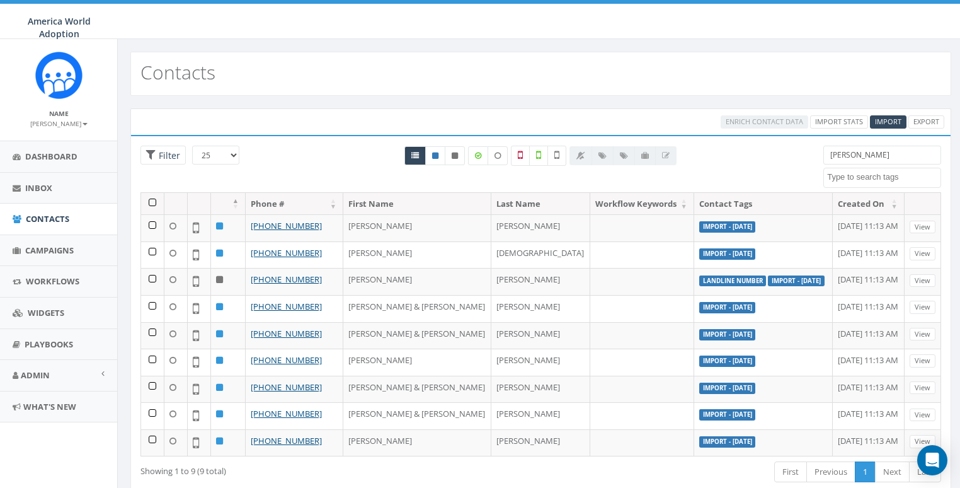
click at [856, 153] on input "Melinda" at bounding box center [883, 155] width 118 height 19
paste input "8649796325"
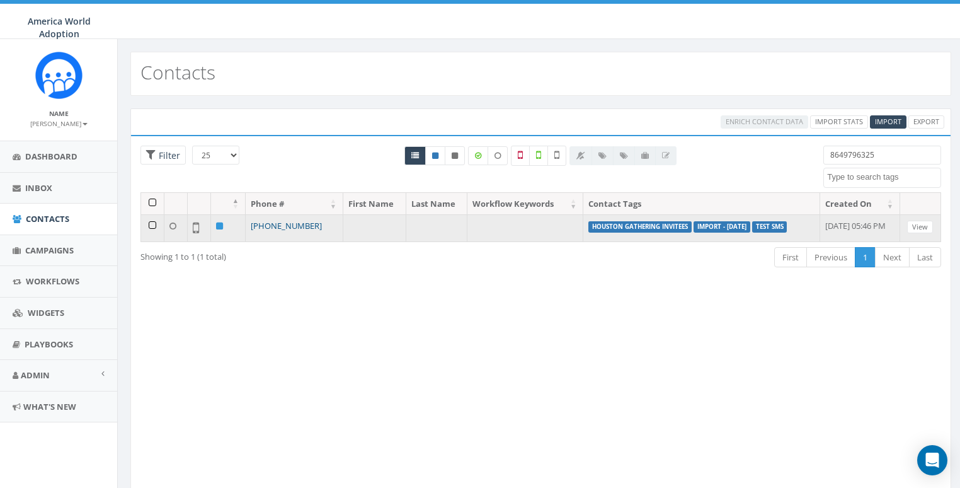
type input "8649796325"
click at [280, 222] on link "[PHONE_NUMBER]" at bounding box center [286, 225] width 71 height 11
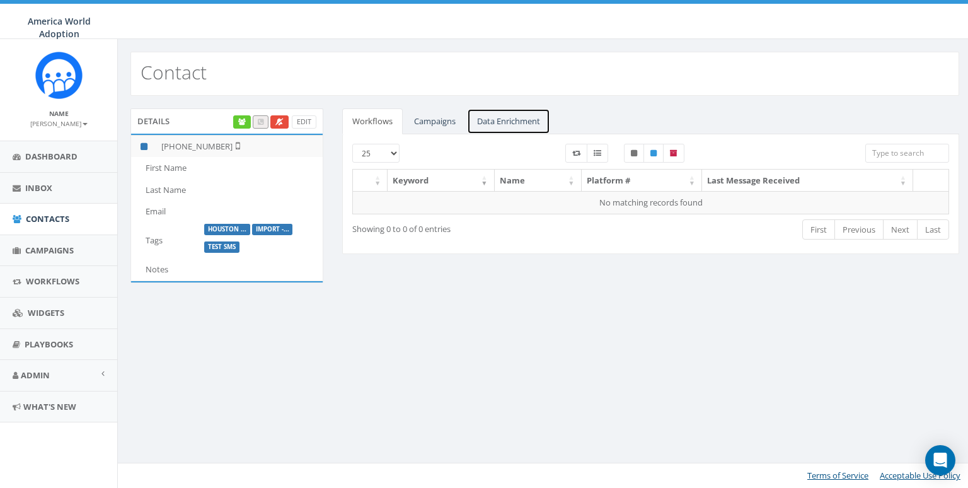
click at [520, 118] on link "Data Enrichment" at bounding box center [508, 121] width 83 height 26
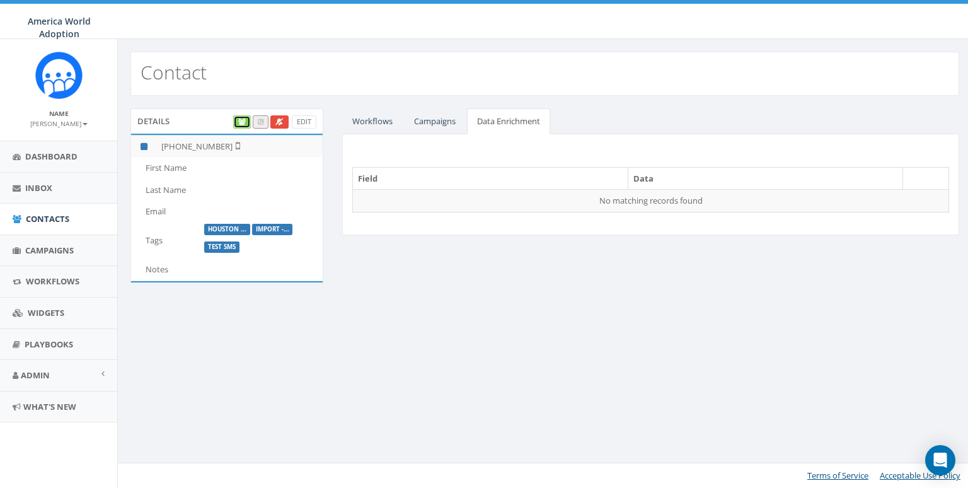
click at [238, 121] on link at bounding box center [242, 121] width 18 height 13
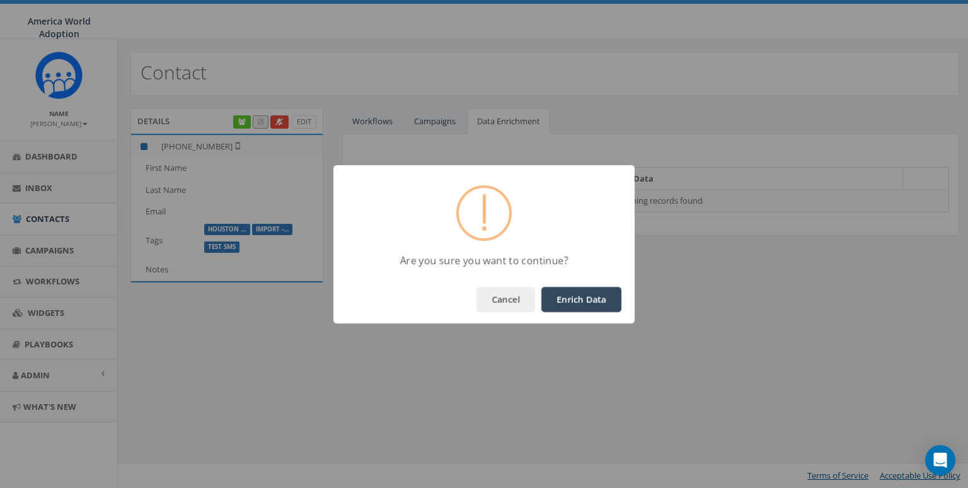
click at [556, 287] on button "Enrich Data" at bounding box center [581, 299] width 80 height 25
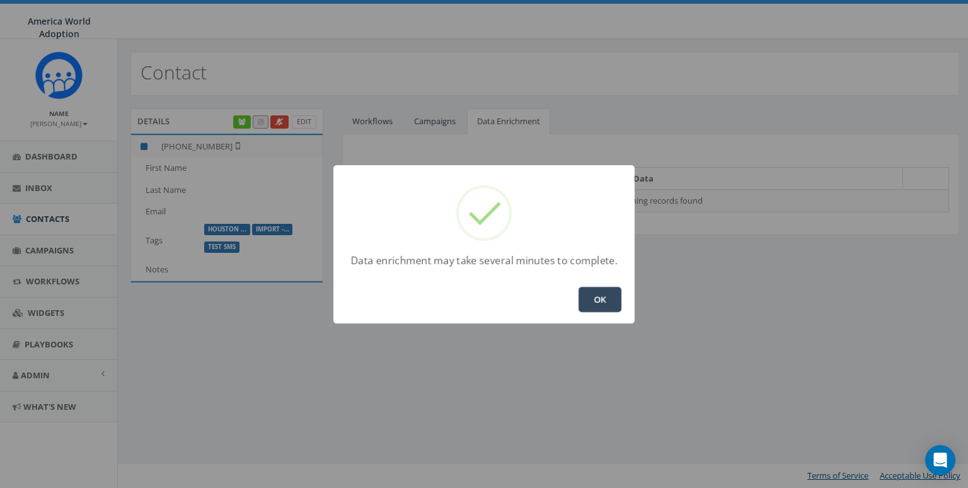
click at [591, 302] on button "OK" at bounding box center [600, 299] width 43 height 25
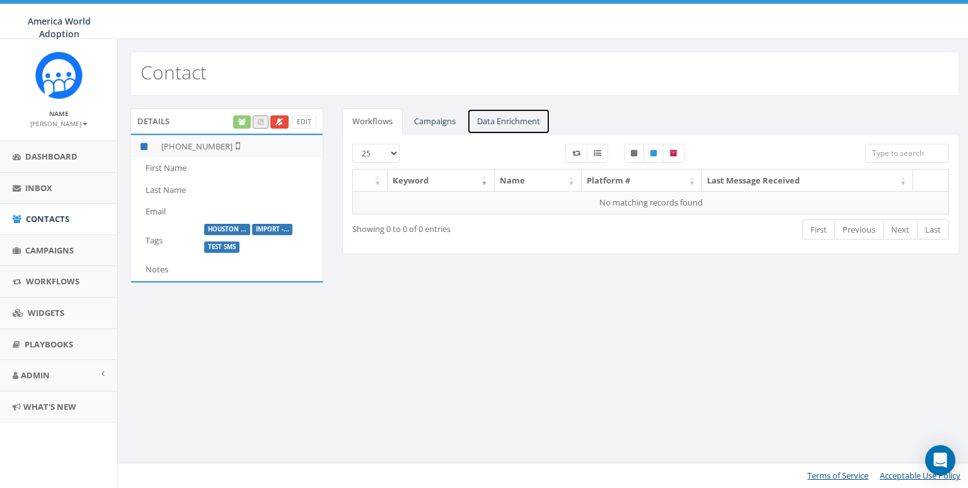
click at [504, 129] on link "Data Enrichment" at bounding box center [508, 121] width 83 height 26
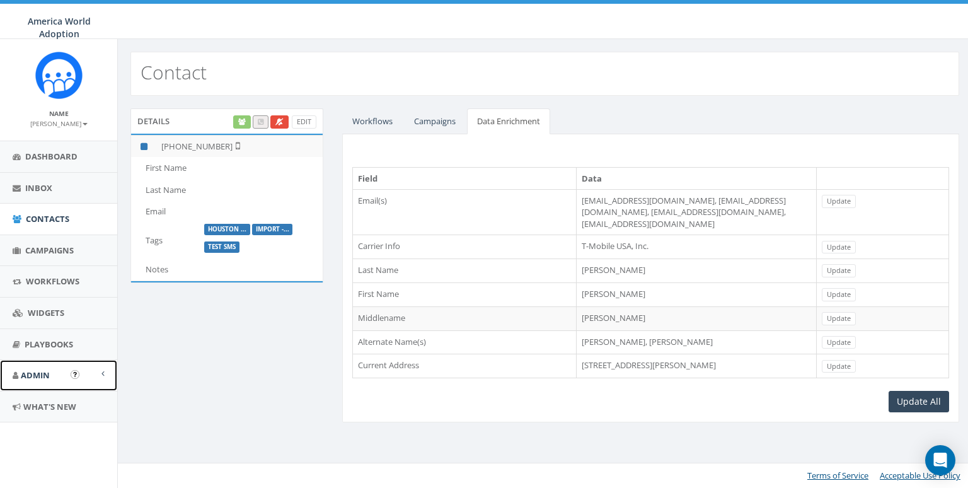
click at [47, 371] on span "Admin" at bounding box center [35, 374] width 29 height 11
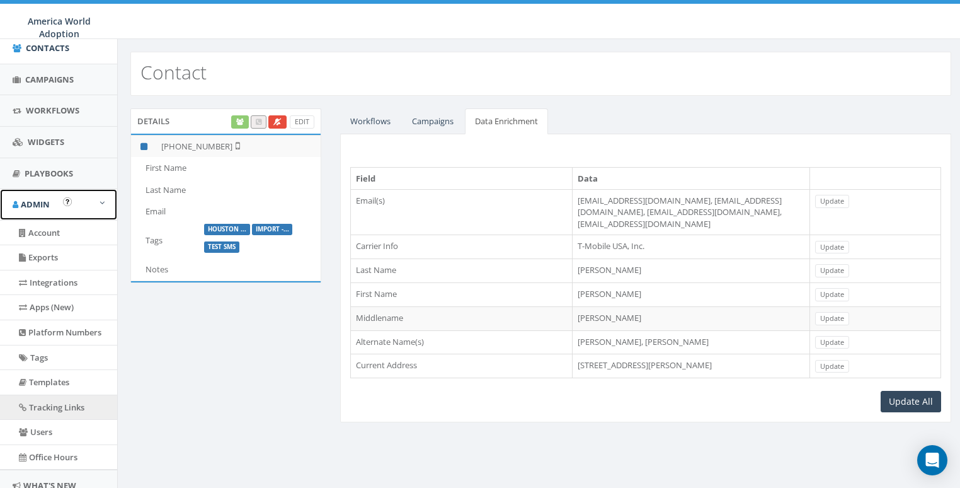
scroll to position [172, 0]
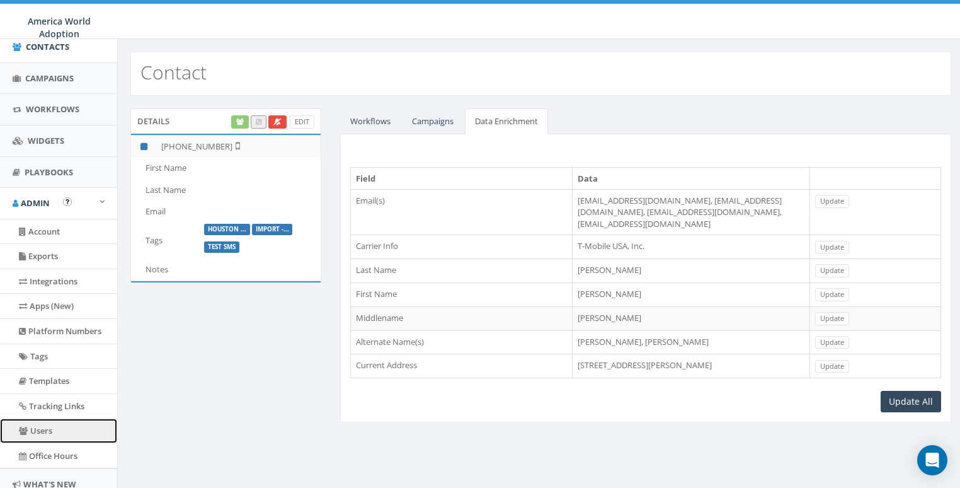
click at [43, 427] on link "Users" at bounding box center [58, 430] width 117 height 25
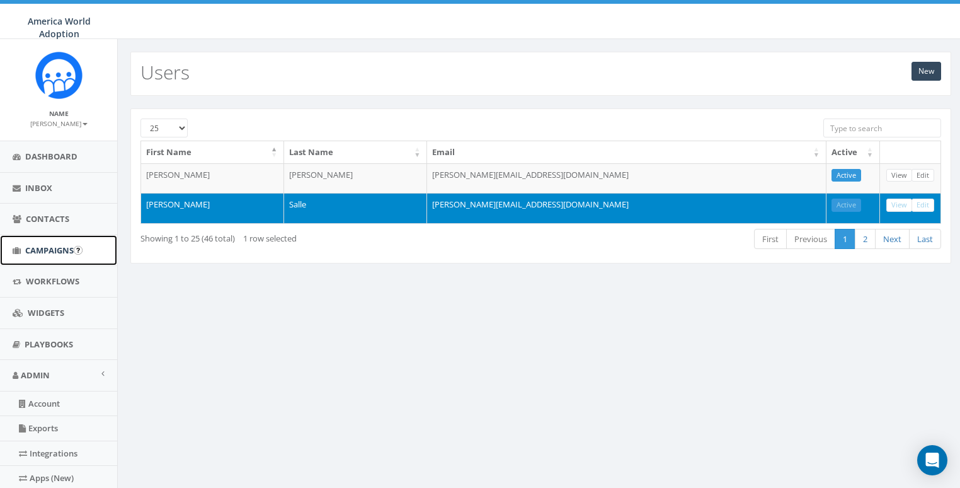
click at [42, 245] on span "Campaigns" at bounding box center [49, 250] width 49 height 11
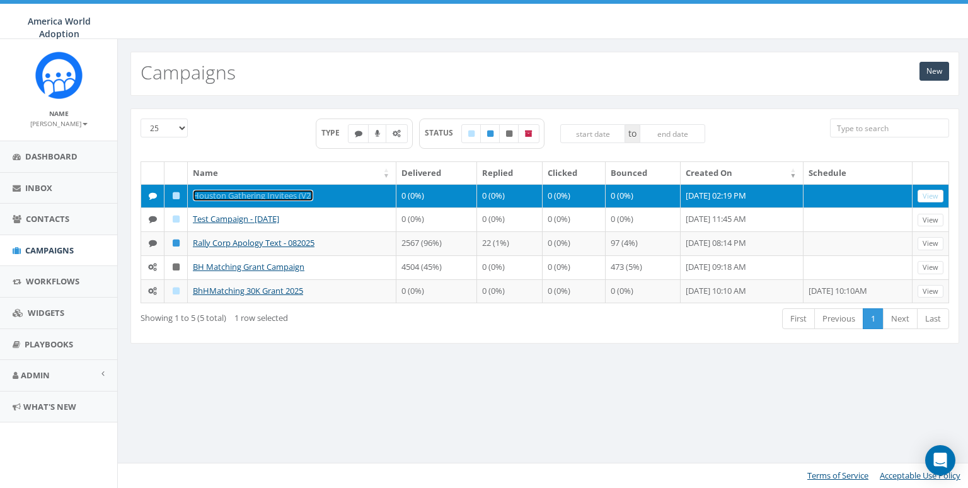
click at [266, 194] on link "Houston Gathering Invitees (V2)" at bounding box center [253, 195] width 120 height 11
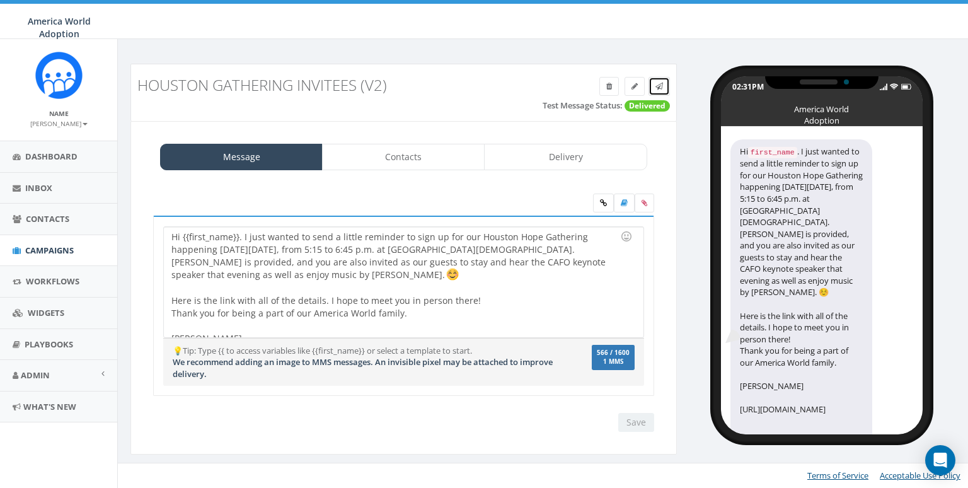
click at [655, 86] on icon at bounding box center [659, 87] width 8 height 8
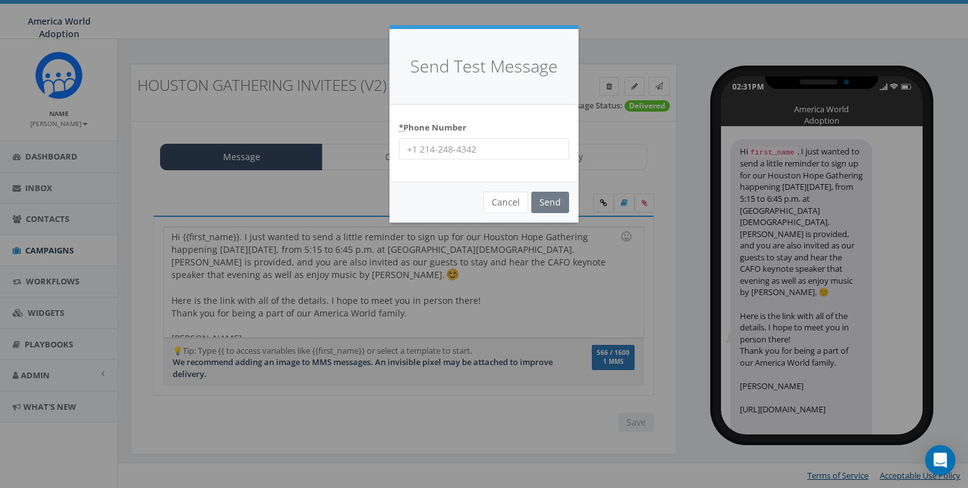
click at [505, 149] on input "* Phone Number" at bounding box center [484, 148] width 170 height 21
paste input "8649796325"
paste input "649796325"
type input "8649796325"
click at [543, 199] on input "Send" at bounding box center [550, 202] width 38 height 21
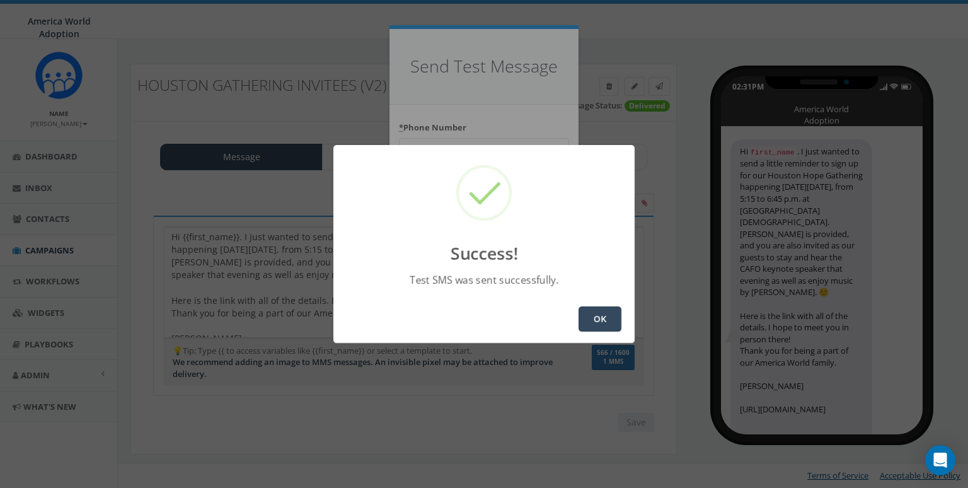
click at [610, 316] on button "OK" at bounding box center [600, 318] width 43 height 25
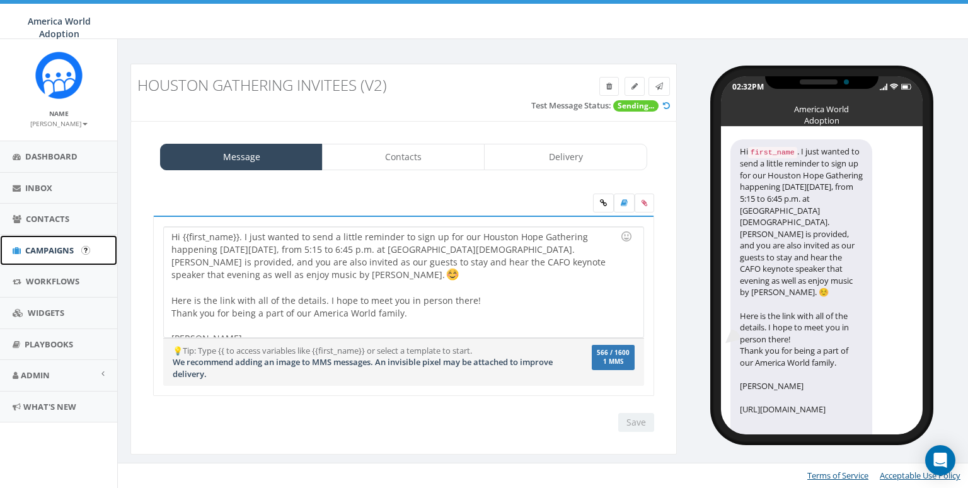
click at [49, 248] on span "Campaigns" at bounding box center [49, 250] width 49 height 11
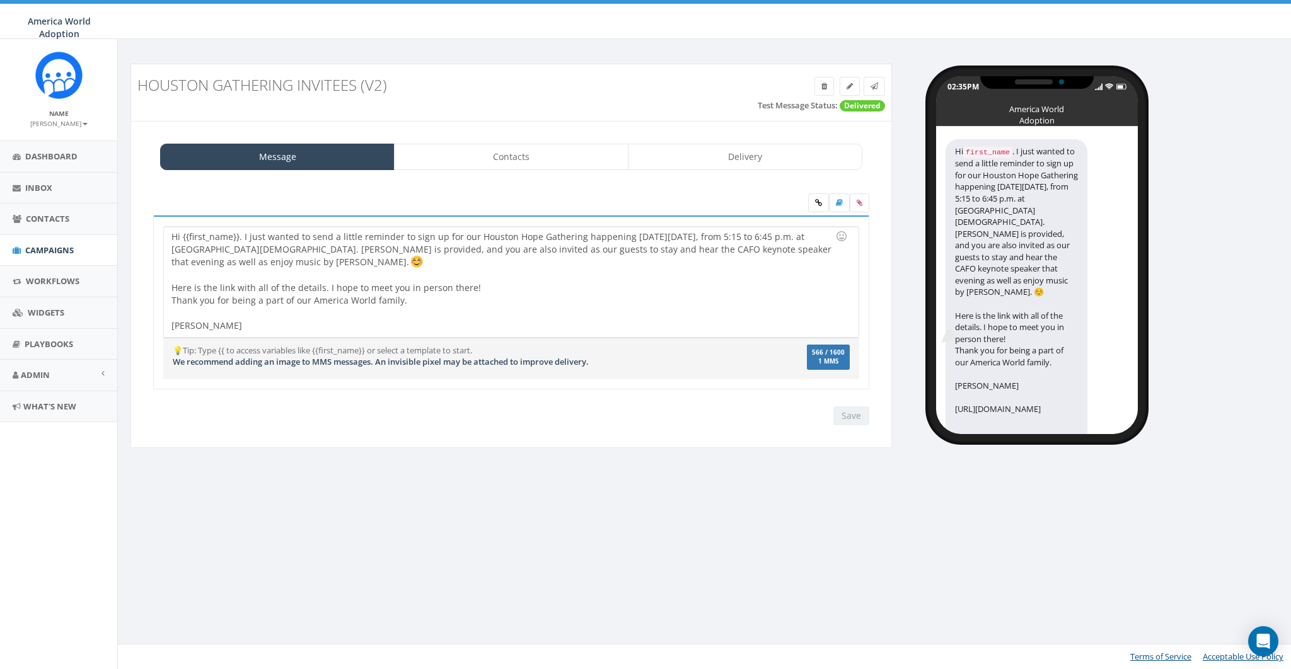
click at [640, 458] on div "Houston Gathering Invitees (V2) Test Message Status: Delivered Message Contacts…" at bounding box center [511, 264] width 780 height 400
